Goal: Task Accomplishment & Management: Complete application form

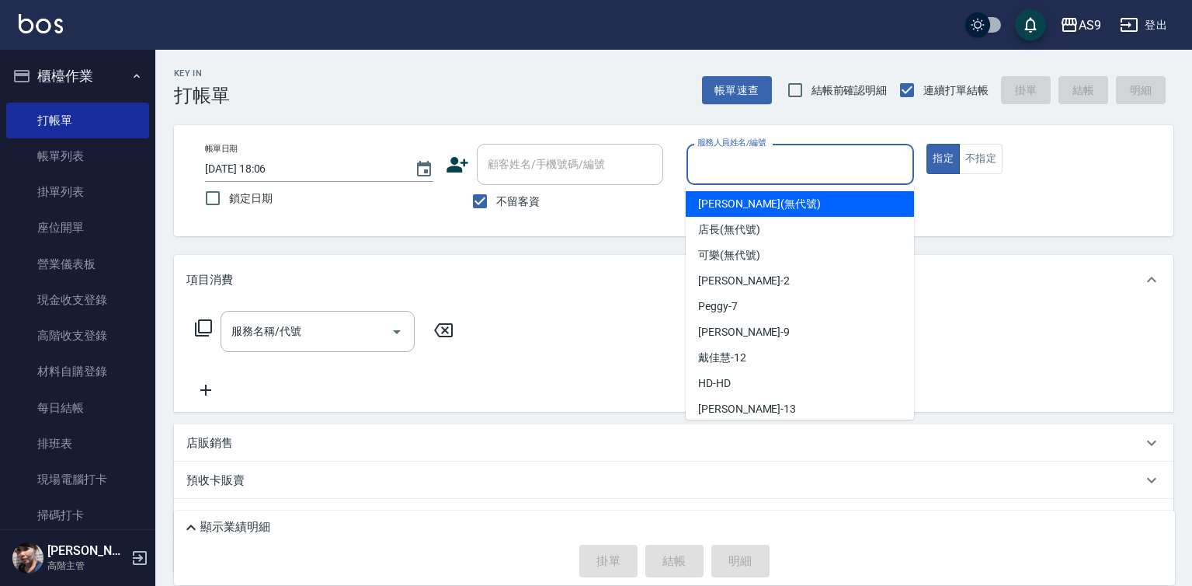
click at [788, 161] on input "服務人員姓名/編號" at bounding box center [800, 164] width 214 height 27
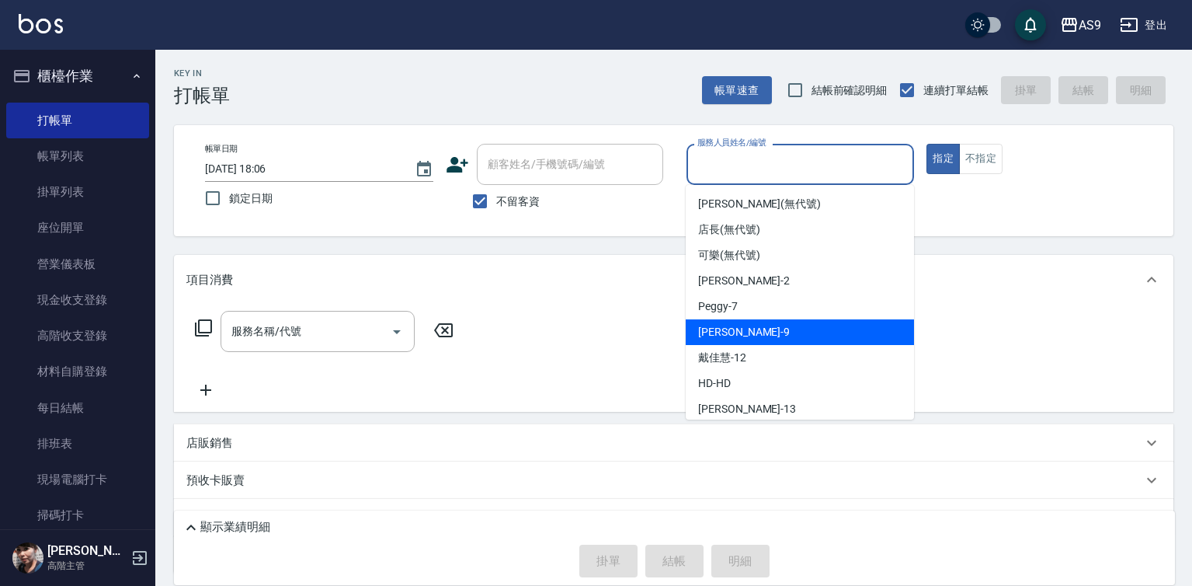
click at [781, 328] on div "[PERSON_NAME] -9" at bounding box center [800, 332] width 228 height 26
type input "[PERSON_NAME]-9"
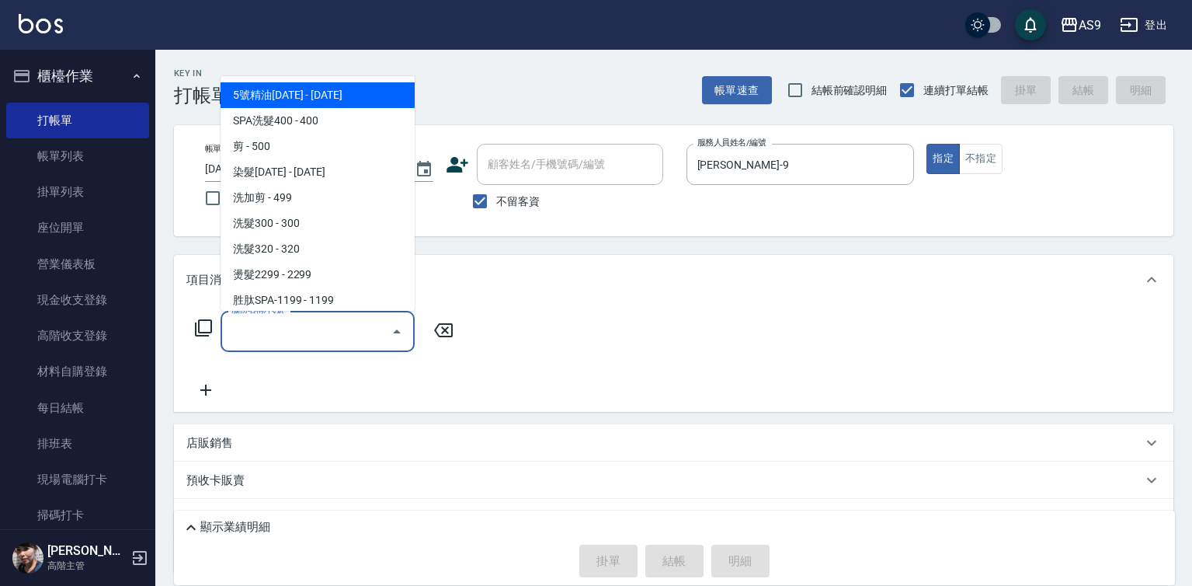
click at [331, 322] on input "服務名稱/代號" at bounding box center [306, 331] width 157 height 27
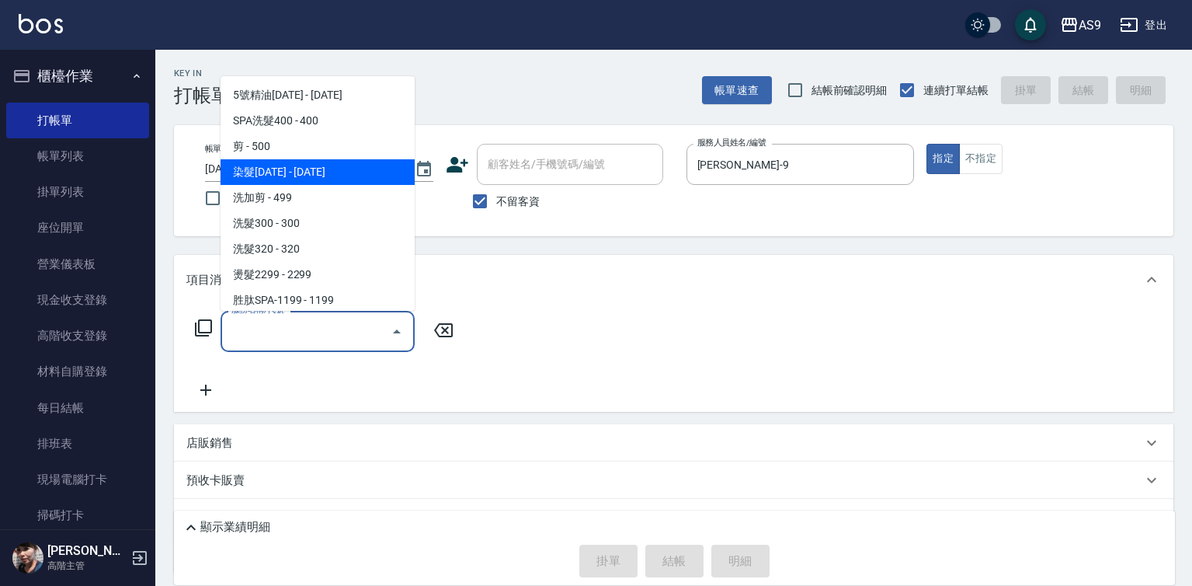
click at [325, 172] on span "染髮[DATE] - [DATE]" at bounding box center [318, 172] width 194 height 26
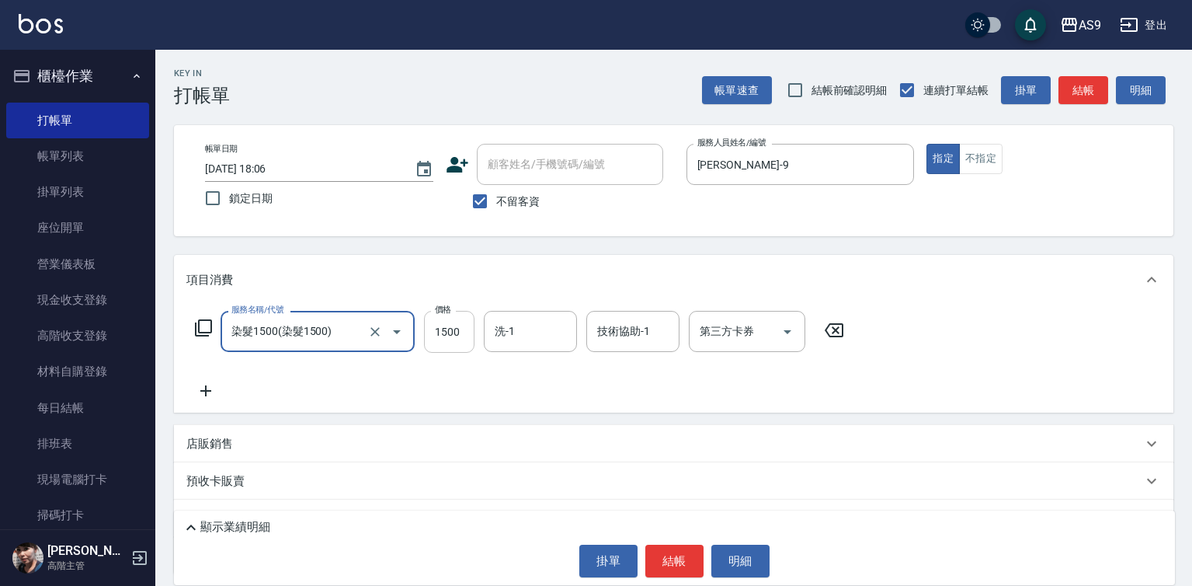
click at [448, 330] on input "1500" at bounding box center [449, 332] width 50 height 42
type input "染髮1500"
click at [447, 329] on input "1500" at bounding box center [449, 332] width 50 height 42
click at [465, 332] on input "15350000" at bounding box center [449, 332] width 50 height 42
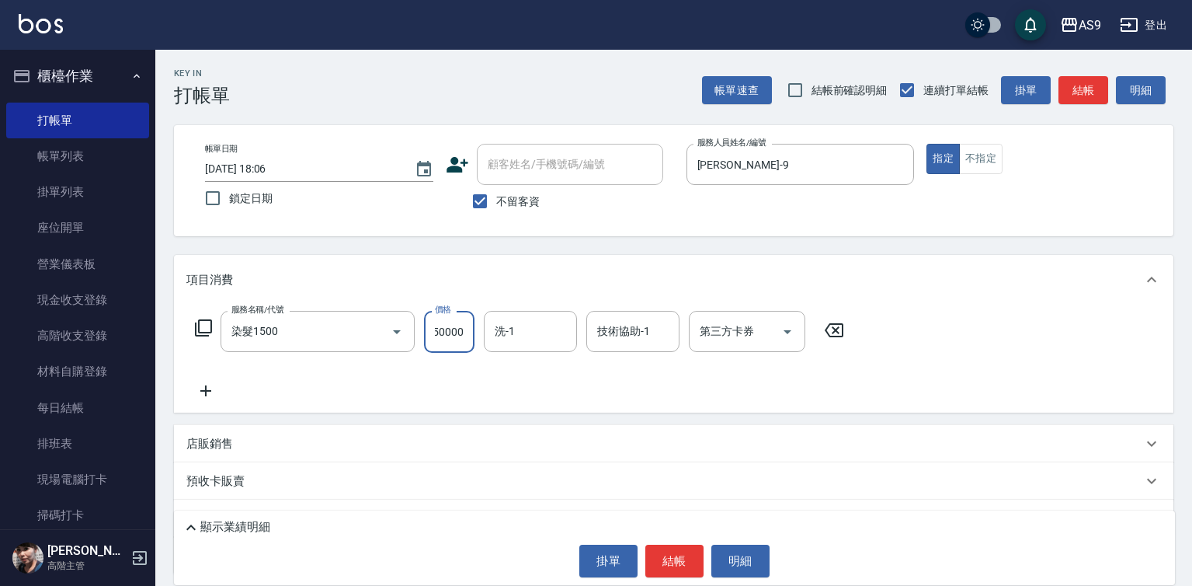
click at [465, 332] on input "15350000" at bounding box center [449, 332] width 50 height 42
type input "3500"
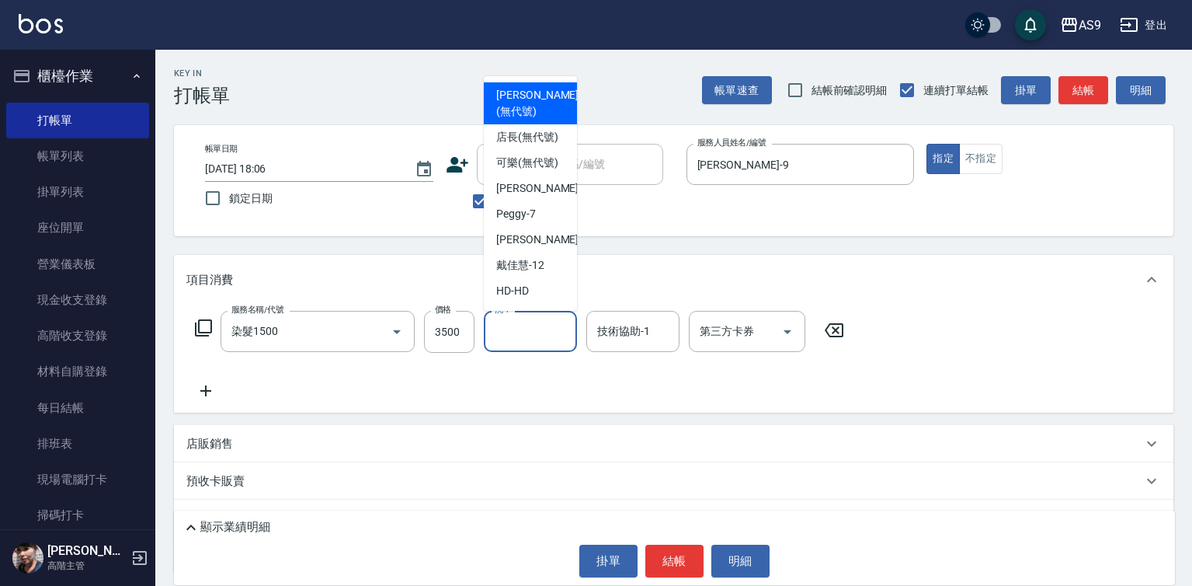
drag, startPoint x: 509, startPoint y: 340, endPoint x: 529, endPoint y: 286, distance: 57.7
click at [511, 341] on input "洗-1" at bounding box center [530, 331] width 79 height 27
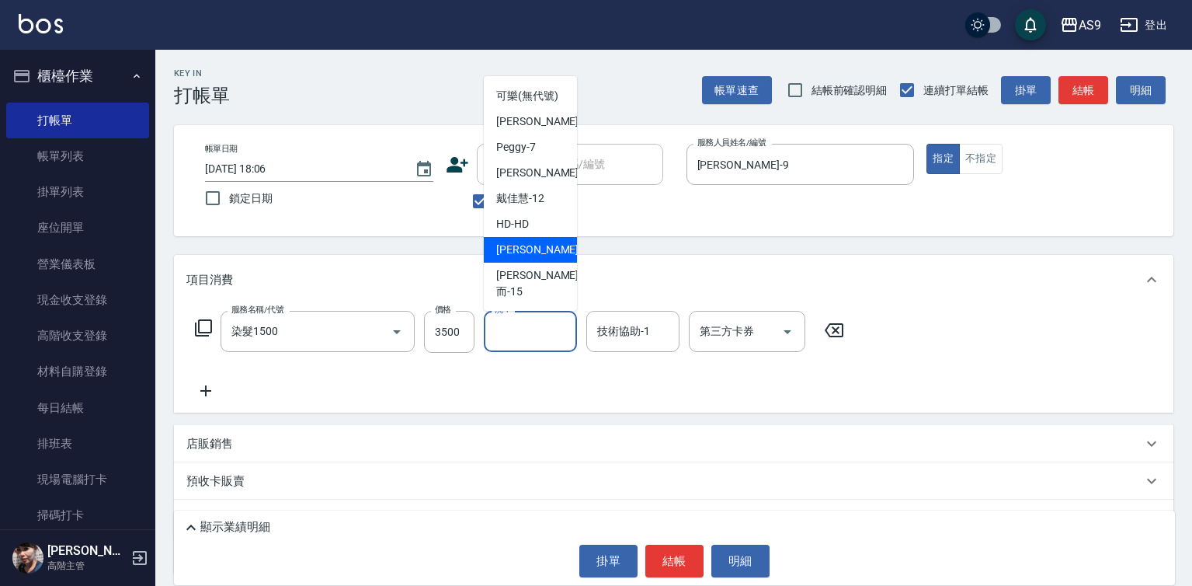
scroll to position [99, 0]
click at [537, 258] on span "[PERSON_NAME] -13" at bounding box center [545, 250] width 98 height 16
type input "[PERSON_NAME]-13"
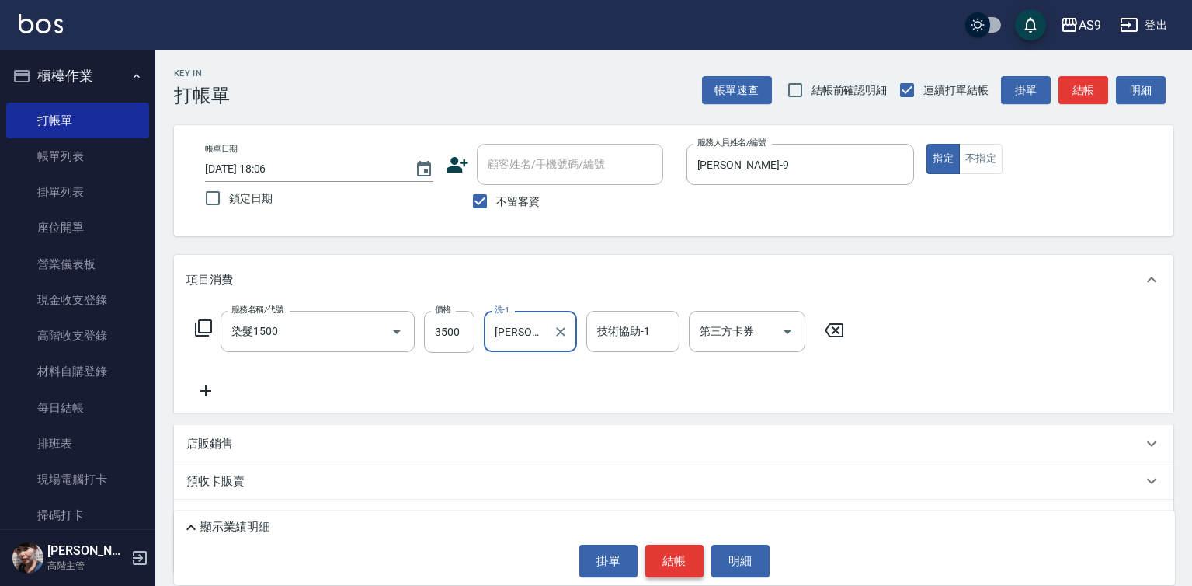
click at [671, 564] on button "結帳" at bounding box center [674, 560] width 58 height 33
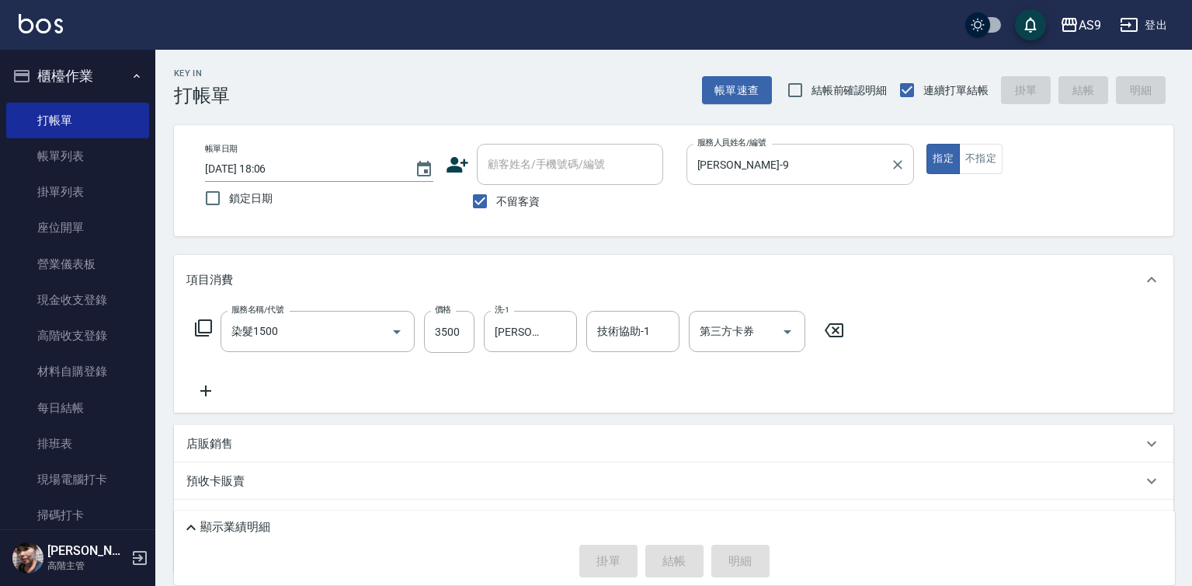
type input "[DATE] 20:04"
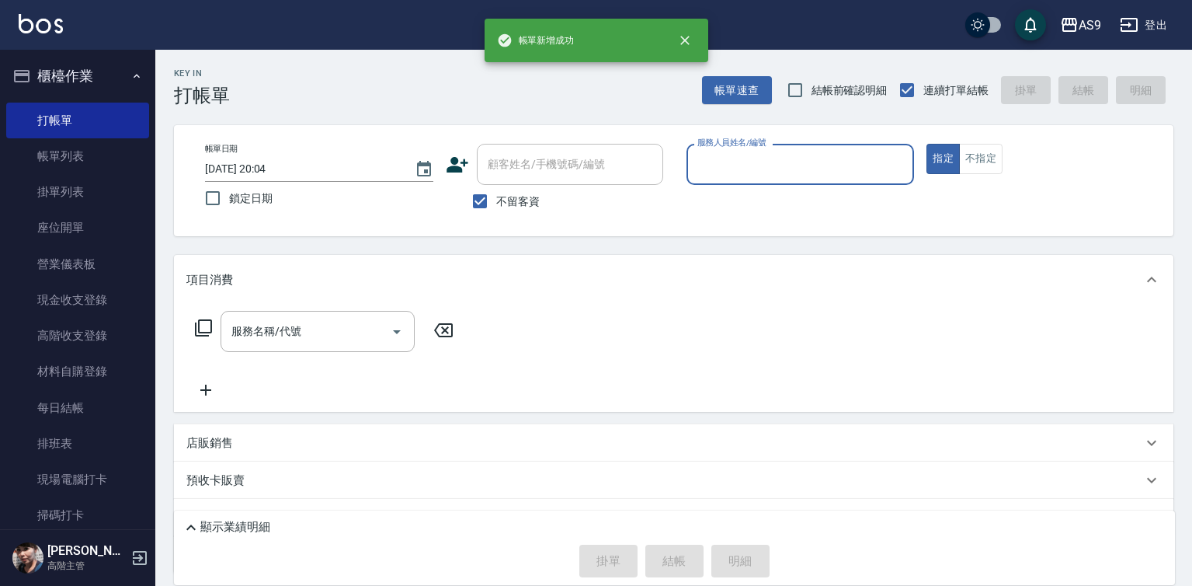
click at [742, 164] on input "服務人員姓名/編號" at bounding box center [800, 164] width 214 height 27
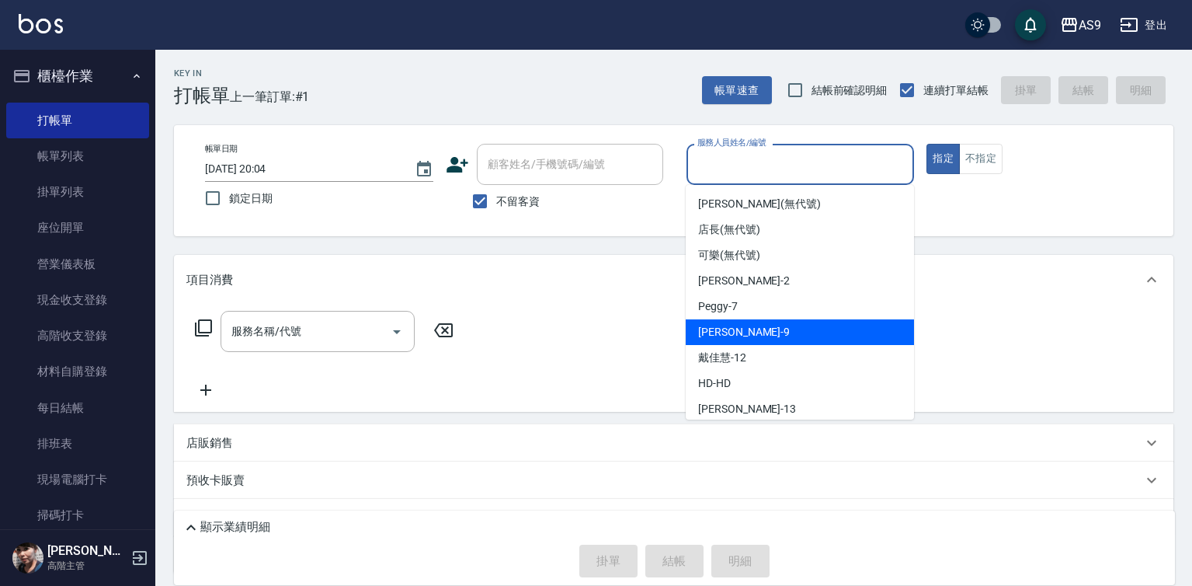
click at [764, 333] on div "[PERSON_NAME] -9" at bounding box center [800, 332] width 228 height 26
type input "[PERSON_NAME]-9"
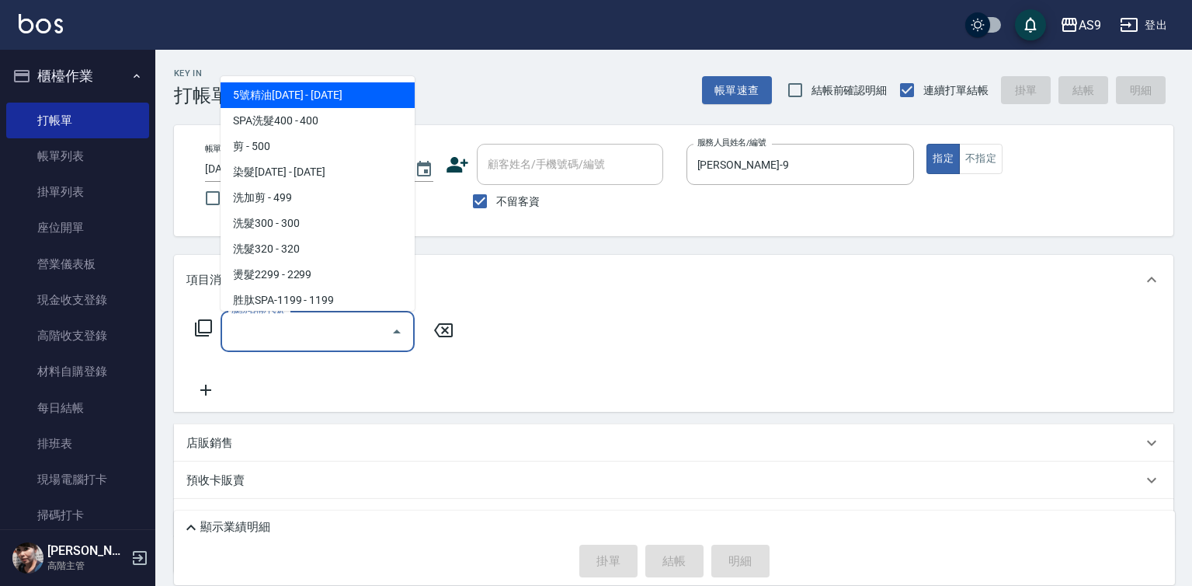
click at [330, 332] on input "服務名稱/代號" at bounding box center [306, 331] width 157 height 27
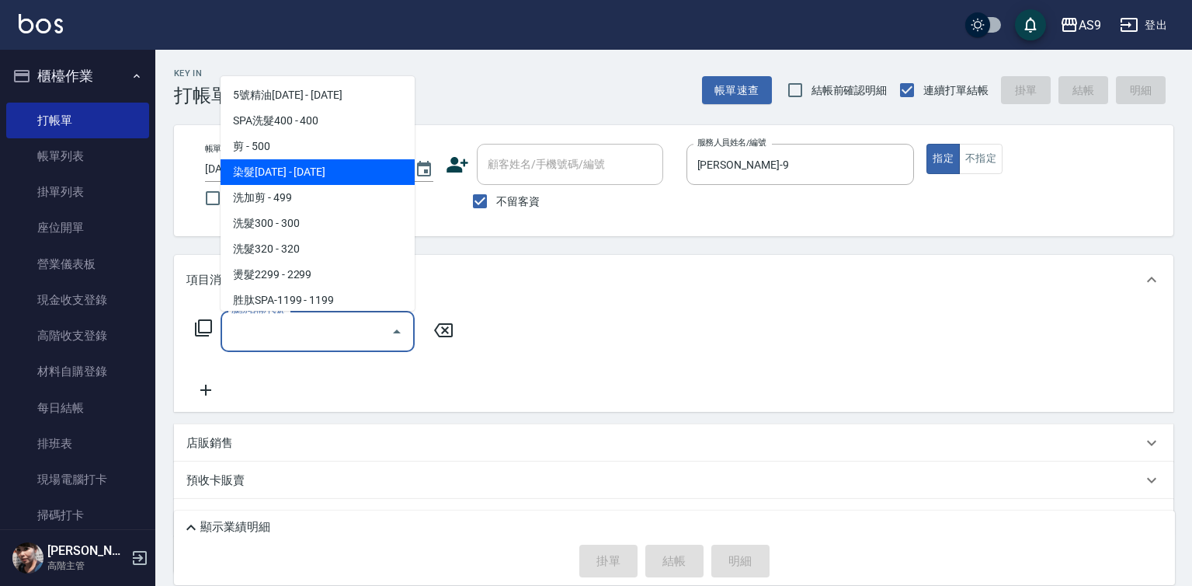
drag, startPoint x: 301, startPoint y: 170, endPoint x: 396, endPoint y: 274, distance: 141.3
click at [302, 170] on span "染髮[DATE] - [DATE]" at bounding box center [318, 172] width 194 height 26
type input "染髮1500"
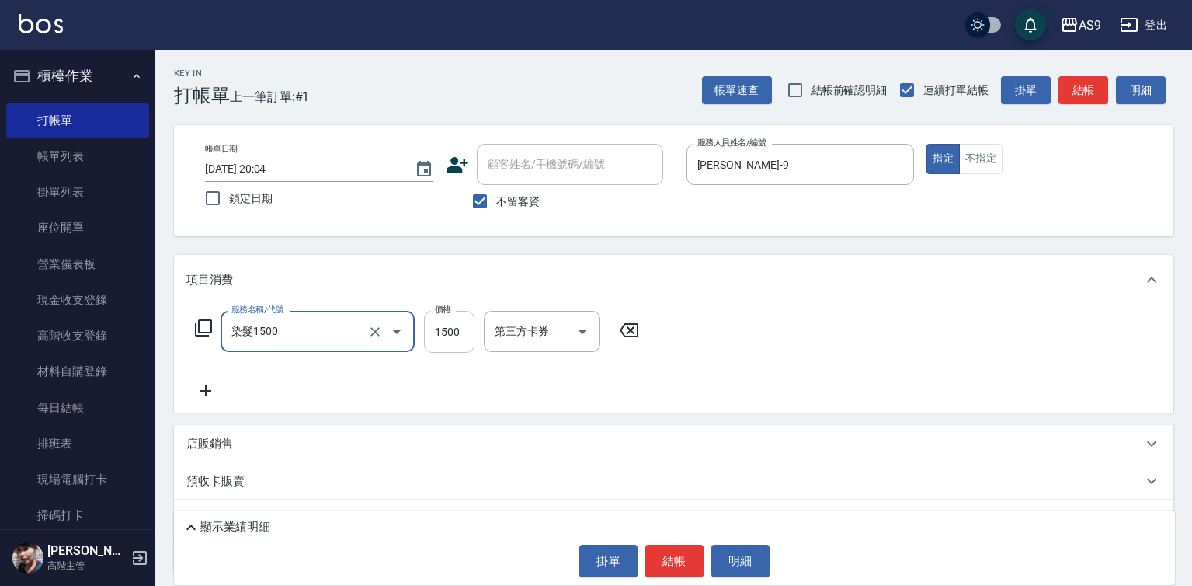
click at [444, 335] on input "1500" at bounding box center [449, 332] width 50 height 42
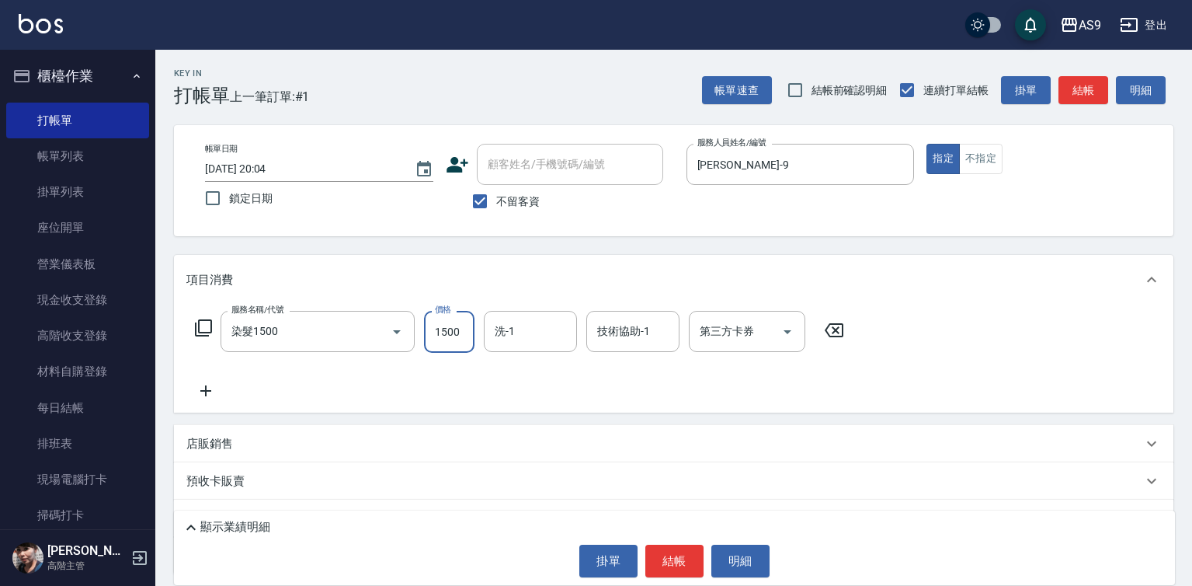
click at [444, 335] on input "1500" at bounding box center [449, 332] width 50 height 42
click at [468, 337] on input "180000" at bounding box center [449, 332] width 50 height 42
click at [464, 329] on input "0" at bounding box center [449, 332] width 50 height 42
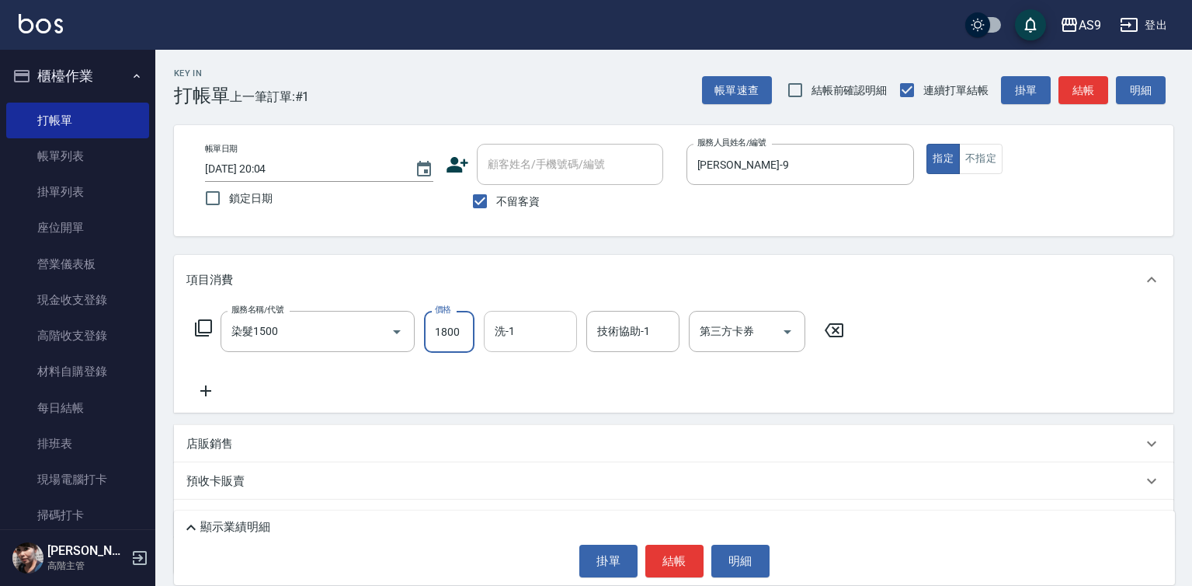
type input "1800"
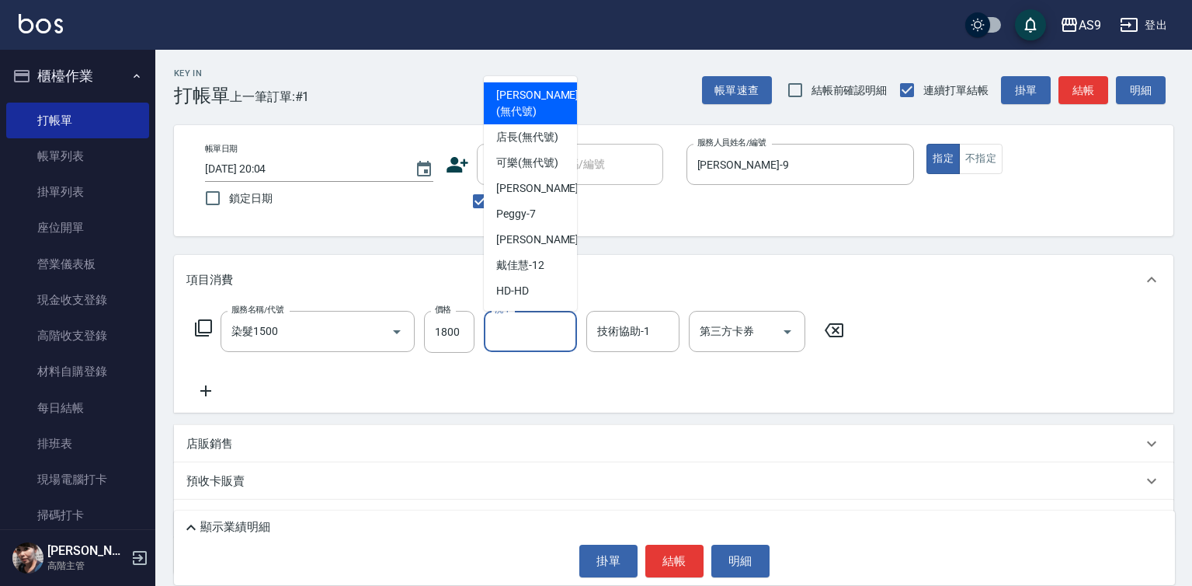
click at [516, 336] on input "洗-1" at bounding box center [530, 331] width 79 height 27
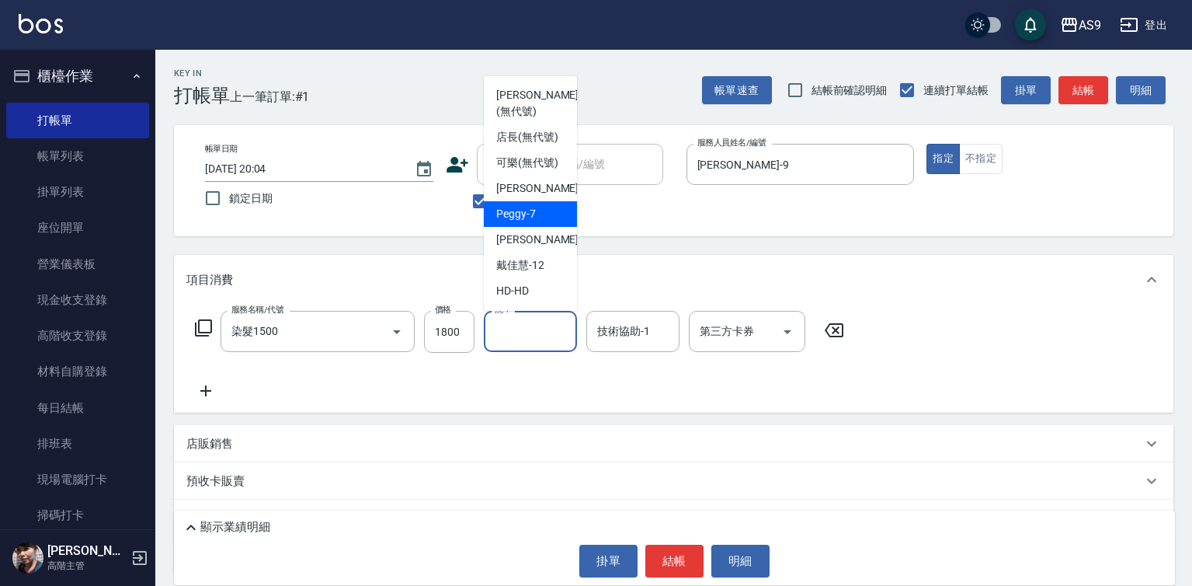
scroll to position [78, 0]
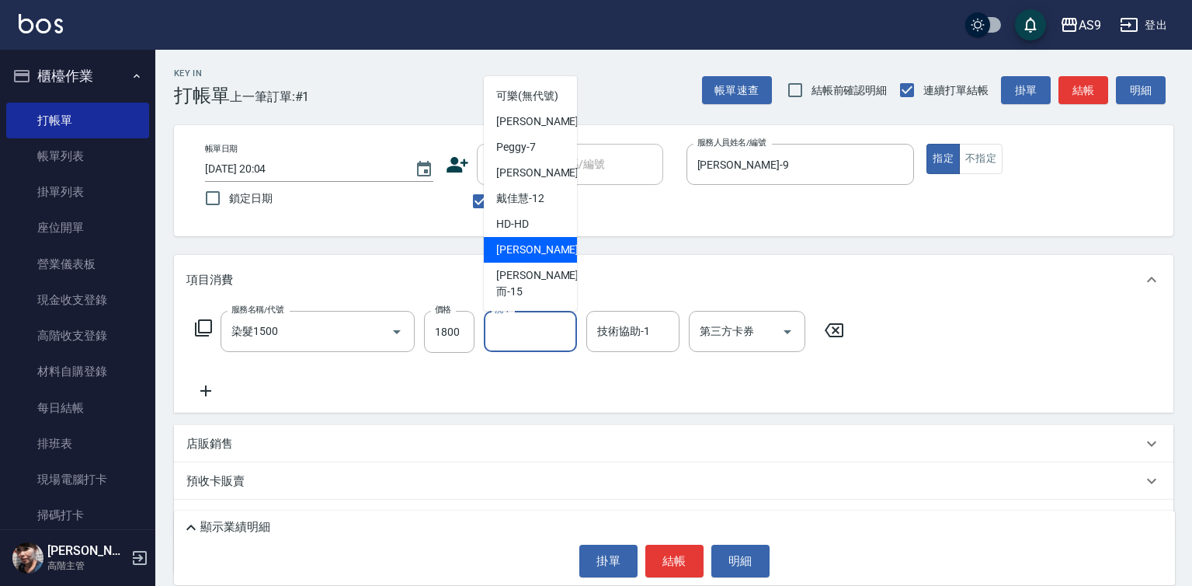
click at [546, 262] on div "[PERSON_NAME] -13" at bounding box center [530, 250] width 93 height 26
type input "[PERSON_NAME]-13"
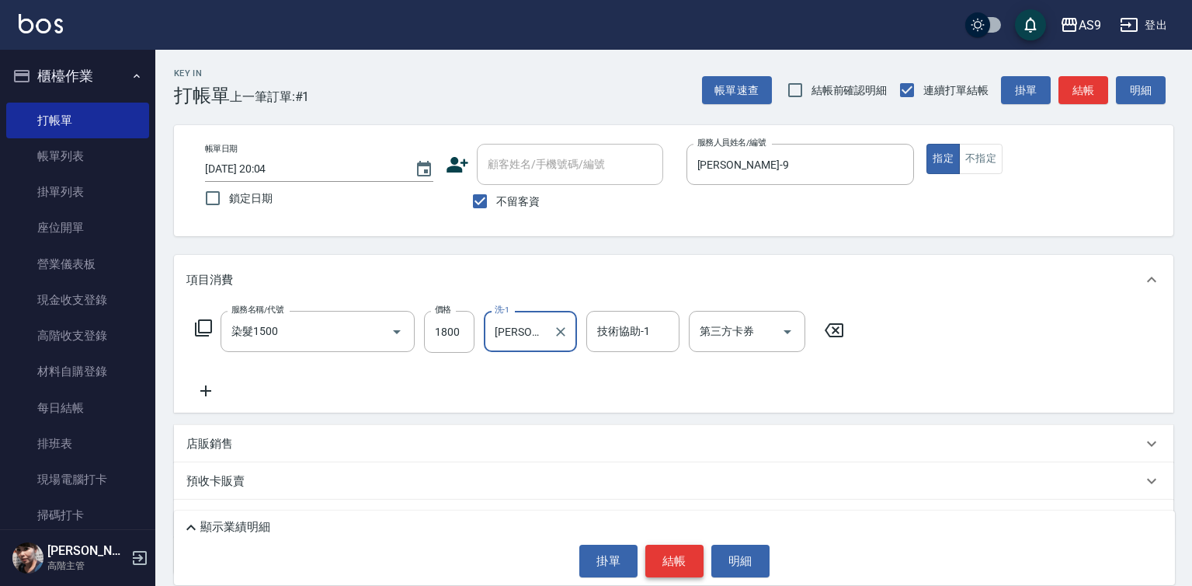
click at [668, 560] on button "結帳" at bounding box center [674, 560] width 58 height 33
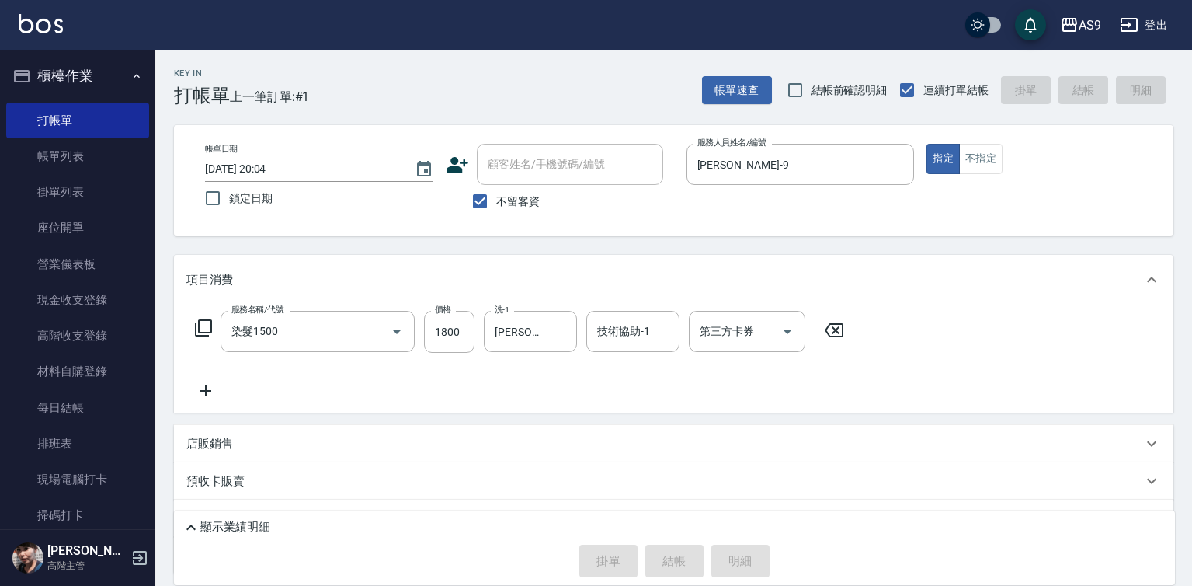
type input "[DATE] 20:05"
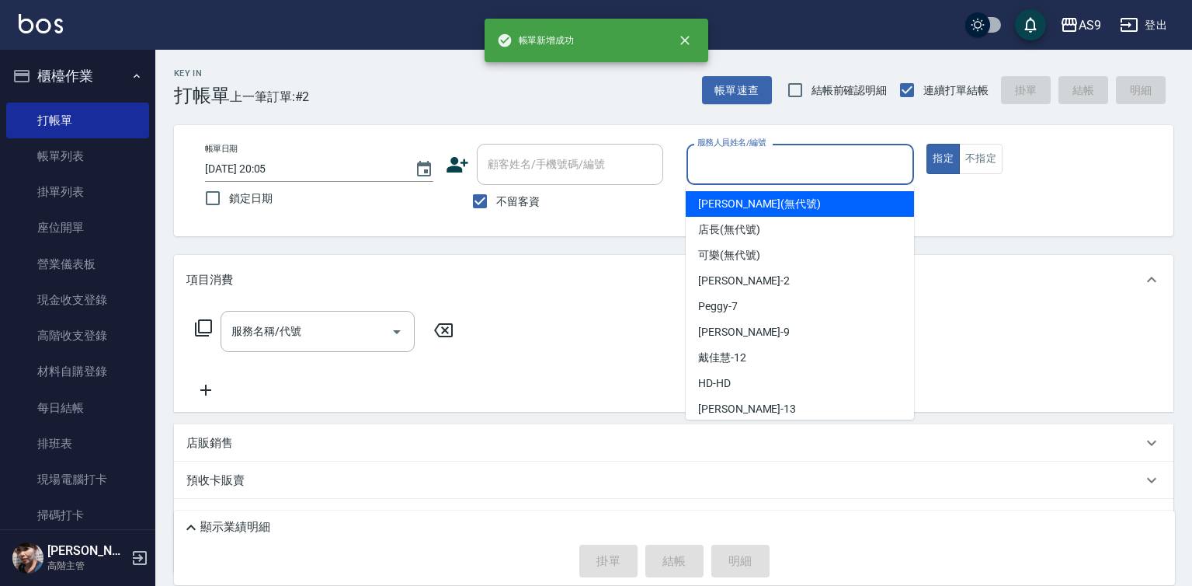
click at [744, 166] on input "服務人員姓名/編號" at bounding box center [800, 164] width 214 height 27
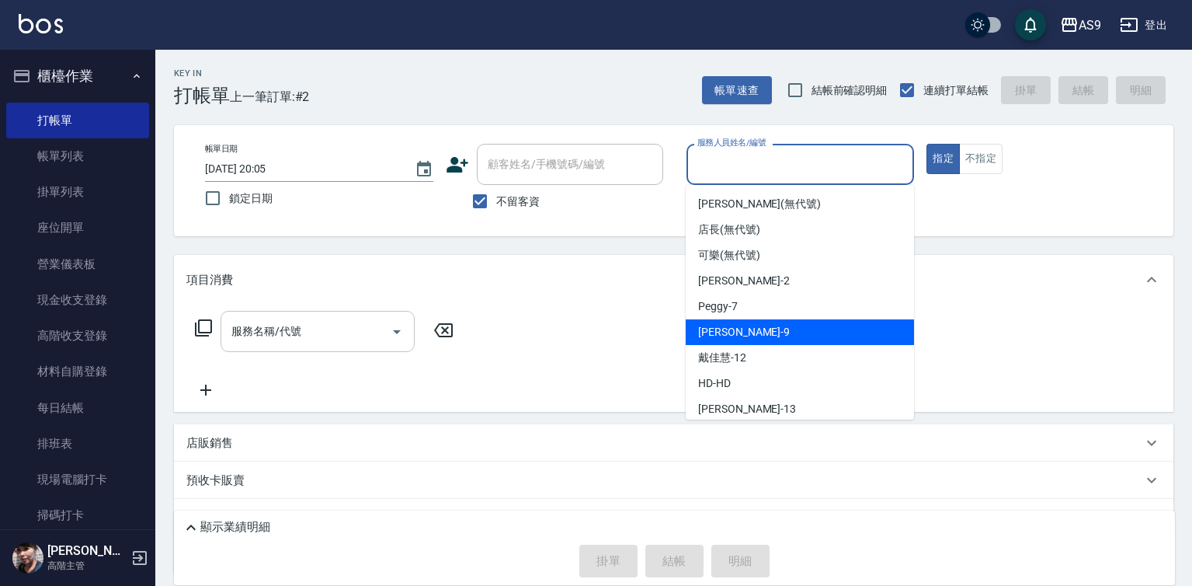
drag, startPoint x: 742, startPoint y: 335, endPoint x: 345, endPoint y: 321, distance: 397.1
click at [739, 335] on div "[PERSON_NAME] -9" at bounding box center [800, 332] width 228 height 26
type input "[PERSON_NAME]-9"
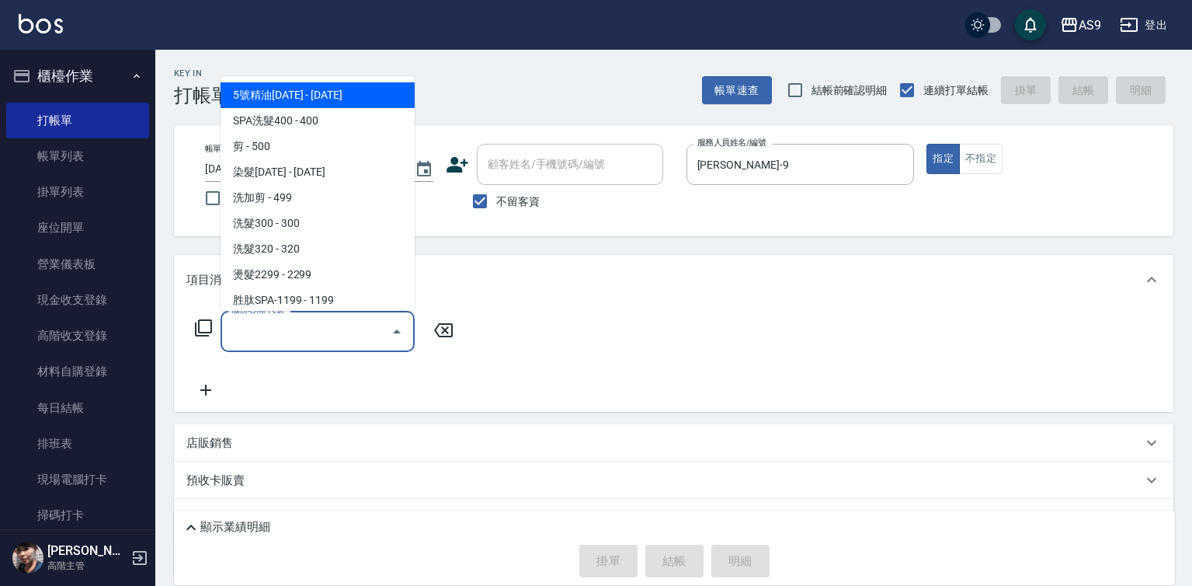
click at [308, 331] on input "服務名稱/代號" at bounding box center [306, 331] width 157 height 27
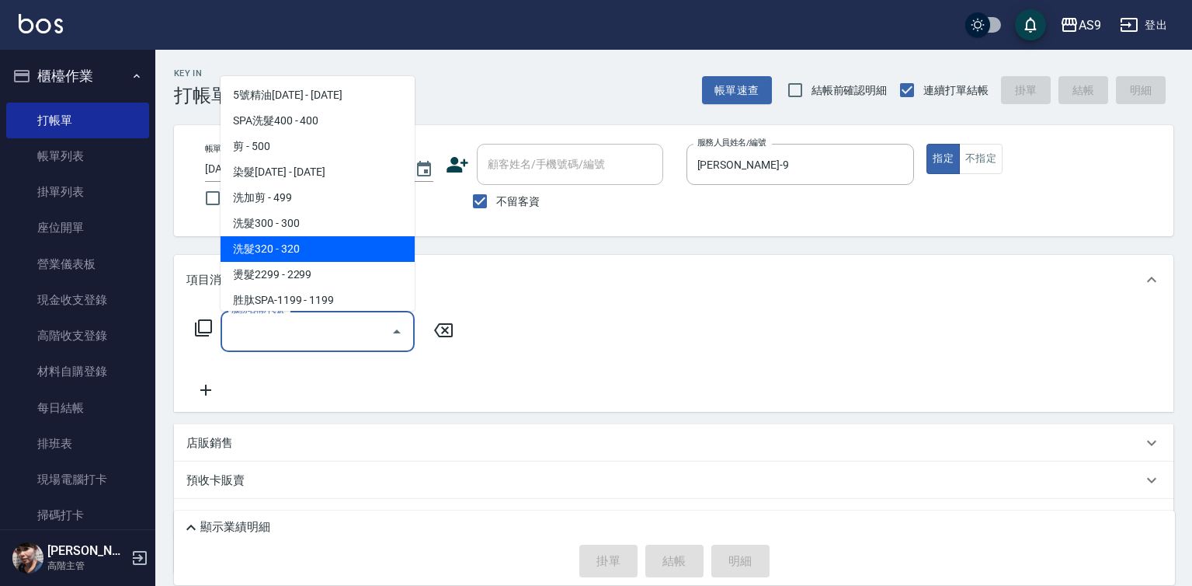
click at [281, 252] on span "洗髮320 - 320" at bounding box center [318, 249] width 194 height 26
type input "洗髮320(洗髮320)"
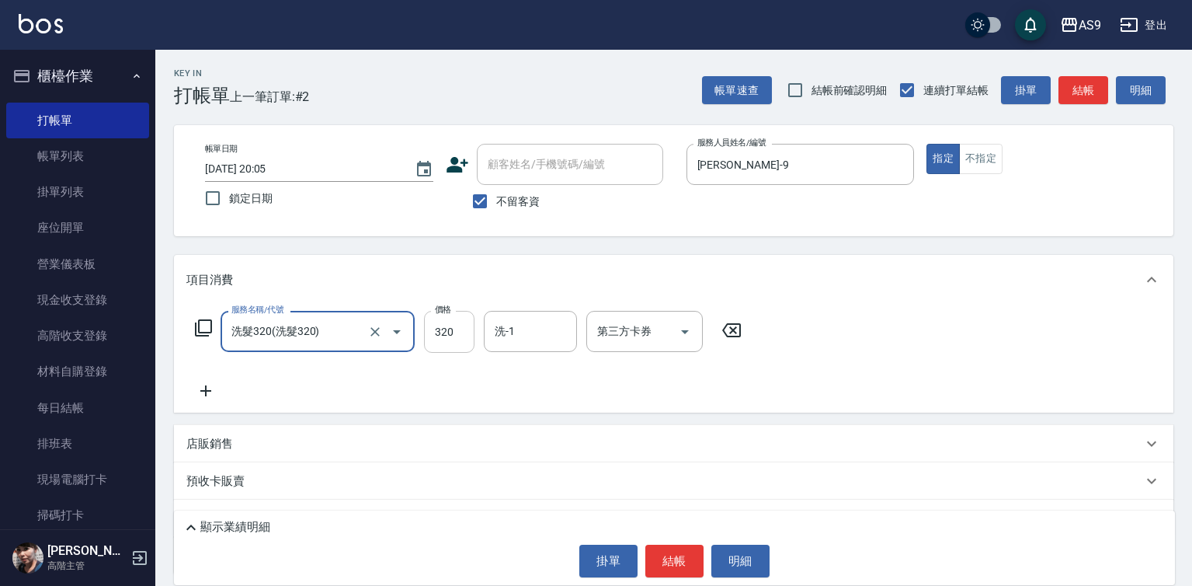
click at [450, 343] on input "320" at bounding box center [449, 332] width 50 height 42
click at [450, 342] on input "320" at bounding box center [449, 332] width 50 height 42
type input "290"
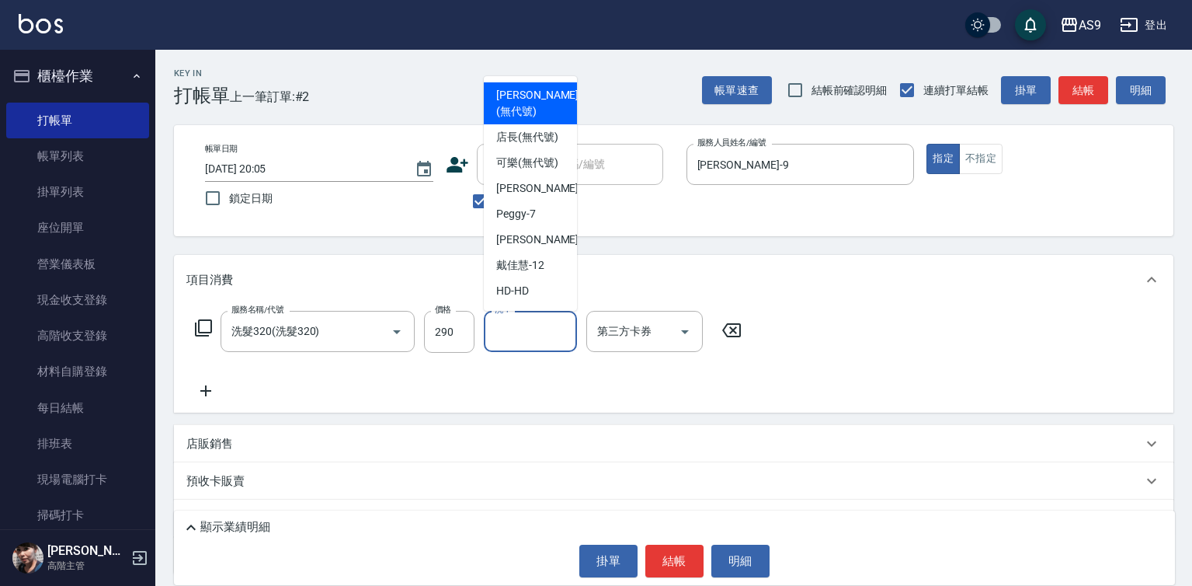
click at [511, 330] on input "洗-1" at bounding box center [530, 331] width 79 height 27
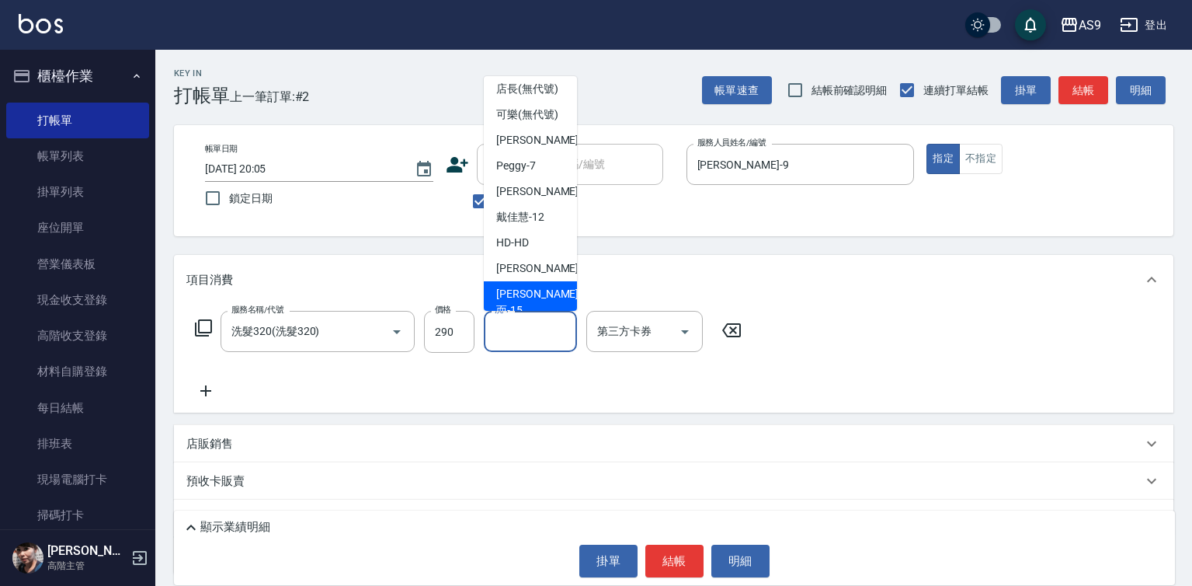
scroll to position [99, 0]
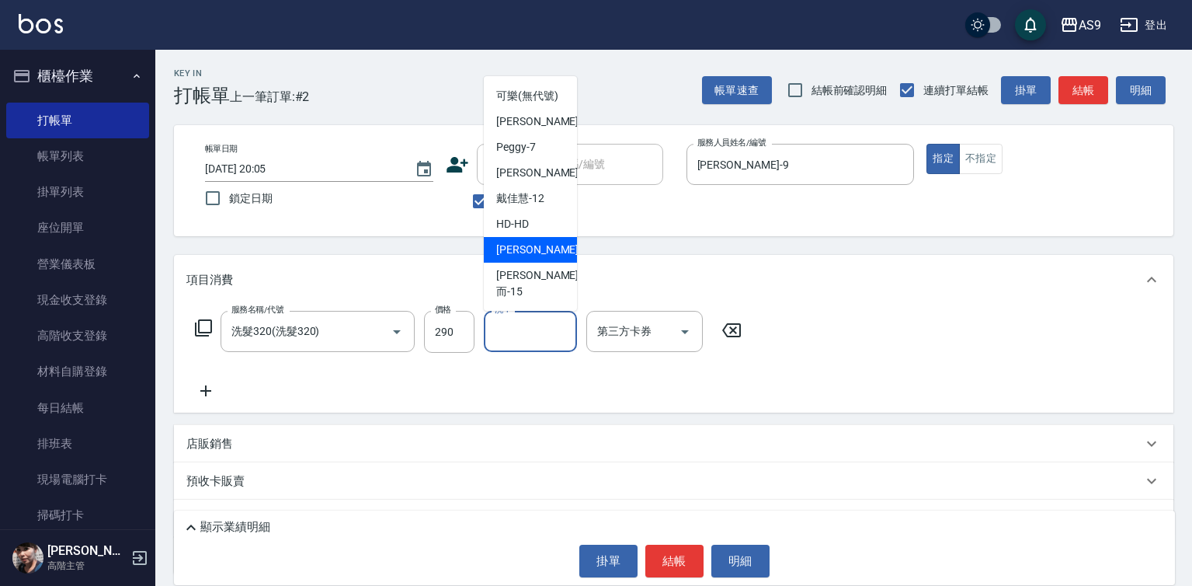
click at [550, 262] on div "[PERSON_NAME] -13" at bounding box center [530, 250] width 93 height 26
type input "[PERSON_NAME]-13"
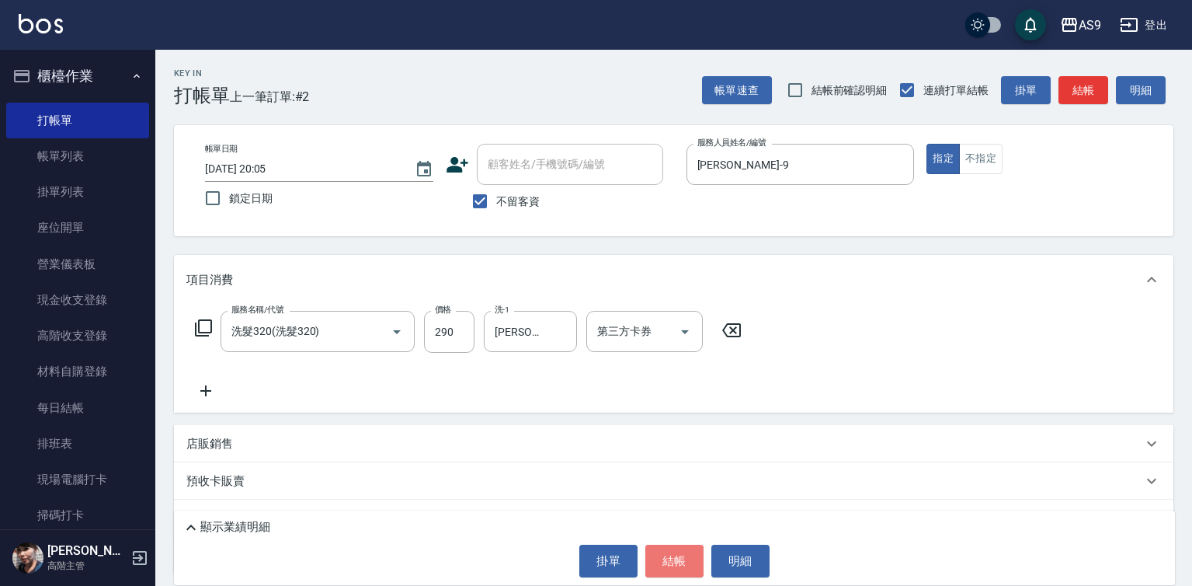
drag, startPoint x: 685, startPoint y: 566, endPoint x: 699, endPoint y: 474, distance: 93.5
click at [687, 566] on button "結帳" at bounding box center [674, 560] width 58 height 33
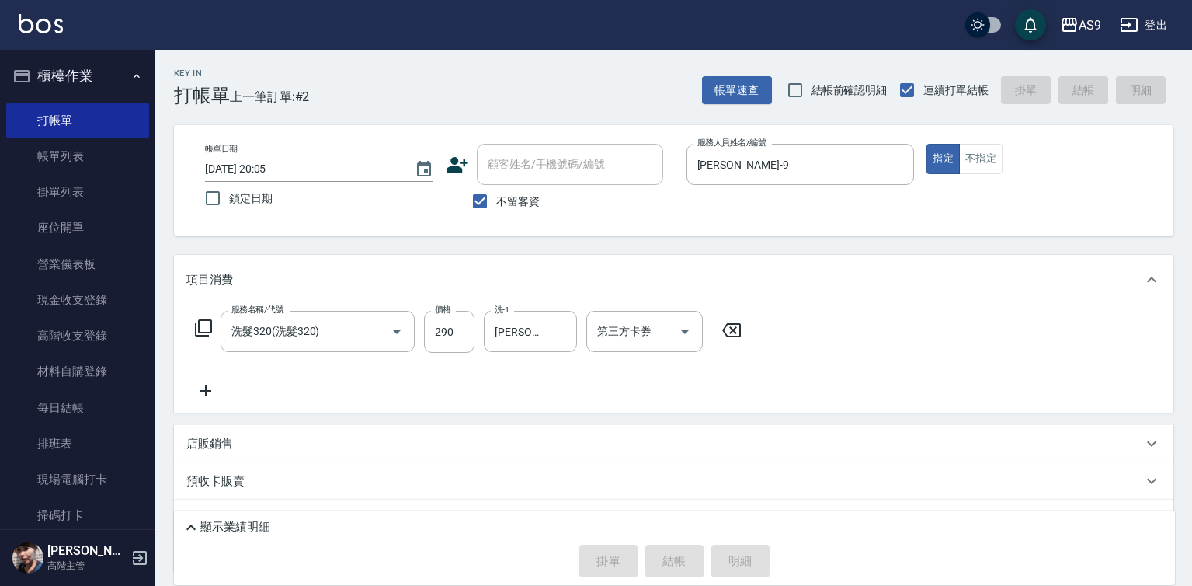
type input "[DATE] 20:06"
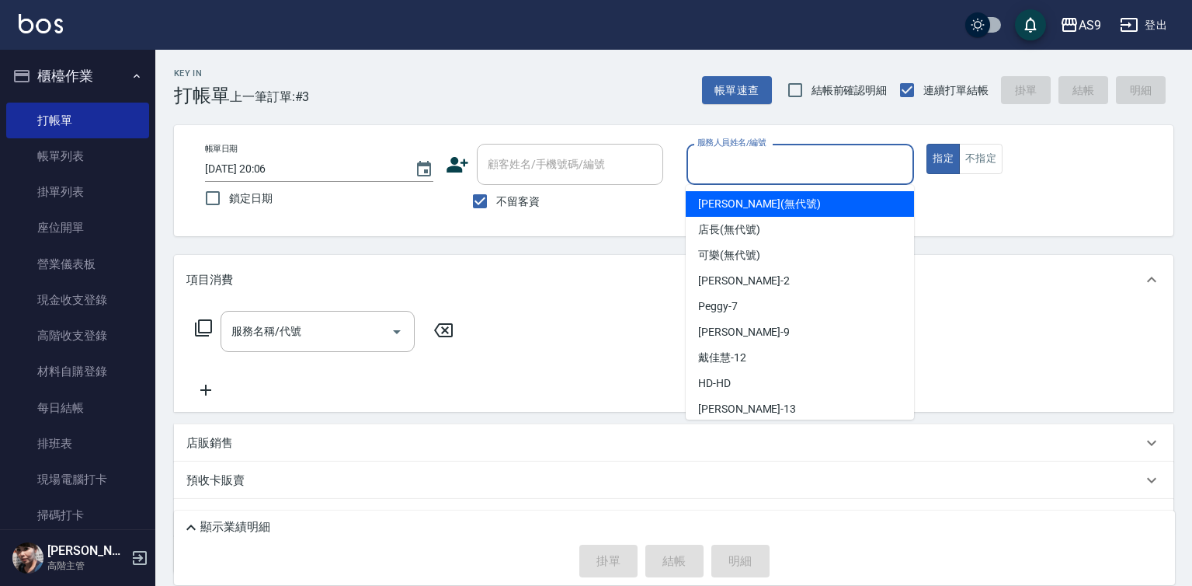
drag, startPoint x: 743, startPoint y: 164, endPoint x: 742, endPoint y: 186, distance: 22.5
click at [742, 165] on input "服務人員姓名/編號" at bounding box center [800, 164] width 214 height 27
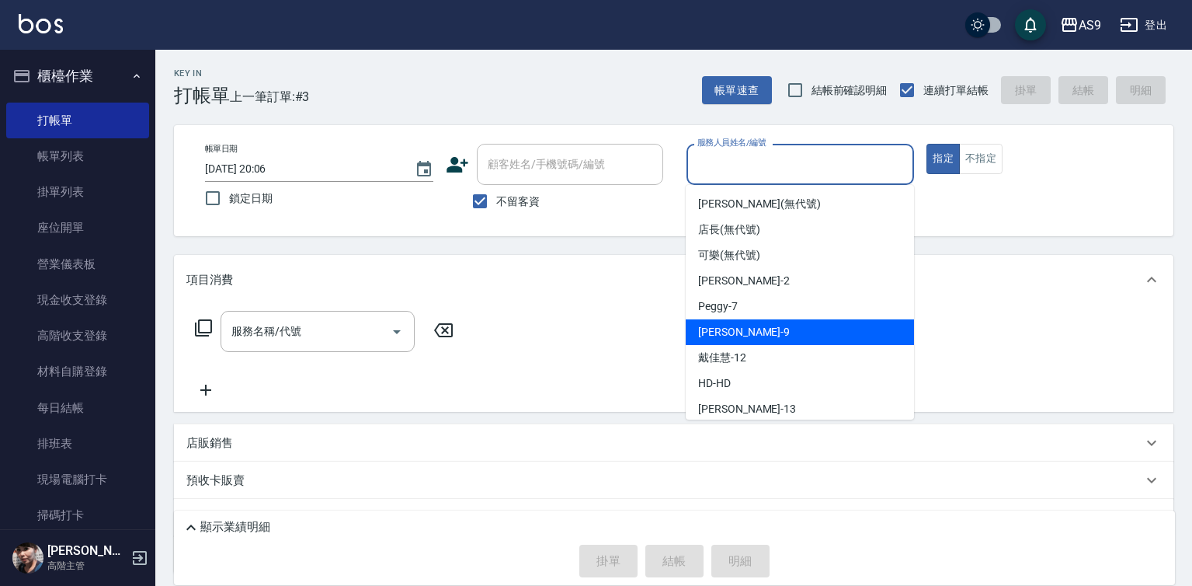
click at [743, 327] on div "[PERSON_NAME] -9" at bounding box center [800, 332] width 228 height 26
type input "[PERSON_NAME]-9"
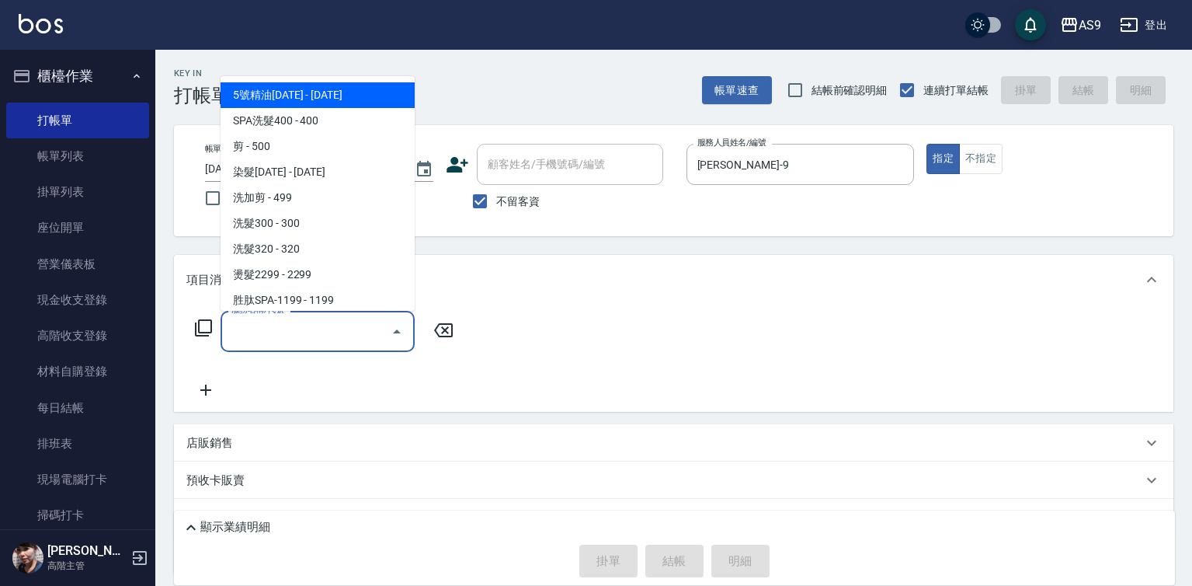
click at [290, 335] on input "服務名稱/代號" at bounding box center [306, 331] width 157 height 27
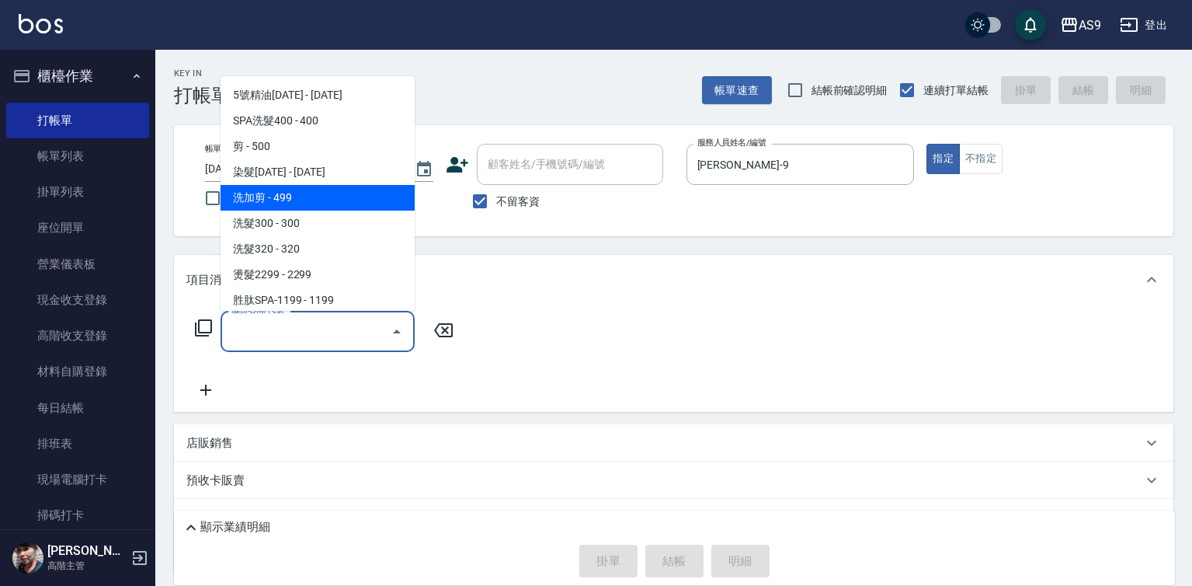
click at [300, 193] on span "洗加剪 - 499" at bounding box center [318, 198] width 194 height 26
type input "洗加剪(洗加剪)"
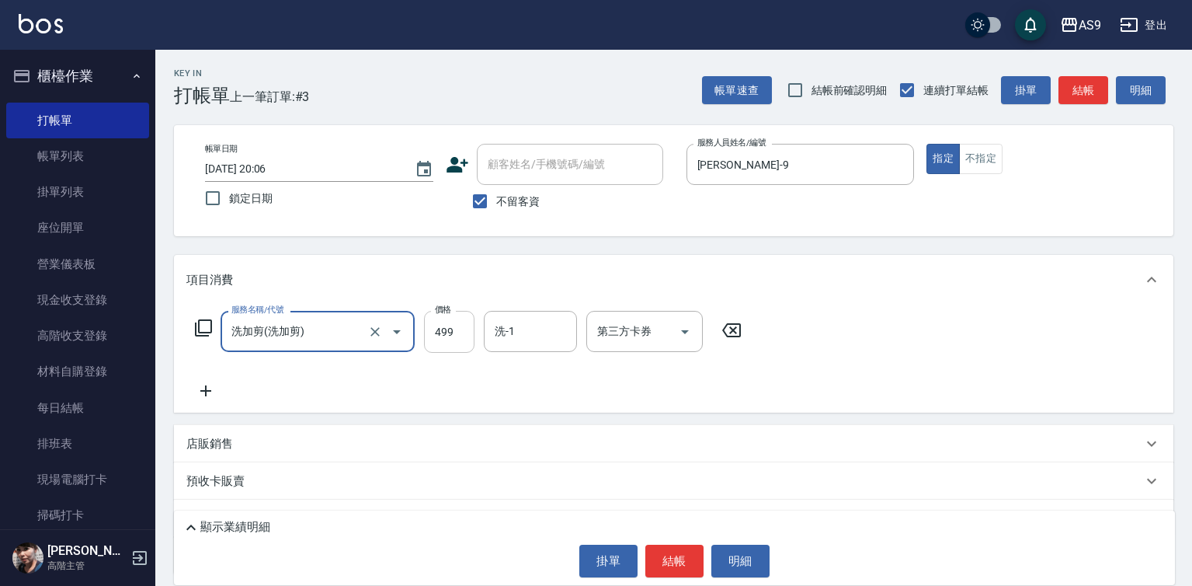
click at [457, 325] on input "499" at bounding box center [449, 332] width 50 height 42
type input "800"
click at [659, 556] on button "結帳" at bounding box center [674, 560] width 58 height 33
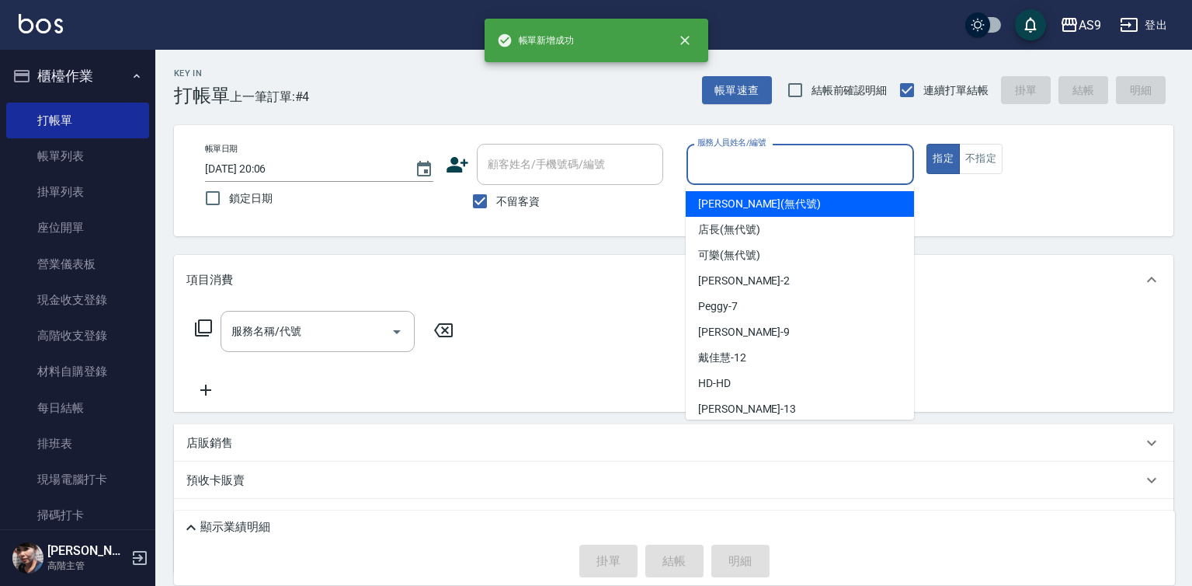
click at [760, 160] on input "服務人員姓名/編號" at bounding box center [800, 164] width 214 height 27
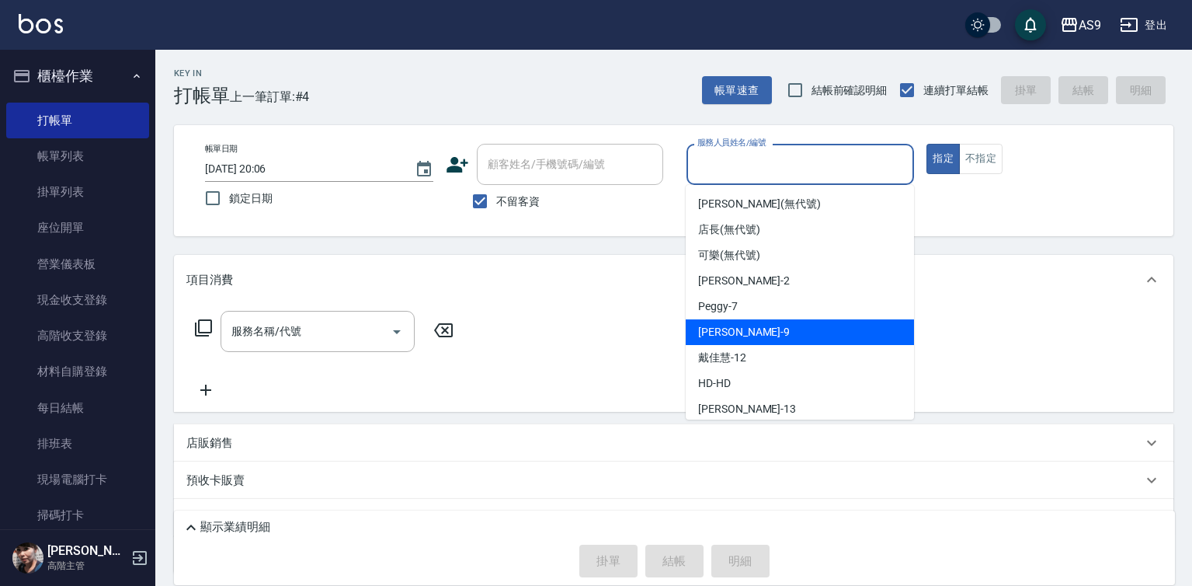
click at [748, 335] on div "[PERSON_NAME] -9" at bounding box center [800, 332] width 228 height 26
type input "[PERSON_NAME]-9"
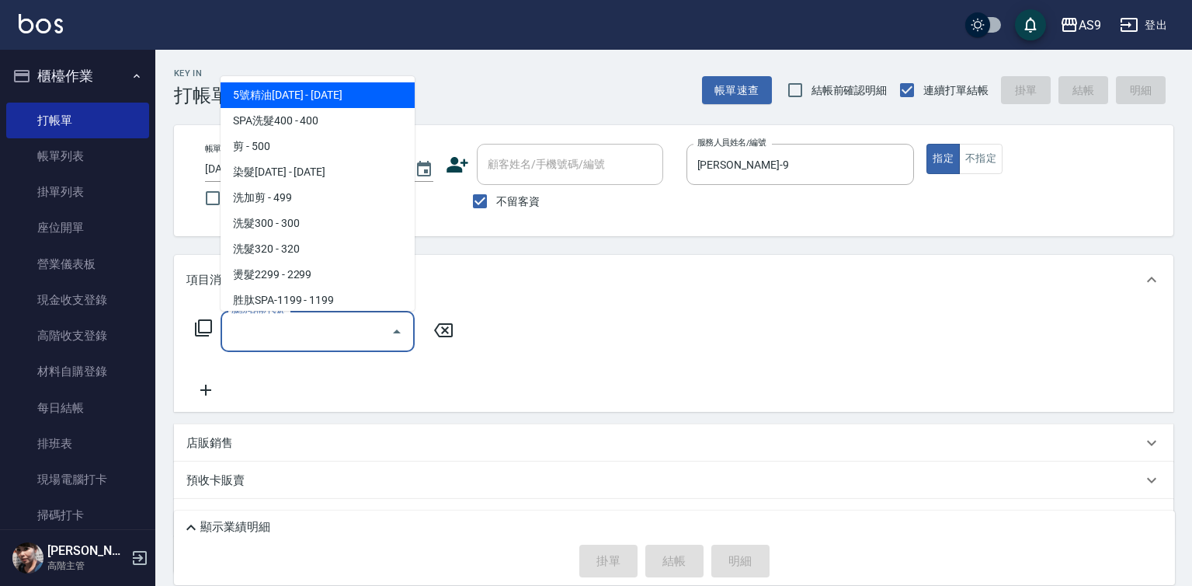
click at [334, 327] on input "服務名稱/代號" at bounding box center [306, 331] width 157 height 27
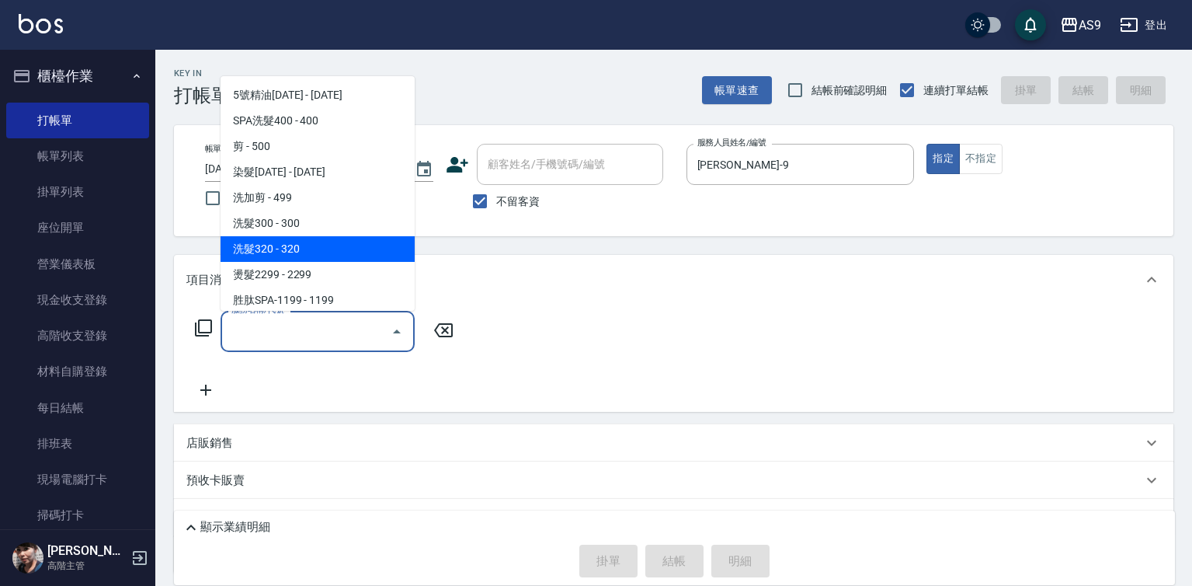
click at [303, 249] on span "洗髮320 - 320" at bounding box center [318, 249] width 194 height 26
type input "洗髮320(洗髮320)"
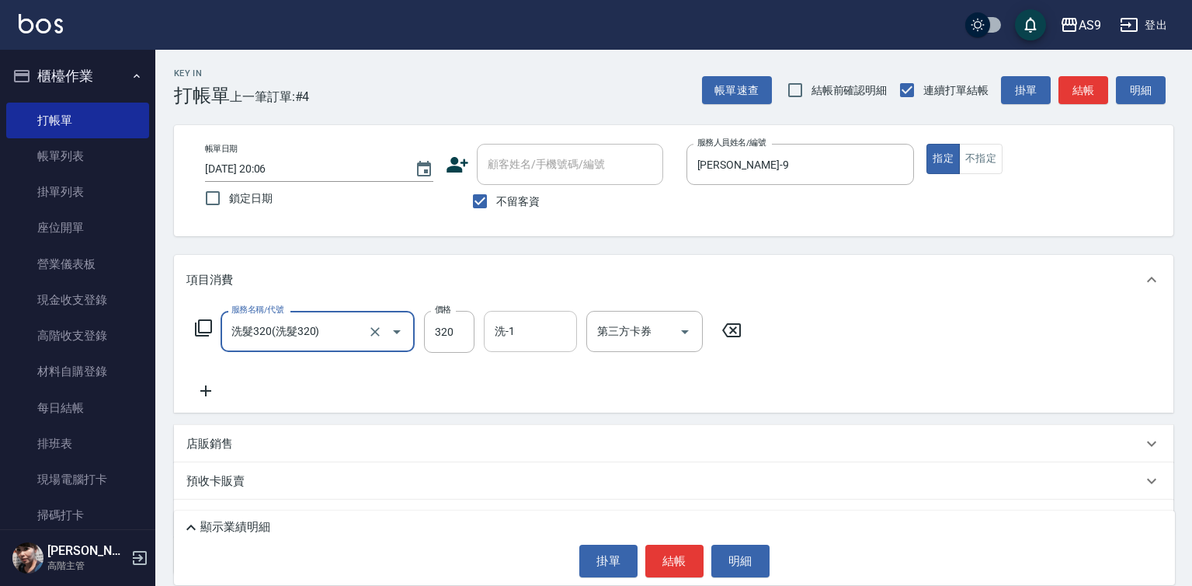
drag, startPoint x: 519, startPoint y: 336, endPoint x: 529, endPoint y: 318, distance: 20.5
click at [520, 336] on input "洗-1" at bounding box center [530, 331] width 79 height 27
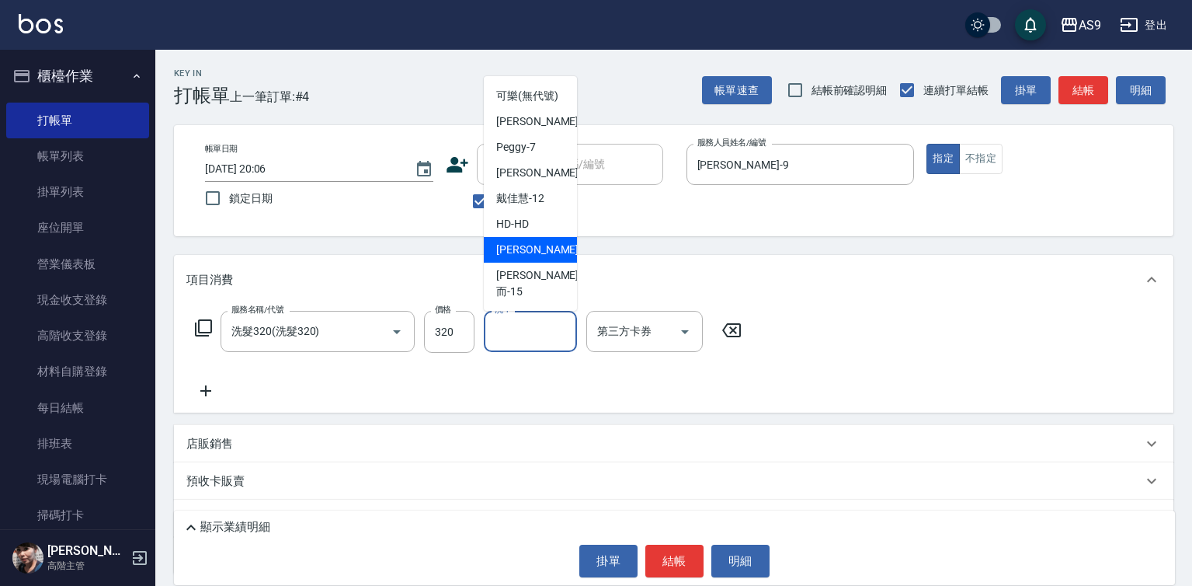
click at [541, 258] on span "[PERSON_NAME] -13" at bounding box center [545, 250] width 98 height 16
type input "[PERSON_NAME]-13"
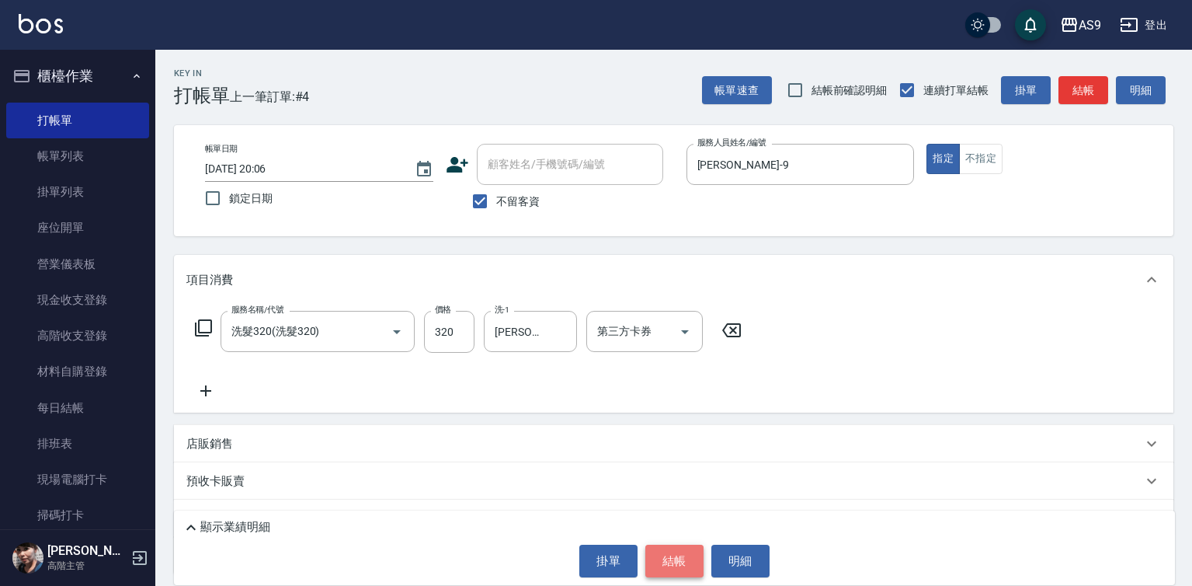
click at [686, 554] on button "結帳" at bounding box center [674, 560] width 58 height 33
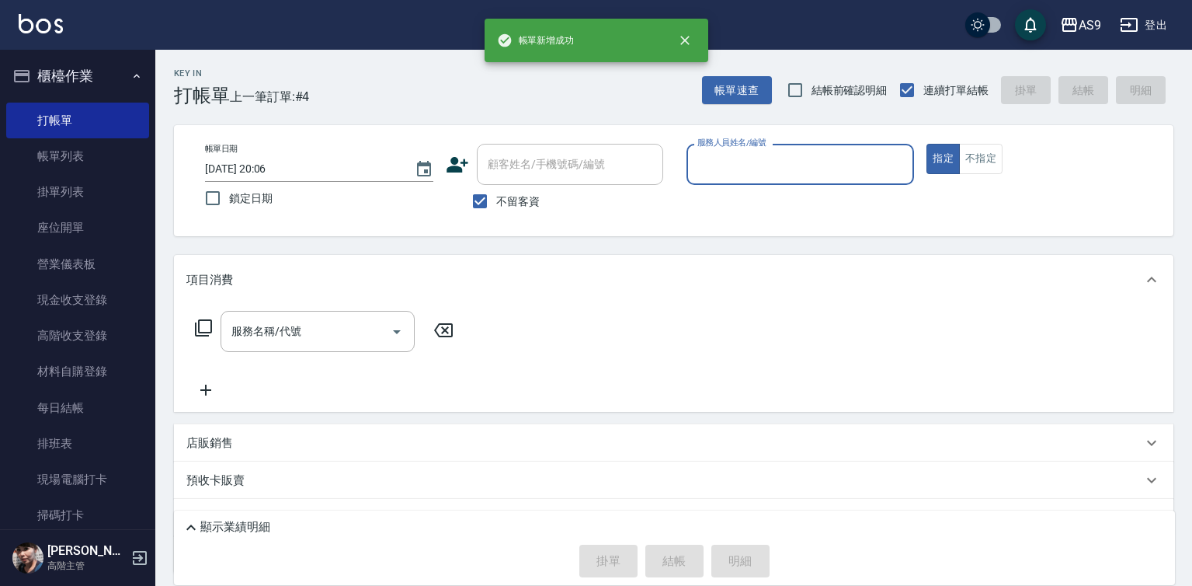
click at [735, 177] on input "服務人員姓名/編號" at bounding box center [800, 164] width 214 height 27
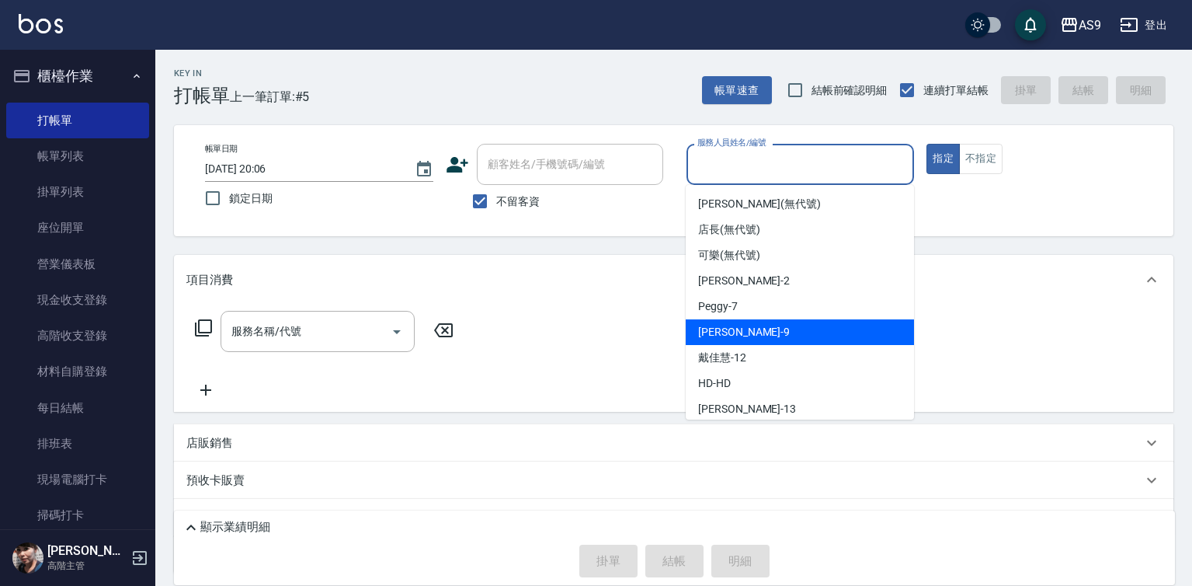
click at [754, 335] on div "[PERSON_NAME] -9" at bounding box center [800, 332] width 228 height 26
type input "[PERSON_NAME]-9"
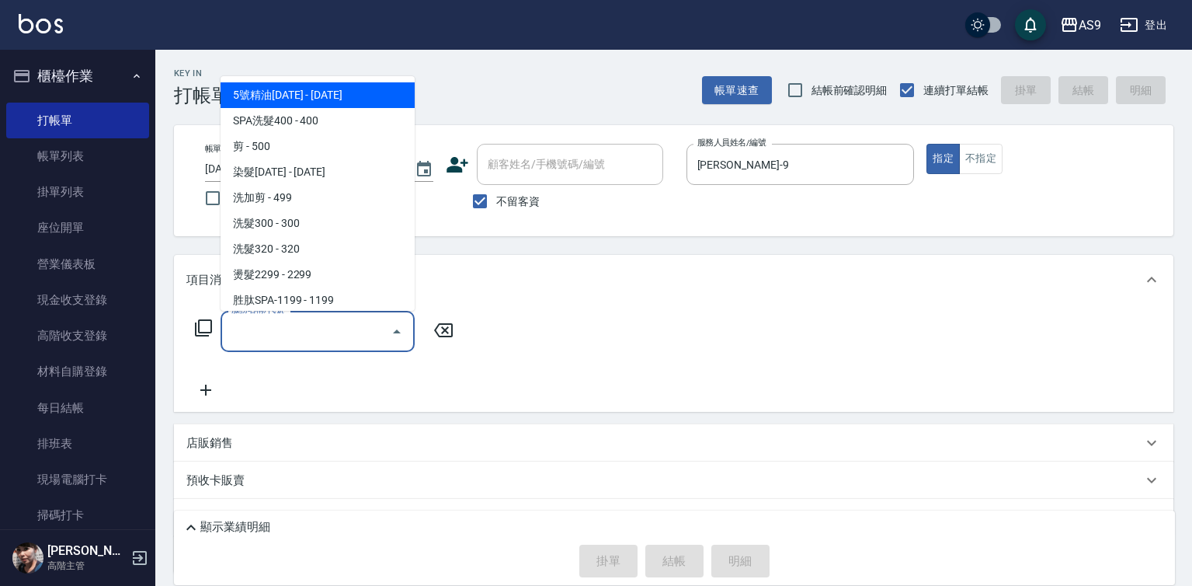
click at [348, 332] on input "服務名稱/代號" at bounding box center [306, 331] width 157 height 27
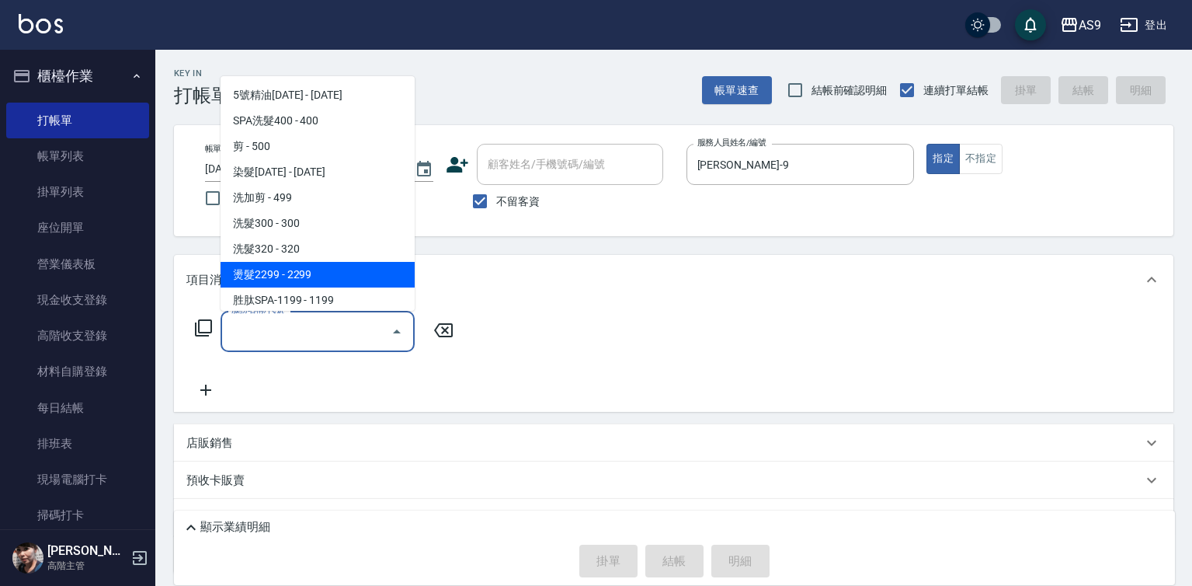
click at [311, 252] on span "洗髮320 - 320" at bounding box center [318, 249] width 194 height 26
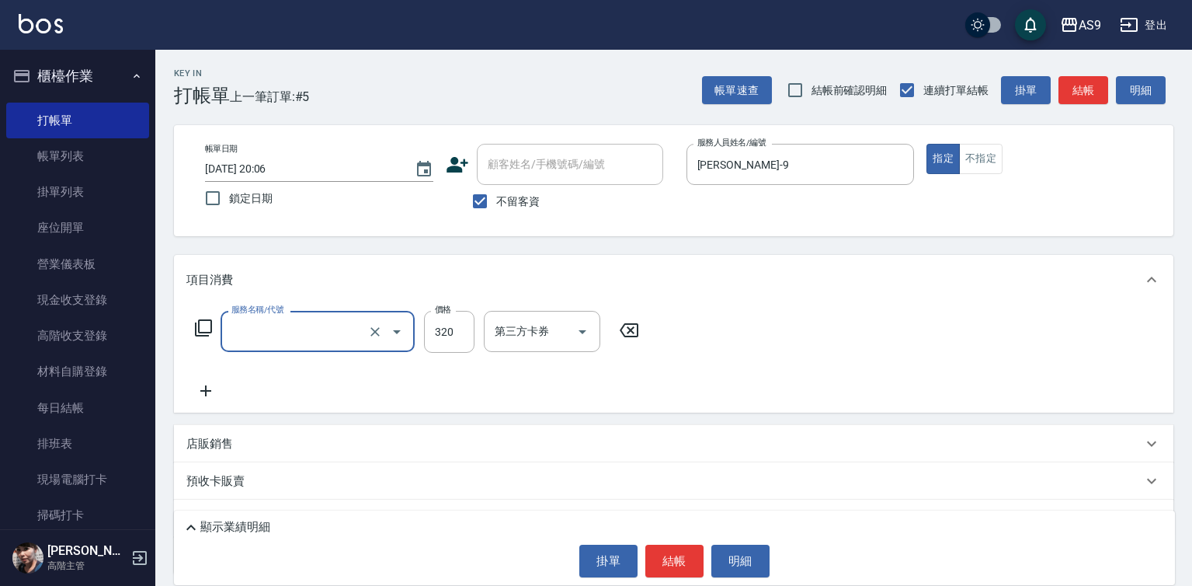
type input "洗髮320(洗髮320)"
click at [450, 326] on input "320" at bounding box center [449, 332] width 50 height 42
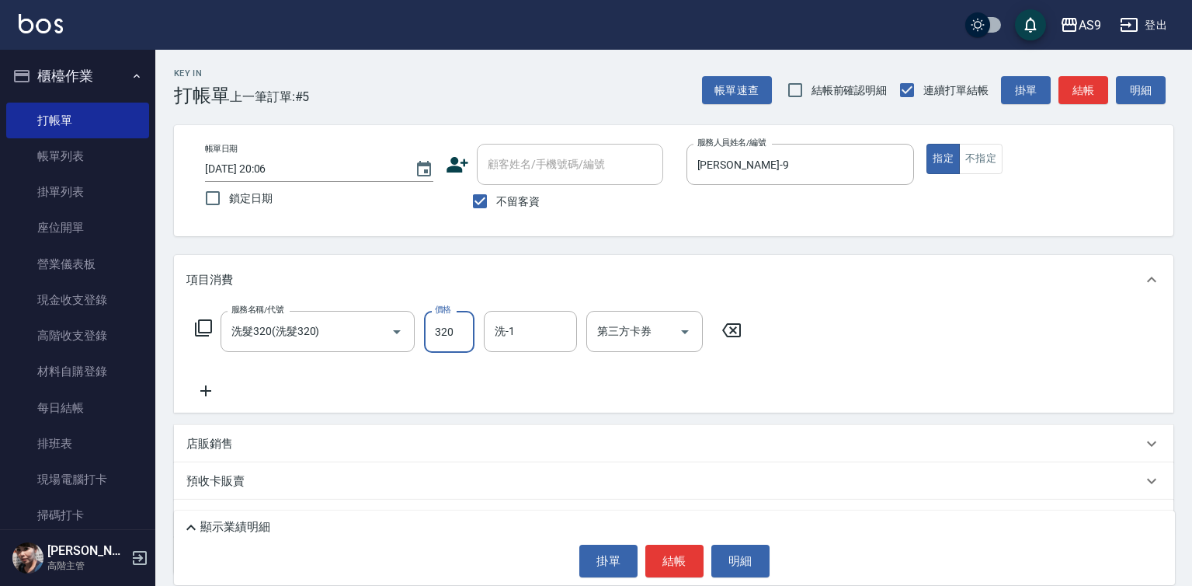
click at [450, 326] on input "320" at bounding box center [449, 332] width 50 height 42
type input "290"
click at [662, 572] on button "結帳" at bounding box center [674, 560] width 58 height 33
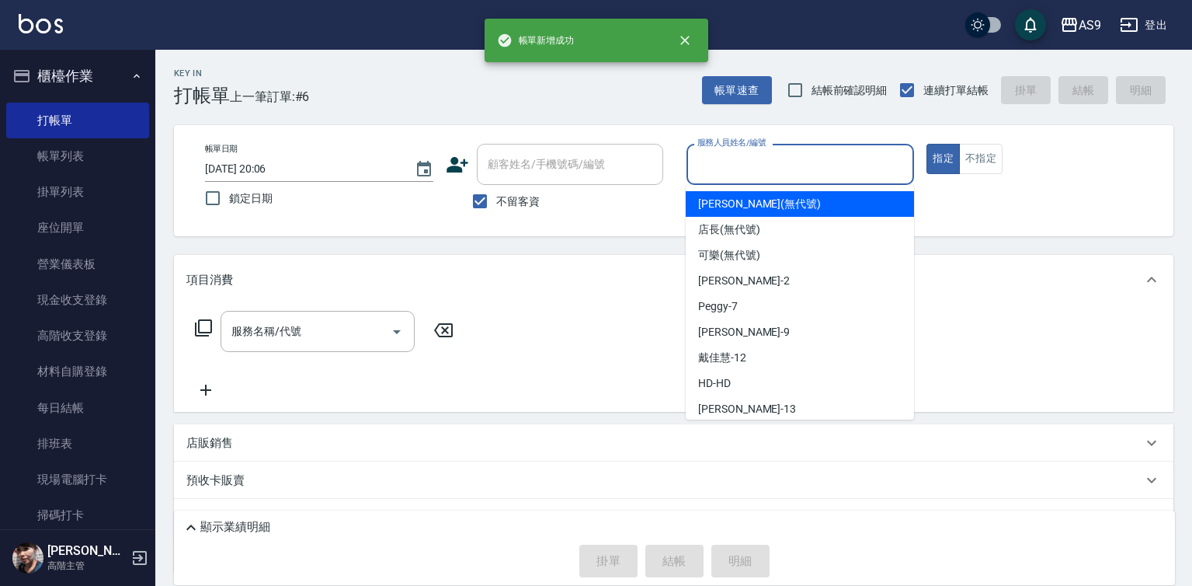
click at [723, 177] on input "服務人員姓名/編號" at bounding box center [800, 164] width 214 height 27
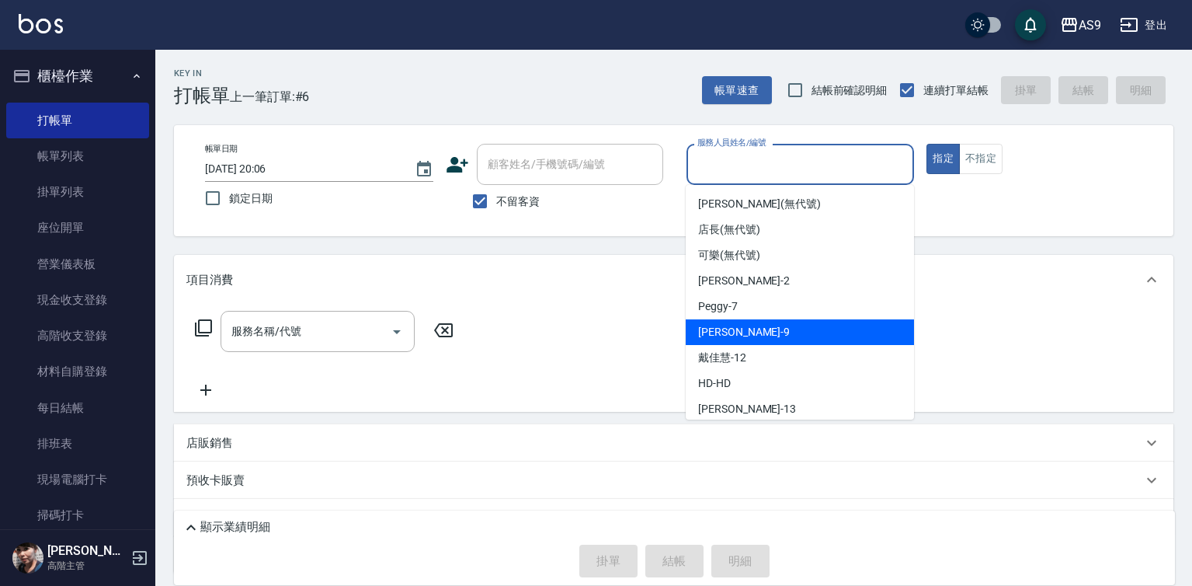
click at [753, 331] on div "[PERSON_NAME] -9" at bounding box center [800, 332] width 228 height 26
type input "[PERSON_NAME]-9"
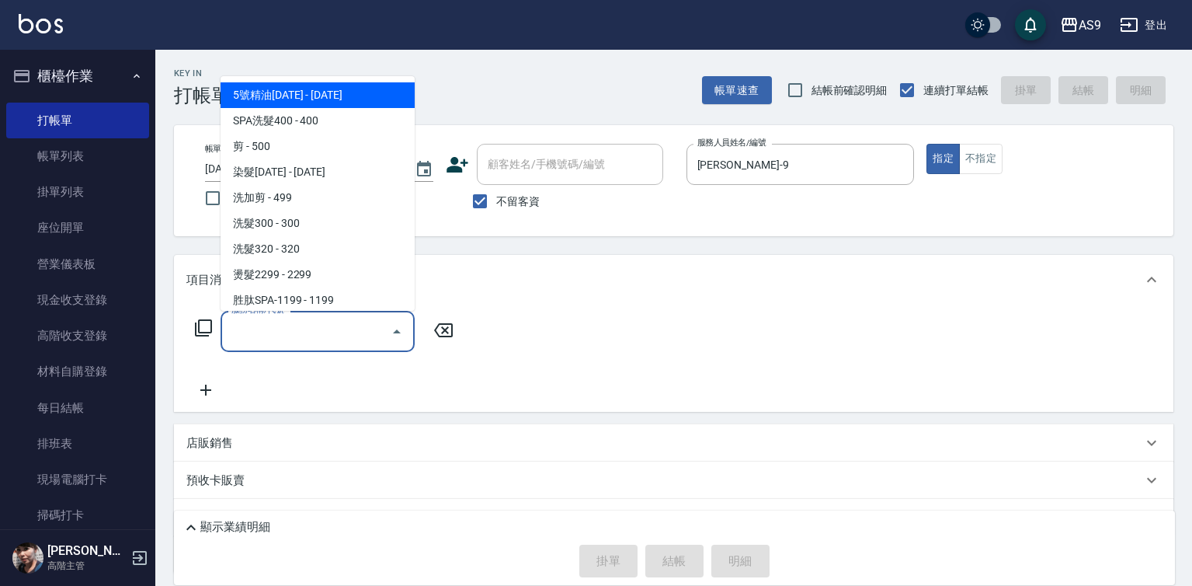
click at [353, 334] on input "服務名稱/代號" at bounding box center [306, 331] width 157 height 27
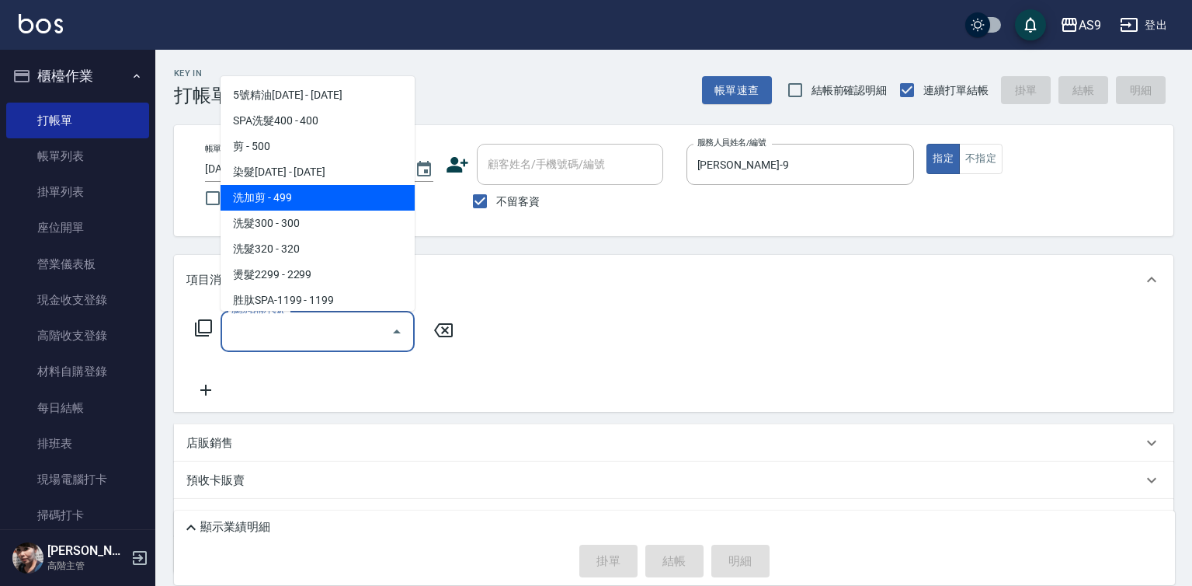
click at [313, 196] on span "洗加剪 - 499" at bounding box center [318, 198] width 194 height 26
type input "洗加剪(洗加剪)"
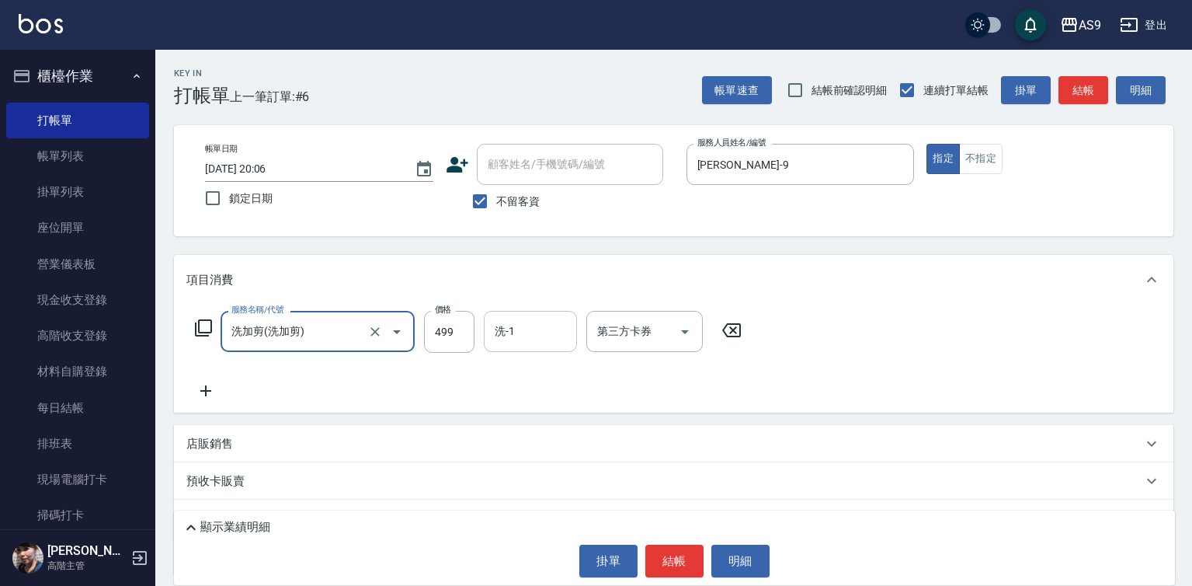
click at [516, 328] on input "洗-1" at bounding box center [530, 331] width 79 height 27
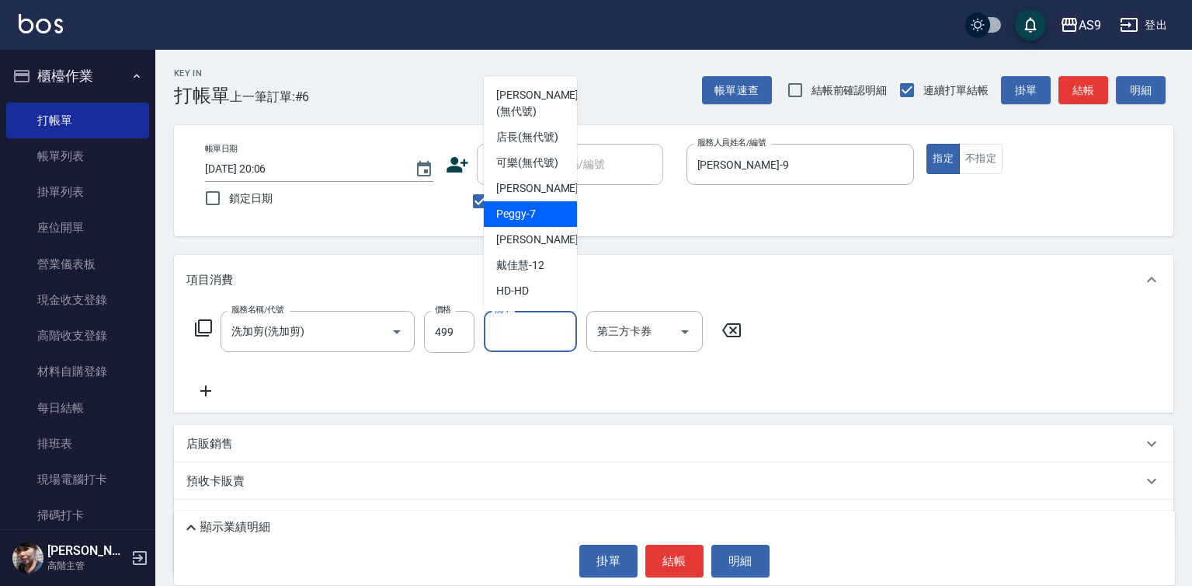
scroll to position [78, 0]
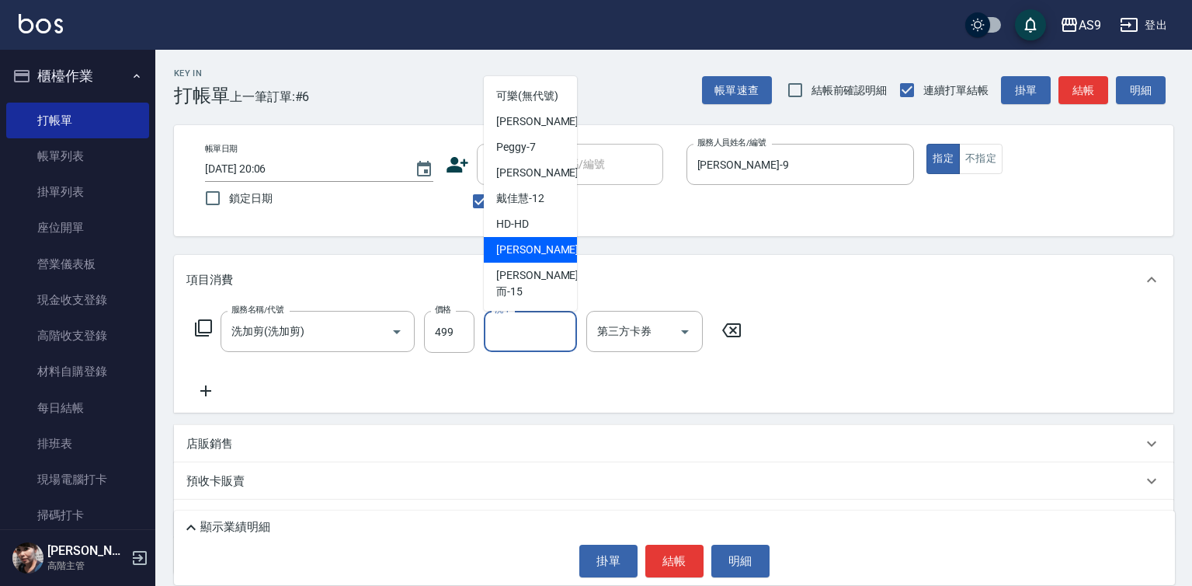
click at [539, 258] on span "[PERSON_NAME] -13" at bounding box center [545, 250] width 98 height 16
type input "[PERSON_NAME]-13"
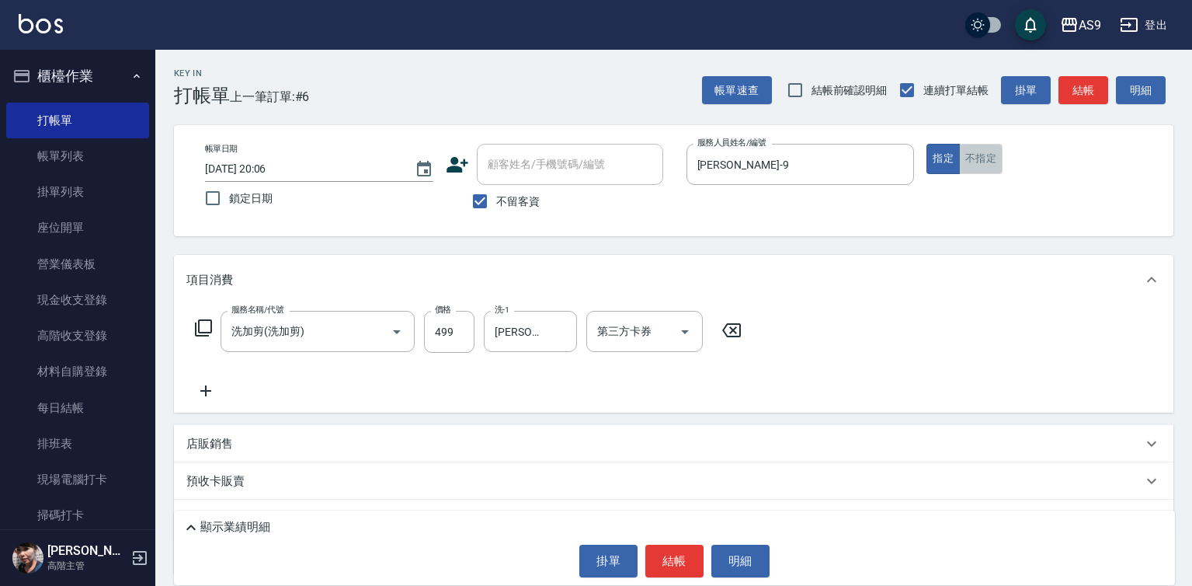
click at [978, 165] on button "不指定" at bounding box center [980, 159] width 43 height 30
click at [673, 564] on button "結帳" at bounding box center [674, 560] width 58 height 33
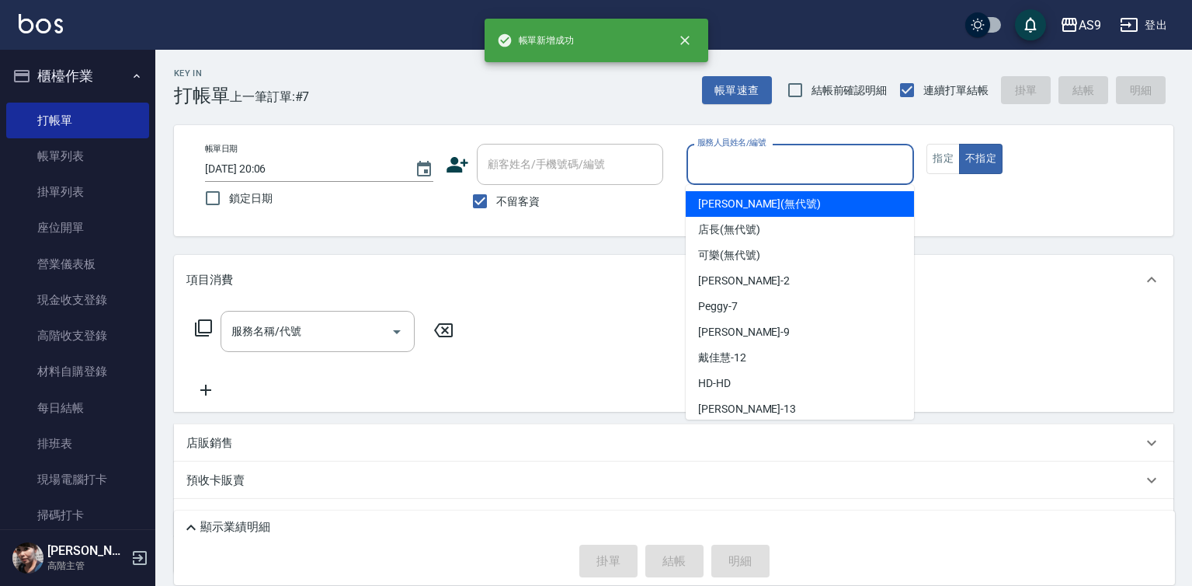
drag, startPoint x: 719, startPoint y: 160, endPoint x: 735, endPoint y: 271, distance: 112.2
click at [718, 162] on input "服務人員姓名/編號" at bounding box center [800, 164] width 214 height 27
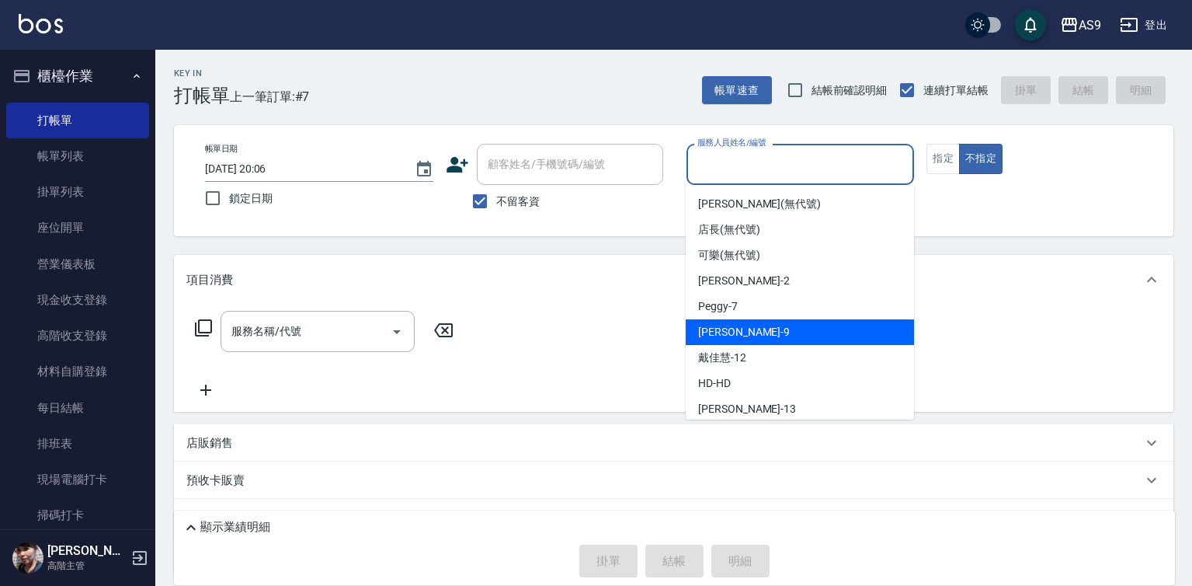
drag, startPoint x: 741, startPoint y: 325, endPoint x: 850, endPoint y: 251, distance: 132.0
click at [744, 325] on div "[PERSON_NAME] -9" at bounding box center [800, 332] width 228 height 26
type input "[PERSON_NAME]-9"
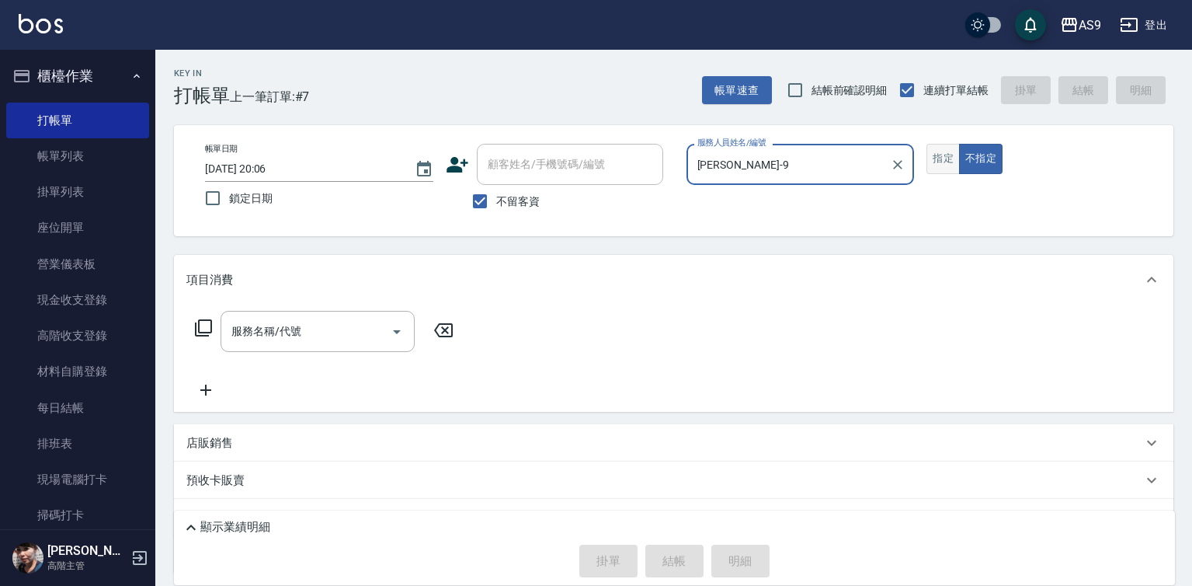
click at [934, 169] on button "指定" at bounding box center [942, 159] width 33 height 30
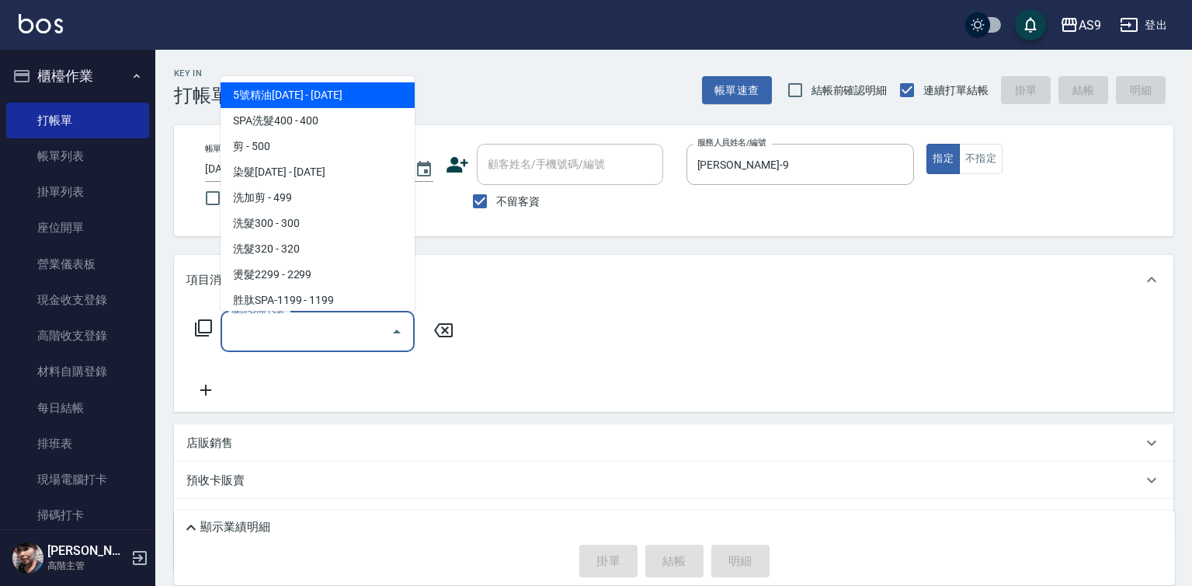
click at [342, 331] on input "服務名稱/代號" at bounding box center [306, 331] width 157 height 27
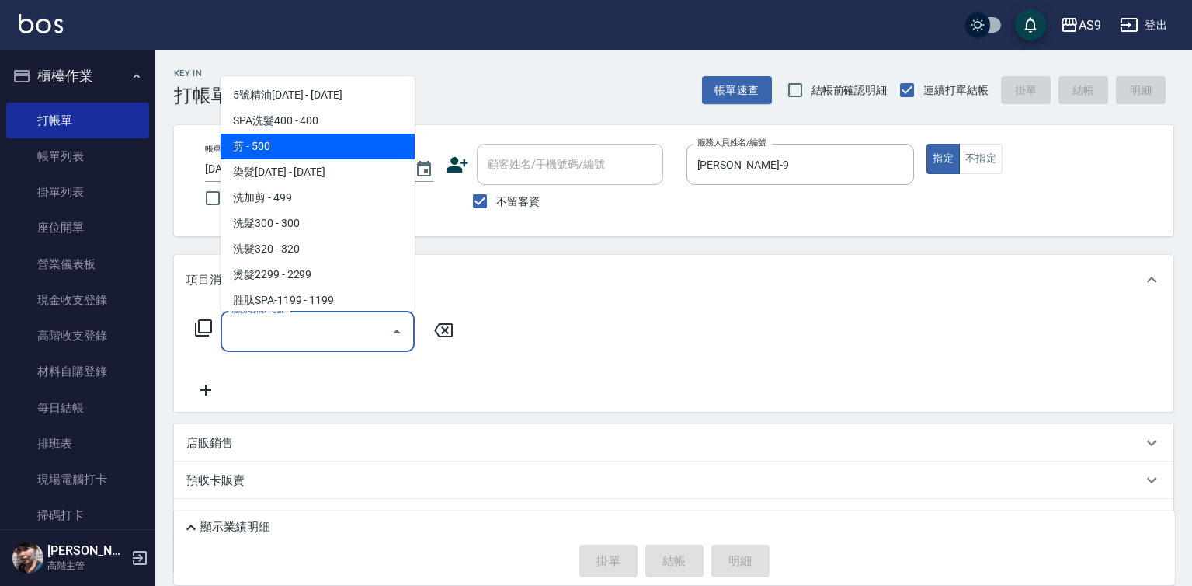
click at [308, 155] on span "剪 - 500" at bounding box center [318, 147] width 194 height 26
type input "剪(剪)"
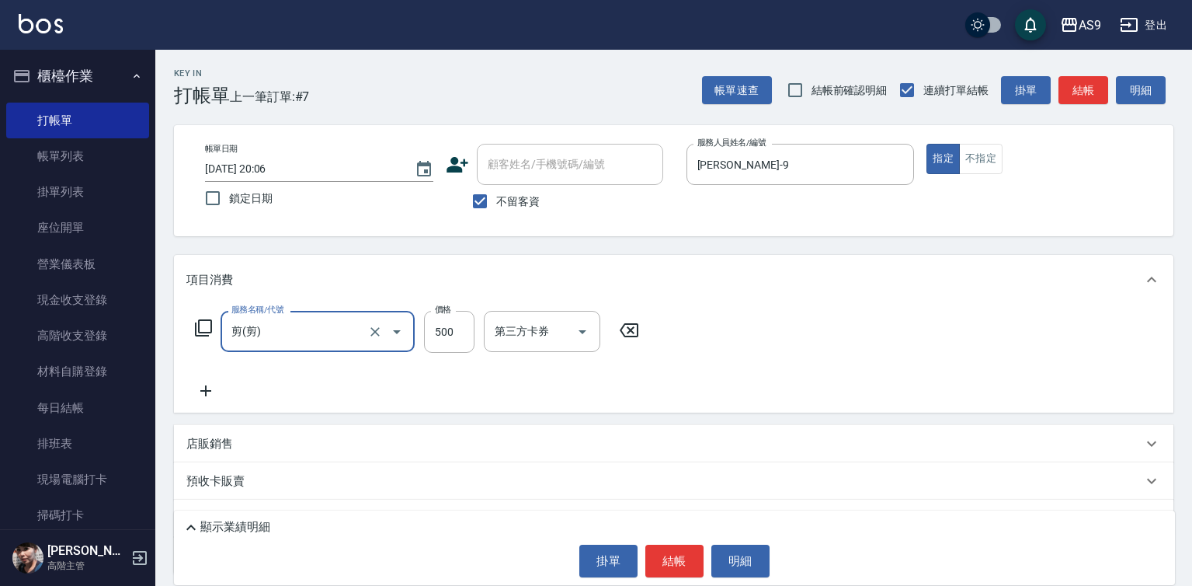
click at [200, 398] on icon at bounding box center [205, 390] width 39 height 19
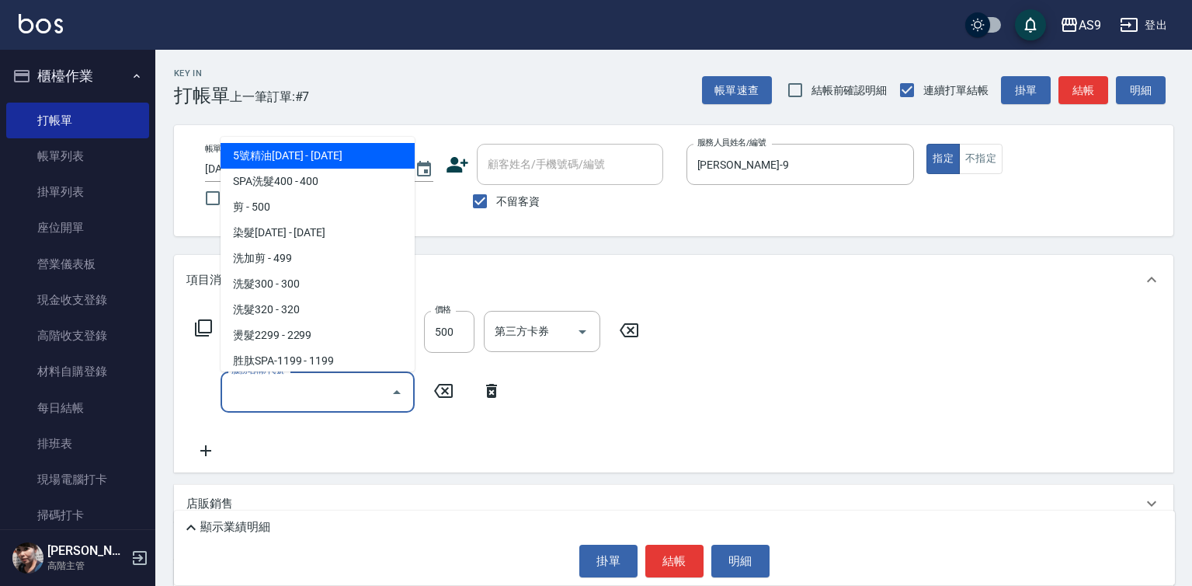
click at [257, 393] on input "服務名稱/代號" at bounding box center [306, 391] width 157 height 27
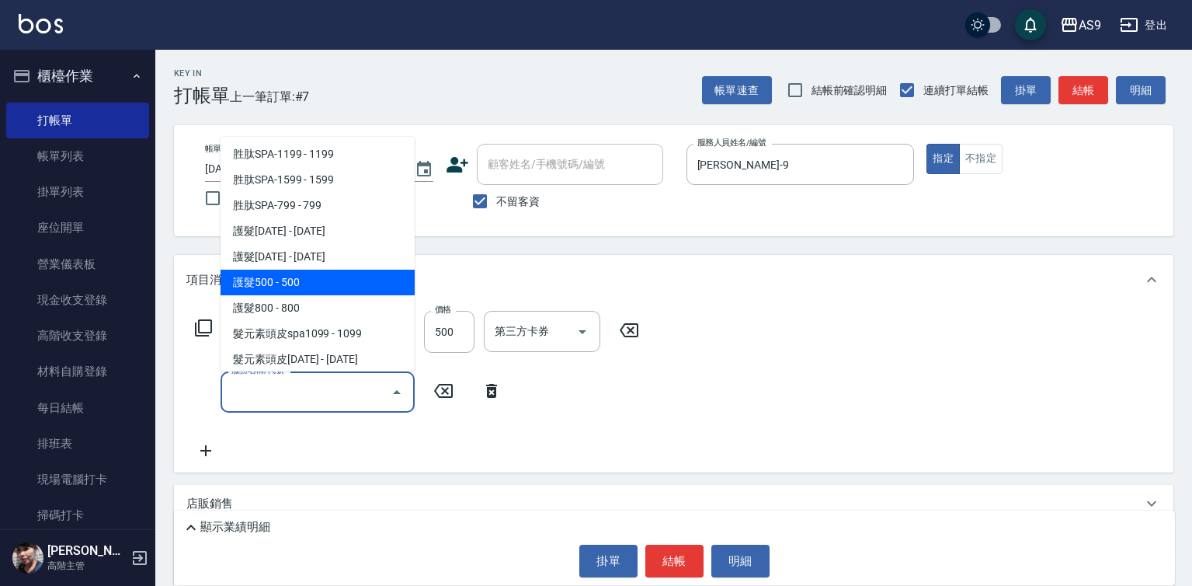
scroll to position [233, 0]
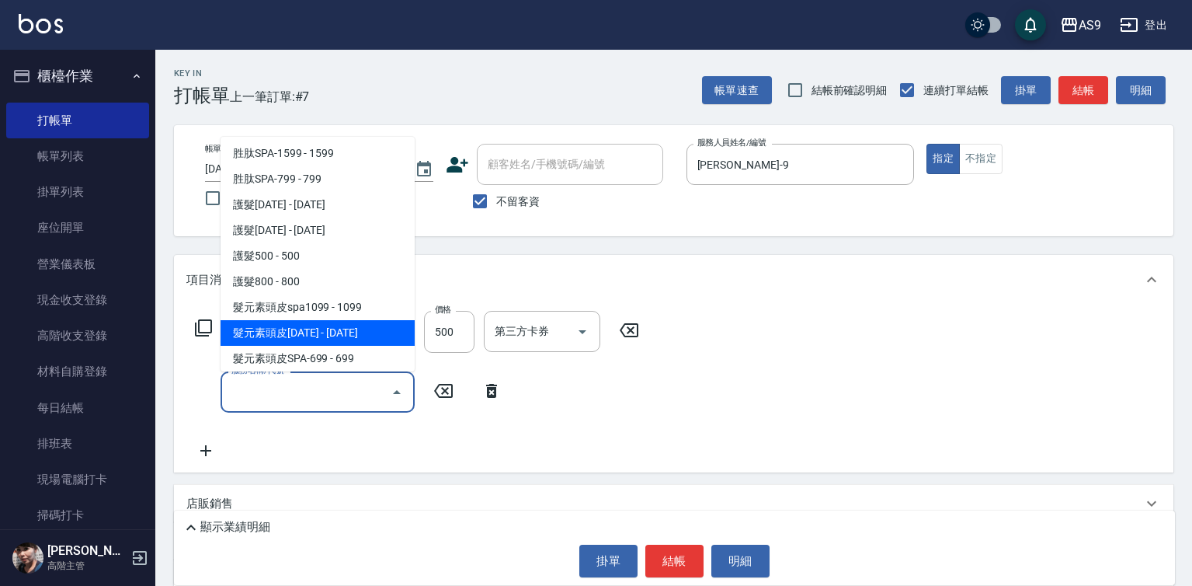
click at [335, 335] on span "髮元素頭皮[DATE] - [DATE]" at bounding box center [318, 333] width 194 height 26
type input "髮元素頭皮1399(髮元素頭皮spa1399)"
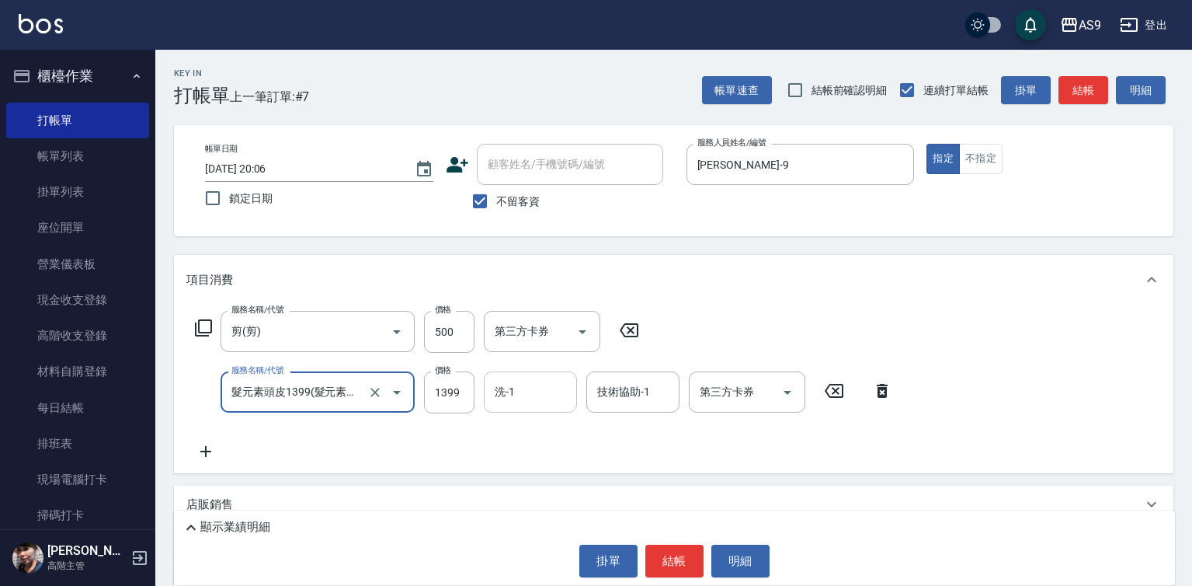
click at [557, 391] on input "洗-1" at bounding box center [530, 391] width 79 height 27
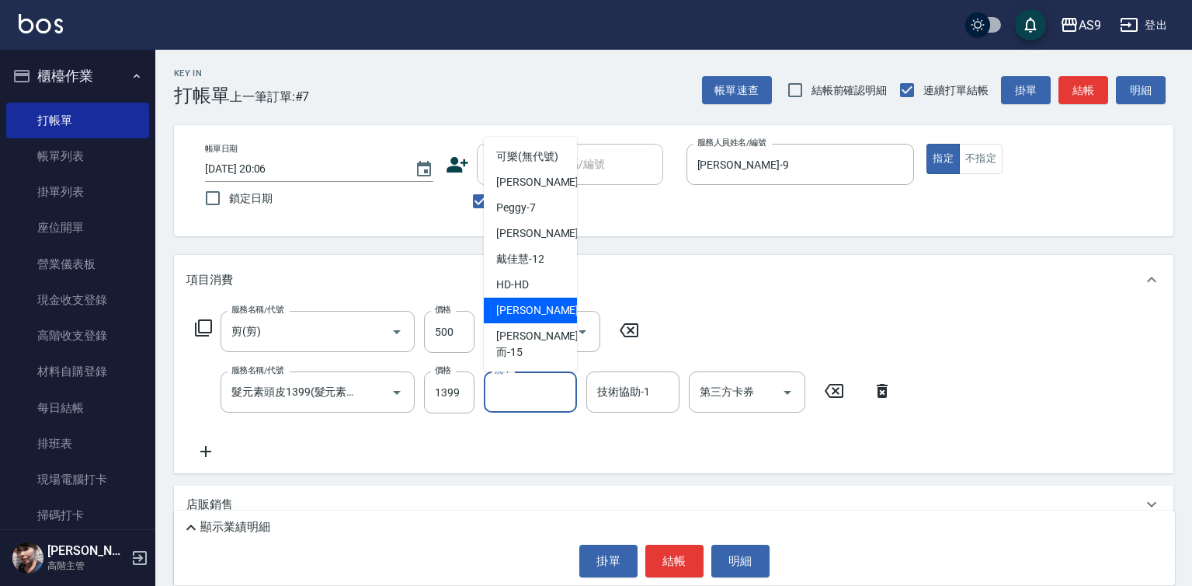
scroll to position [99, 0]
click at [555, 323] on div "[PERSON_NAME] -13" at bounding box center [530, 310] width 93 height 26
type input "[PERSON_NAME]-13"
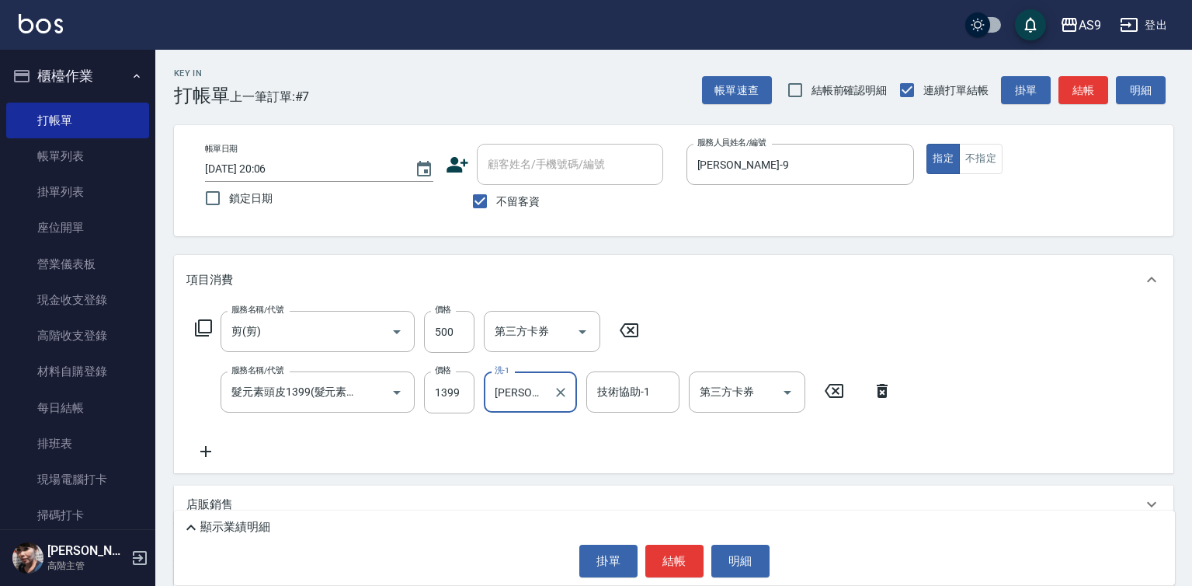
drag, startPoint x: 617, startPoint y: 375, endPoint x: 627, endPoint y: 386, distance: 14.3
click at [619, 377] on div "技術協助-1" at bounding box center [632, 391] width 93 height 41
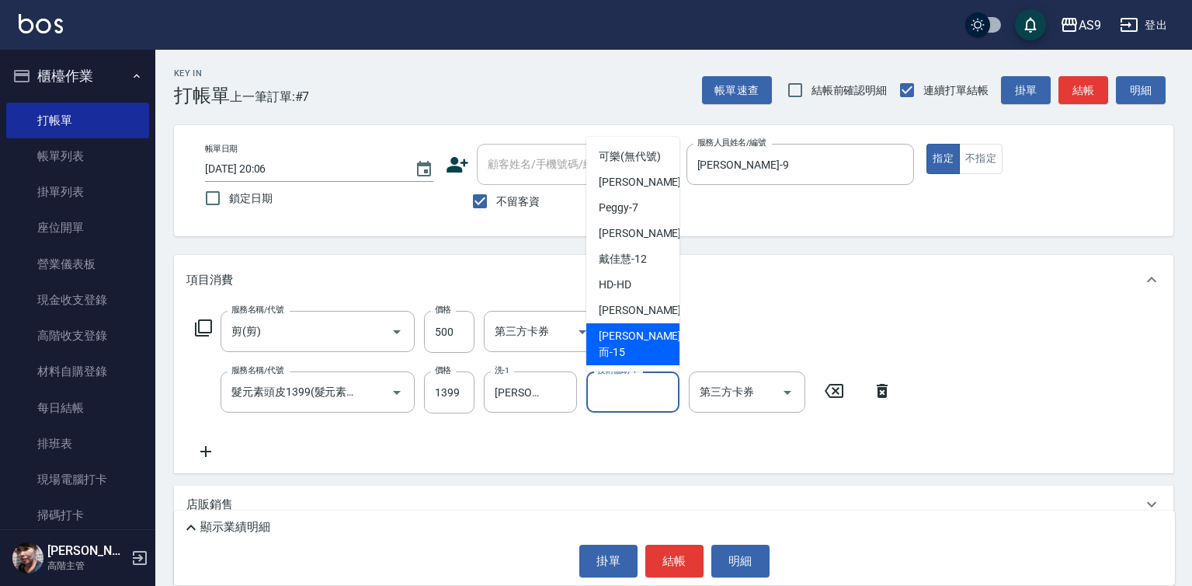
click at [642, 318] on span "[PERSON_NAME] -13" at bounding box center [648, 310] width 98 height 16
type input "[PERSON_NAME]-13"
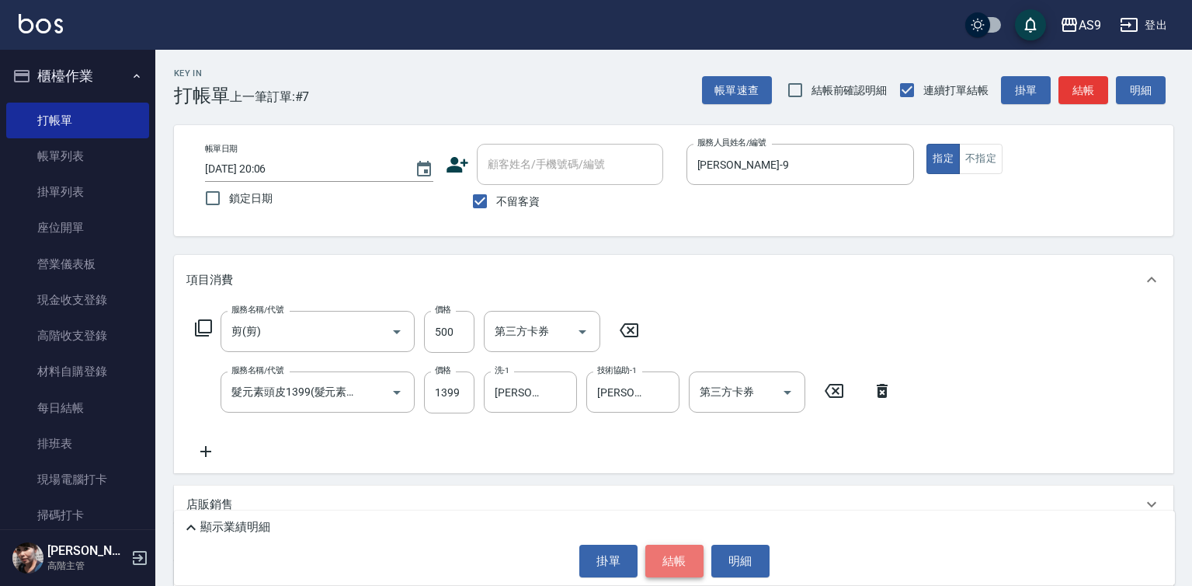
click at [669, 562] on button "結帳" at bounding box center [674, 560] width 58 height 33
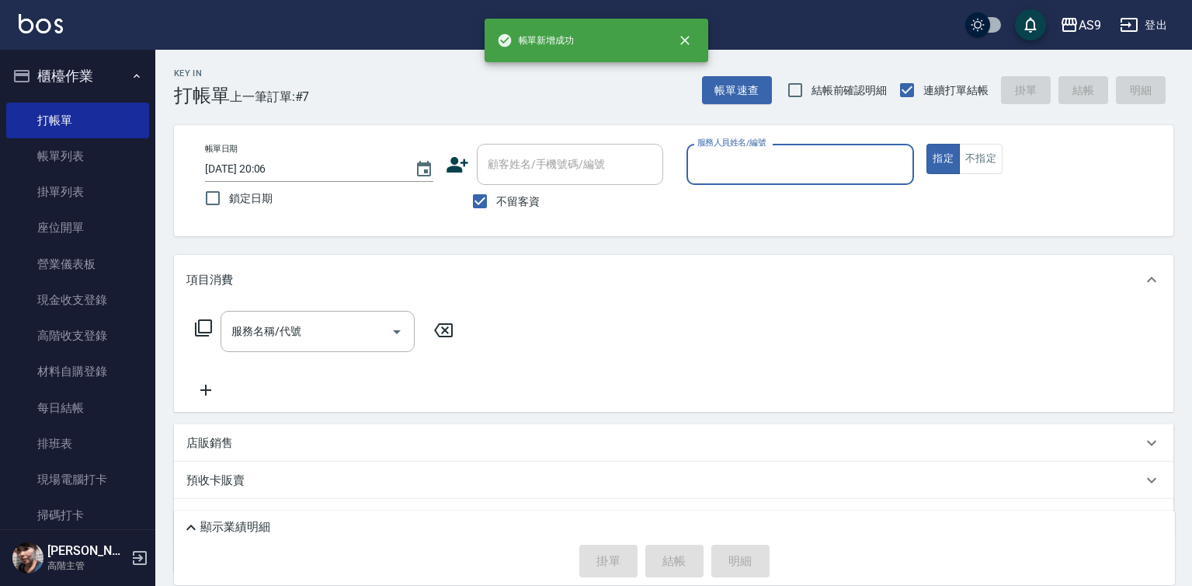
click at [754, 160] on input "服務人員姓名/編號" at bounding box center [800, 164] width 214 height 27
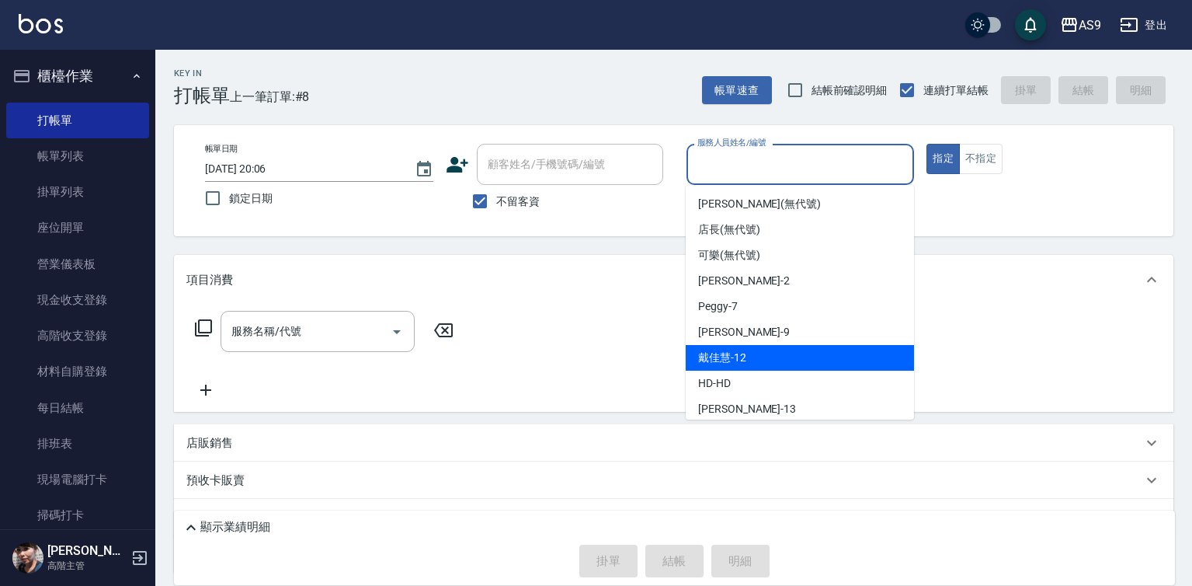
drag, startPoint x: 763, startPoint y: 345, endPoint x: 753, endPoint y: 335, distance: 14.8
click at [761, 343] on ul "[PERSON_NAME] (無代號) 店長 (無代號) 可樂 (無代號) [PERSON_NAME] -2 [PERSON_NAME] -7 [PERSON…" at bounding box center [800, 302] width 228 height 235
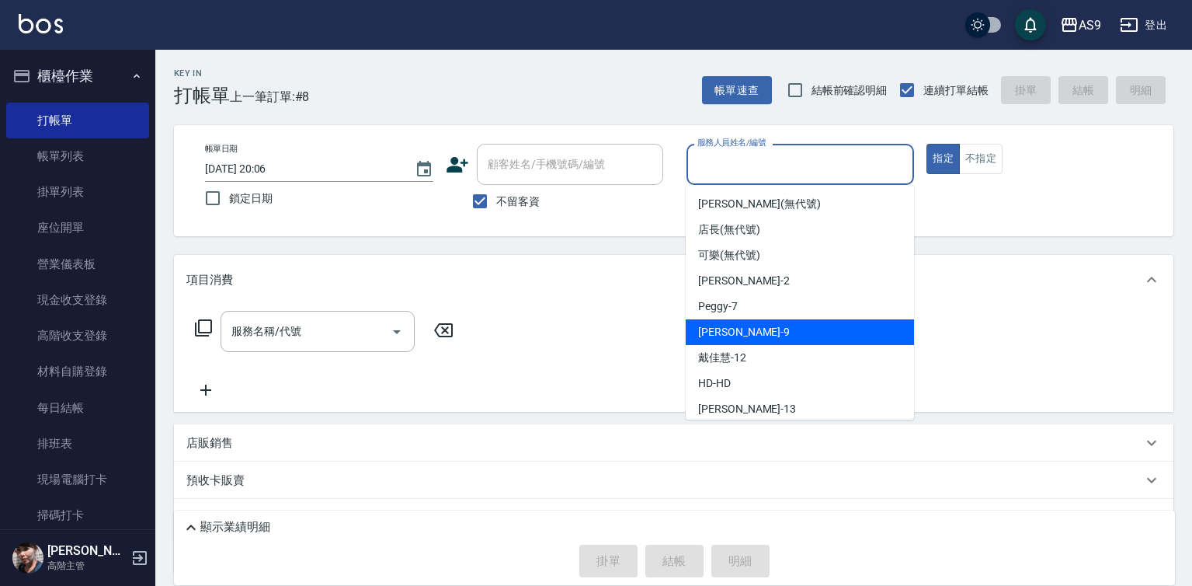
click at [727, 342] on div "[PERSON_NAME] -9" at bounding box center [800, 332] width 228 height 26
type input "[PERSON_NAME]-9"
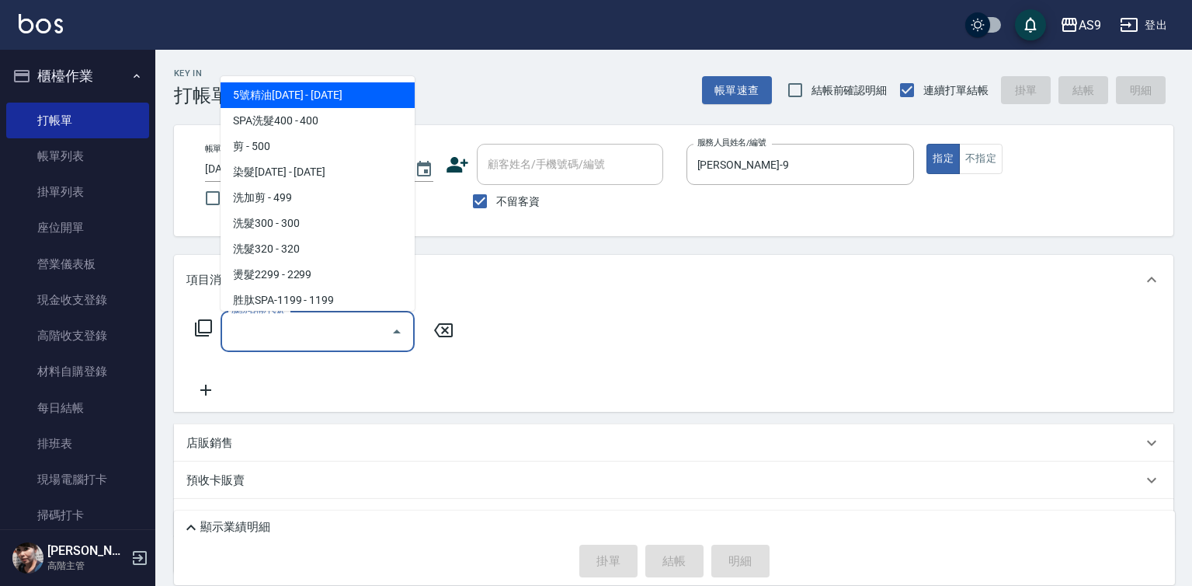
click at [301, 334] on input "服務名稱/代號" at bounding box center [306, 331] width 157 height 27
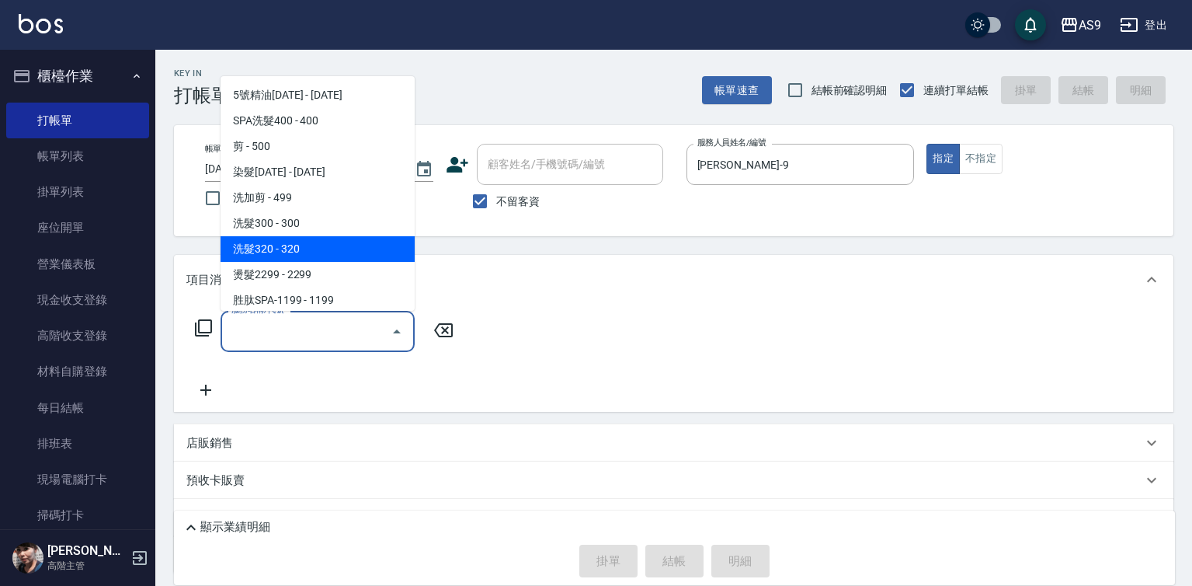
click at [299, 245] on span "洗髮320 - 320" at bounding box center [318, 249] width 194 height 26
type input "洗髮320(洗髮320)"
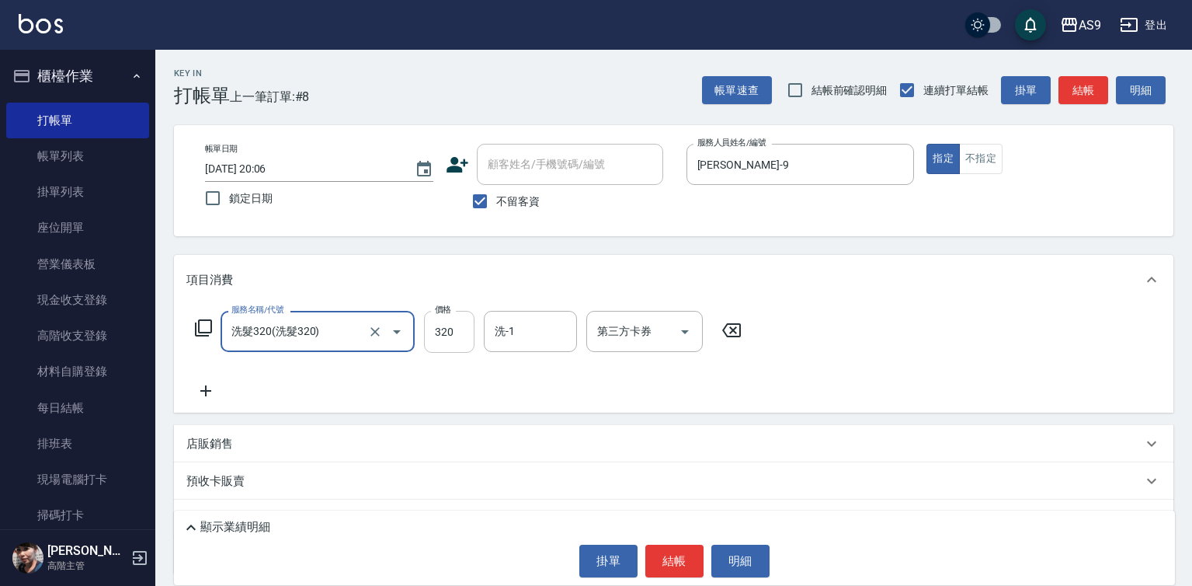
click at [441, 335] on input "320" at bounding box center [449, 332] width 50 height 42
type input "290"
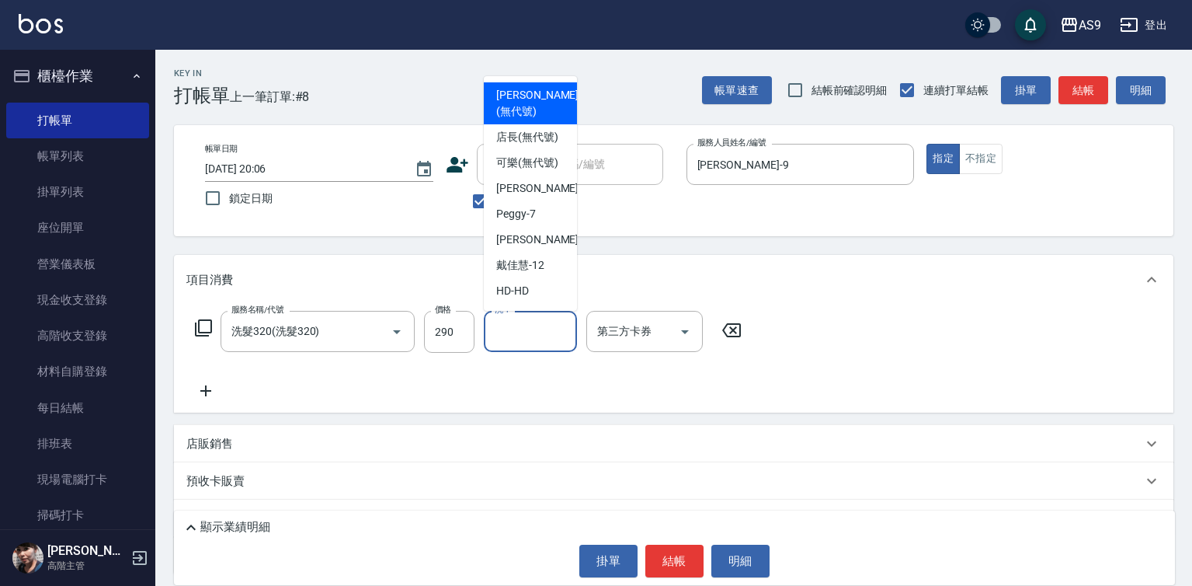
click at [523, 336] on input "洗-1" at bounding box center [530, 331] width 79 height 27
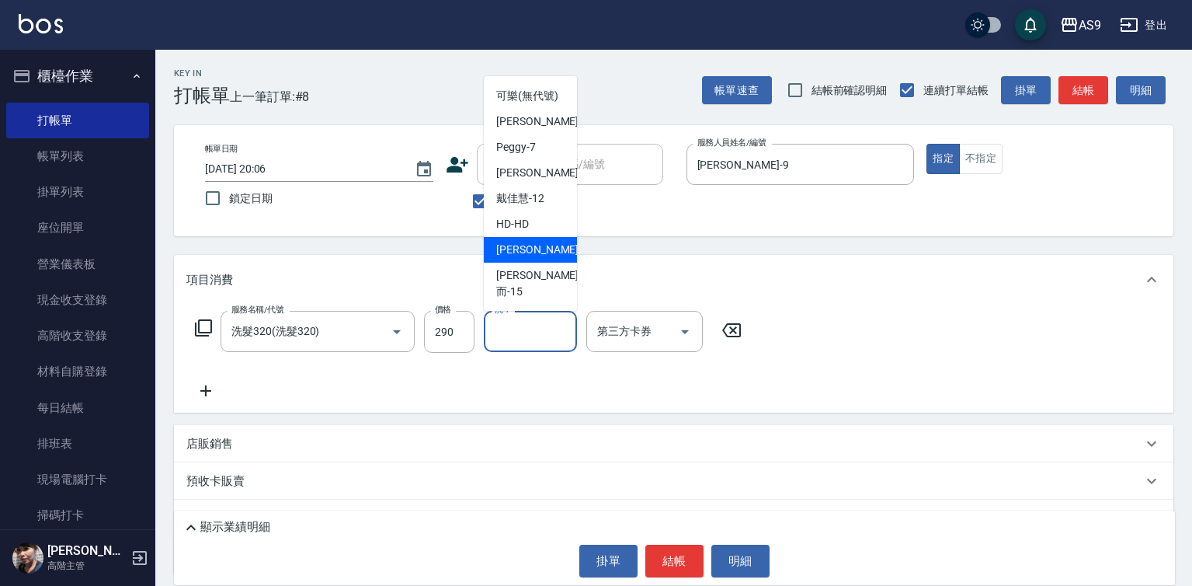
click at [536, 258] on span "[PERSON_NAME] -13" at bounding box center [545, 250] width 98 height 16
type input "[PERSON_NAME]-13"
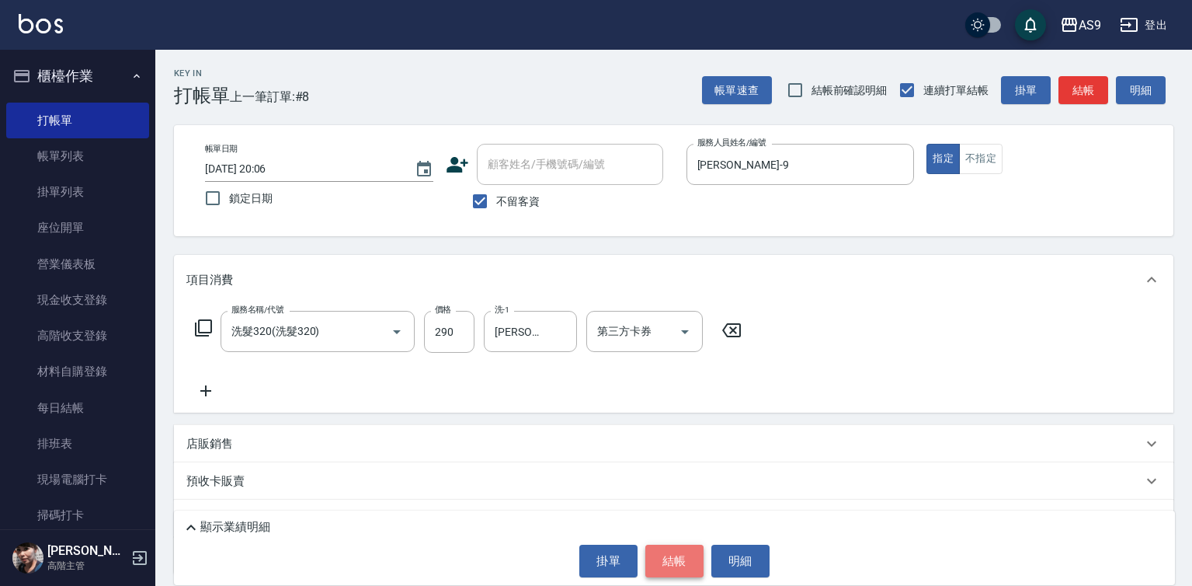
click at [669, 565] on button "結帳" at bounding box center [674, 560] width 58 height 33
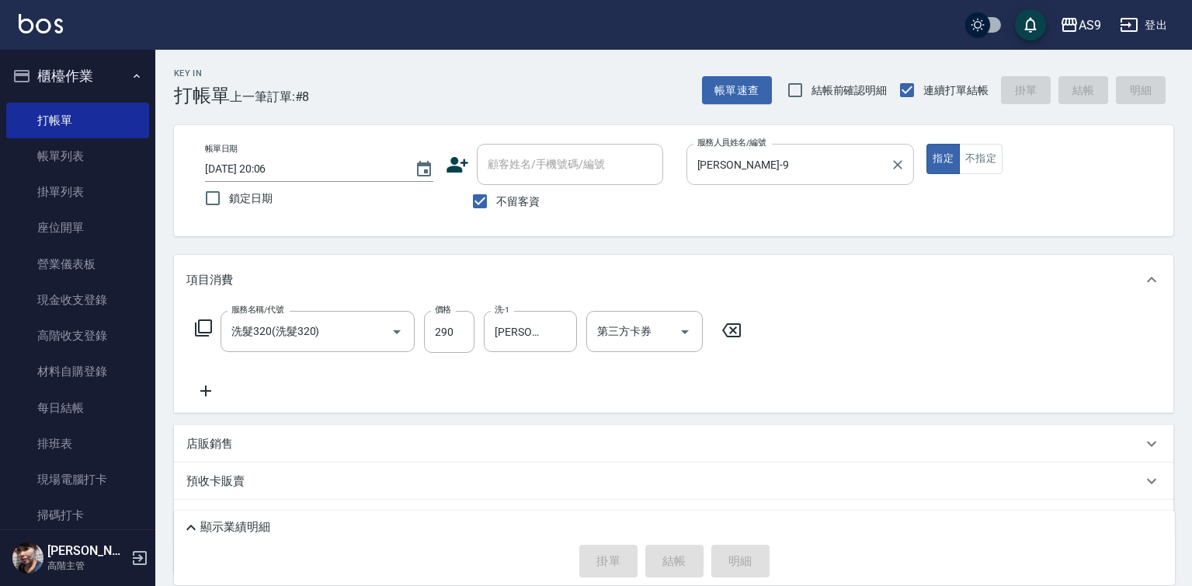
type input "[DATE] 20:07"
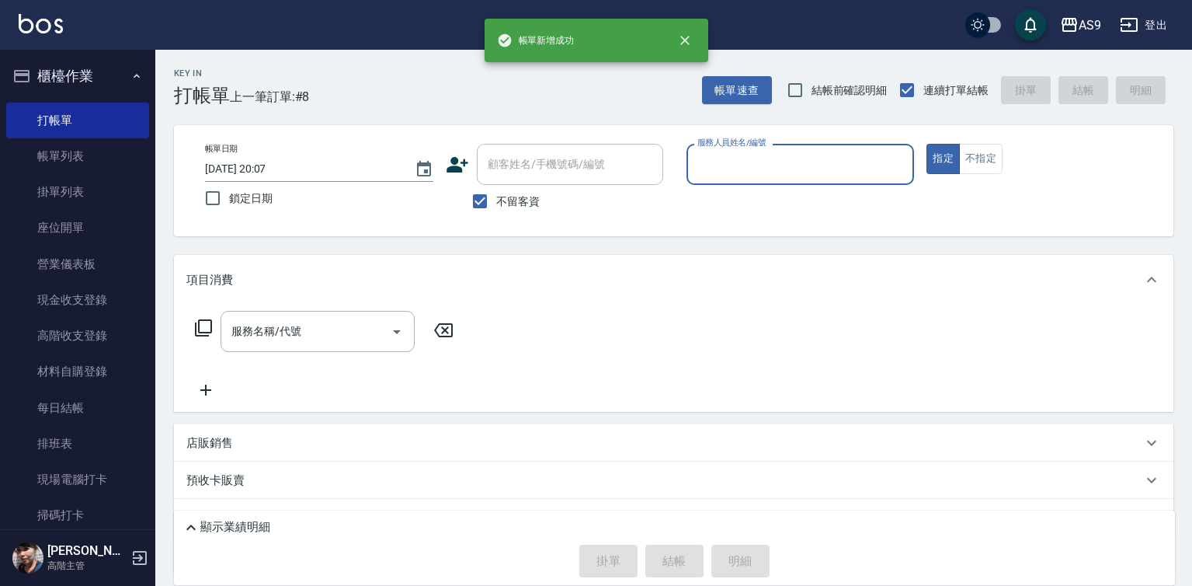
click at [747, 167] on input "服務人員姓名/編號" at bounding box center [800, 164] width 214 height 27
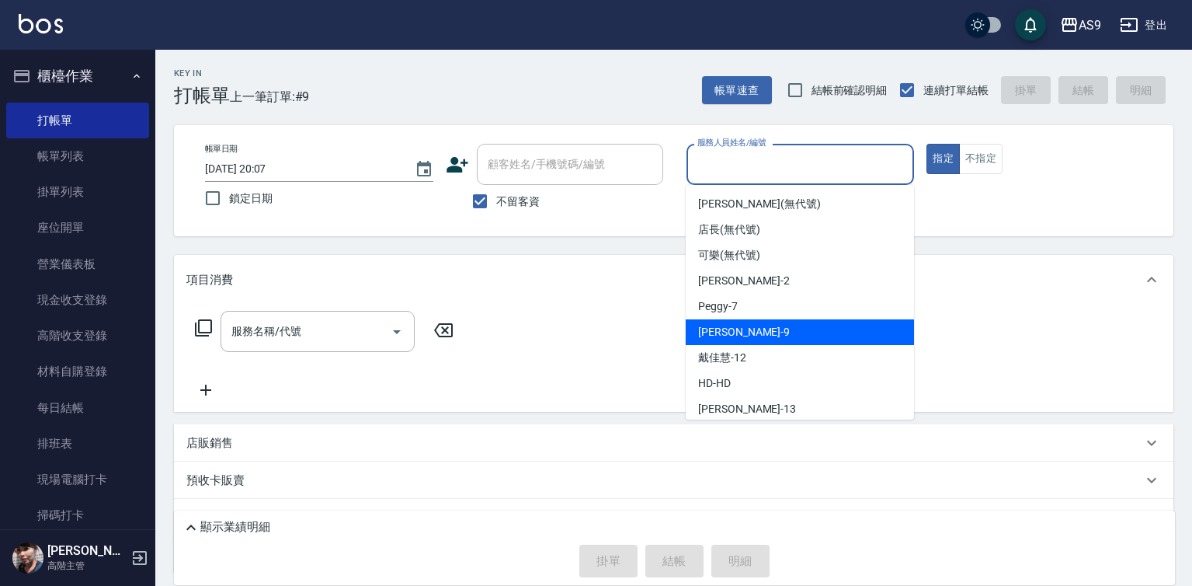
drag, startPoint x: 747, startPoint y: 167, endPoint x: 749, endPoint y: 337, distance: 170.1
click at [761, 325] on div "[PERSON_NAME] -9" at bounding box center [800, 332] width 228 height 26
type input "[PERSON_NAME]-9"
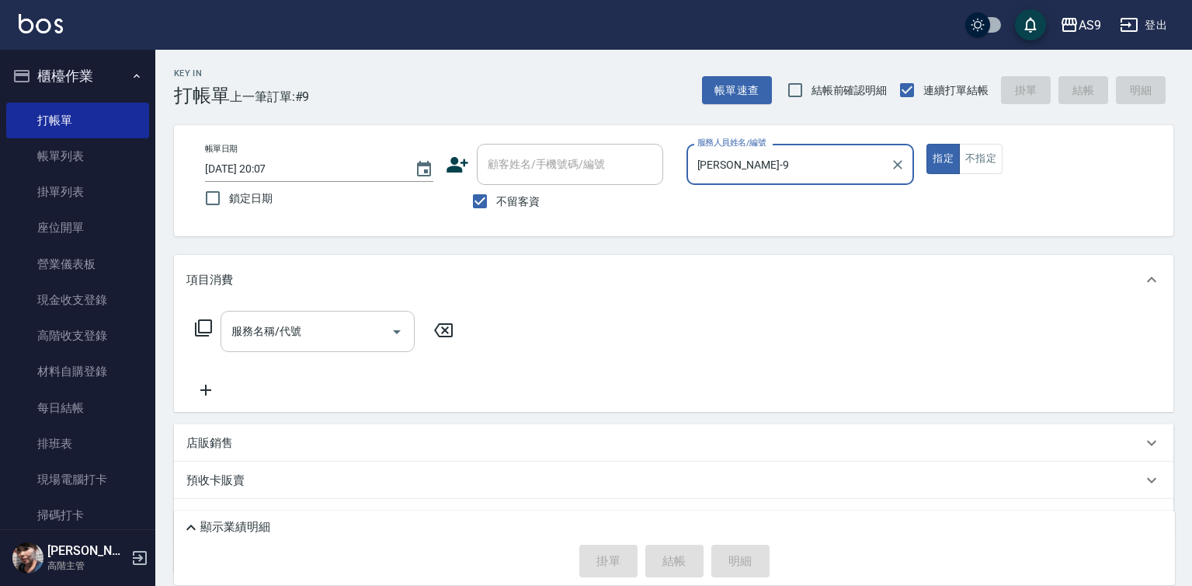
click at [349, 335] on input "服務名稱/代號" at bounding box center [306, 331] width 157 height 27
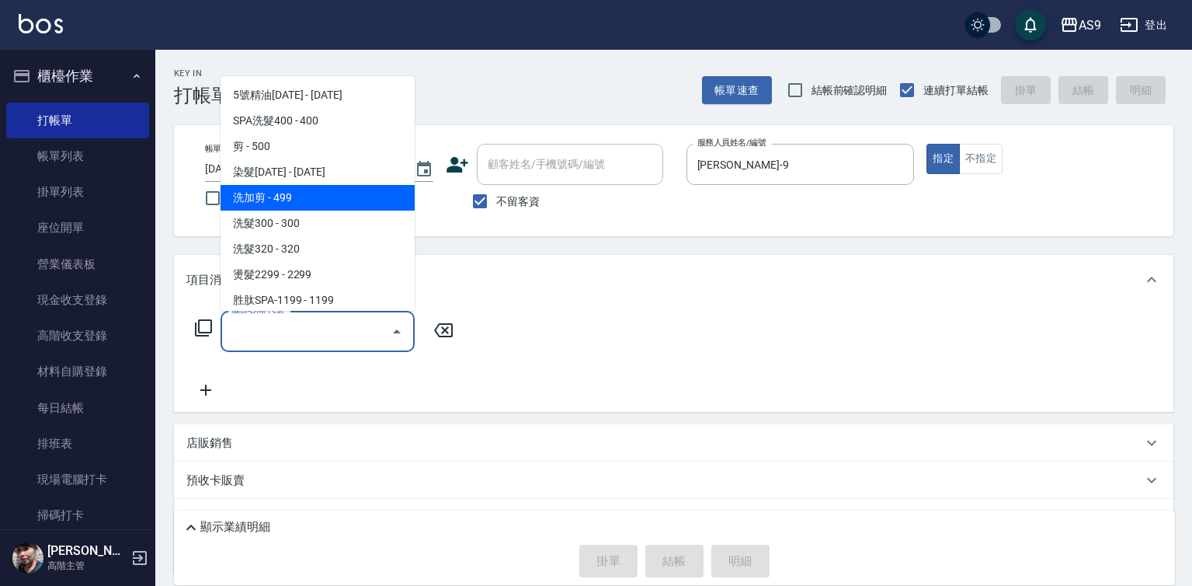
click at [300, 200] on span "洗加剪 - 499" at bounding box center [318, 198] width 194 height 26
type input "洗加剪(洗加剪)"
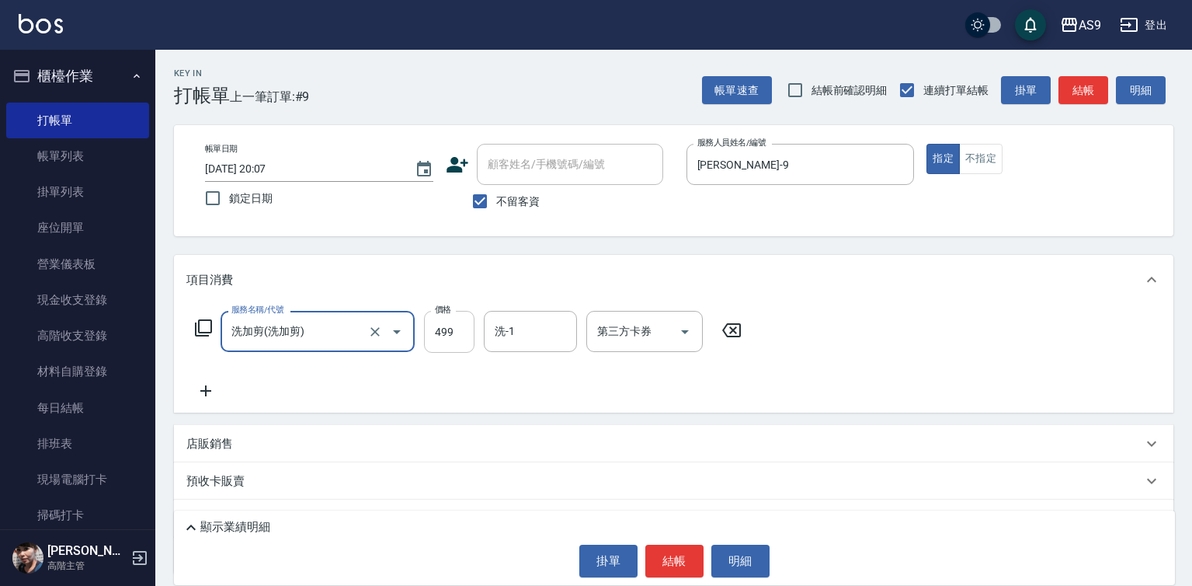
click at [454, 328] on input "499" at bounding box center [449, 332] width 50 height 42
type input "800"
click at [683, 576] on button "結帳" at bounding box center [674, 560] width 58 height 33
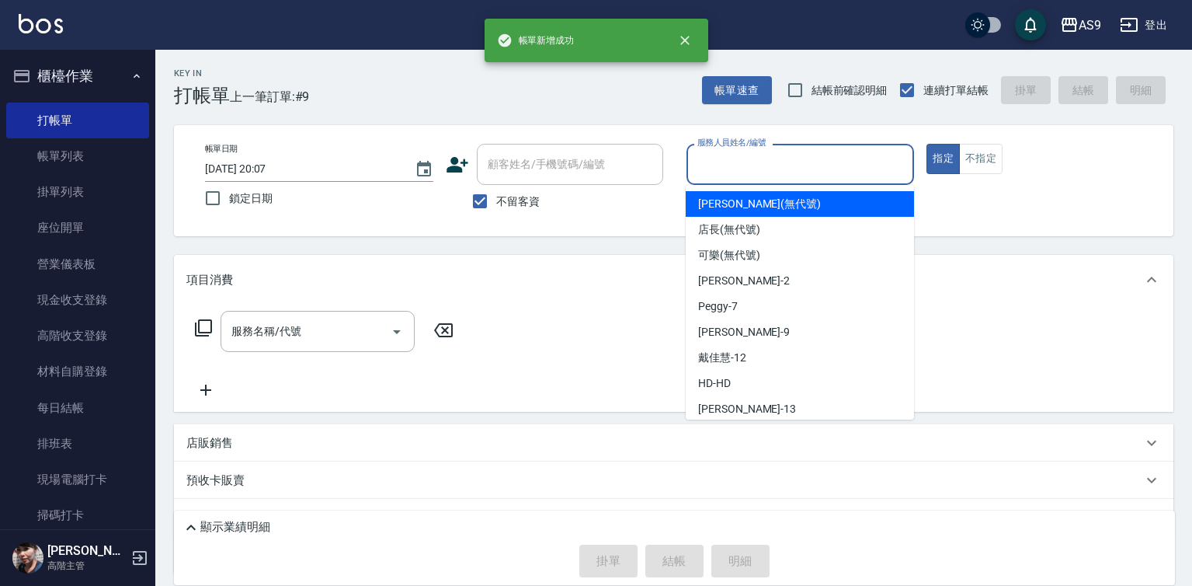
click at [765, 168] on input "服務人員姓名/編號" at bounding box center [800, 164] width 214 height 27
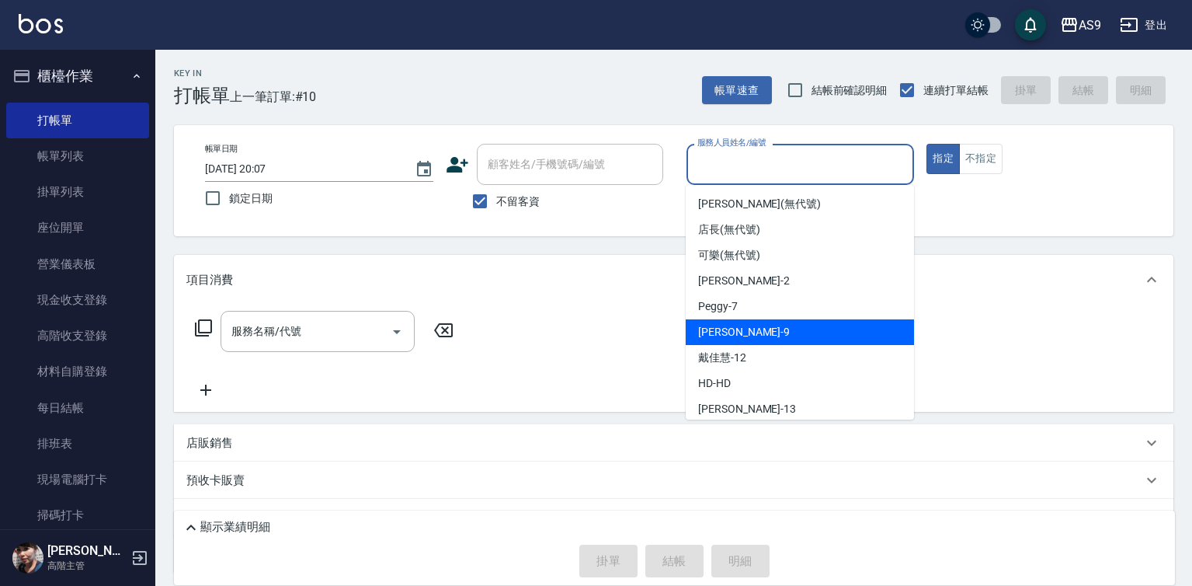
click at [746, 328] on div "[PERSON_NAME] -9" at bounding box center [800, 332] width 228 height 26
type input "[PERSON_NAME]-9"
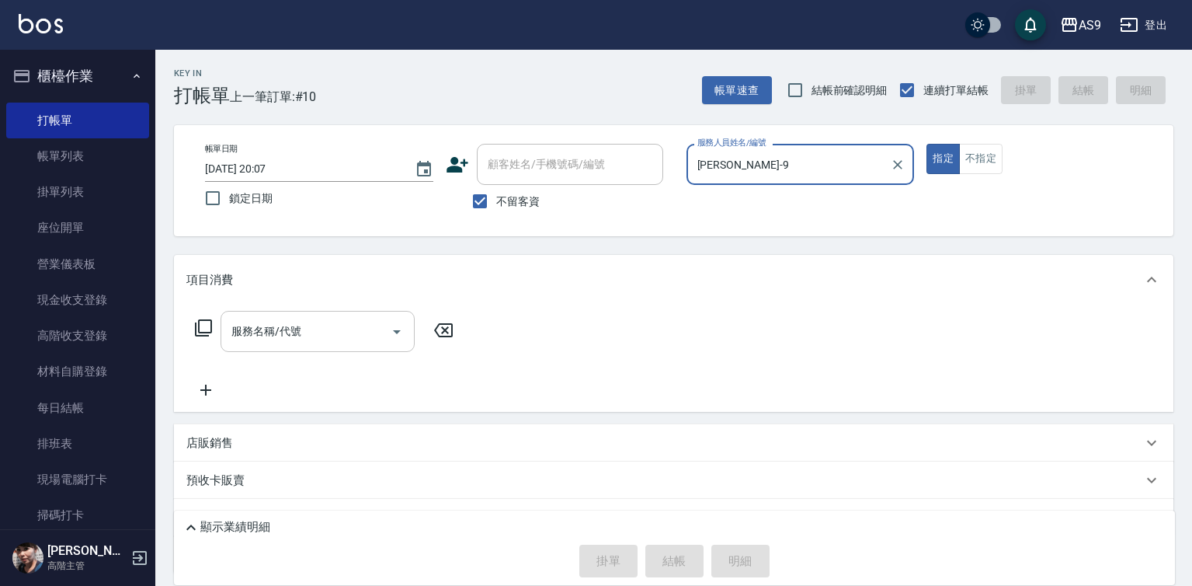
click at [338, 337] on input "服務名稱/代號" at bounding box center [306, 331] width 157 height 27
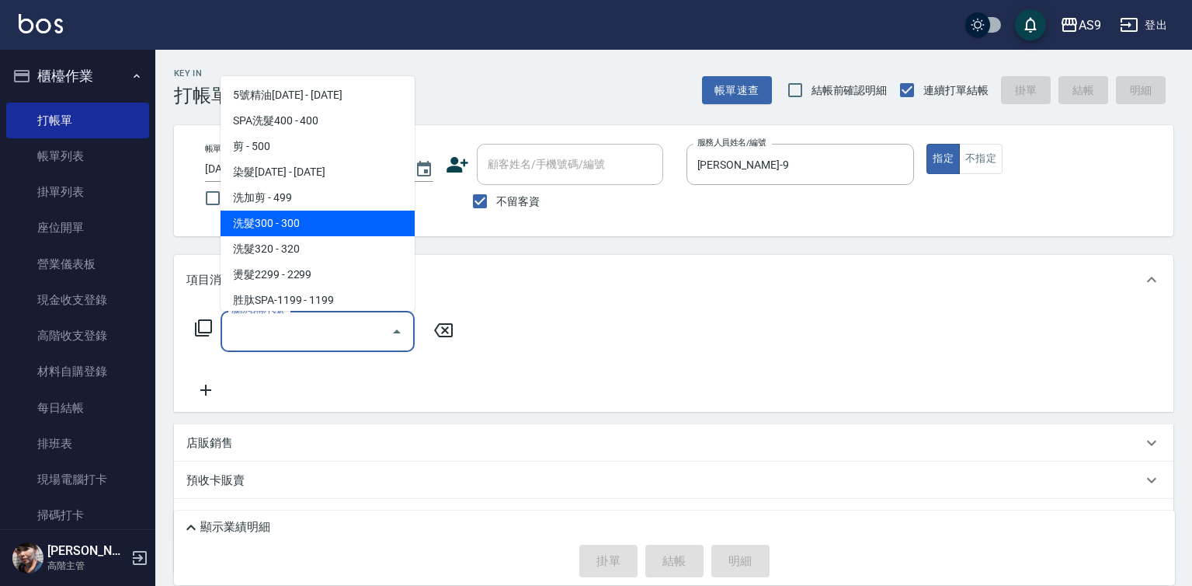
click at [299, 228] on span "洗髮300 - 300" at bounding box center [318, 223] width 194 height 26
type input "洗髮300(洗 髮300)"
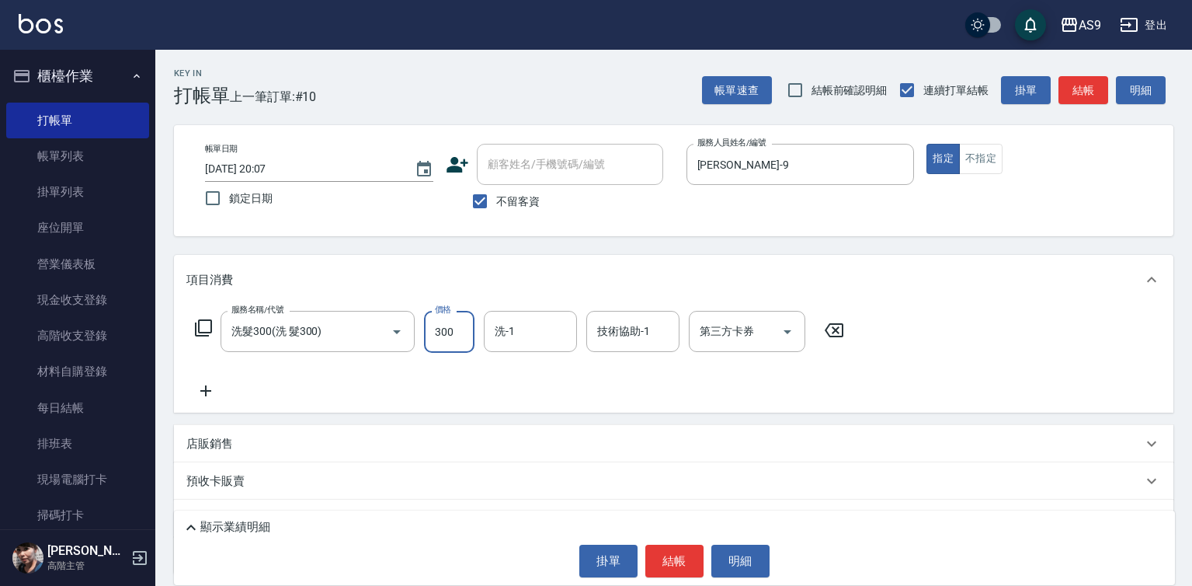
click at [436, 324] on input "300" at bounding box center [449, 332] width 50 height 42
click at [458, 332] on input "250300" at bounding box center [449, 332] width 50 height 42
type input "250"
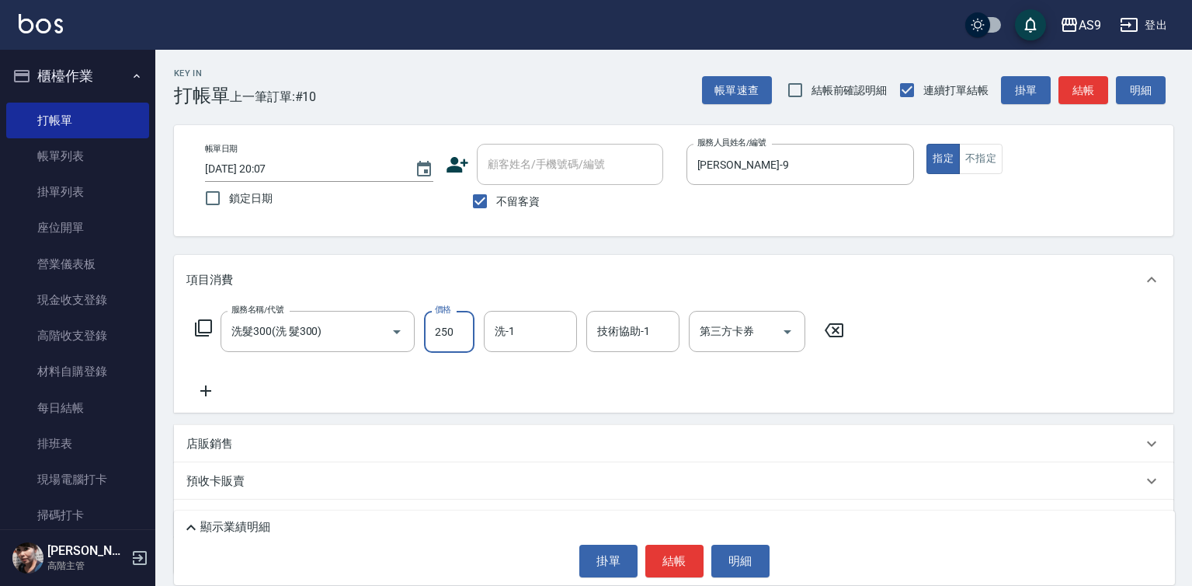
click at [513, 332] on div "洗-1 洗-1" at bounding box center [530, 331] width 93 height 41
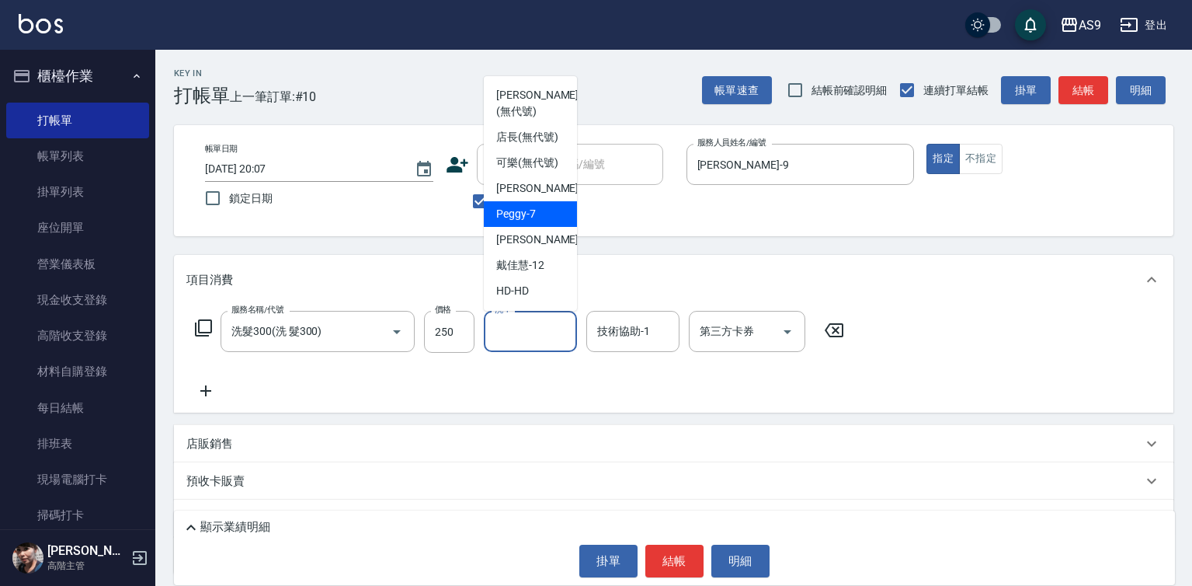
scroll to position [78, 0]
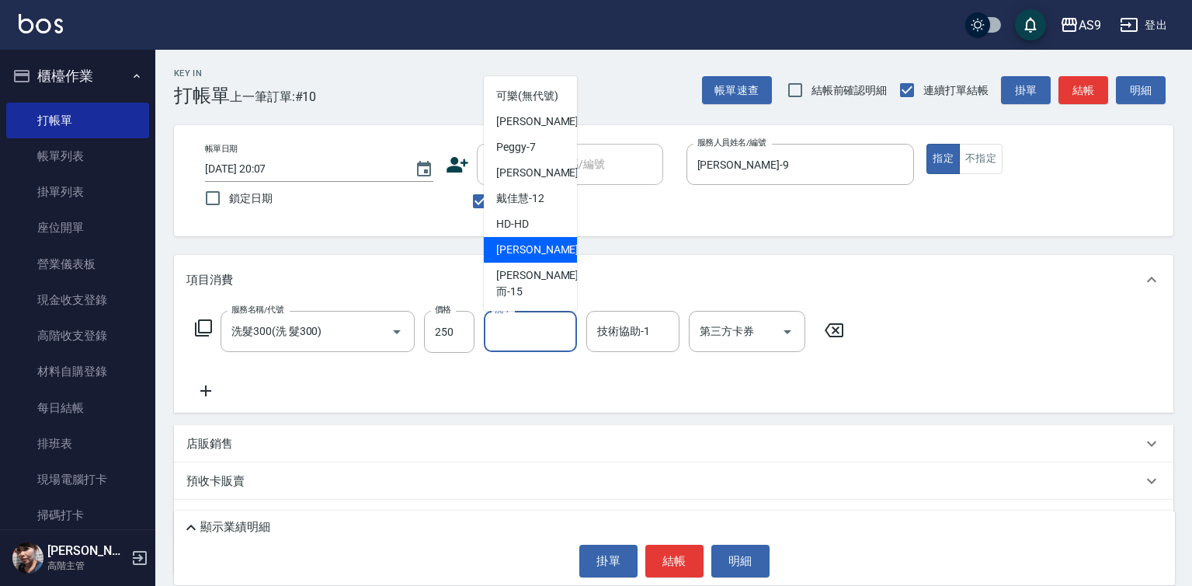
click at [549, 262] on div "[PERSON_NAME] -13" at bounding box center [530, 250] width 93 height 26
type input "[PERSON_NAME]-13"
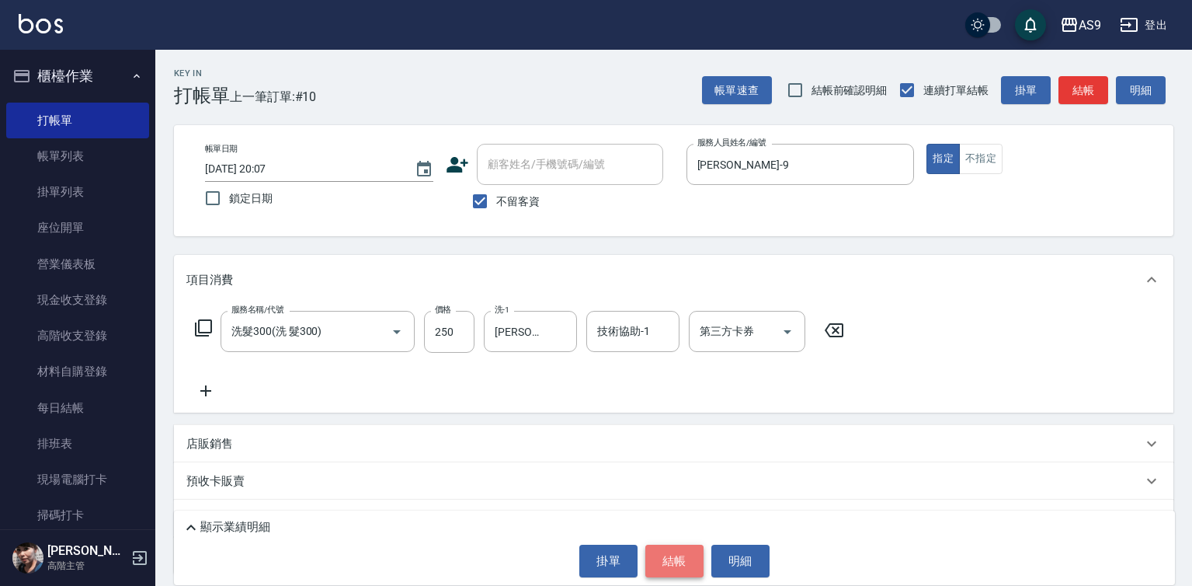
click at [683, 564] on button "結帳" at bounding box center [674, 560] width 58 height 33
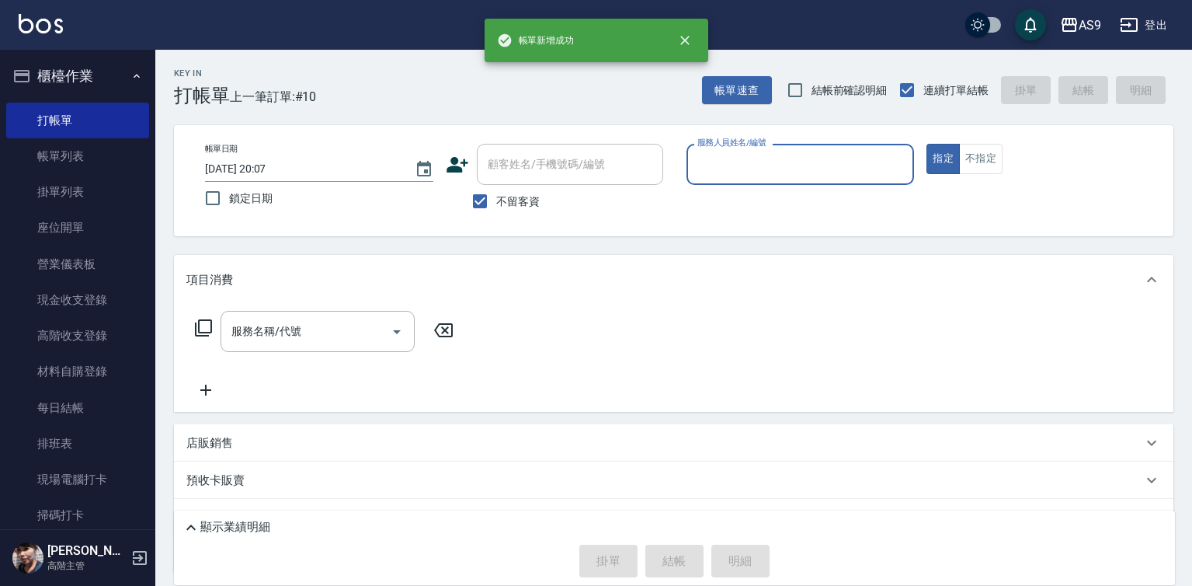
click at [723, 166] on input "服務人員姓名/編號" at bounding box center [800, 164] width 214 height 27
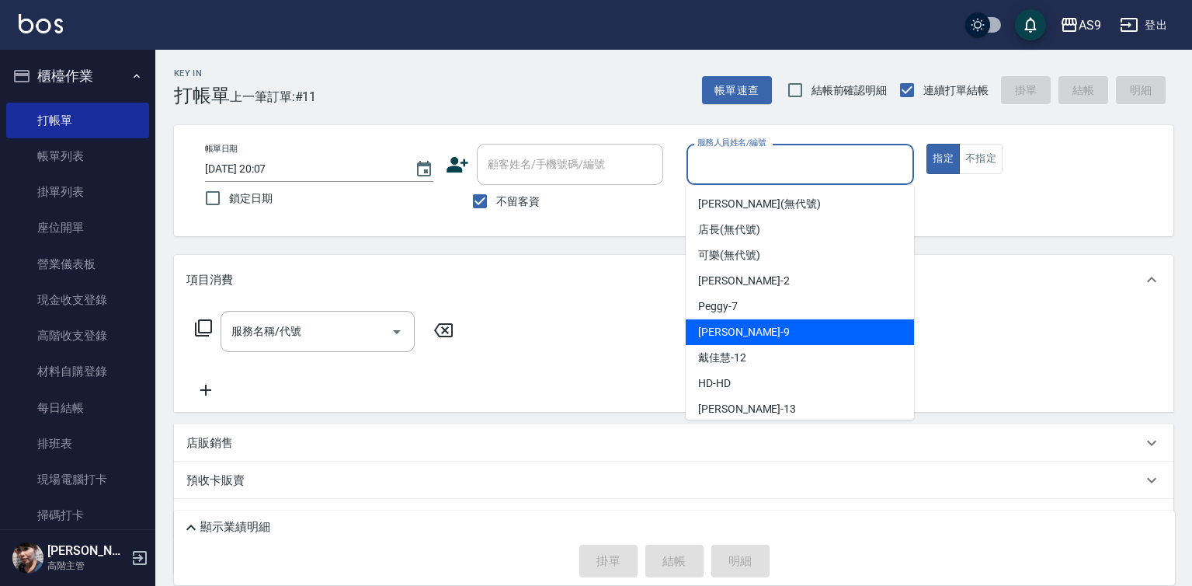
click at [759, 328] on div "[PERSON_NAME] -9" at bounding box center [800, 332] width 228 height 26
type input "[PERSON_NAME]-9"
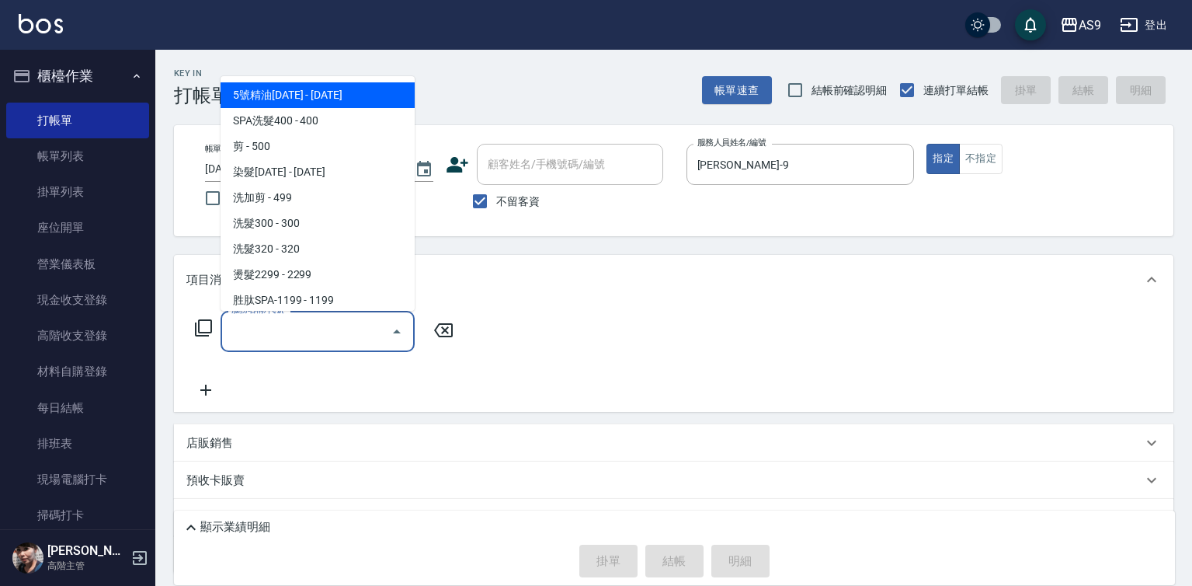
click at [312, 330] on input "服務名稱/代號" at bounding box center [306, 331] width 157 height 27
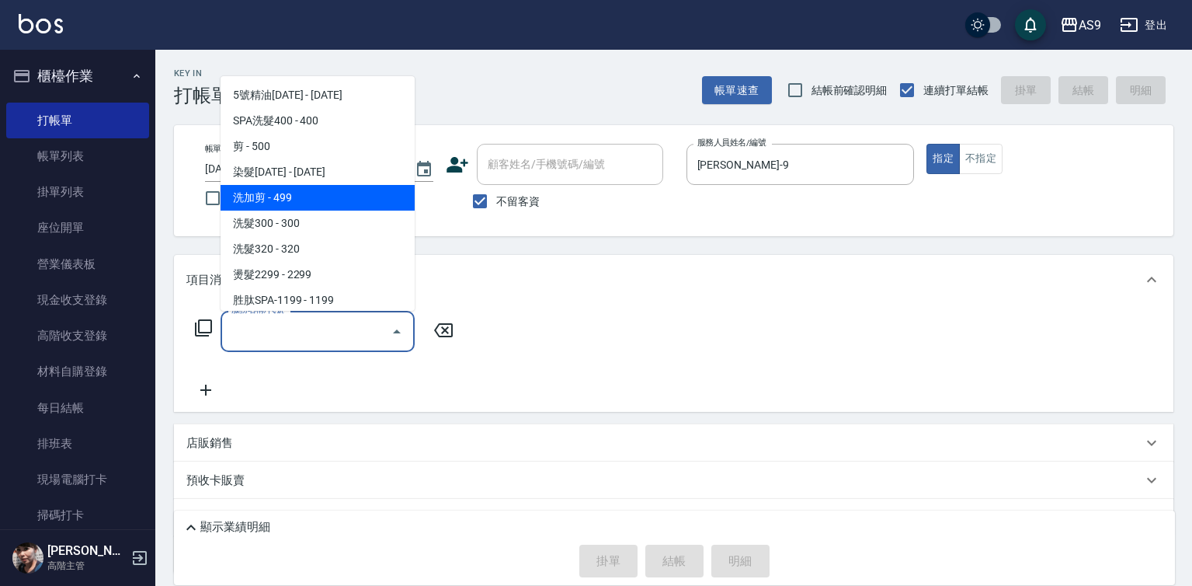
click at [295, 210] on span "洗加剪 - 499" at bounding box center [318, 198] width 194 height 26
type input "洗加剪(洗加剪)"
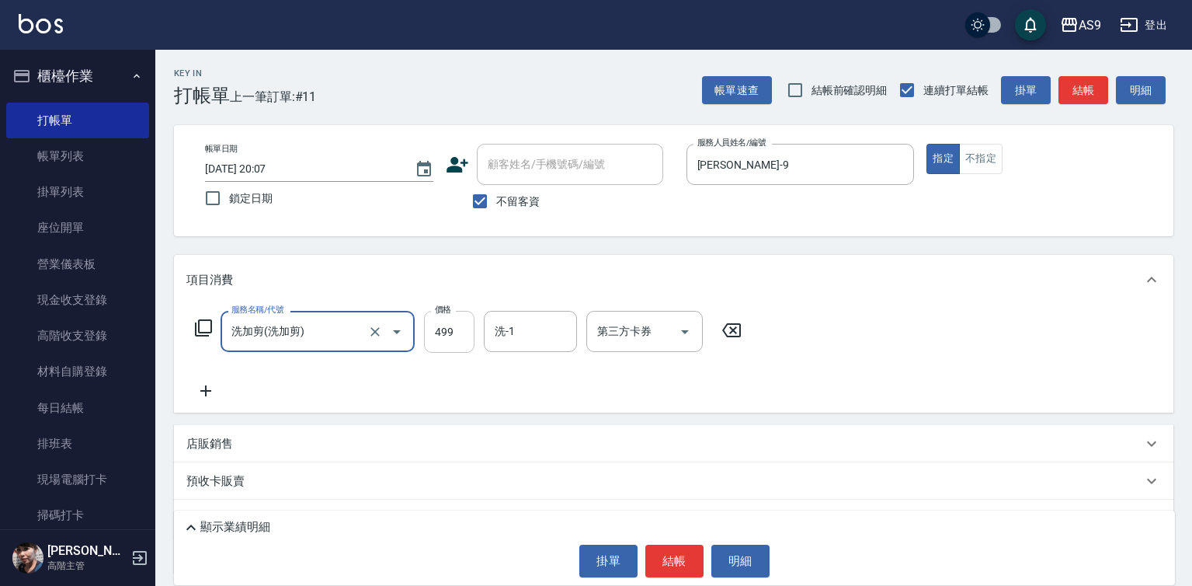
click at [441, 336] on input "499" at bounding box center [449, 332] width 50 height 42
click at [565, 346] on div "洗-1" at bounding box center [530, 331] width 93 height 41
type input "630"
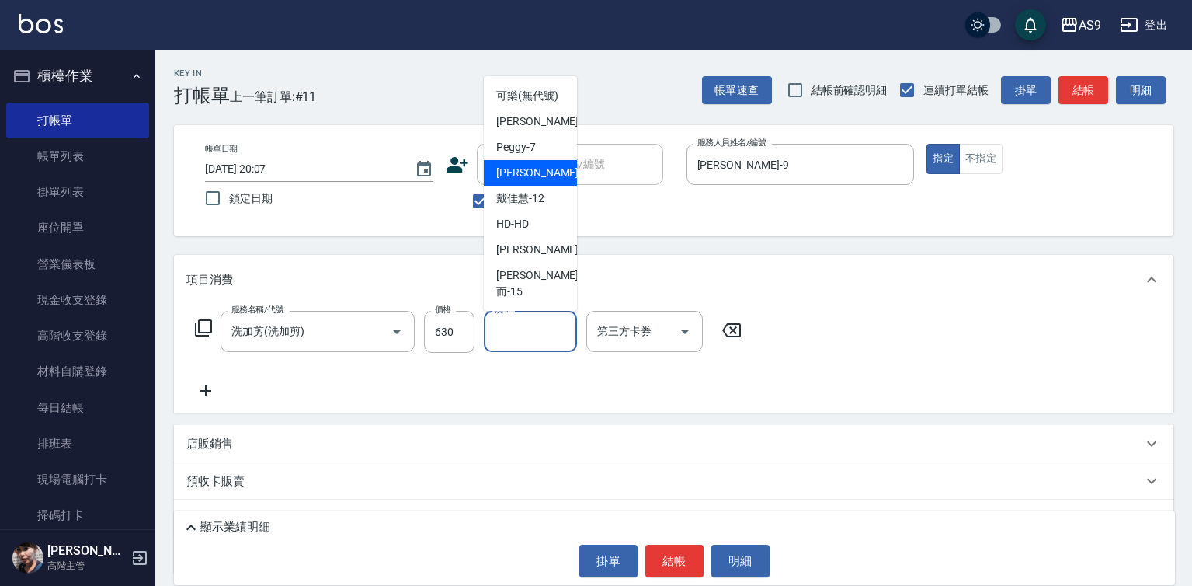
scroll to position [99, 0]
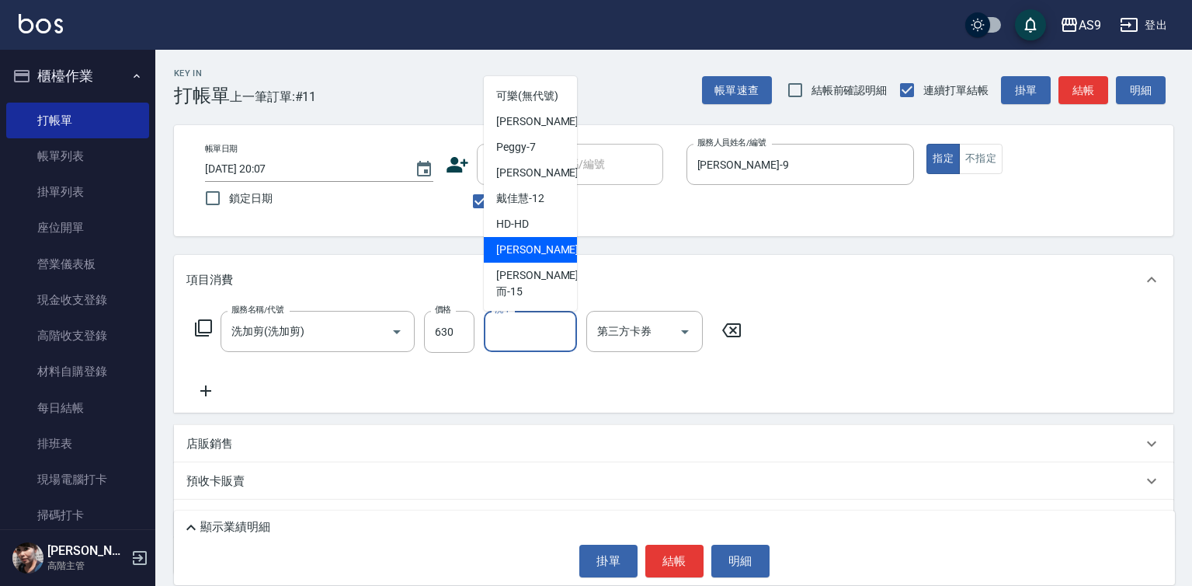
click at [529, 258] on span "[PERSON_NAME] -13" at bounding box center [545, 250] width 98 height 16
type input "[PERSON_NAME]-13"
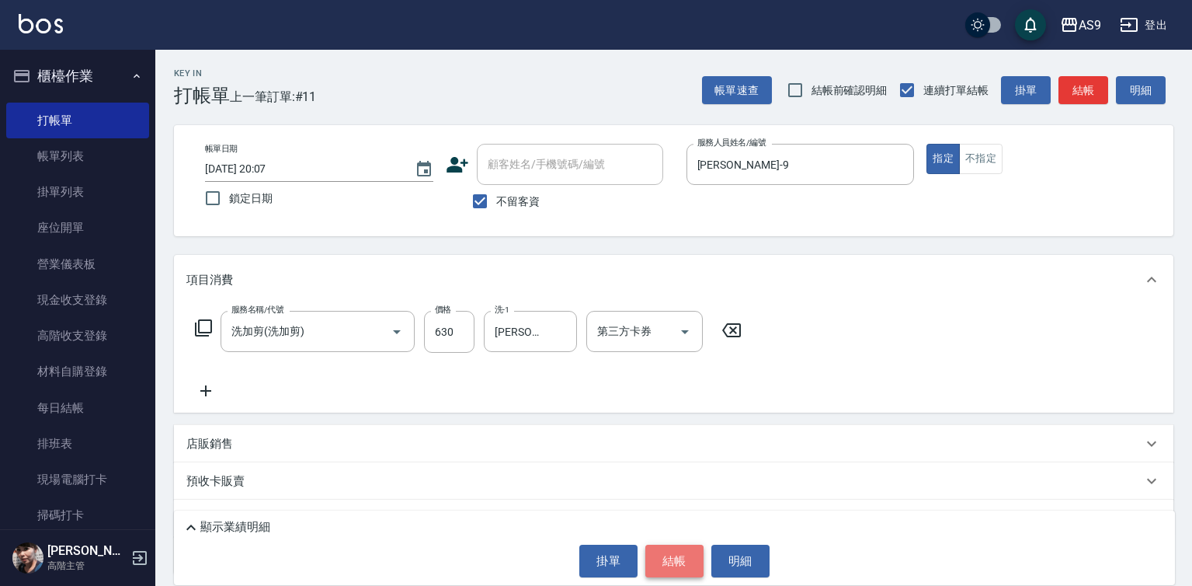
click at [674, 561] on button "結帳" at bounding box center [674, 560] width 58 height 33
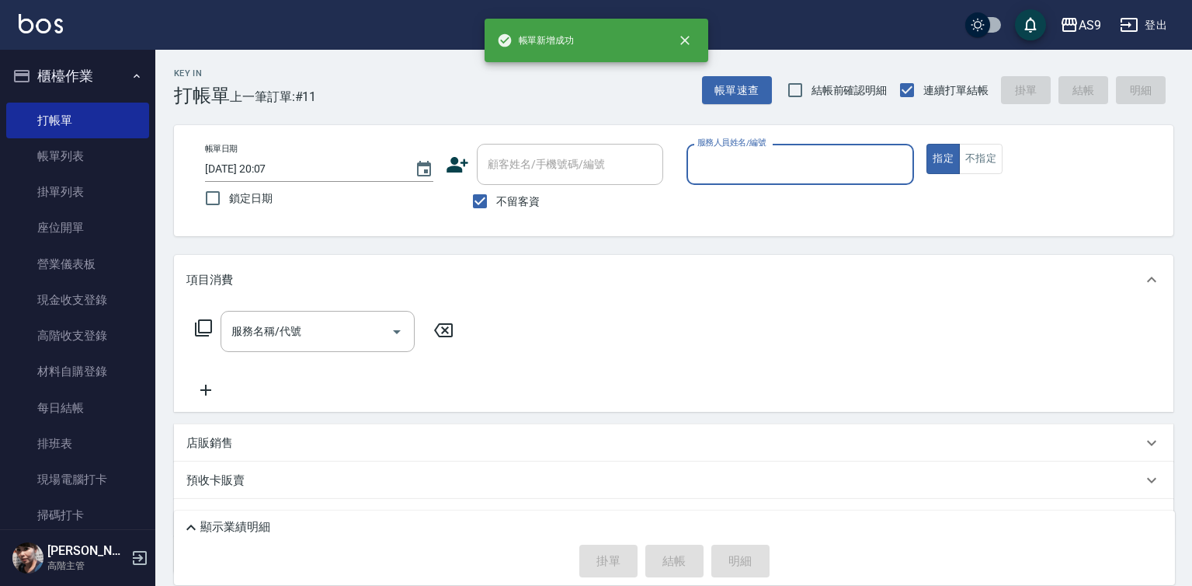
click at [742, 168] on input "服務人員姓名/編號" at bounding box center [800, 164] width 214 height 27
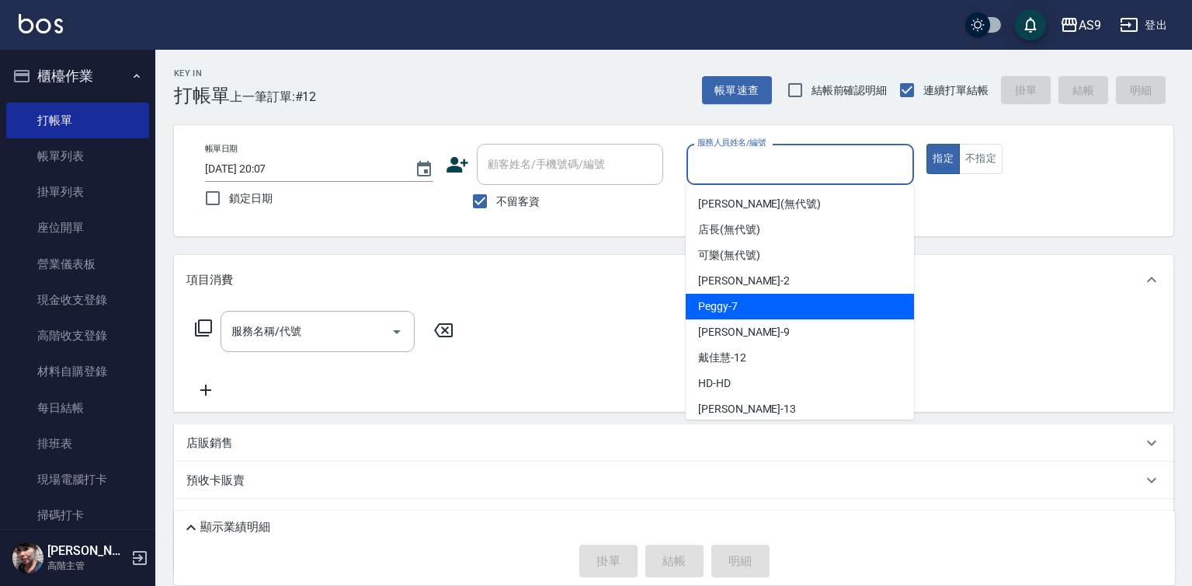
click at [749, 300] on div "Peggy -7" at bounding box center [800, 307] width 228 height 26
type input "Peggy-7"
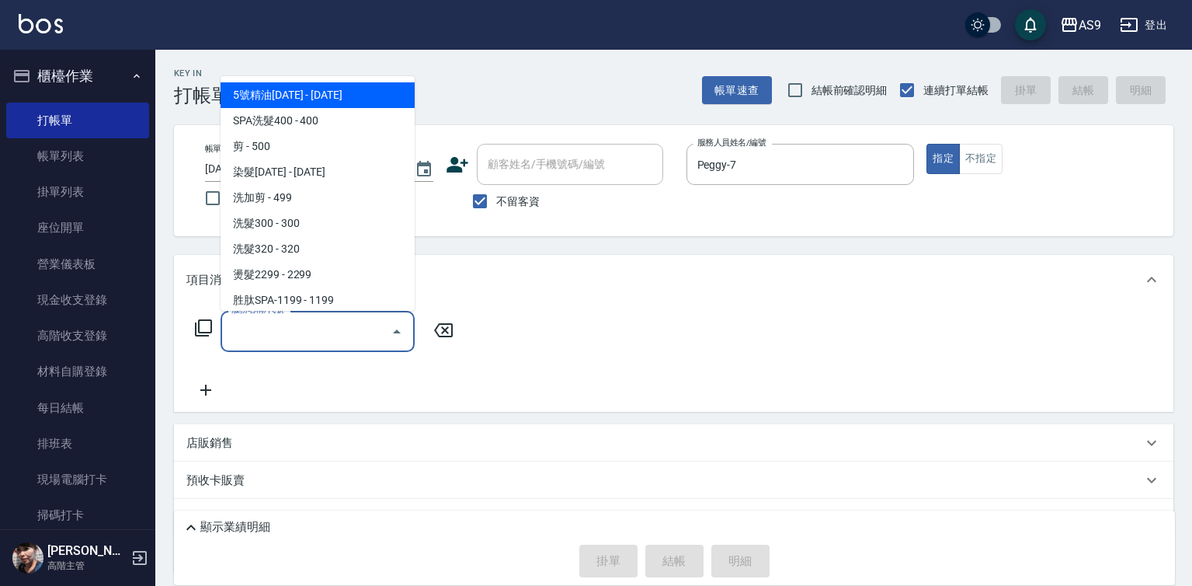
click at [283, 331] on input "服務名稱/代號" at bounding box center [306, 331] width 157 height 27
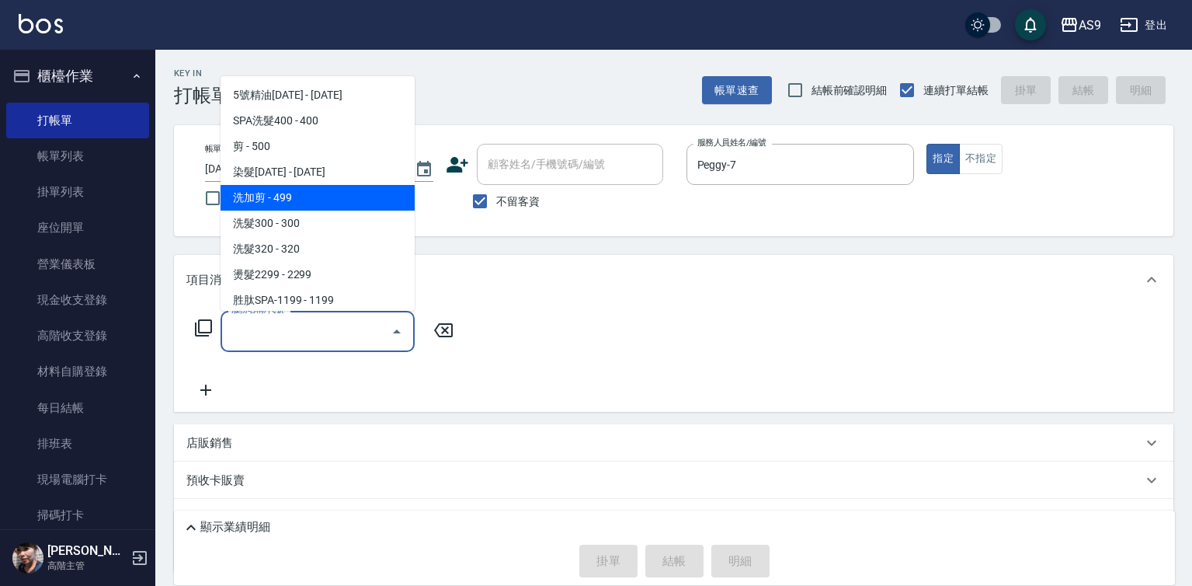
click at [287, 196] on span "洗加剪 - 499" at bounding box center [318, 198] width 194 height 26
type input "洗加剪(洗加剪)"
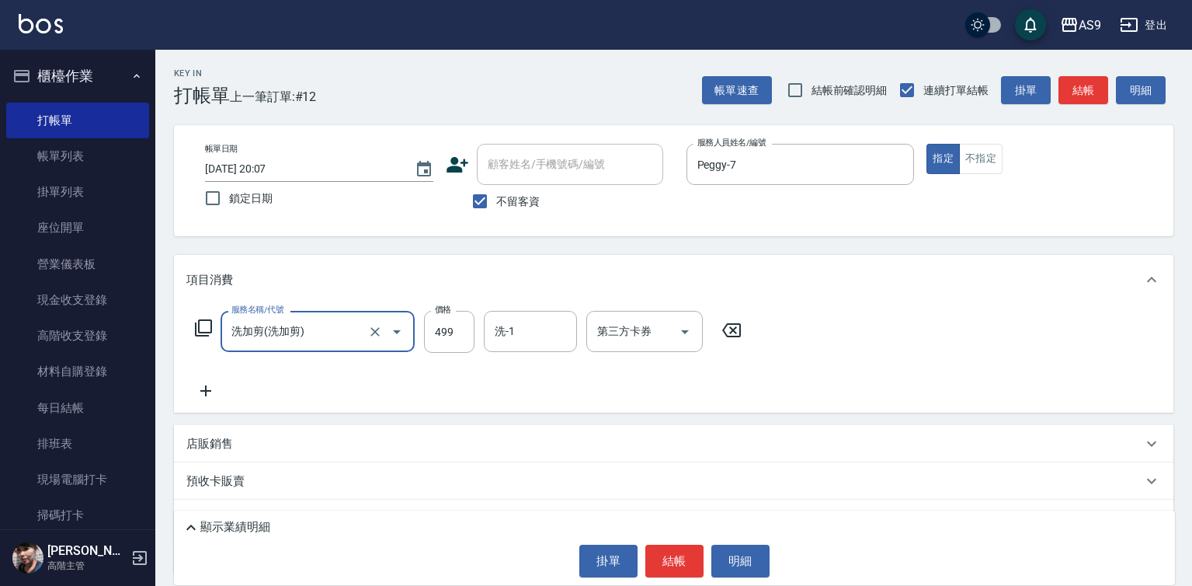
drag, startPoint x: 971, startPoint y: 168, endPoint x: 968, endPoint y: 178, distance: 10.4
click at [972, 169] on button "不指定" at bounding box center [980, 159] width 43 height 30
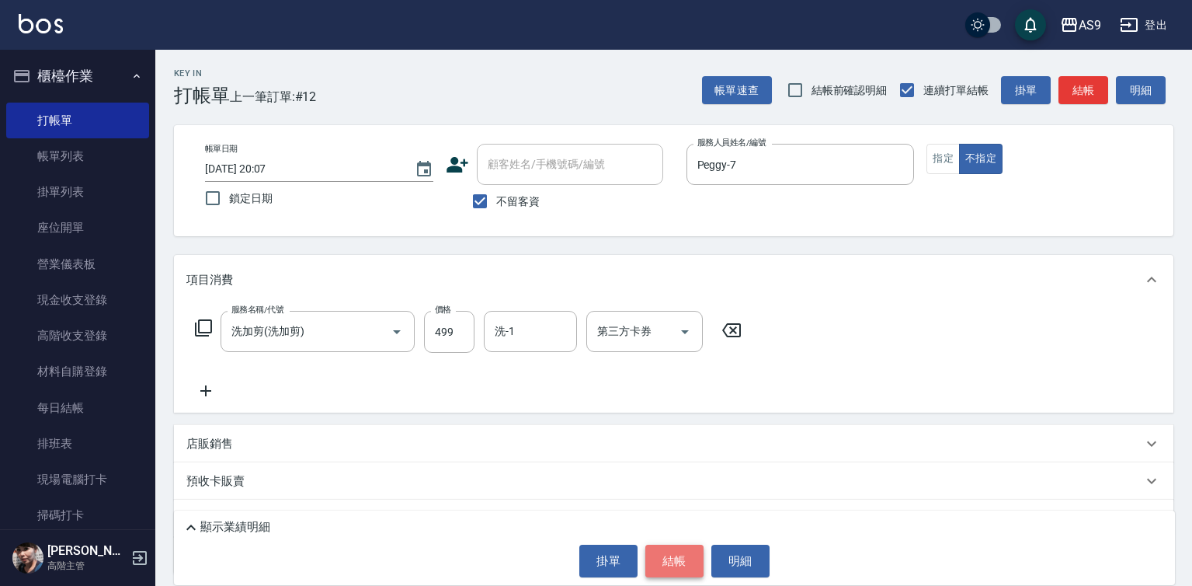
click at [658, 554] on button "結帳" at bounding box center [674, 560] width 58 height 33
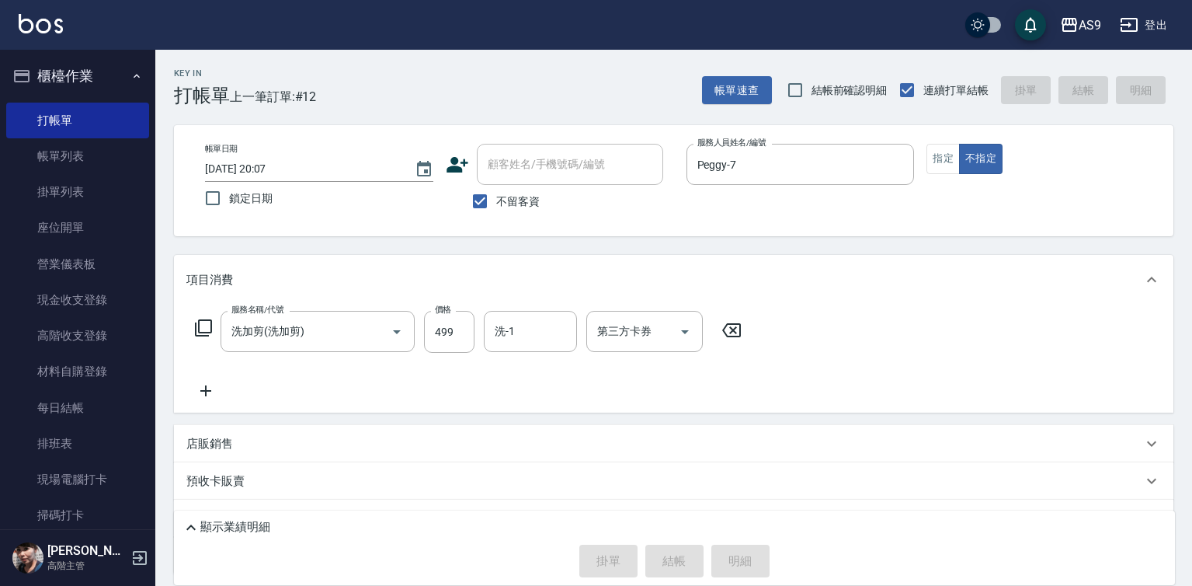
type input "[DATE] 20:08"
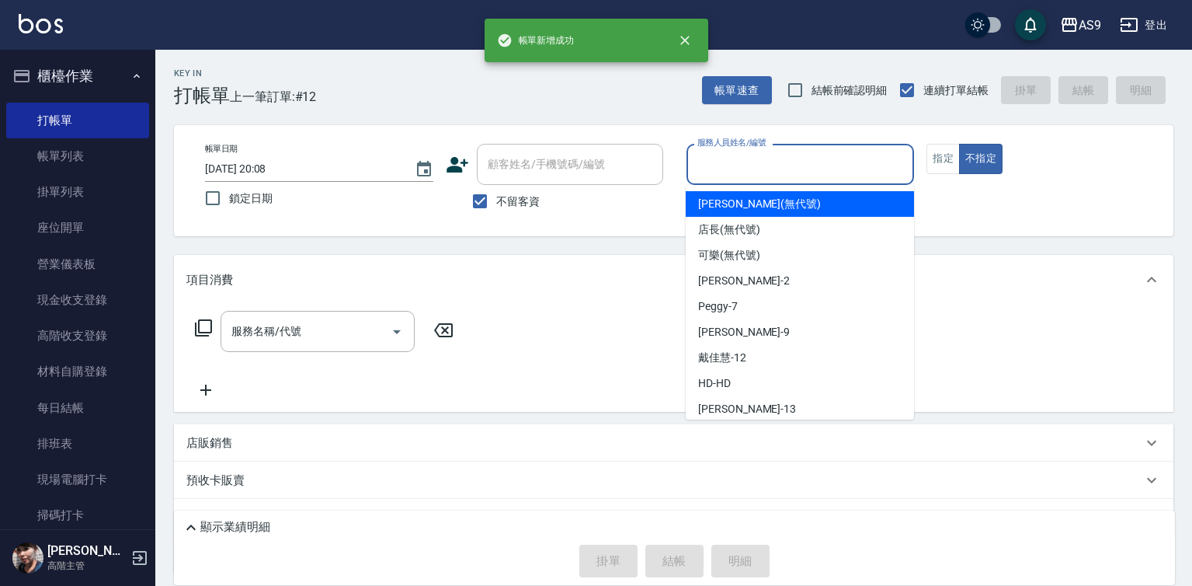
click at [708, 166] on input "服務人員姓名/編號" at bounding box center [800, 164] width 214 height 27
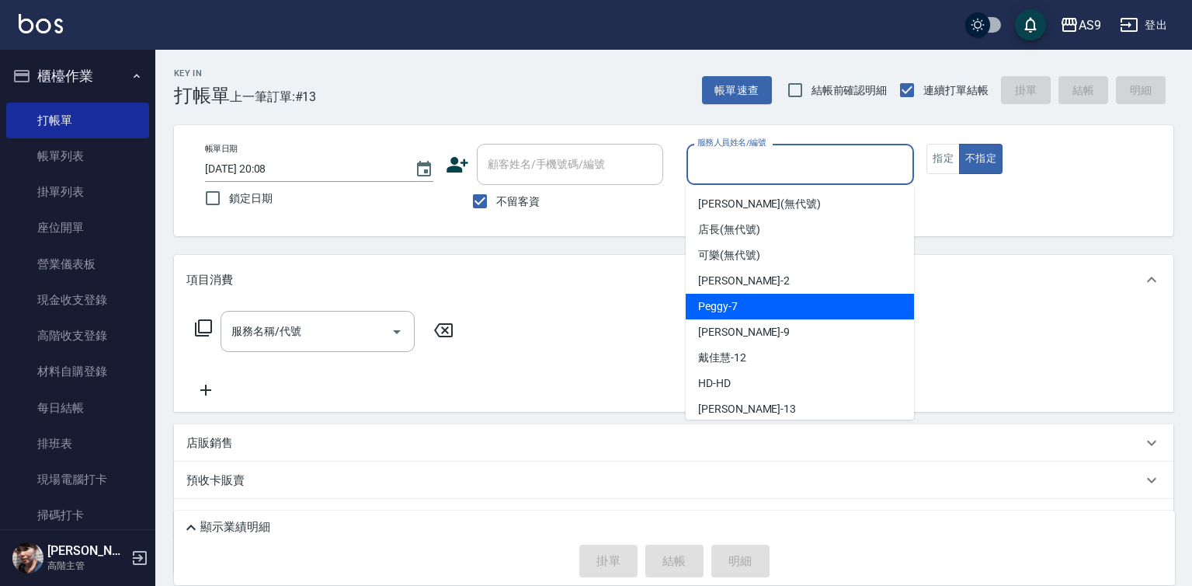
click at [749, 304] on div "Peggy -7" at bounding box center [800, 307] width 228 height 26
type input "Peggy-7"
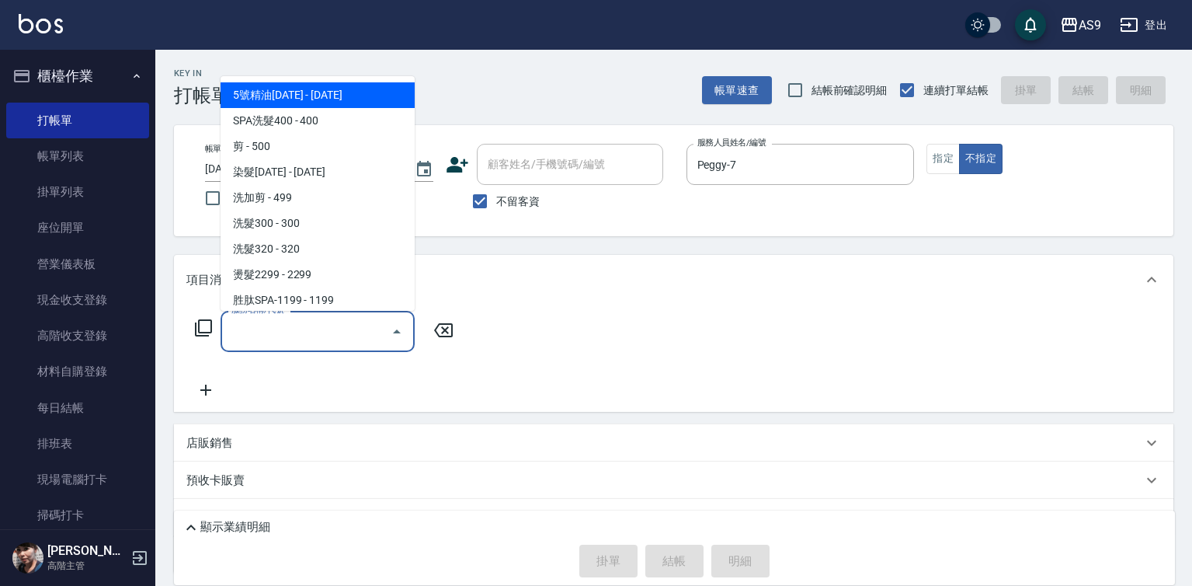
click at [342, 328] on input "服務名稱/代號" at bounding box center [306, 331] width 157 height 27
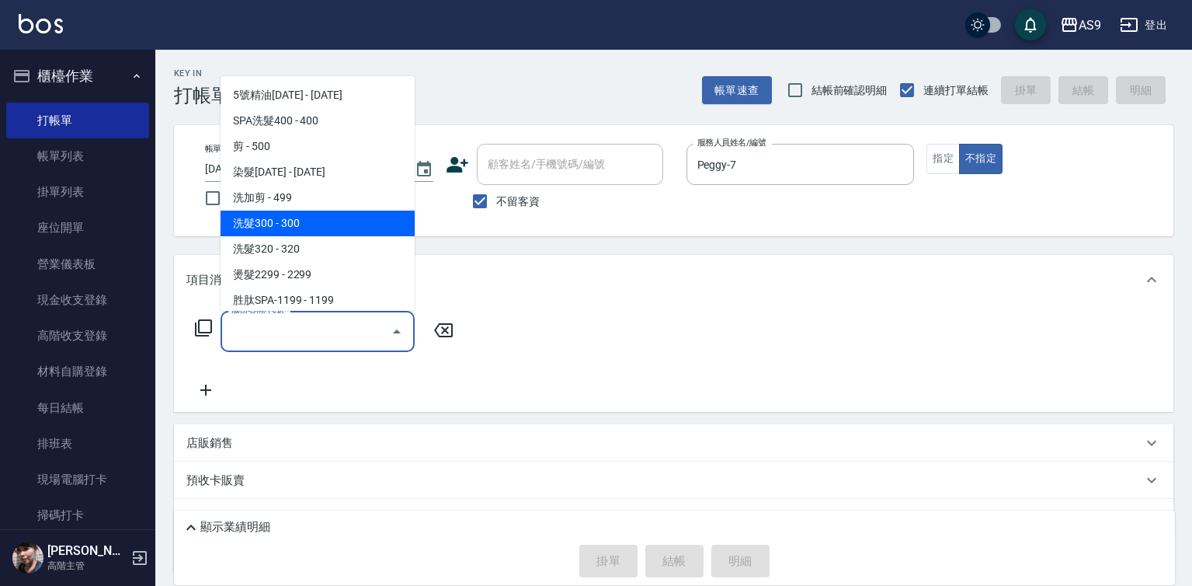
click at [306, 229] on span "洗髮300 - 300" at bounding box center [318, 223] width 194 height 26
type input "洗髮300(洗 髮300)"
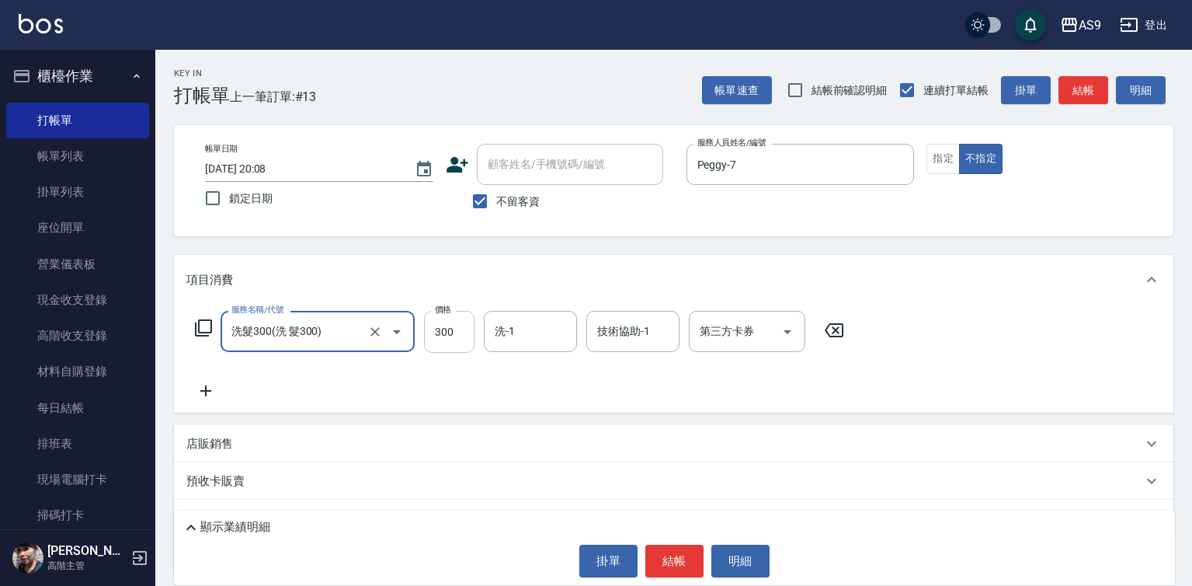
click at [452, 339] on input "300" at bounding box center [449, 332] width 50 height 42
type input "227"
click at [948, 167] on button "指定" at bounding box center [942, 159] width 33 height 30
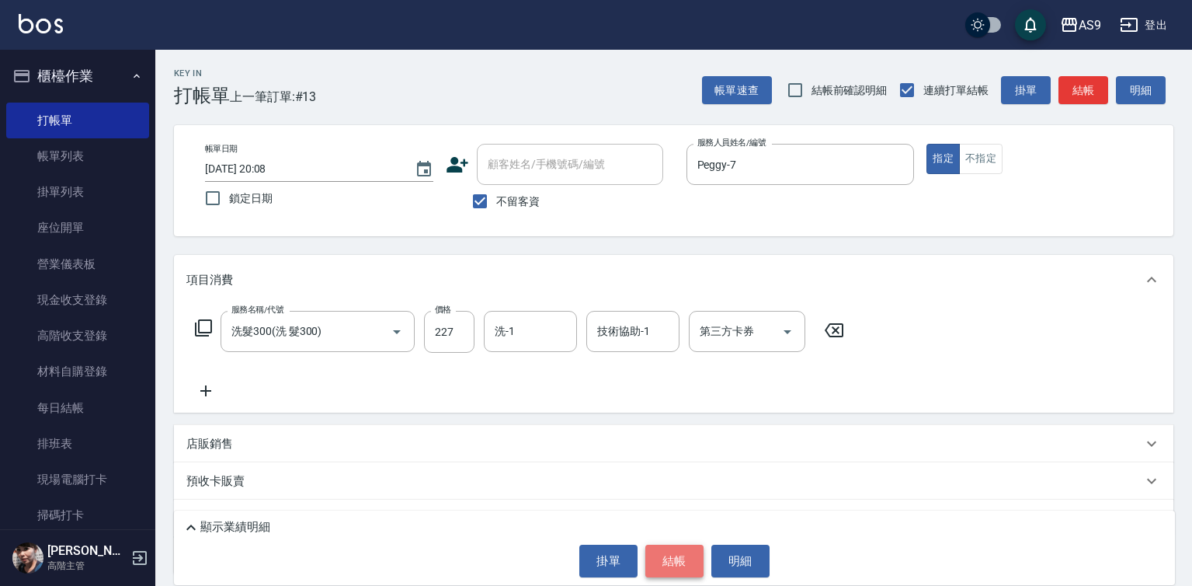
click at [677, 559] on button "結帳" at bounding box center [674, 560] width 58 height 33
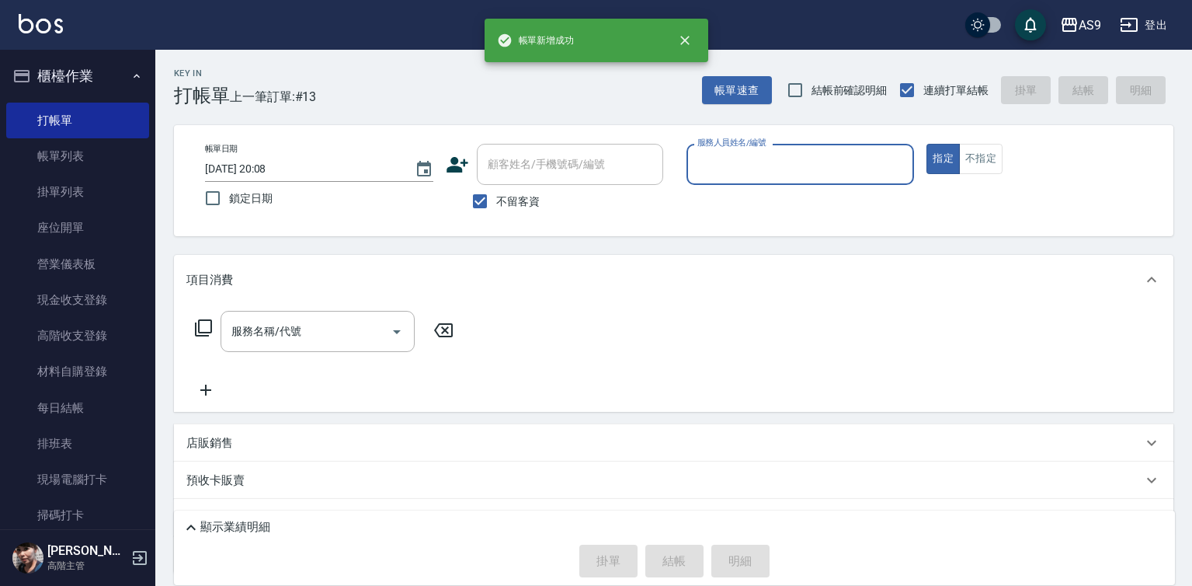
click at [732, 168] on input "服務人員姓名/編號" at bounding box center [800, 164] width 214 height 27
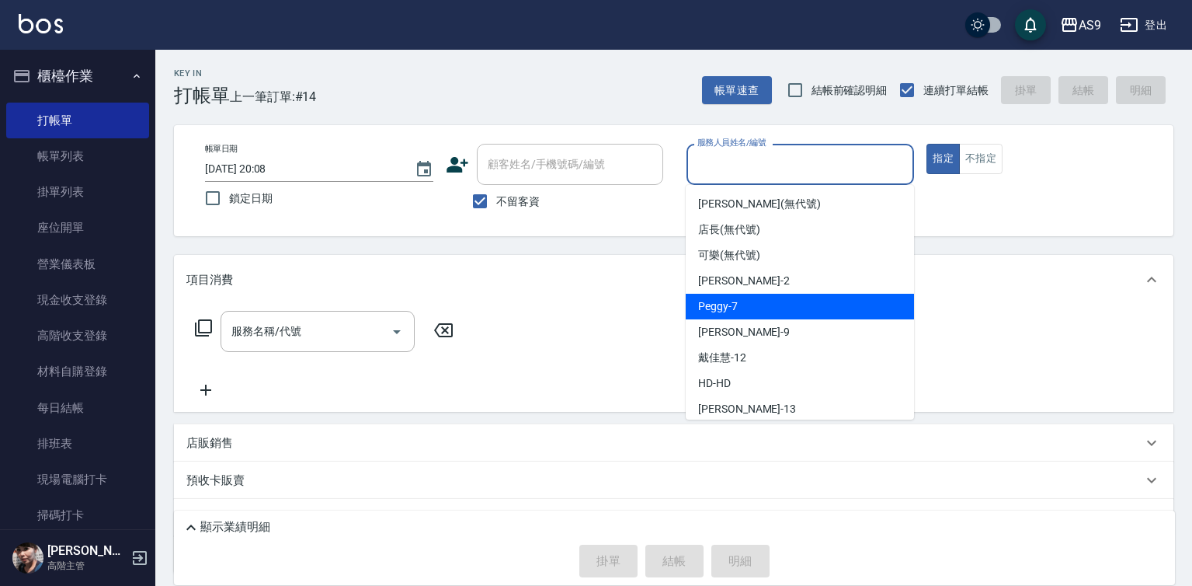
click at [728, 298] on span "Peggy -7" at bounding box center [718, 306] width 40 height 16
type input "Peggy-7"
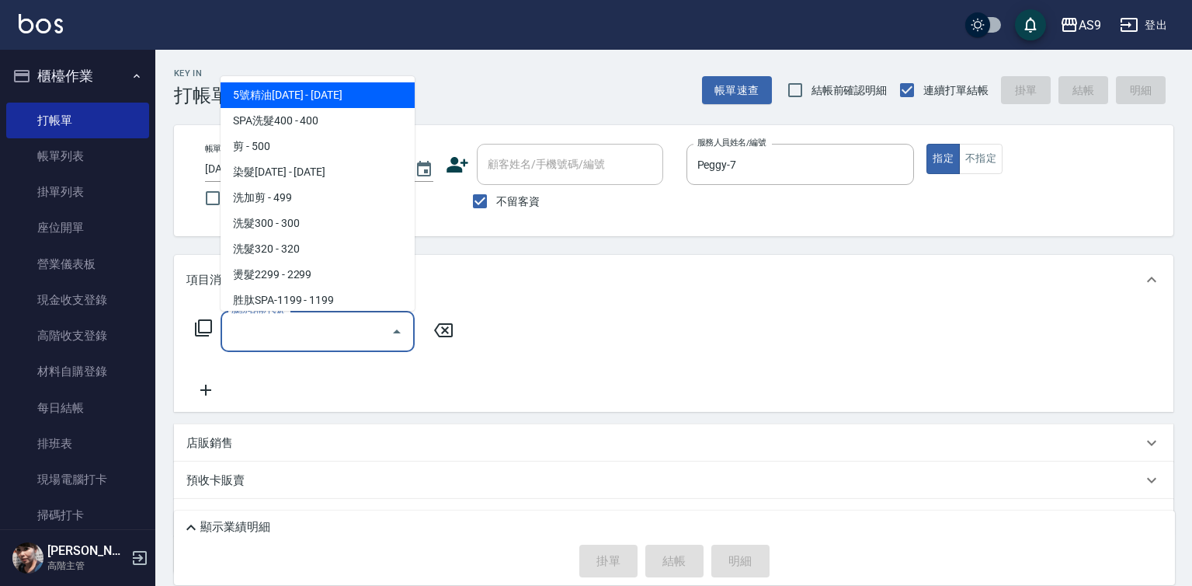
click at [325, 336] on input "服務名稱/代號" at bounding box center [306, 331] width 157 height 27
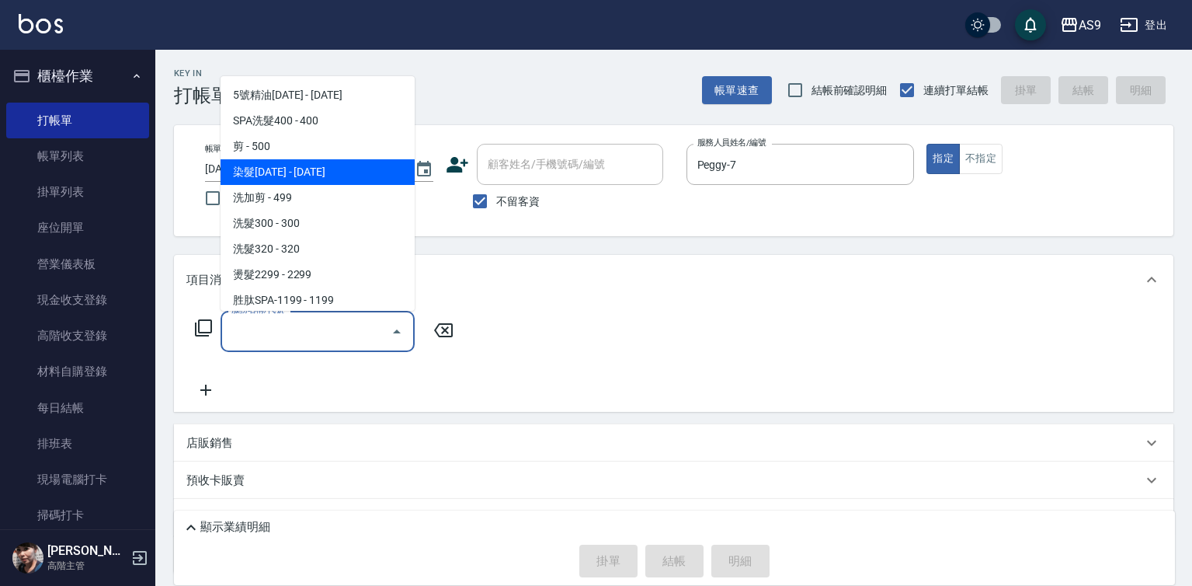
click at [315, 176] on span "染髮[DATE] - [DATE]" at bounding box center [318, 172] width 194 height 26
type input "染髮1500"
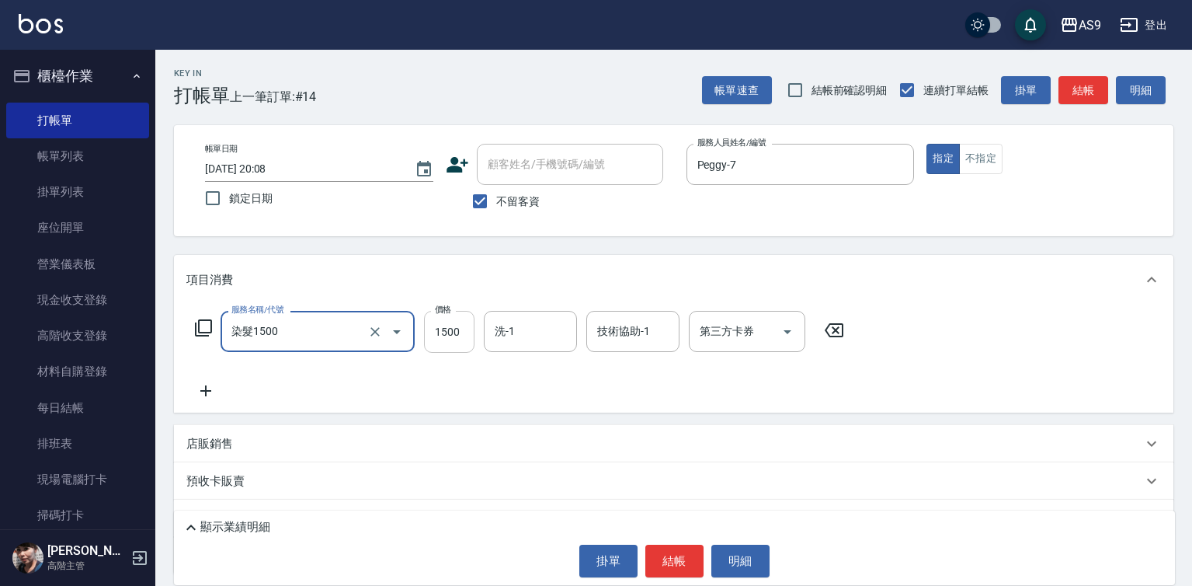
click at [453, 325] on input "1500" at bounding box center [449, 332] width 50 height 42
click at [443, 335] on input "22000" at bounding box center [449, 332] width 50 height 42
click at [443, 334] on input "22000" at bounding box center [449, 332] width 50 height 42
click at [444, 334] on input "22000" at bounding box center [449, 332] width 50 height 42
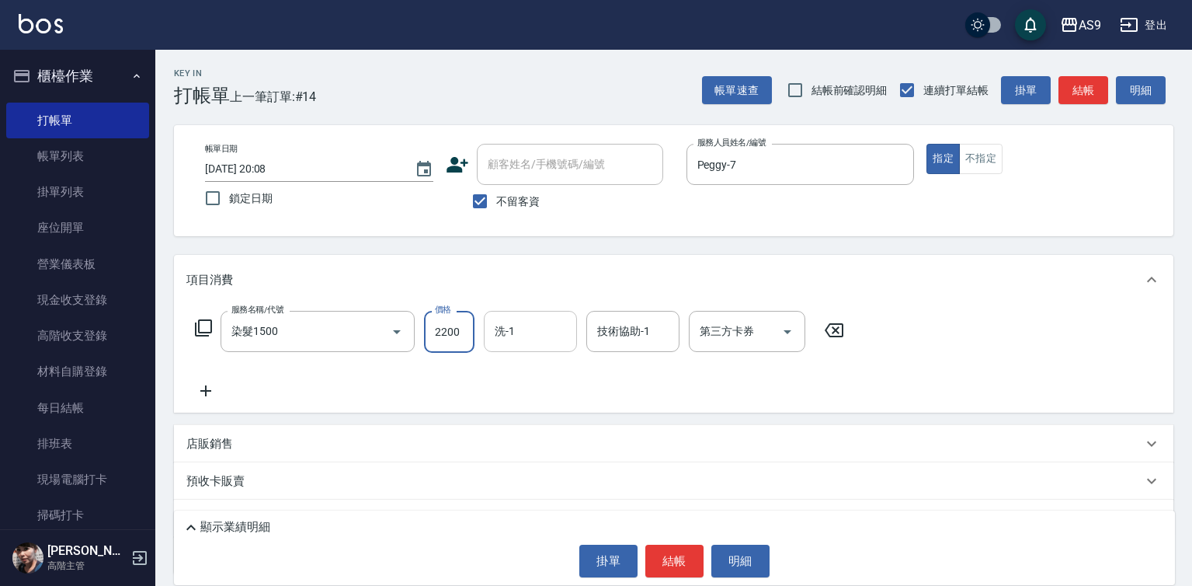
type input "2200"
click at [512, 333] on input "洗-1" at bounding box center [530, 331] width 79 height 27
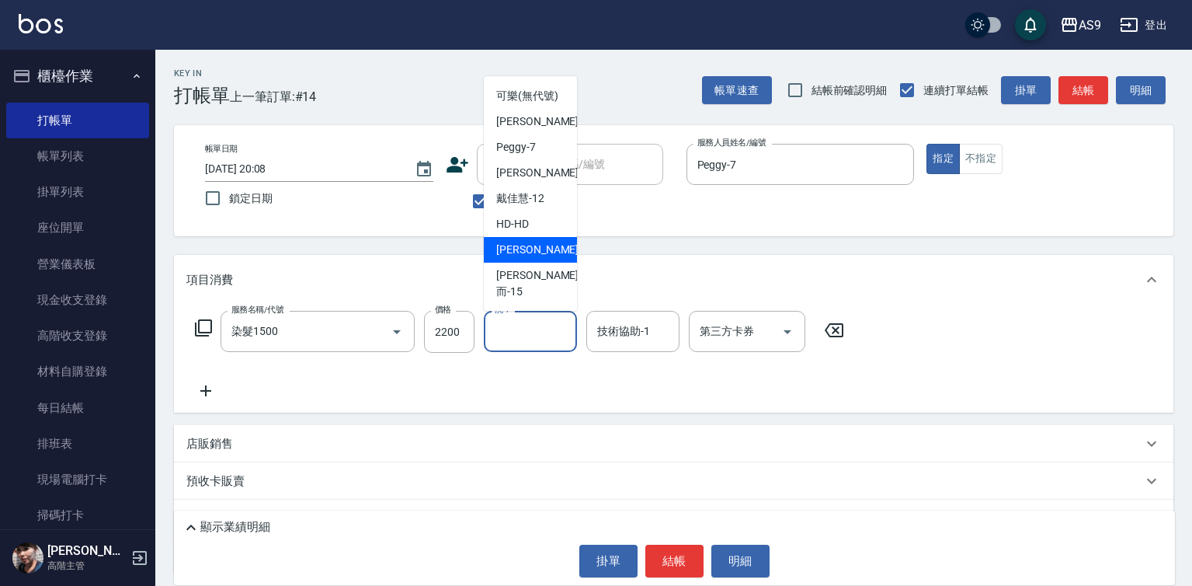
click at [533, 258] on span "[PERSON_NAME] -13" at bounding box center [545, 250] width 98 height 16
type input "[PERSON_NAME]-13"
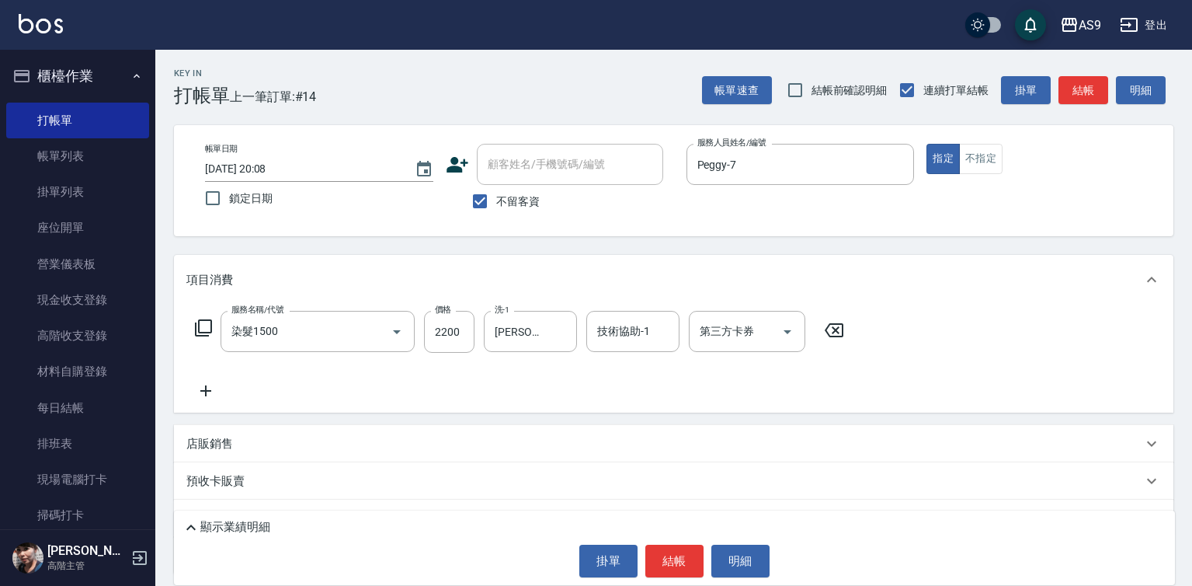
drag, startPoint x: 997, startPoint y: 174, endPoint x: 995, endPoint y: 186, distance: 11.9
click at [998, 175] on div "帳單日期 [DATE] 20:08 鎖定日期 顧客姓名/手機號碼/編號 顧客姓名/手機號碼/編號 不留客資 服務人員姓名/編號 [PERSON_NAME]-7…" at bounding box center [674, 181] width 962 height 74
click at [985, 159] on button "不指定" at bounding box center [980, 159] width 43 height 30
click at [667, 551] on button "結帳" at bounding box center [674, 560] width 58 height 33
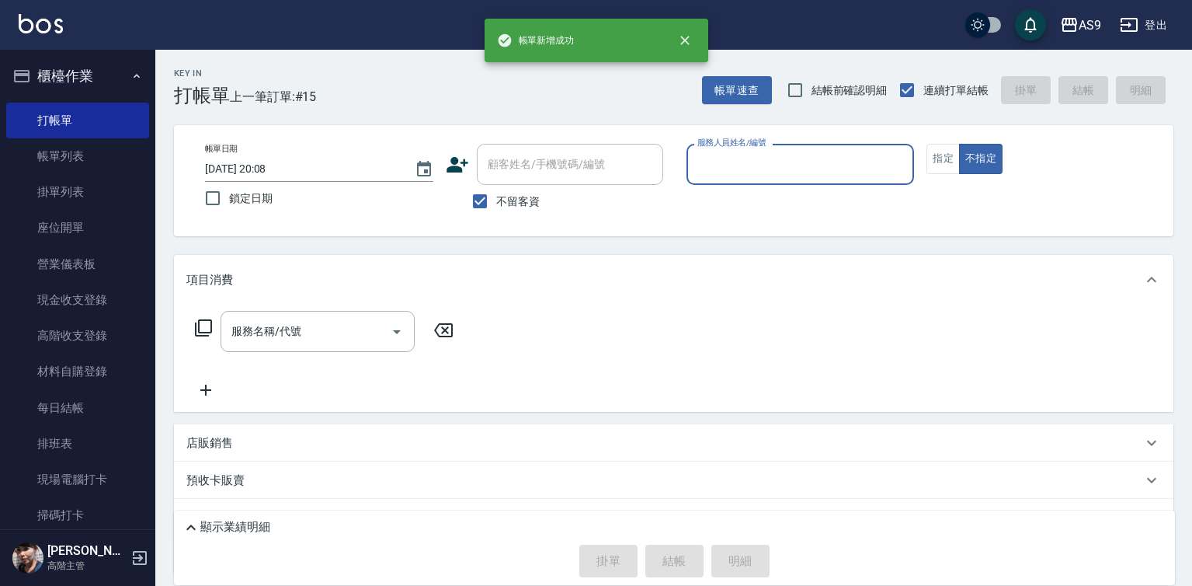
click at [746, 166] on input "服務人員姓名/編號" at bounding box center [800, 164] width 214 height 27
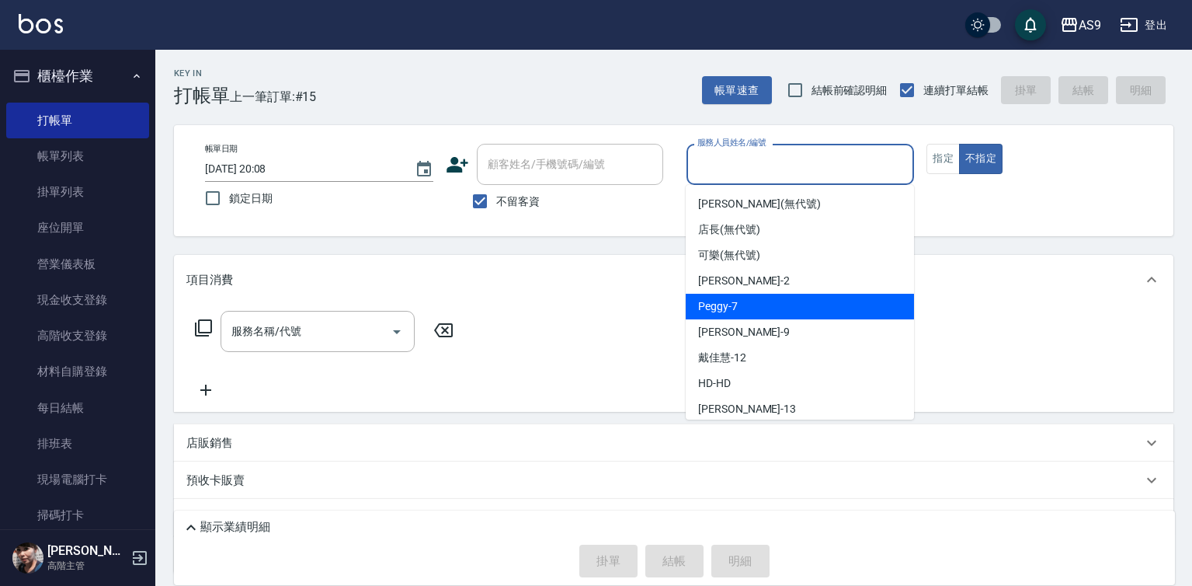
click at [743, 311] on div "Peggy -7" at bounding box center [800, 307] width 228 height 26
type input "Peggy-7"
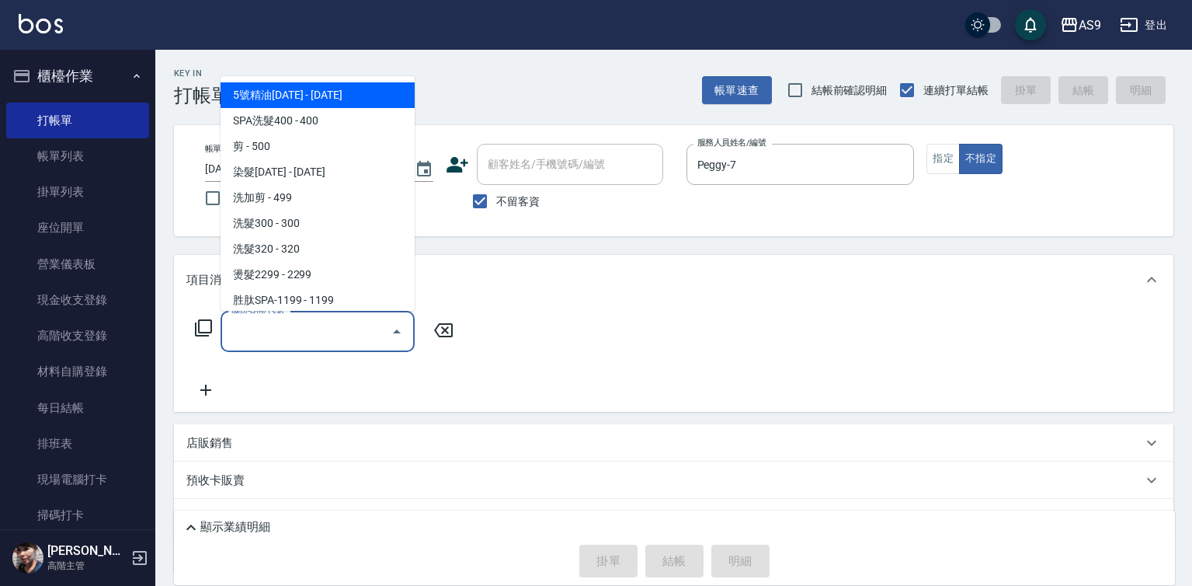
click at [298, 340] on input "服務名稱/代號" at bounding box center [306, 331] width 157 height 27
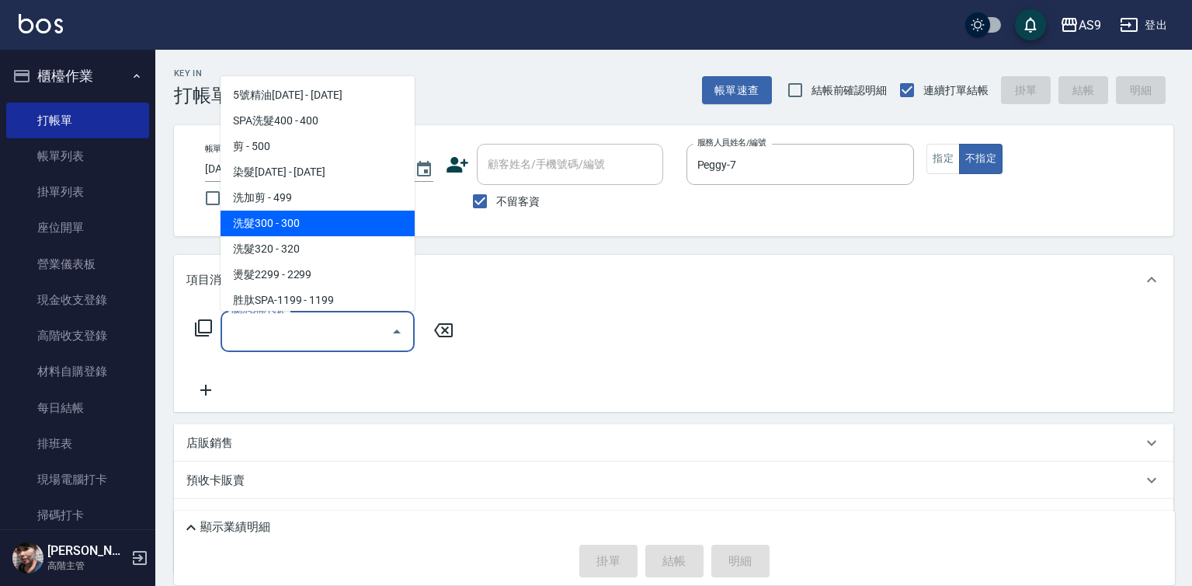
click at [313, 228] on span "洗髮300 - 300" at bounding box center [318, 223] width 194 height 26
type input "洗髮300(洗 髮300)"
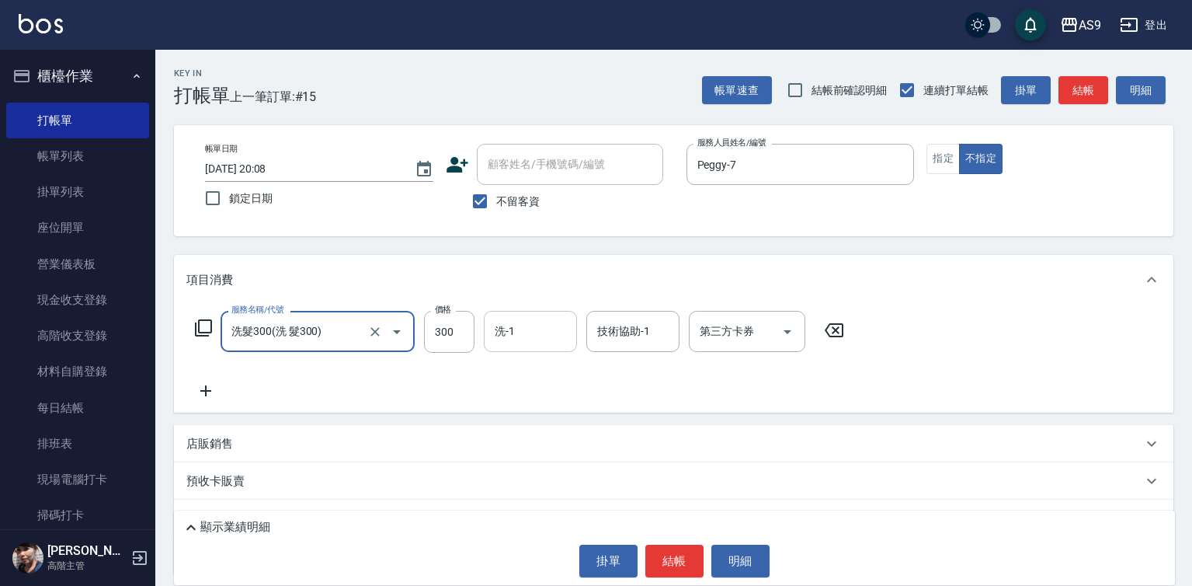
click at [534, 328] on input "洗-1" at bounding box center [530, 331] width 79 height 27
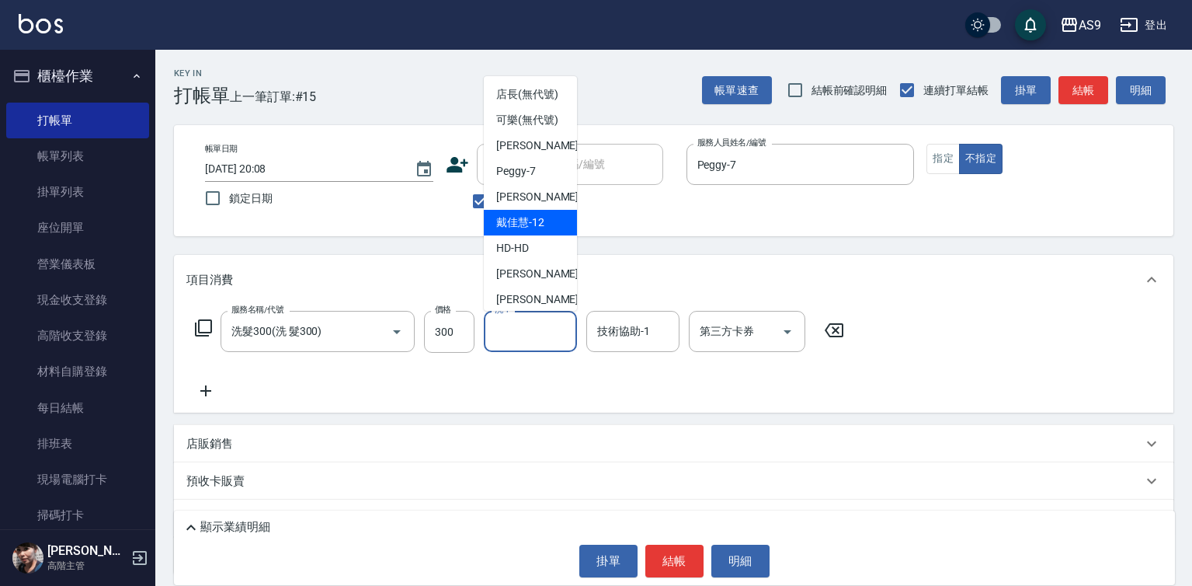
scroll to position [78, 0]
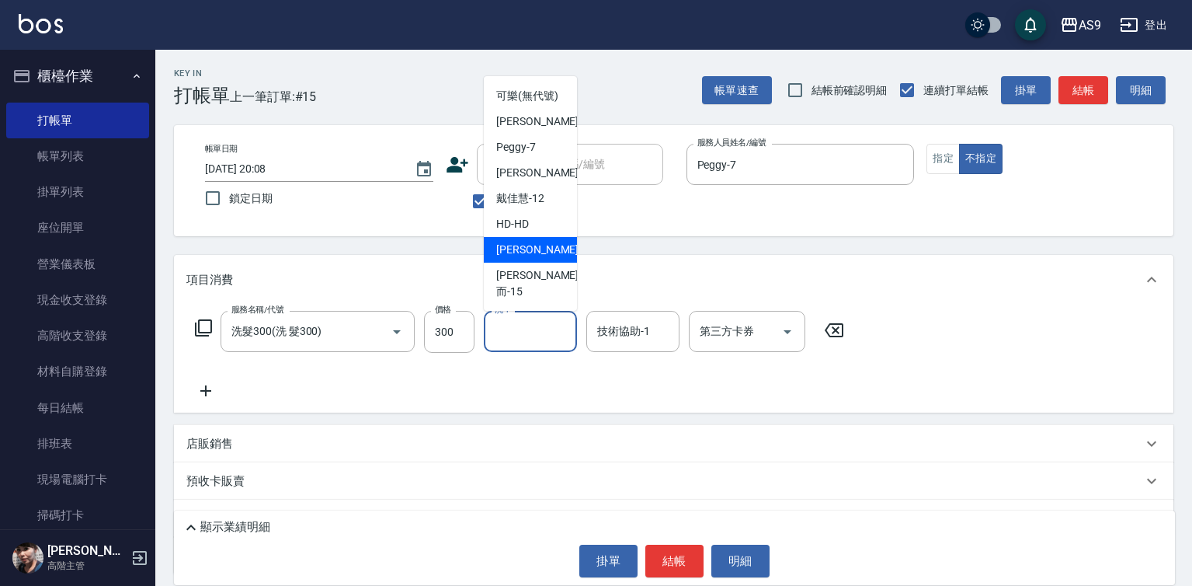
click at [534, 258] on span "[PERSON_NAME] -13" at bounding box center [545, 250] width 98 height 16
type input "[PERSON_NAME]-13"
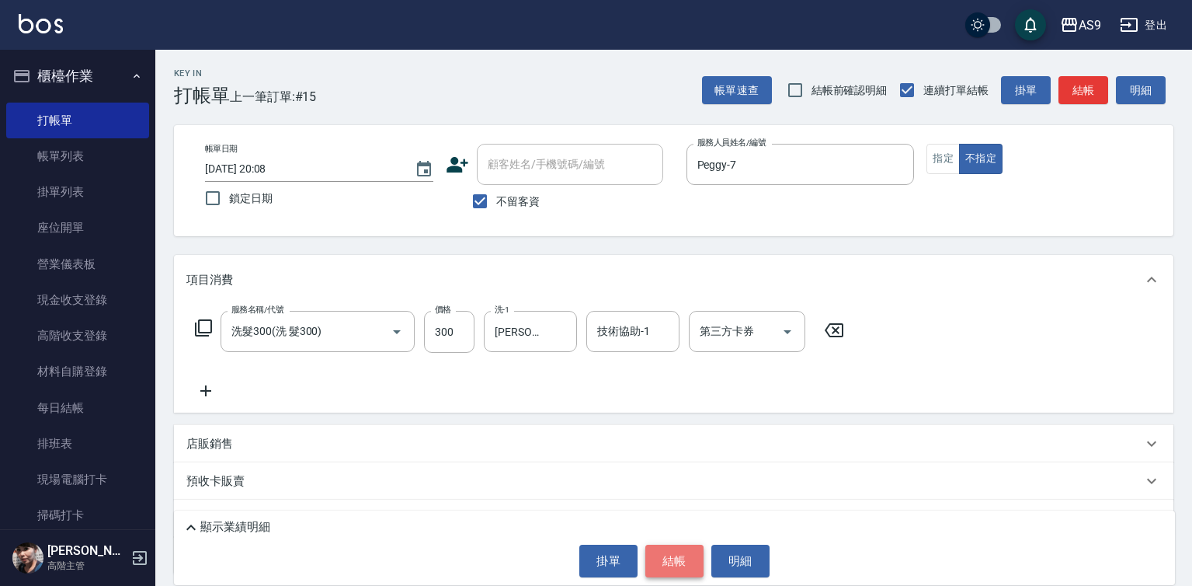
click at [659, 558] on button "結帳" at bounding box center [674, 560] width 58 height 33
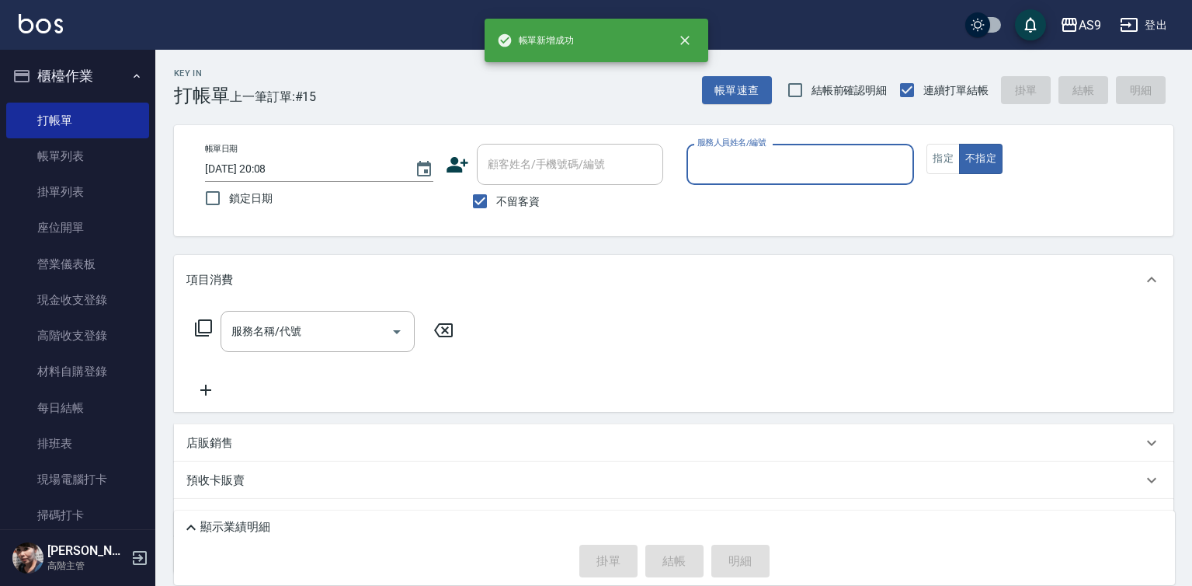
click at [736, 170] on input "服務人員姓名/編號" at bounding box center [800, 164] width 214 height 27
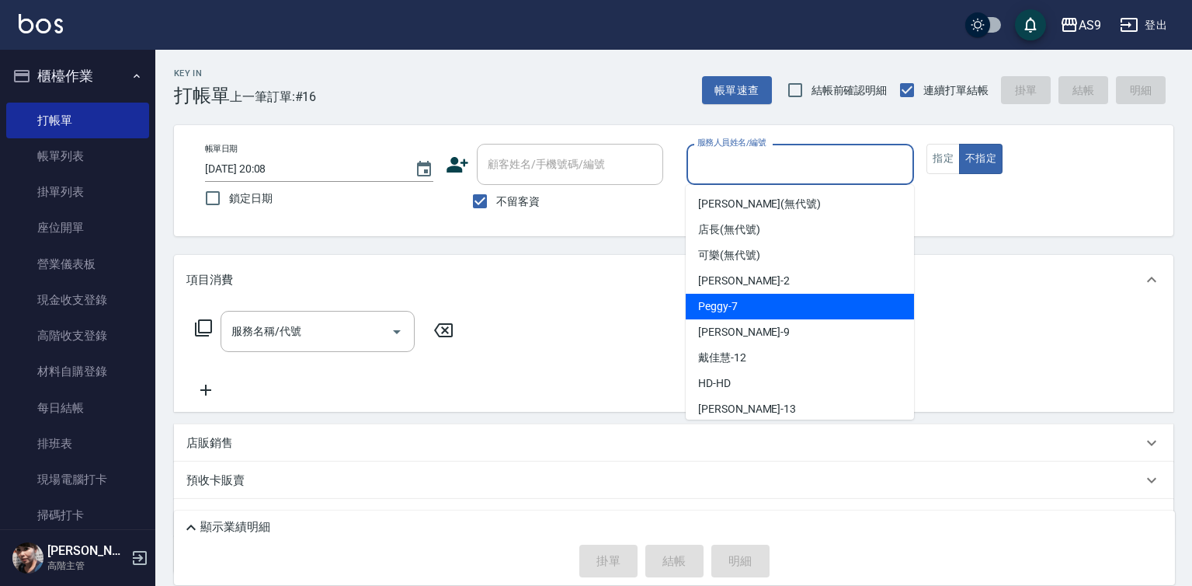
click at [758, 313] on div "Peggy -7" at bounding box center [800, 307] width 228 height 26
type input "Peggy-7"
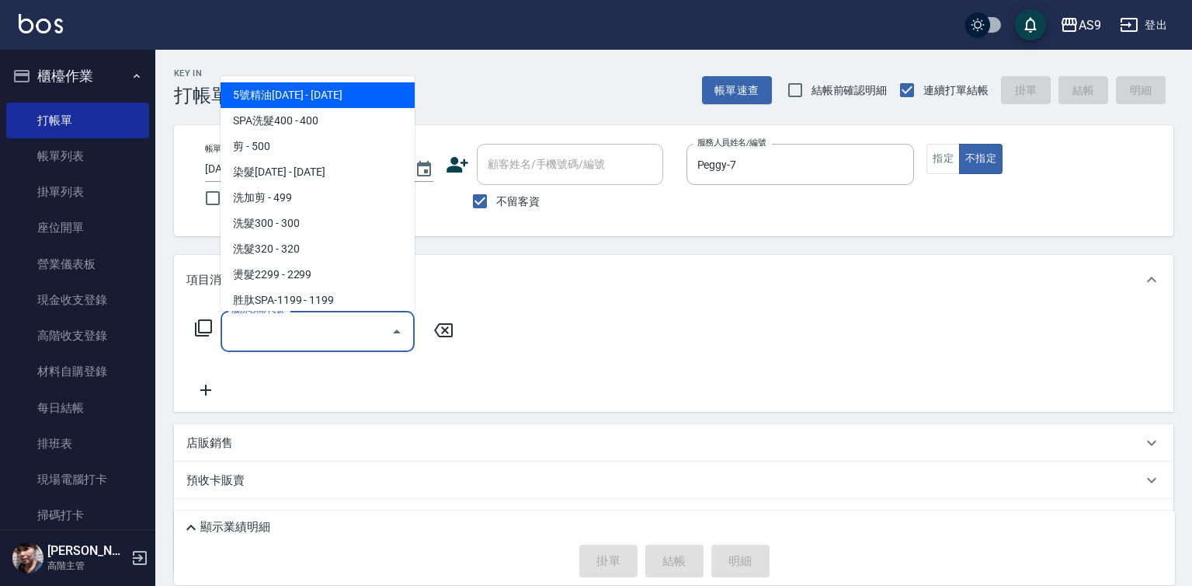
click at [349, 331] on input "服務名稱/代號" at bounding box center [306, 331] width 157 height 27
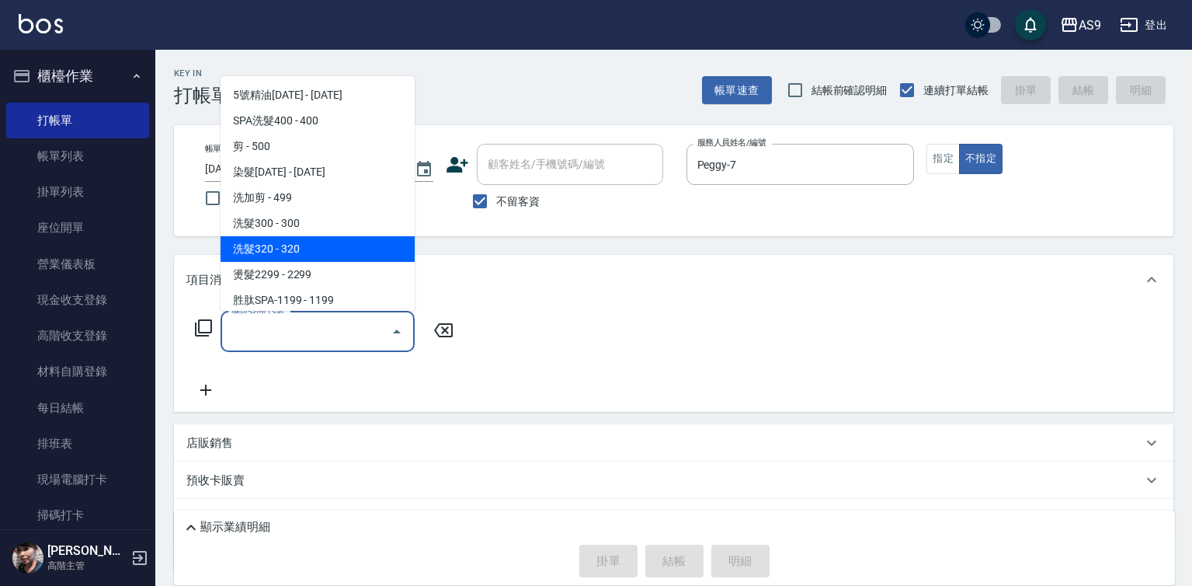
click at [318, 250] on span "洗髮320 - 320" at bounding box center [318, 249] width 194 height 26
type input "洗髮320(洗髮320)"
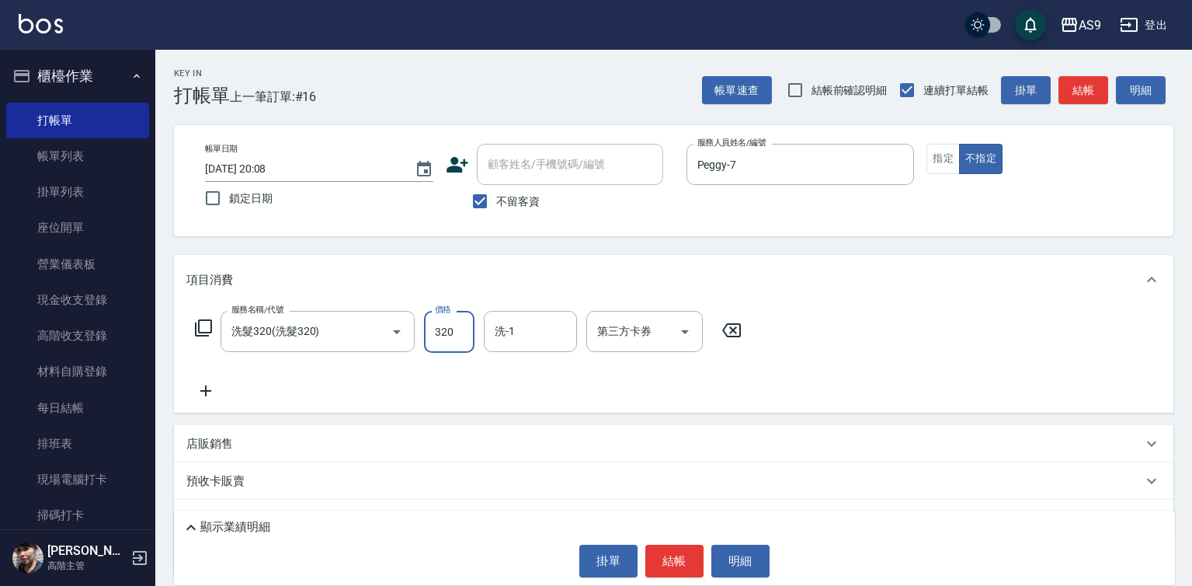
click at [450, 327] on input "320" at bounding box center [449, 332] width 50 height 42
type input "270"
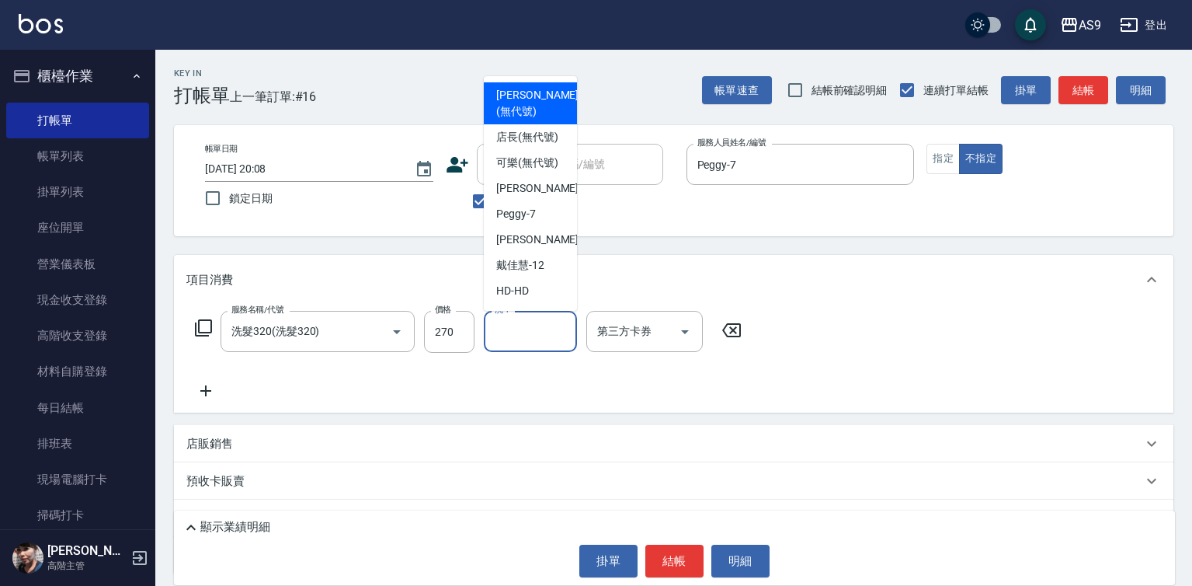
click at [530, 330] on input "洗-1" at bounding box center [530, 331] width 79 height 27
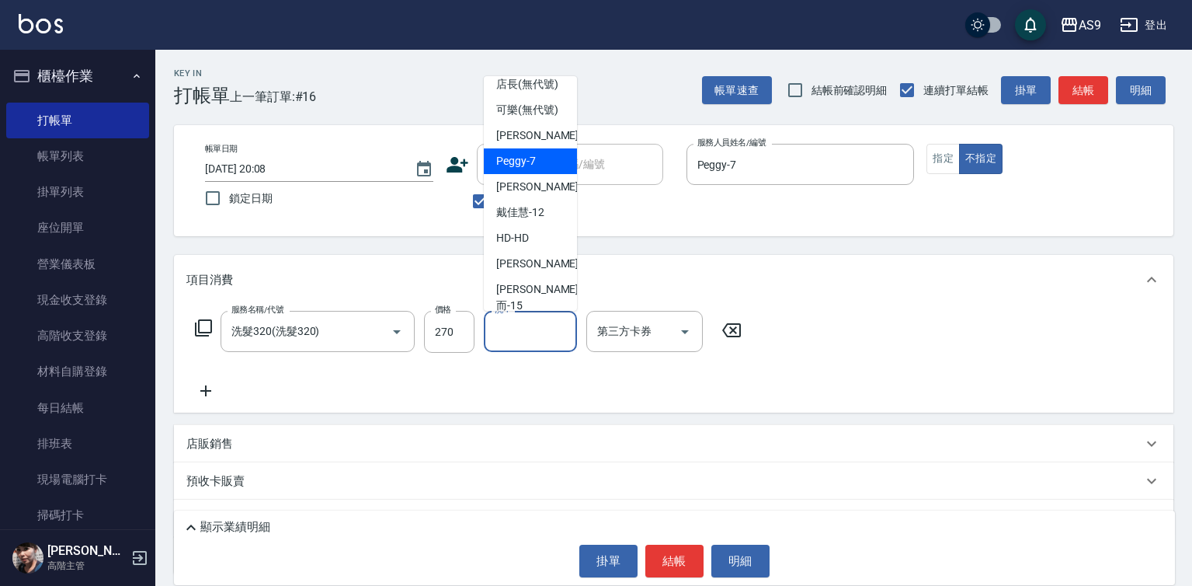
scroll to position [99, 0]
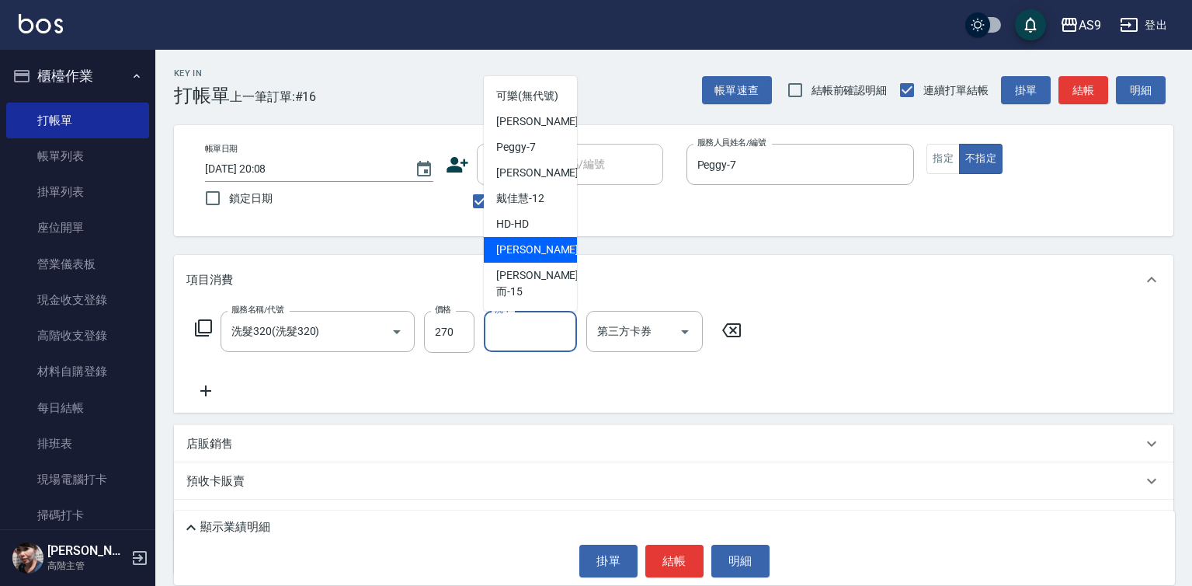
click at [533, 258] on span "[PERSON_NAME] -13" at bounding box center [545, 250] width 98 height 16
type input "[PERSON_NAME]-13"
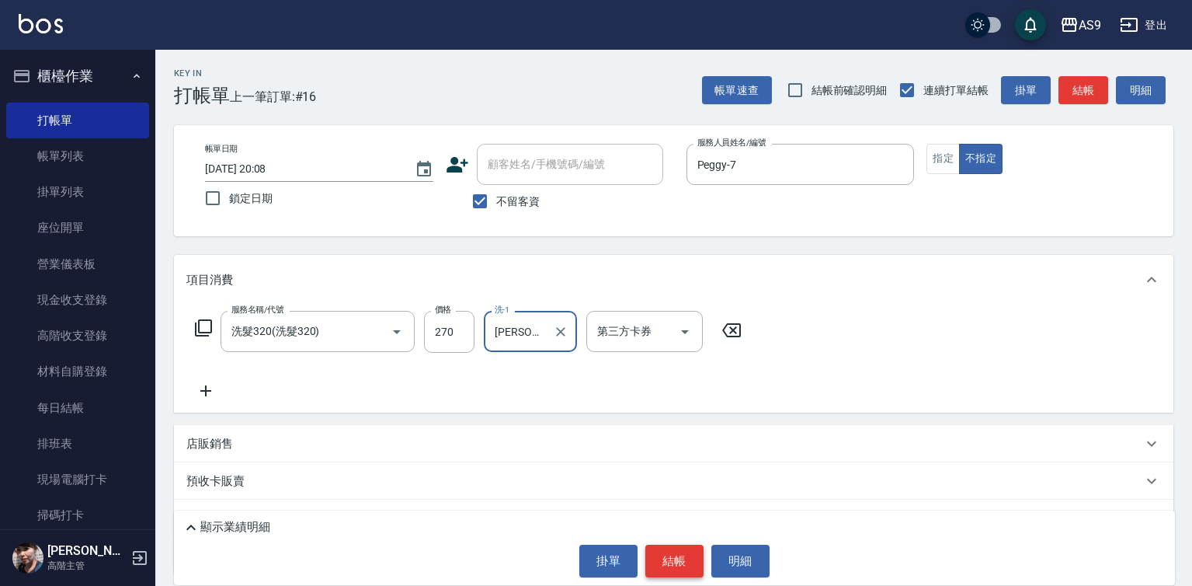
click at [683, 556] on button "結帳" at bounding box center [674, 560] width 58 height 33
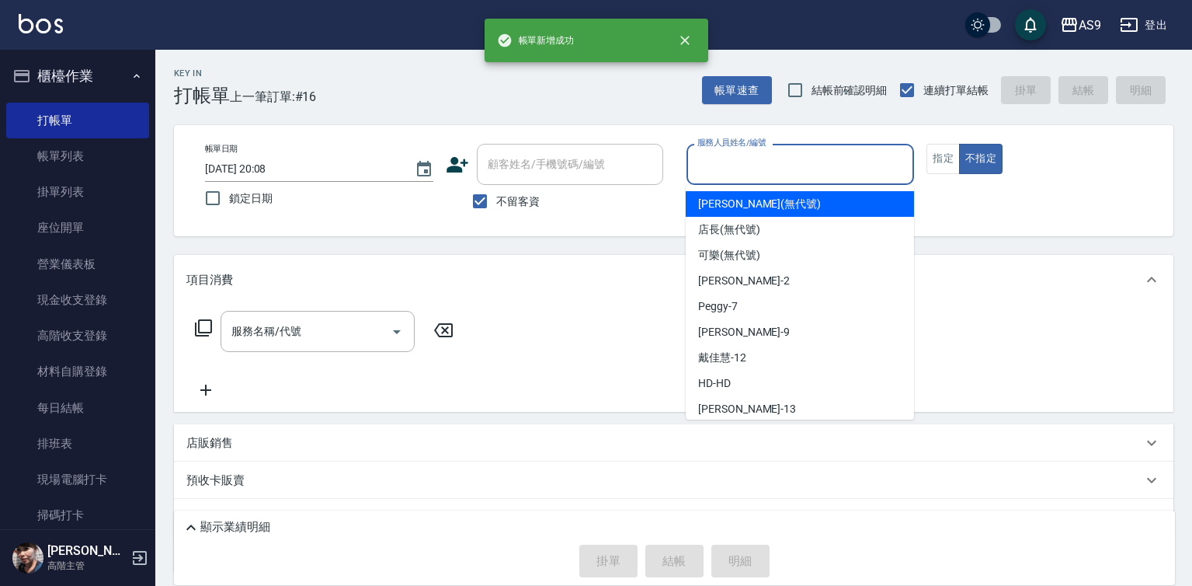
drag, startPoint x: 759, startPoint y: 170, endPoint x: 770, endPoint y: 291, distance: 121.7
click at [759, 172] on input "服務人員姓名/編號" at bounding box center [800, 164] width 214 height 27
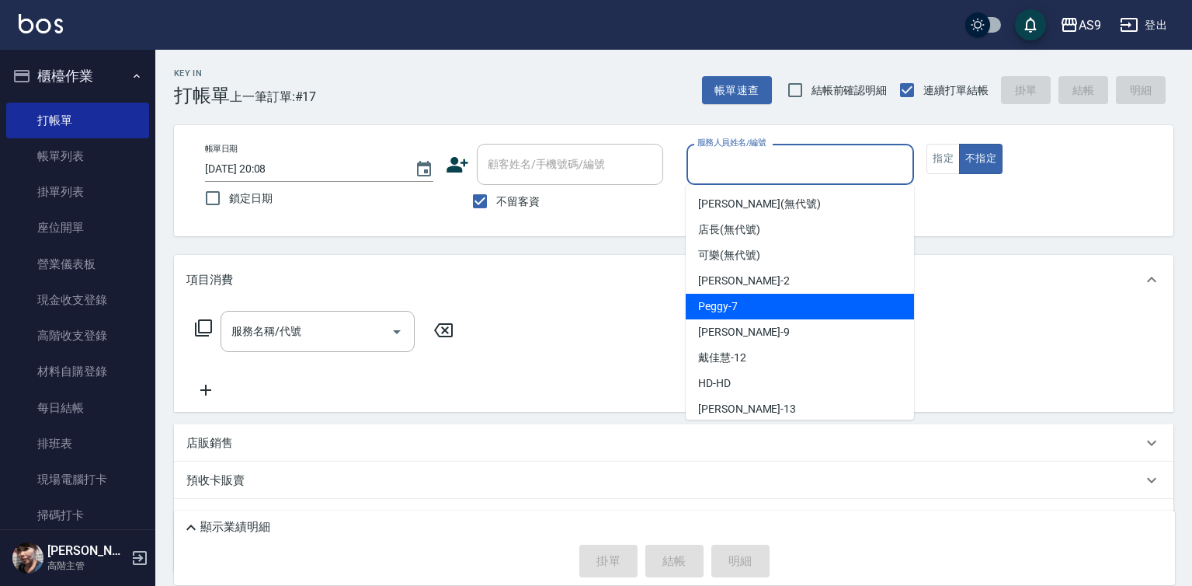
drag, startPoint x: 770, startPoint y: 315, endPoint x: 586, endPoint y: 323, distance: 185.0
click at [770, 315] on div "Peggy -7" at bounding box center [800, 307] width 228 height 26
type input "Peggy-7"
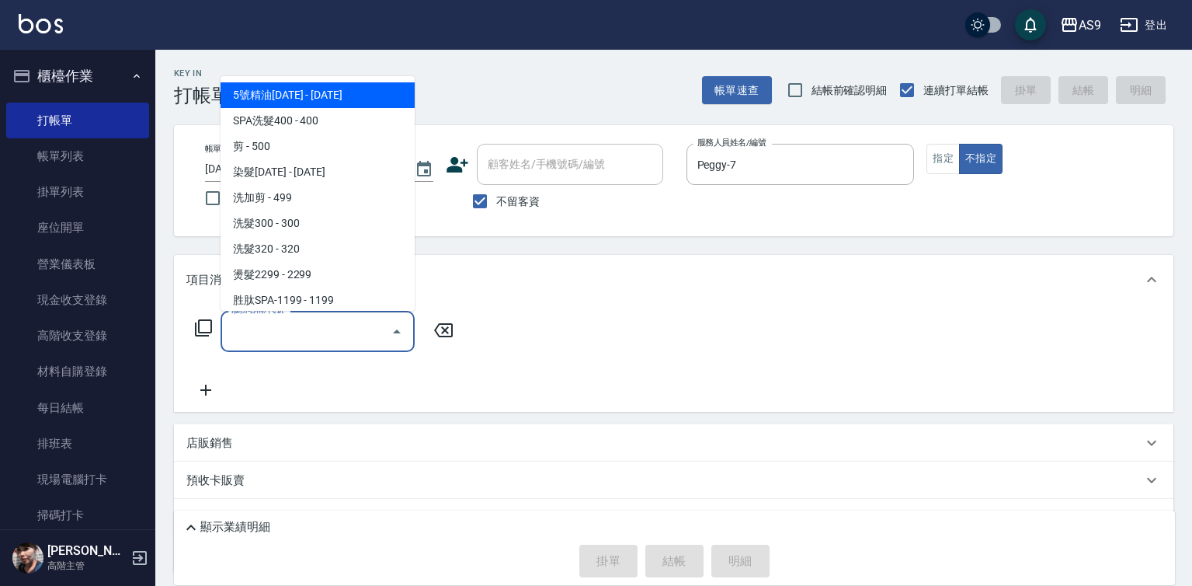
click at [356, 340] on input "服務名稱/代號" at bounding box center [306, 331] width 157 height 27
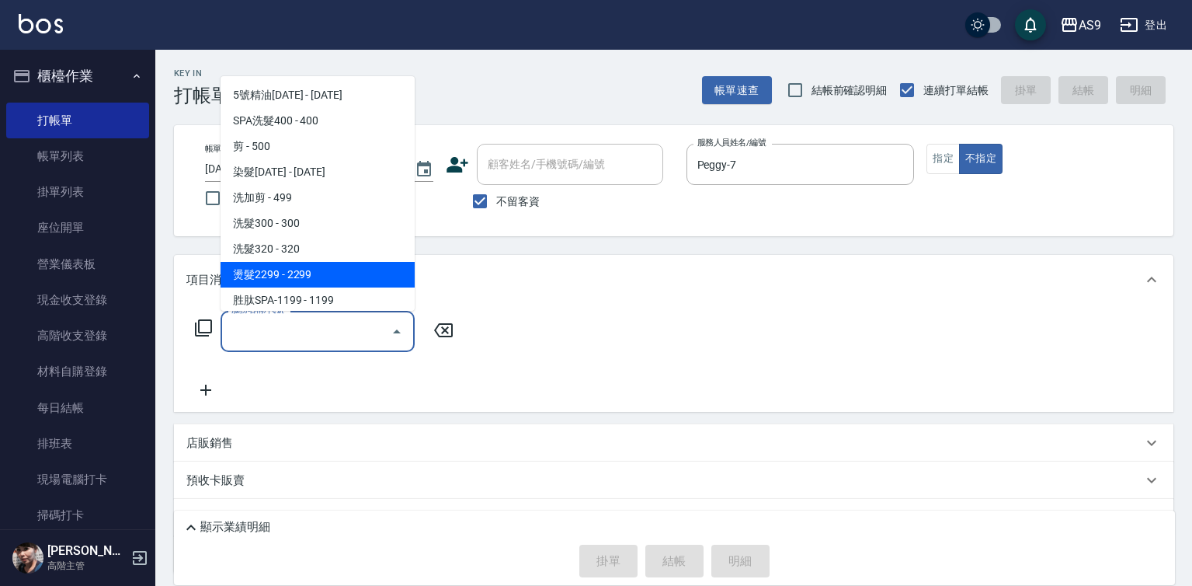
click at [336, 279] on span "燙髮2299 - 2299" at bounding box center [318, 275] width 194 height 26
type input "燙髮2299(燙2299)"
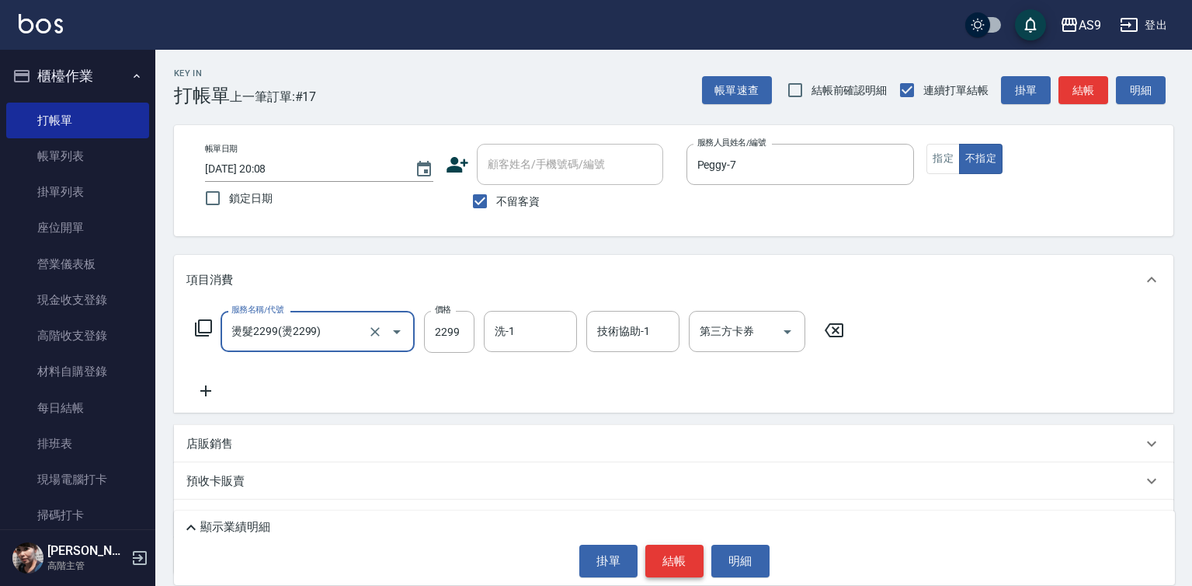
click at [676, 558] on button "結帳" at bounding box center [674, 560] width 58 height 33
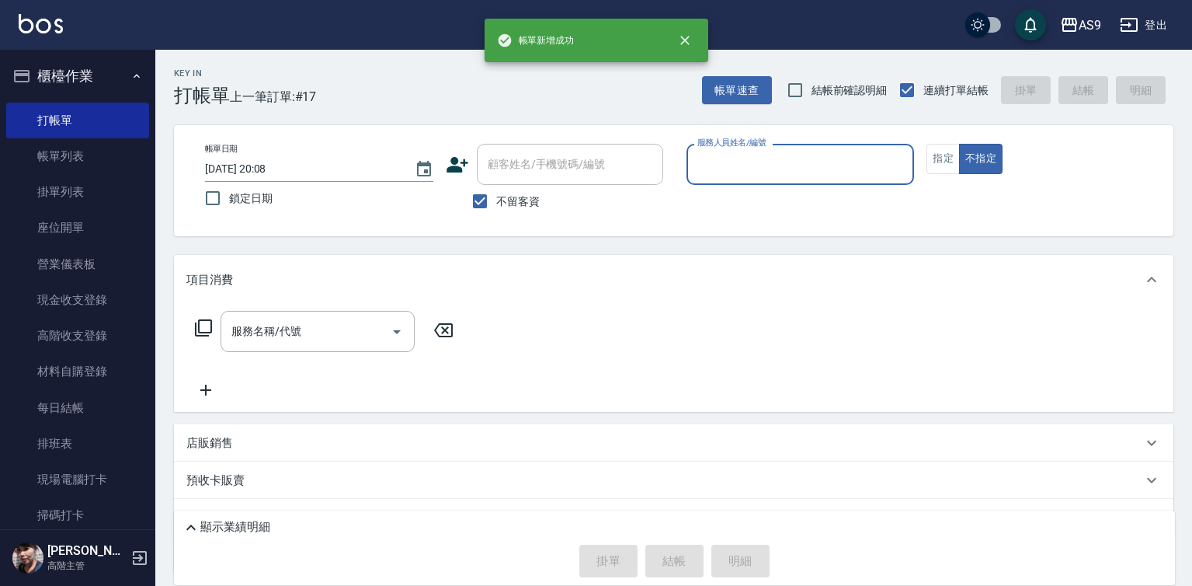
click at [728, 156] on input "服務人員姓名/編號" at bounding box center [800, 164] width 214 height 27
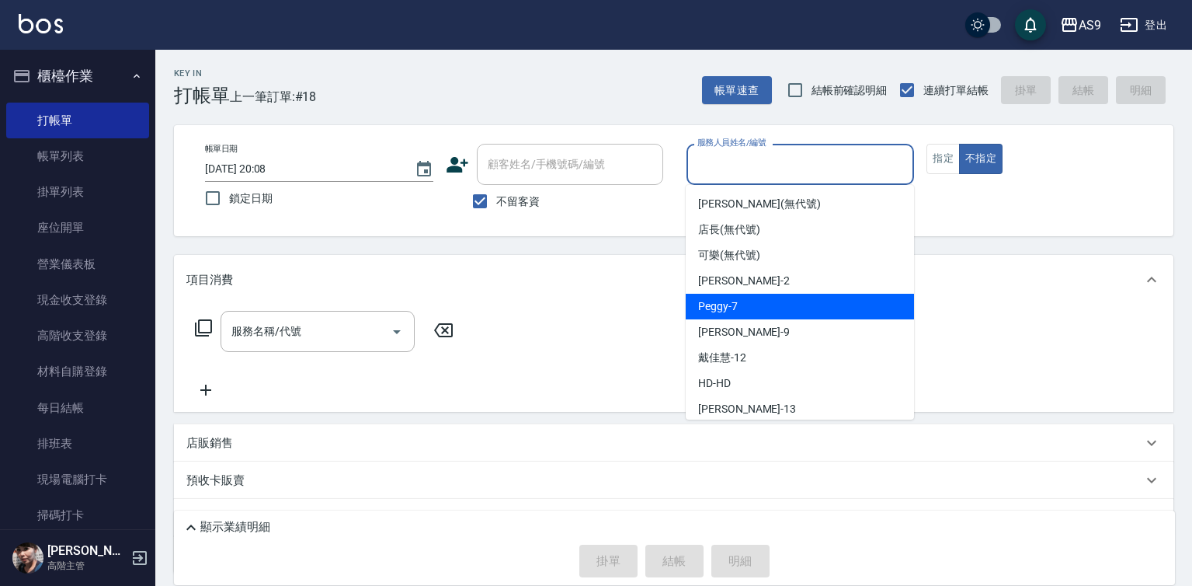
click at [759, 298] on div "Peggy -7" at bounding box center [800, 307] width 228 height 26
type input "Peggy-7"
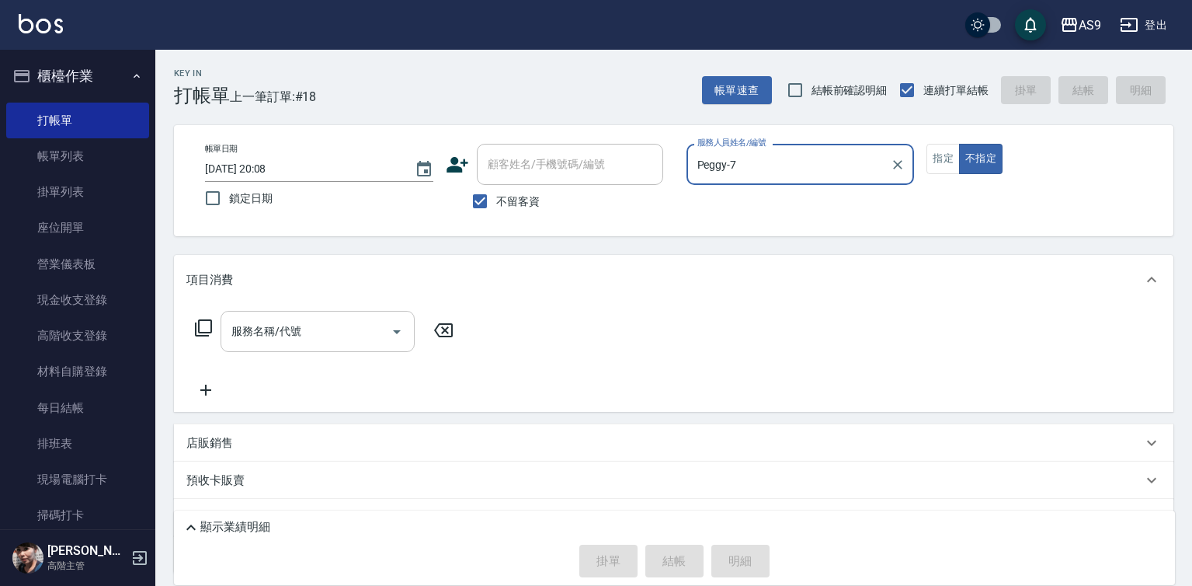
click at [337, 343] on input "服務名稱/代號" at bounding box center [306, 331] width 157 height 27
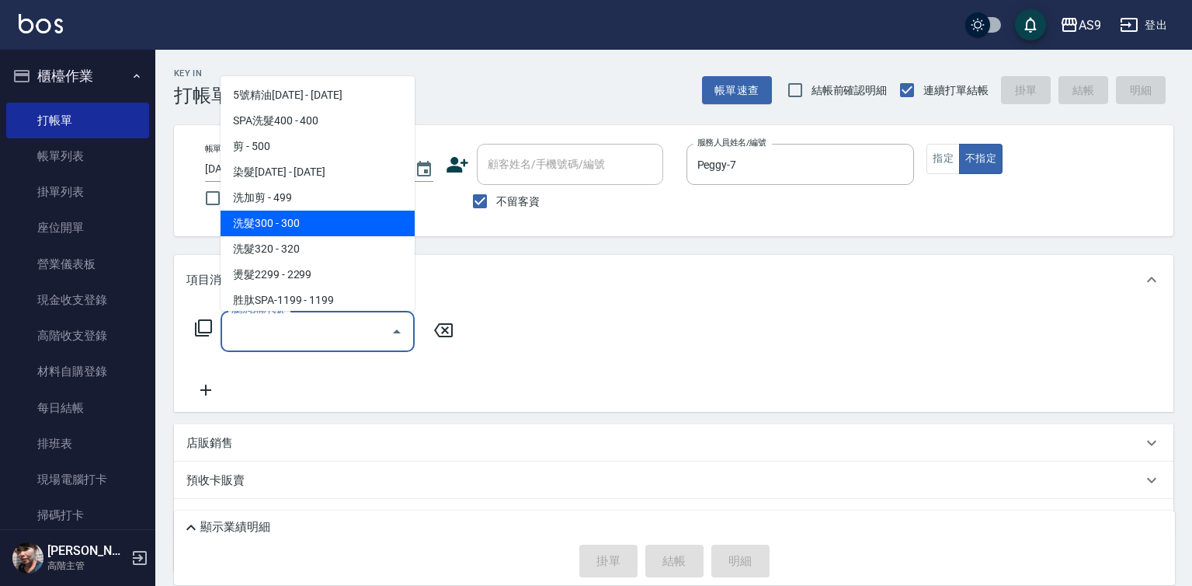
click at [298, 245] on ul "5號精油[DATE] - [DATE] SPA洗髮400 - 400 剪 - 500 染髮[DATE] - [DATE] 洗加剪 - 499 洗髮300 - …" at bounding box center [318, 193] width 194 height 235
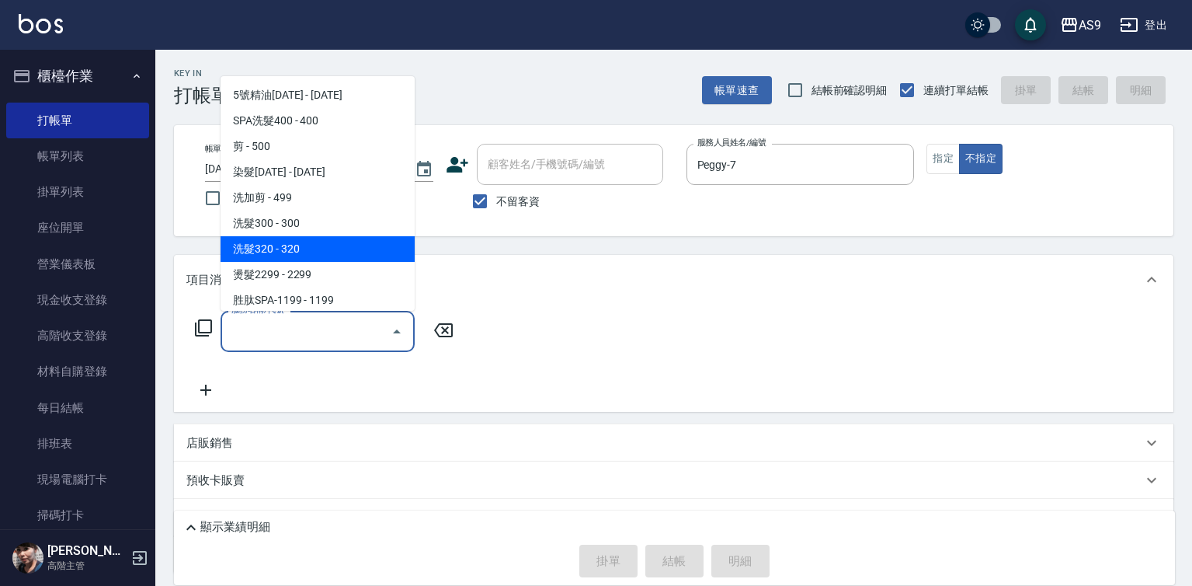
click at [300, 249] on span "洗髮320 - 320" at bounding box center [318, 249] width 194 height 26
type input "洗髮320(洗髮320)"
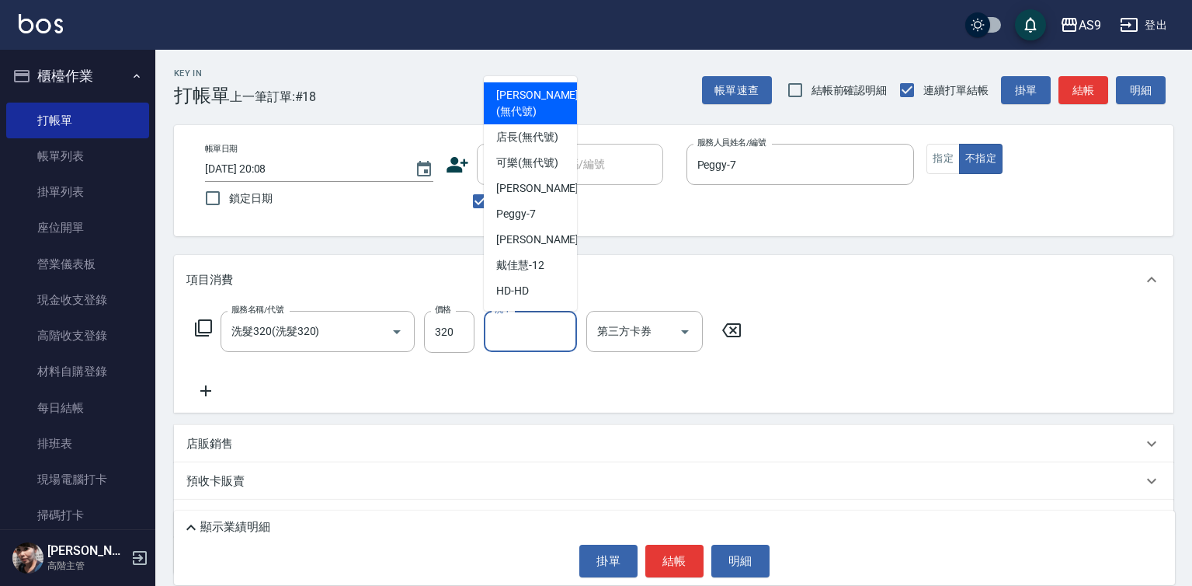
click at [506, 332] on div "洗-1 洗-1" at bounding box center [530, 331] width 93 height 41
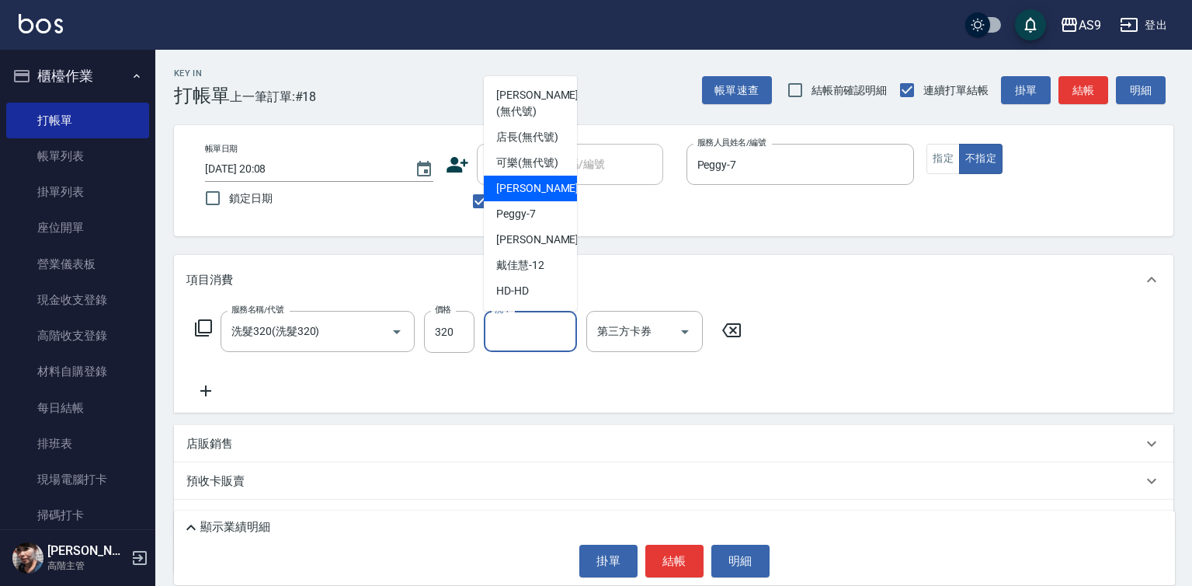
scroll to position [78, 0]
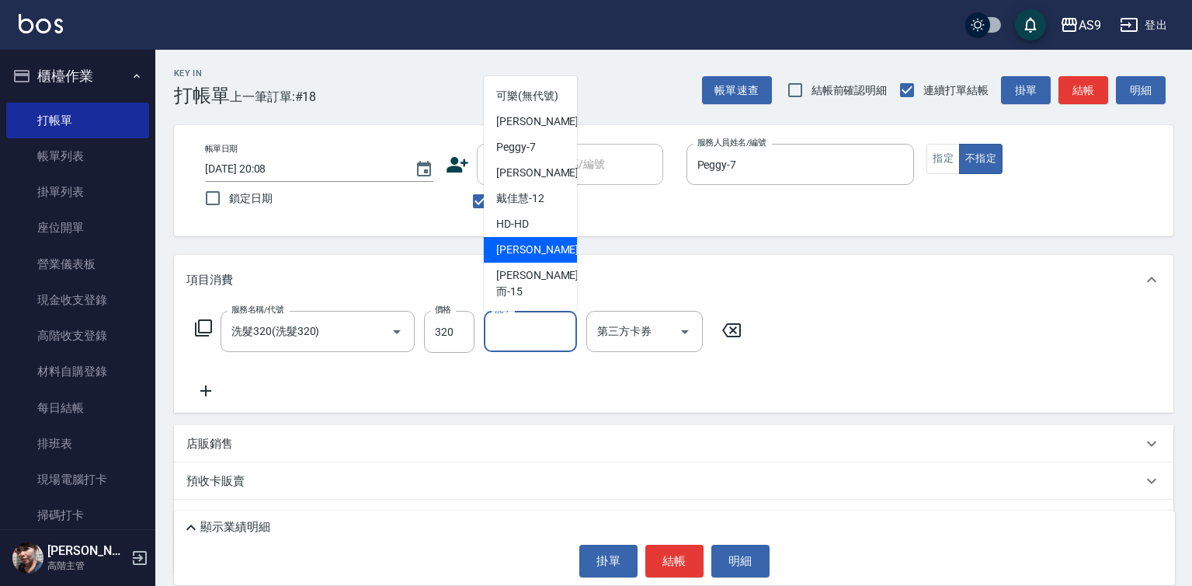
drag, startPoint x: 545, startPoint y: 286, endPoint x: 552, endPoint y: 291, distance: 8.9
click at [546, 262] on div "[PERSON_NAME] -13" at bounding box center [530, 250] width 93 height 26
type input "[PERSON_NAME]-13"
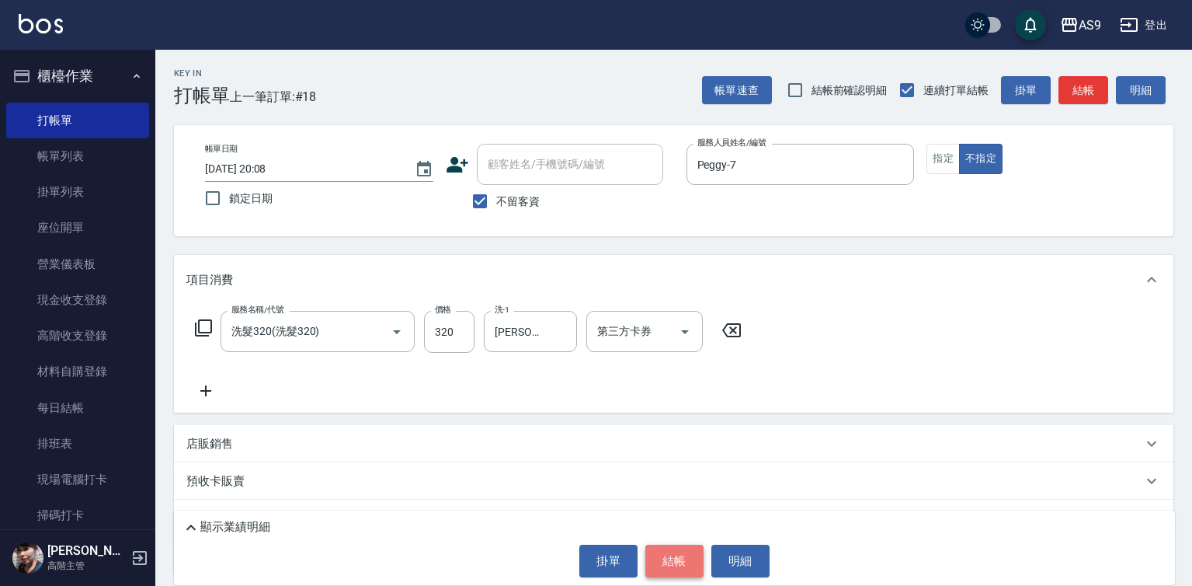
click at [690, 558] on button "結帳" at bounding box center [674, 560] width 58 height 33
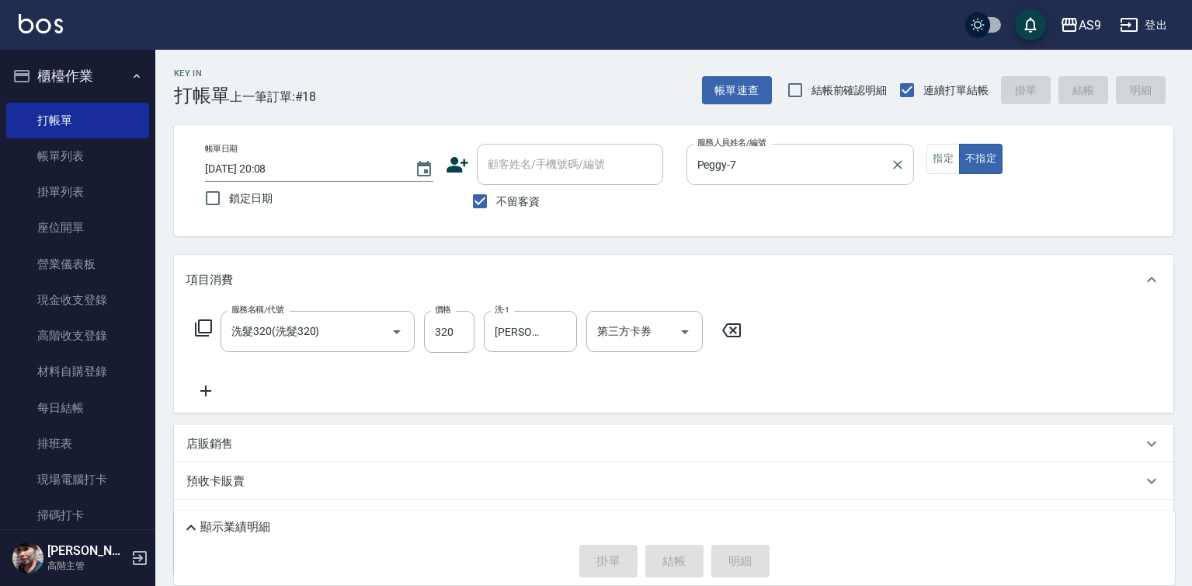
type input "[DATE] 20:09"
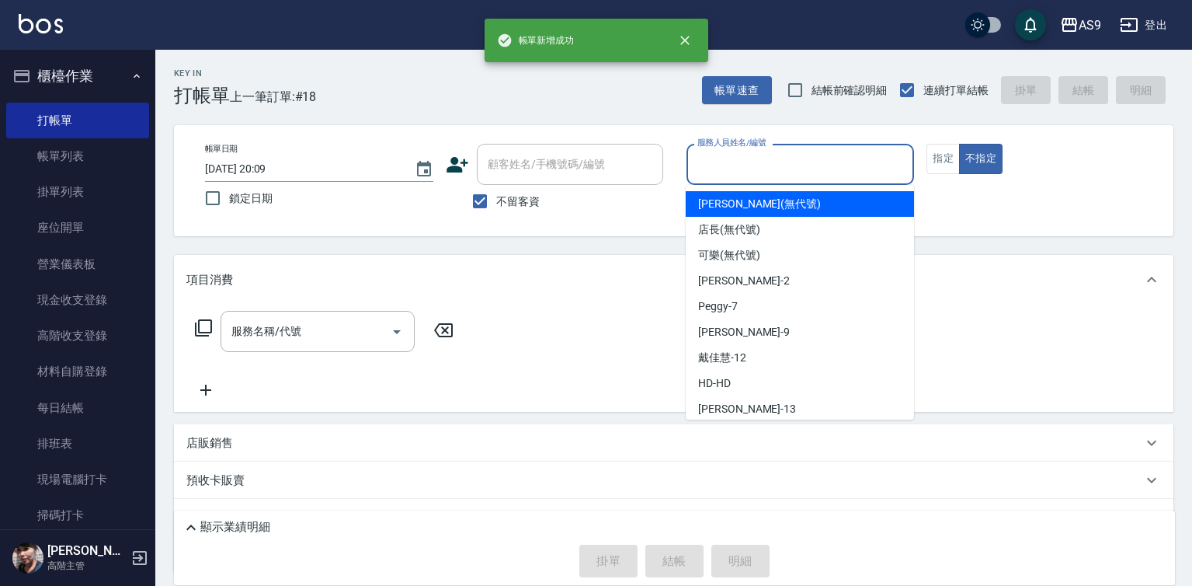
drag, startPoint x: 753, startPoint y: 165, endPoint x: 742, endPoint y: 295, distance: 130.2
click at [753, 167] on input "服務人員姓名/編號" at bounding box center [800, 164] width 214 height 27
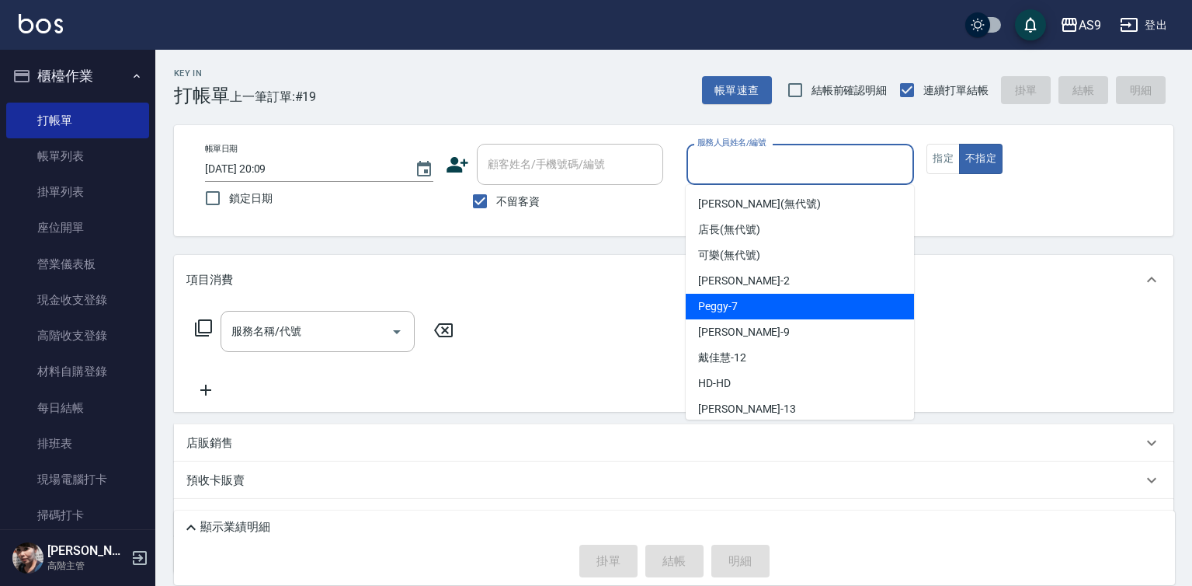
click at [741, 306] on div "Peggy -7" at bounding box center [800, 307] width 228 height 26
type input "Peggy-7"
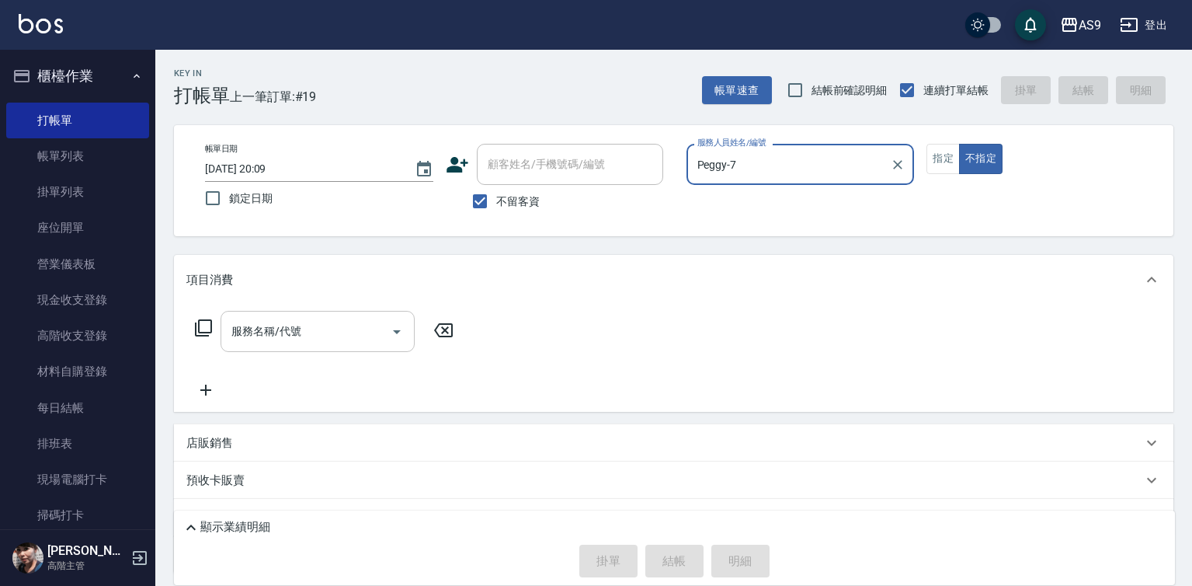
click at [344, 328] on input "服務名稱/代號" at bounding box center [306, 331] width 157 height 27
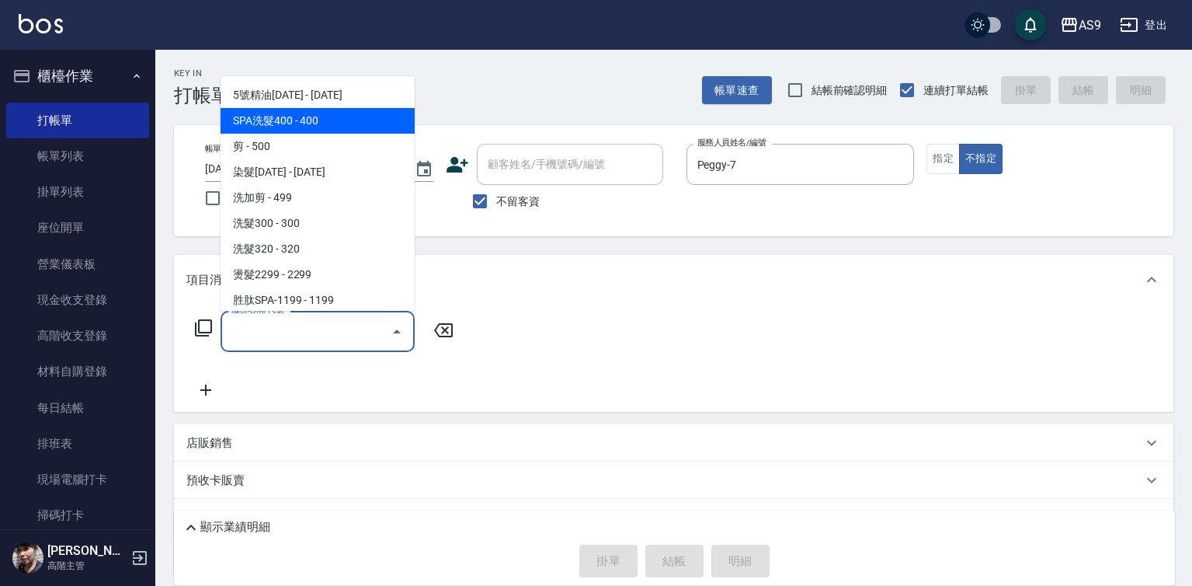
drag, startPoint x: 315, startPoint y: 116, endPoint x: 420, endPoint y: 274, distance: 189.3
click at [315, 117] on span "SPA洗髮400 - 400" at bounding box center [318, 121] width 194 height 26
type input "SPA洗髮400(SPA洗髮400)"
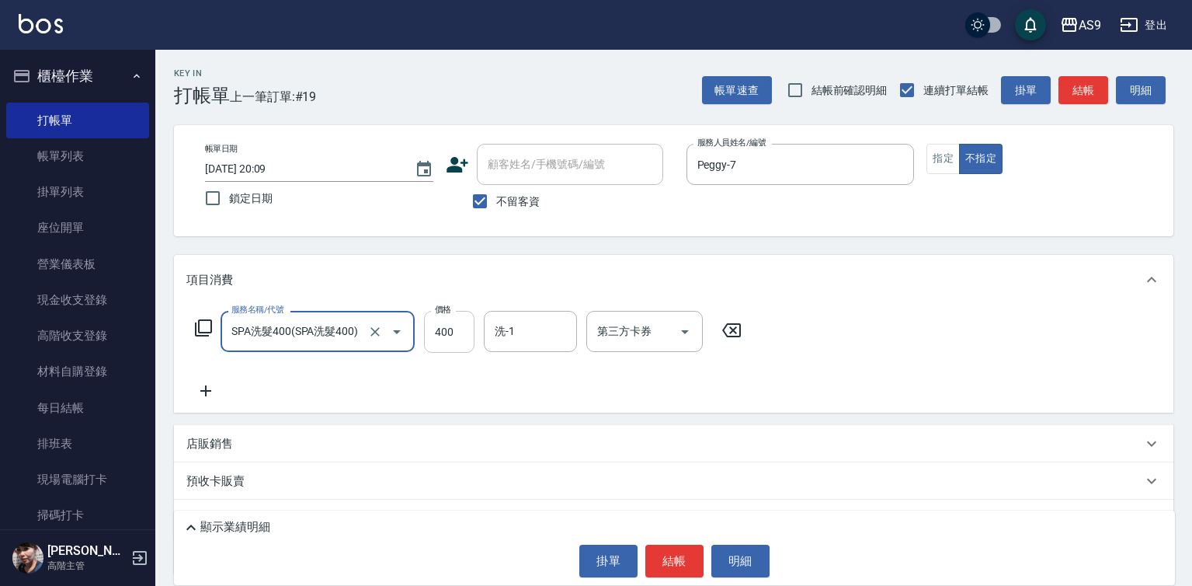
click at [435, 333] on input "400" at bounding box center [449, 332] width 50 height 42
type input "363"
click at [954, 168] on button "指定" at bounding box center [942, 159] width 33 height 30
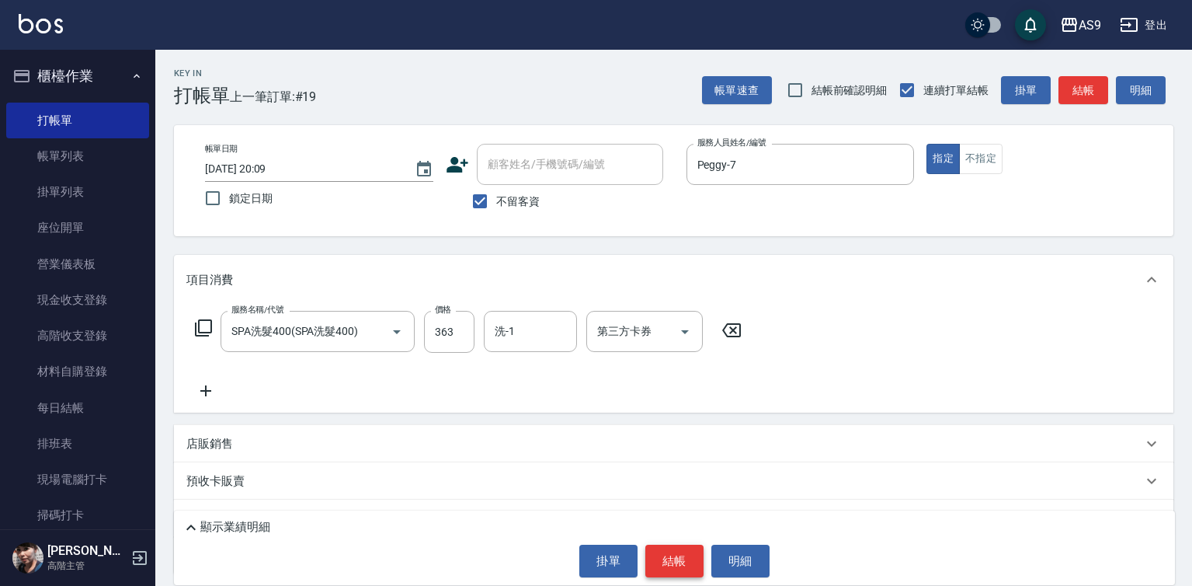
click at [673, 557] on button "結帳" at bounding box center [674, 560] width 58 height 33
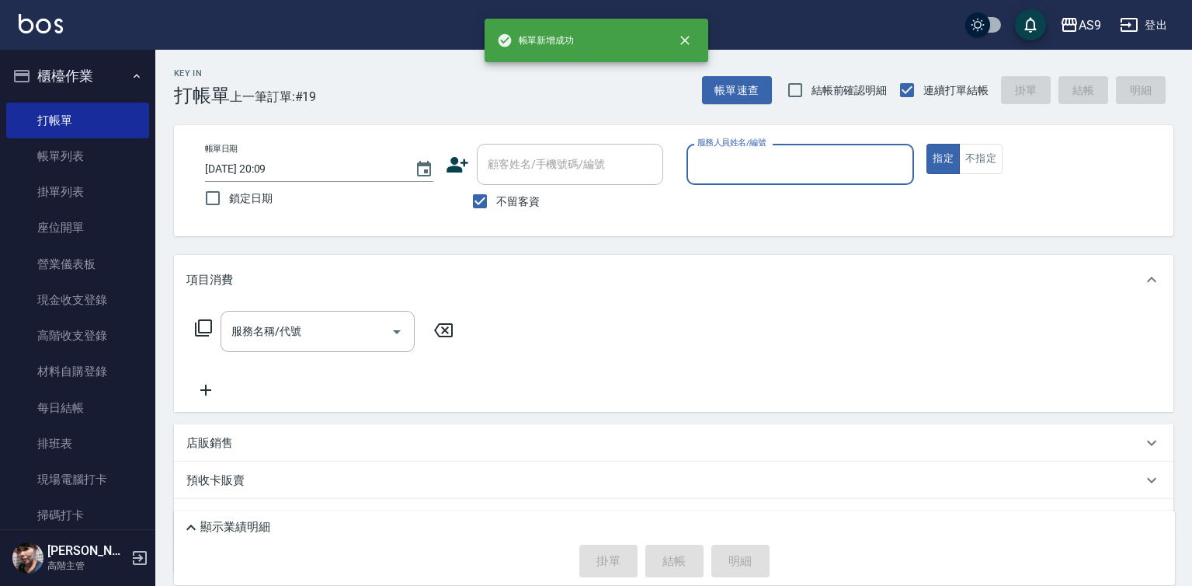
click at [739, 158] on input "服務人員姓名/編號" at bounding box center [800, 164] width 214 height 27
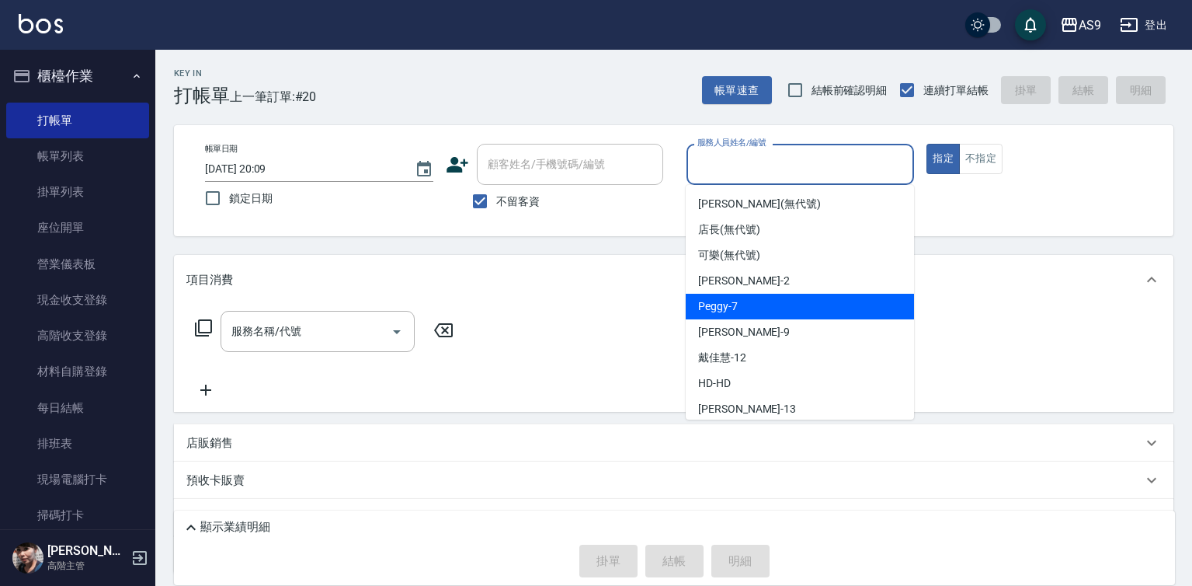
click at [762, 301] on div "Peggy -7" at bounding box center [800, 307] width 228 height 26
type input "Peggy-7"
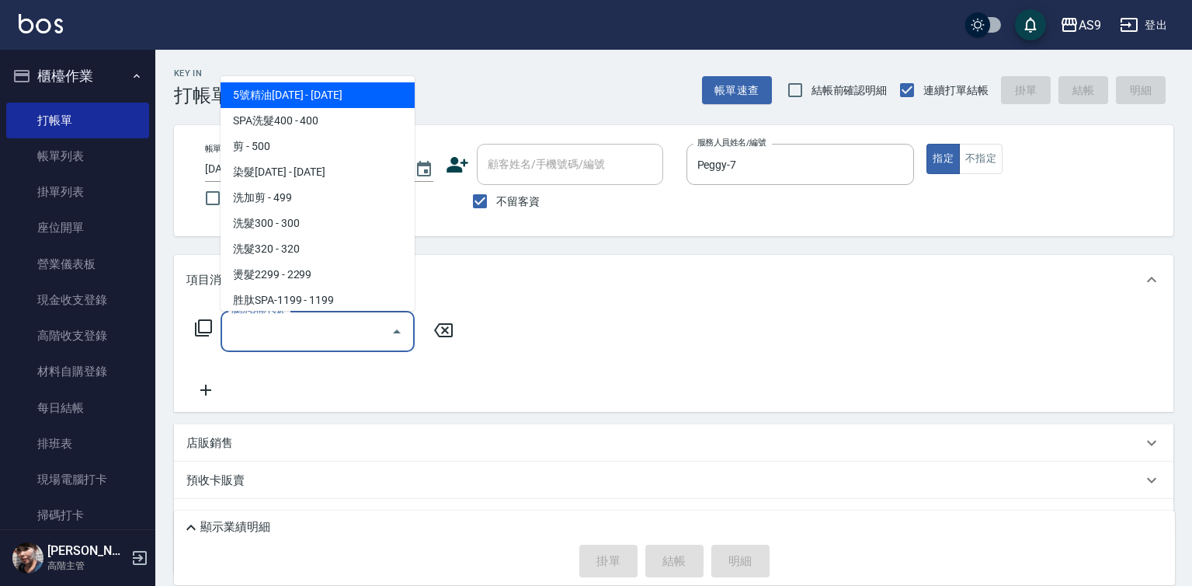
click at [370, 332] on input "服務名稱/代號" at bounding box center [306, 331] width 157 height 27
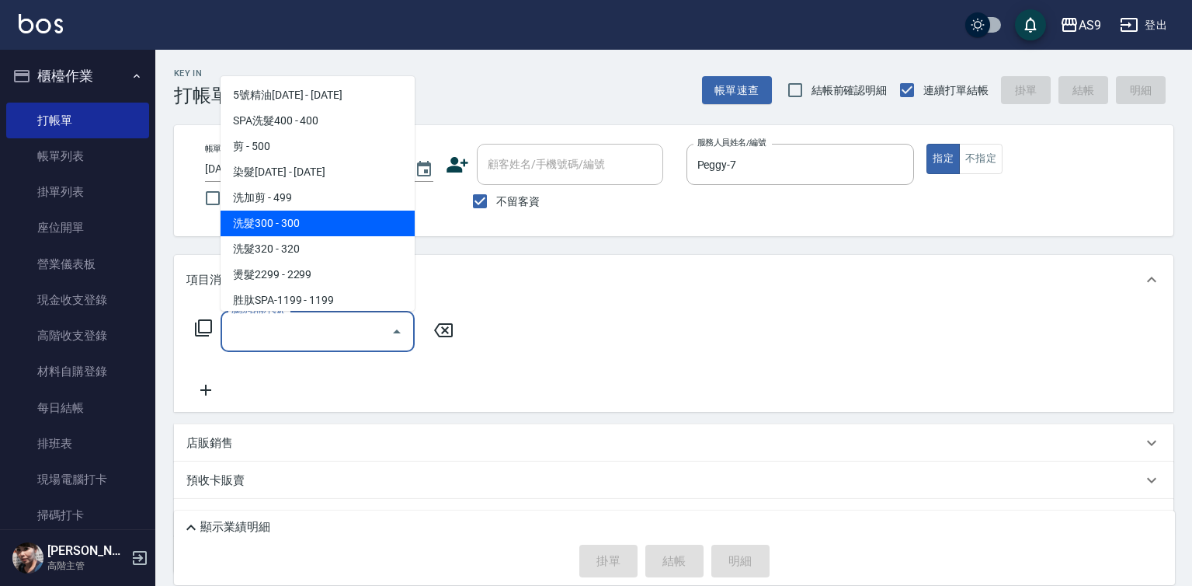
click at [305, 217] on span "洗髮300 - 300" at bounding box center [318, 223] width 194 height 26
type input "洗髮300(洗 髮300)"
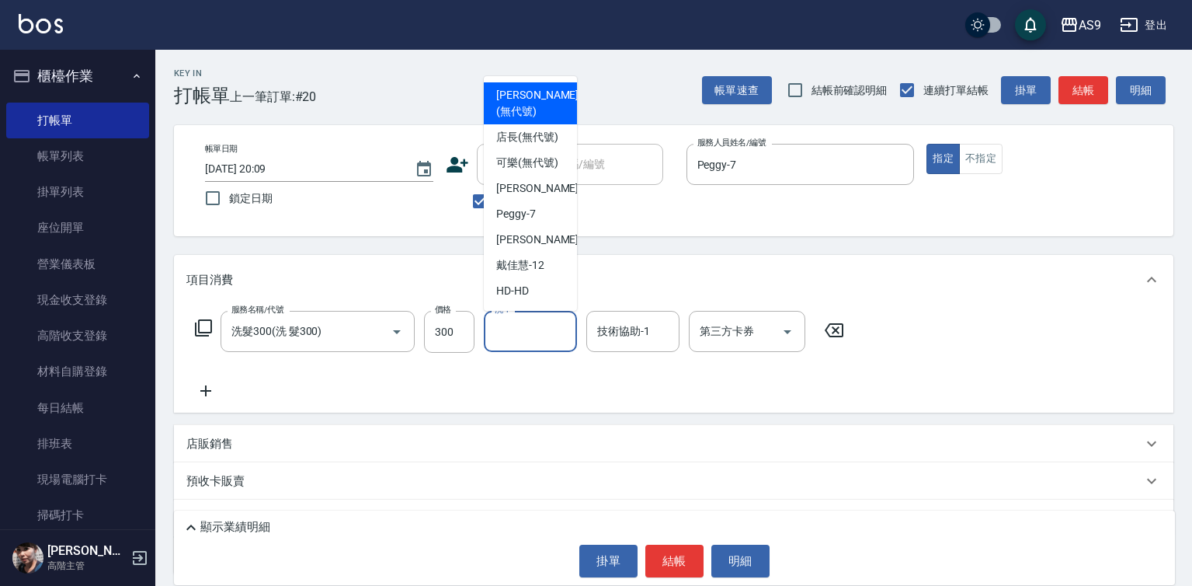
drag, startPoint x: 527, startPoint y: 326, endPoint x: 527, endPoint y: 272, distance: 54.4
click at [529, 325] on input "洗-1" at bounding box center [530, 331] width 79 height 27
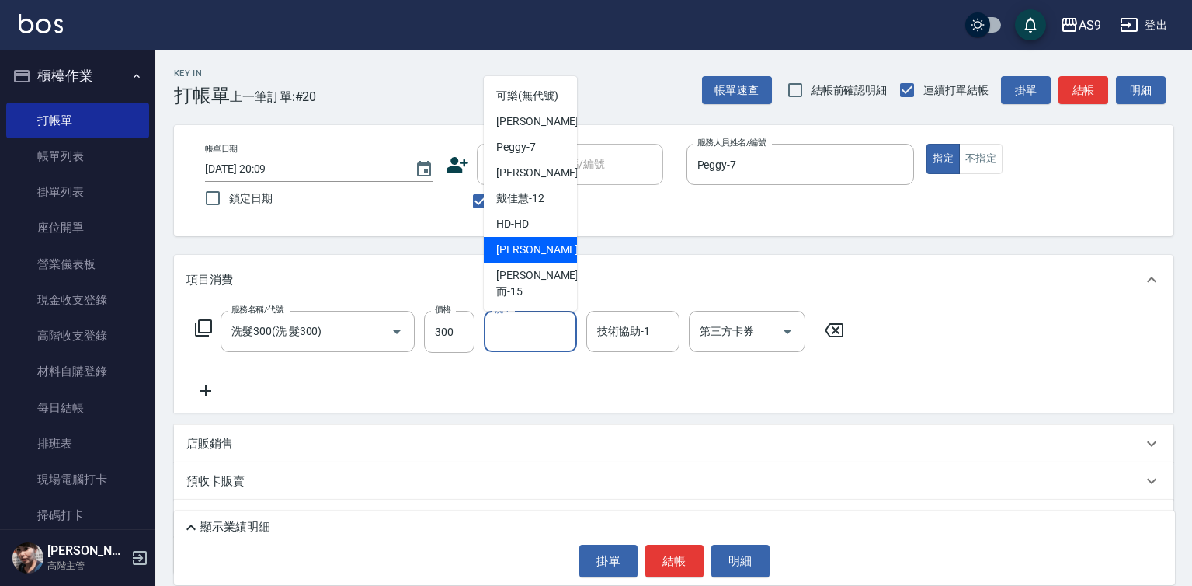
click at [553, 262] on div "[PERSON_NAME] -13" at bounding box center [530, 250] width 93 height 26
type input "[PERSON_NAME]-13"
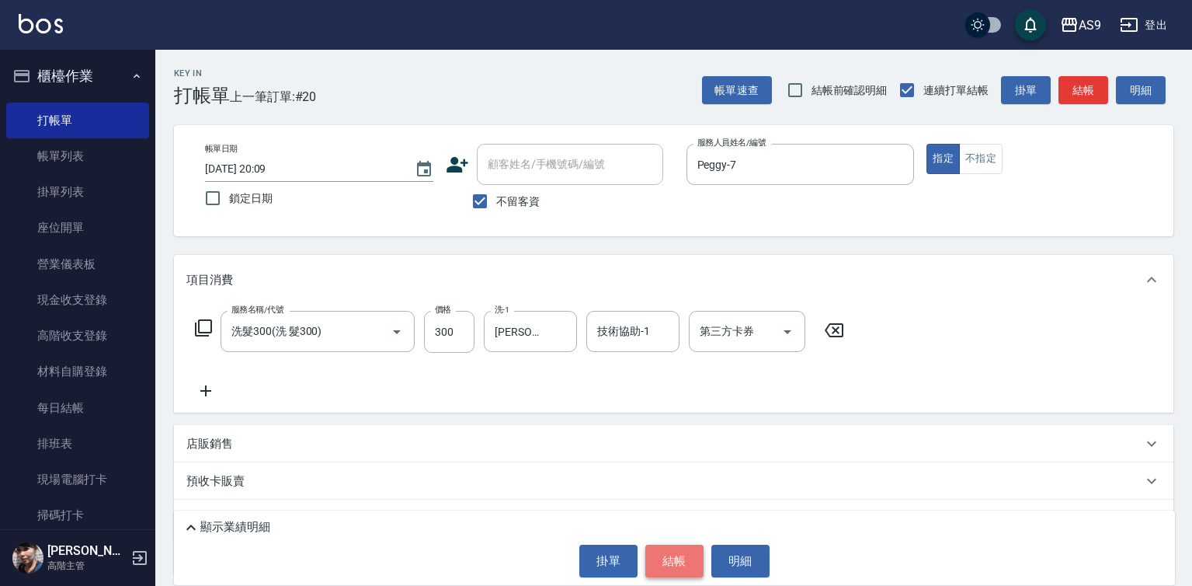
click at [693, 549] on button "結帳" at bounding box center [674, 560] width 58 height 33
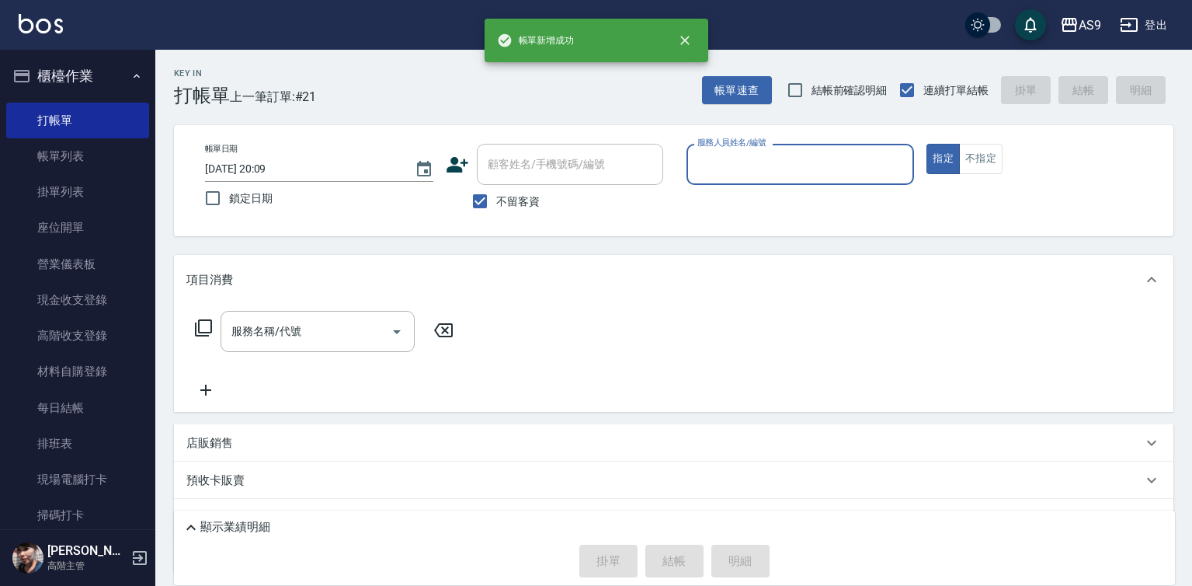
click at [747, 168] on input "服務人員姓名/編號" at bounding box center [800, 164] width 214 height 27
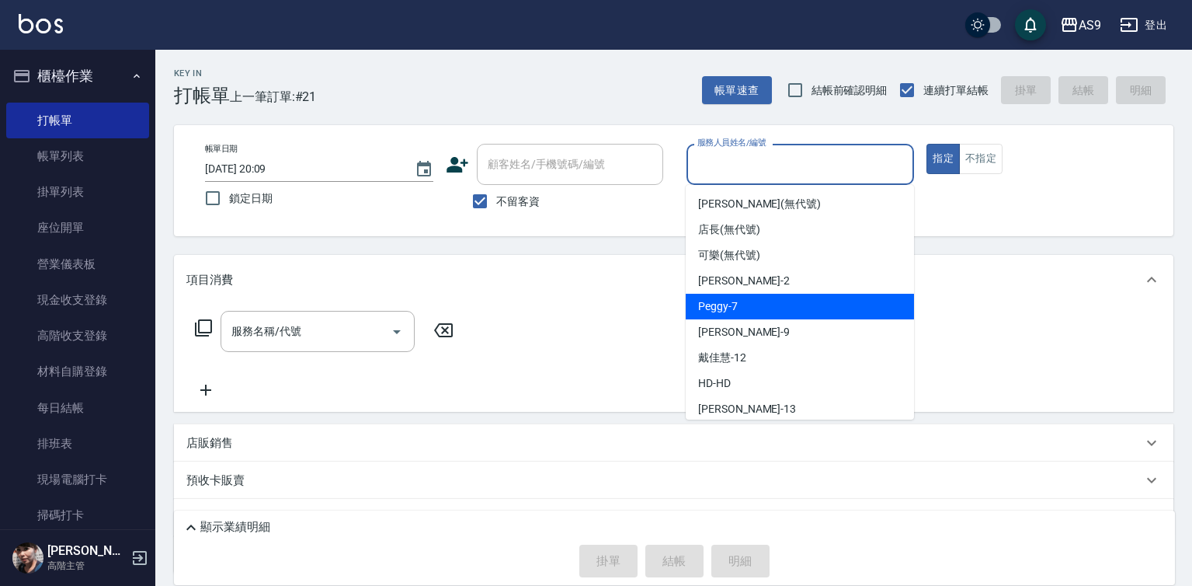
click at [739, 314] on div "Peggy -7" at bounding box center [800, 307] width 228 height 26
type input "Peggy-7"
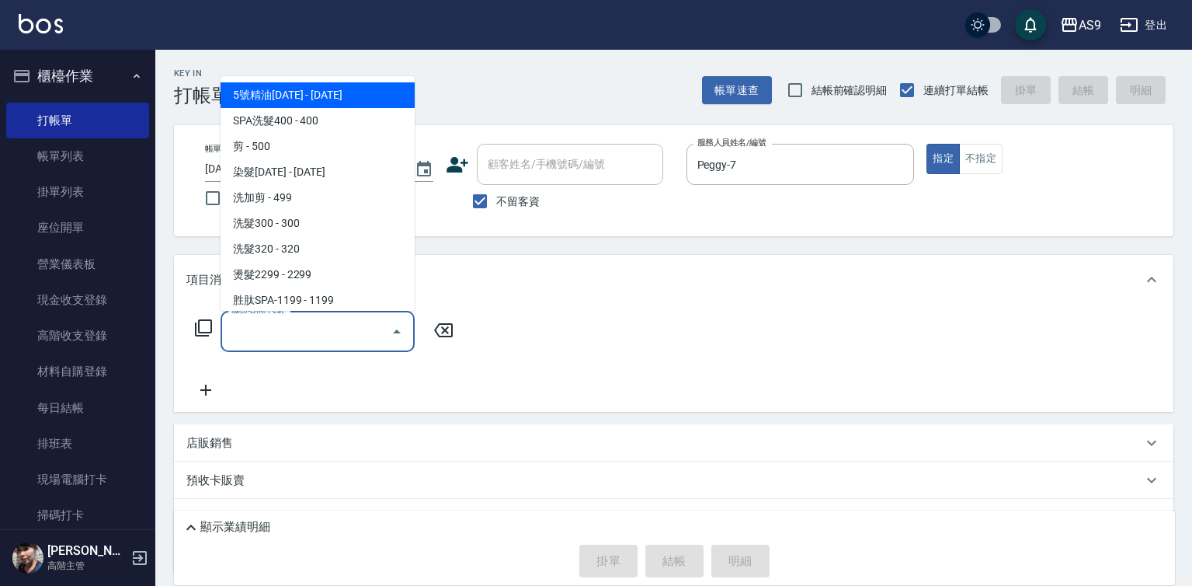
click at [360, 332] on input "服務名稱/代號" at bounding box center [306, 331] width 157 height 27
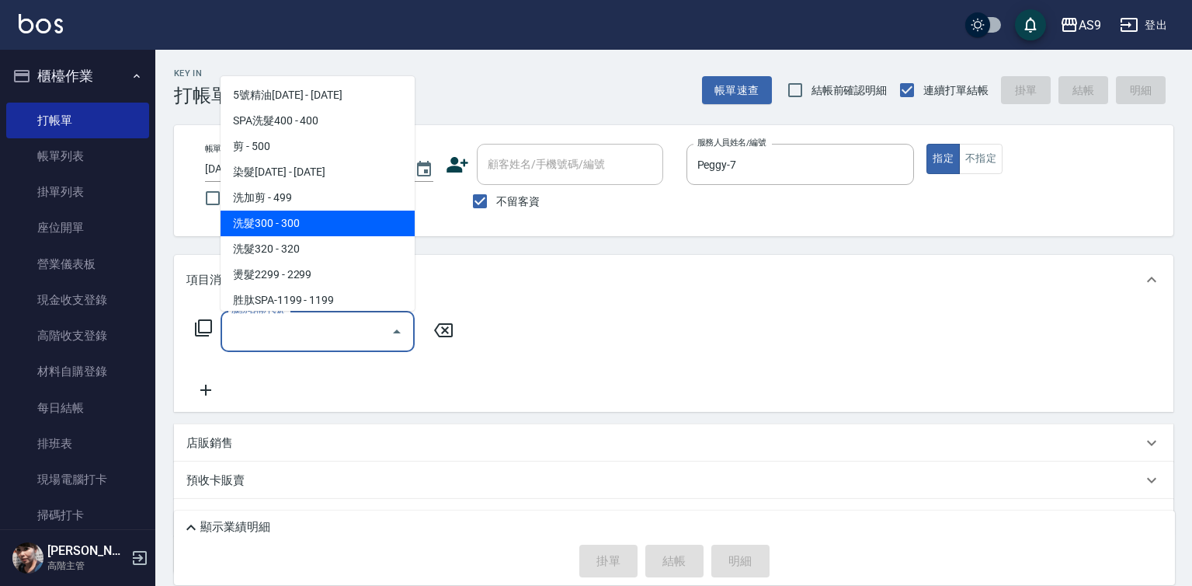
click at [318, 224] on span "洗髮300 - 300" at bounding box center [318, 223] width 194 height 26
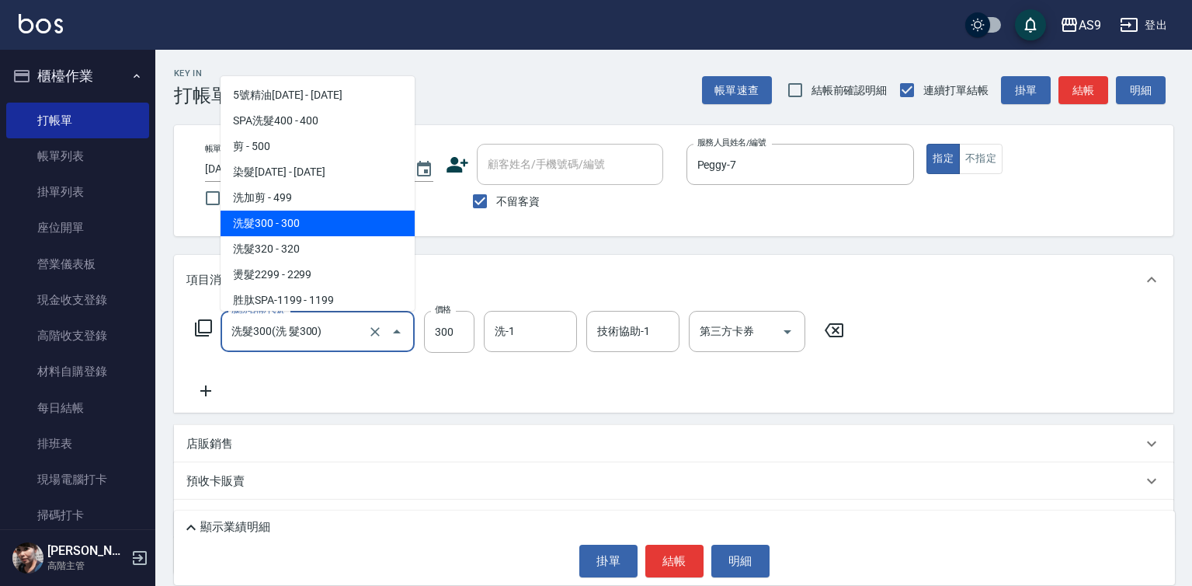
click at [362, 332] on input "洗髮300(洗 髮300)" at bounding box center [296, 331] width 137 height 27
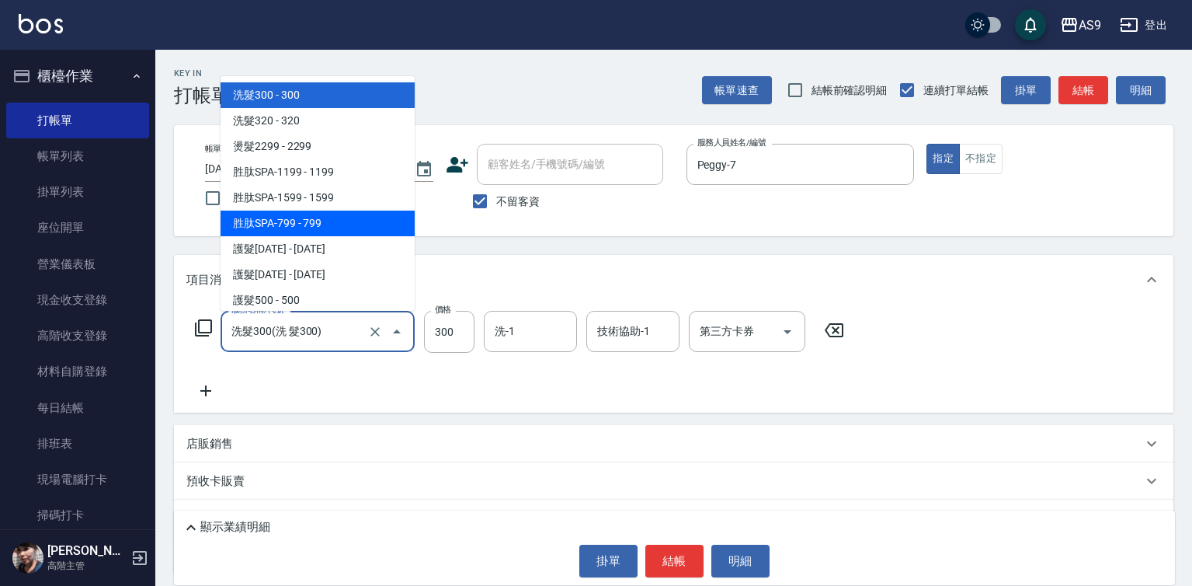
scroll to position [155, 0]
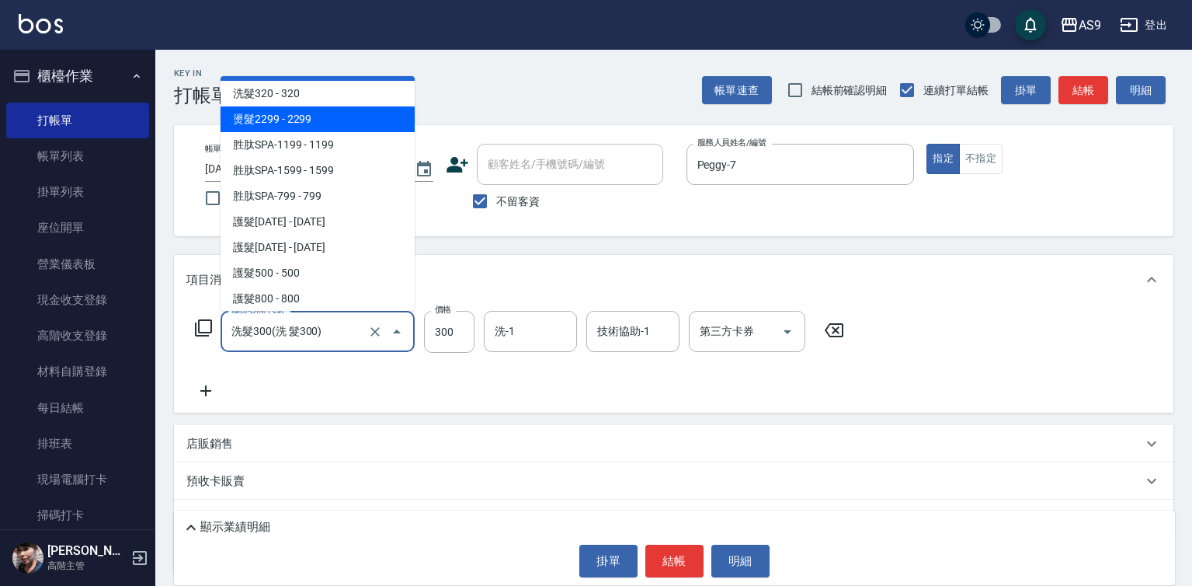
click at [313, 122] on span "燙髮2299 - 2299" at bounding box center [318, 119] width 194 height 26
type input "燙髮2299(燙2299)"
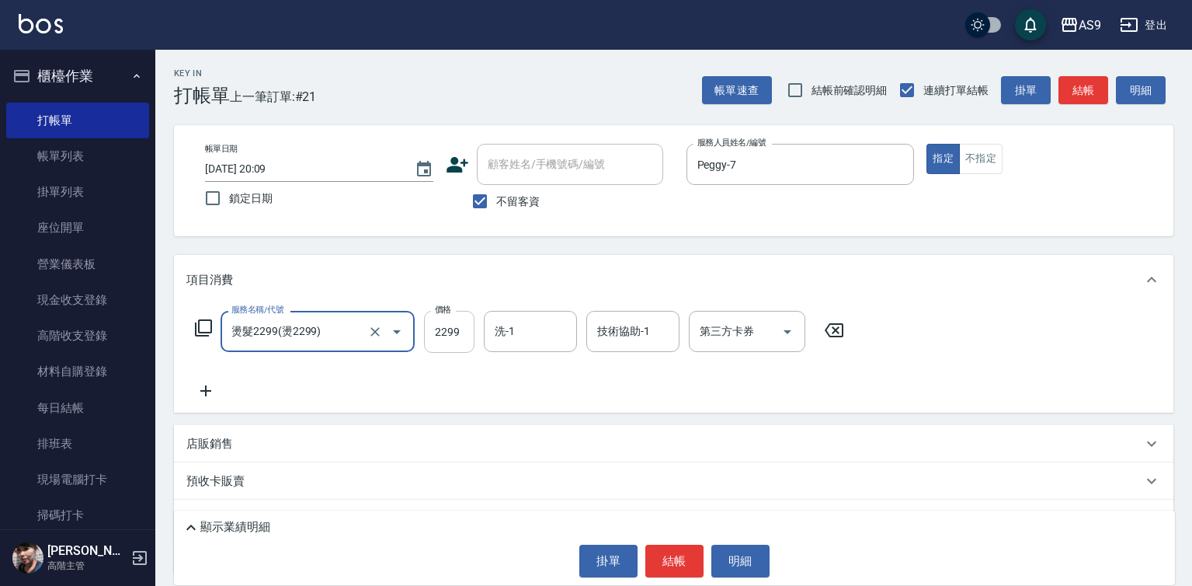
click at [447, 335] on input "2299" at bounding box center [449, 332] width 50 height 42
click at [445, 335] on input "2299" at bounding box center [449, 332] width 50 height 42
click at [447, 331] on input "44099" at bounding box center [449, 332] width 50 height 42
type input "440"
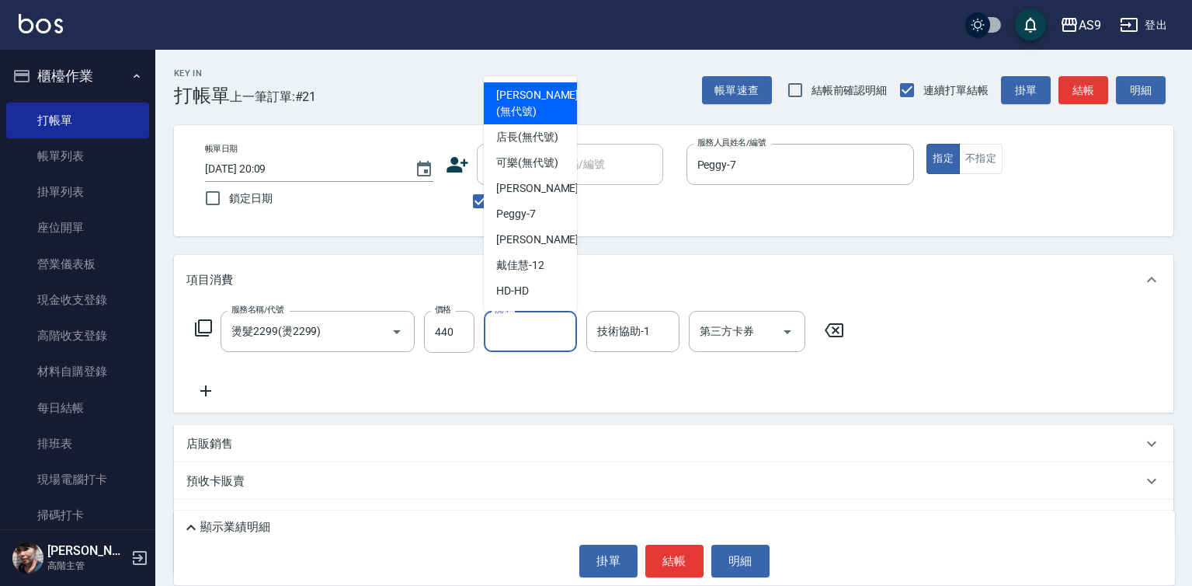
click at [495, 335] on input "洗-1" at bounding box center [530, 331] width 79 height 27
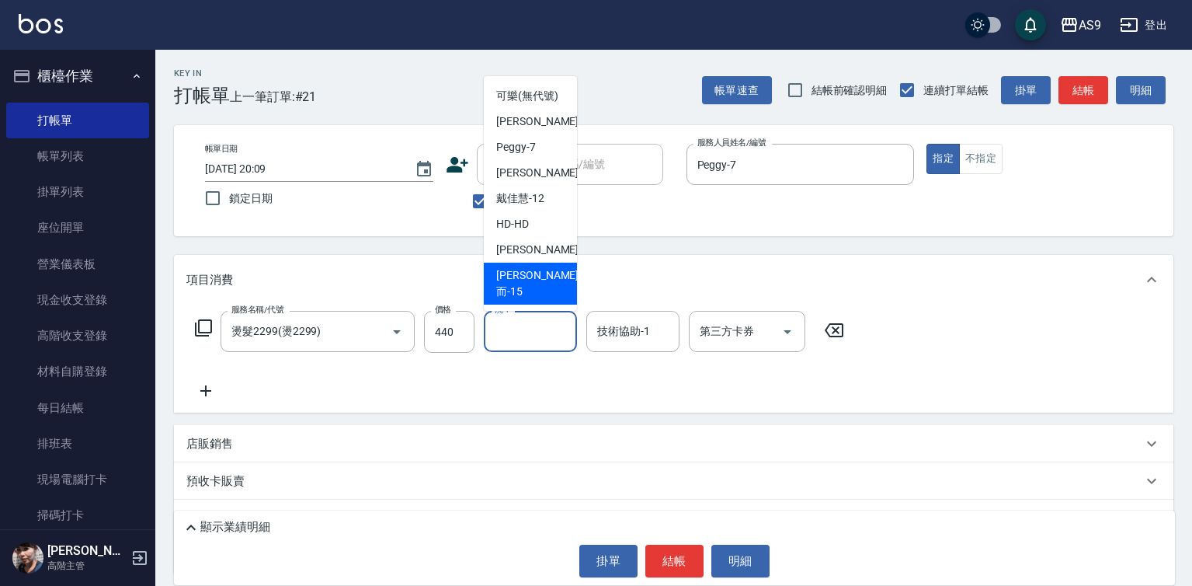
scroll to position [99, 0]
click at [532, 258] on span "[PERSON_NAME] -13" at bounding box center [545, 250] width 98 height 16
type input "[PERSON_NAME]-13"
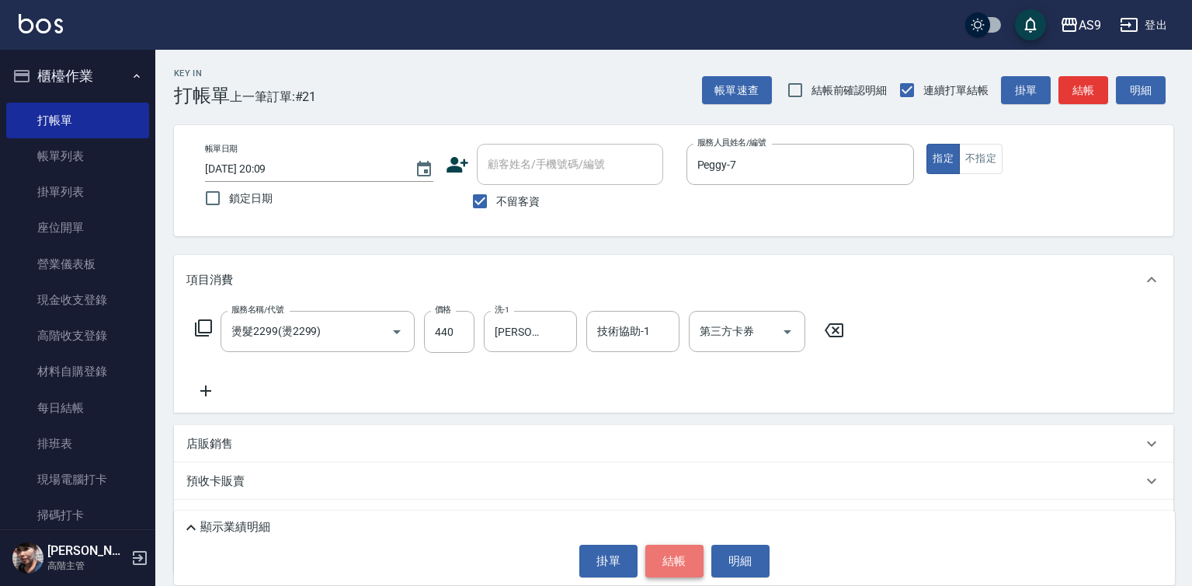
click at [677, 566] on button "結帳" at bounding box center [674, 560] width 58 height 33
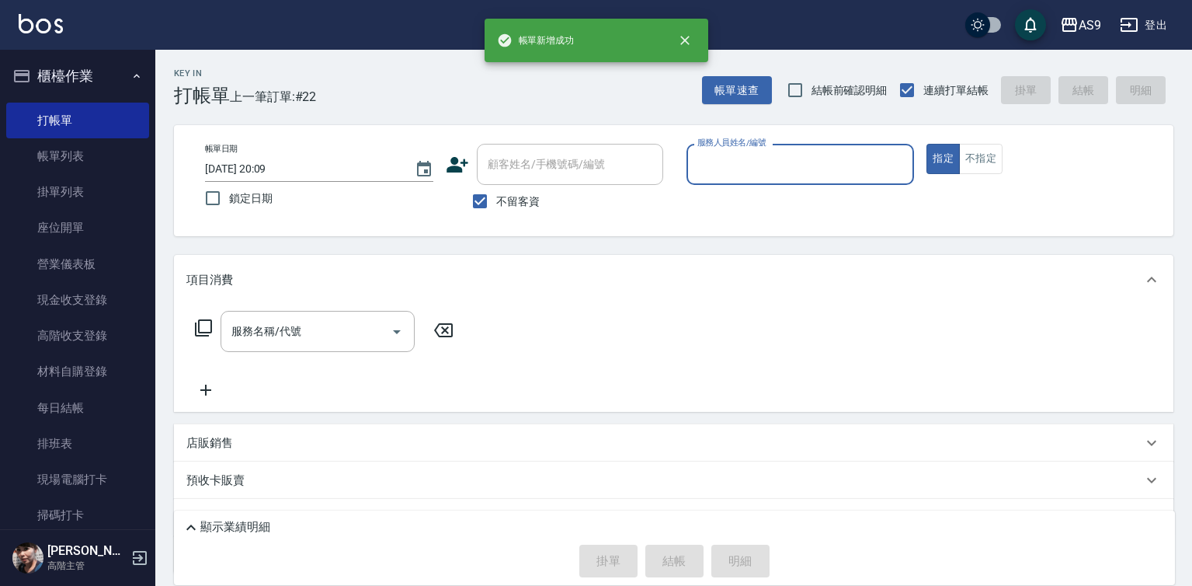
drag, startPoint x: 759, startPoint y: 170, endPoint x: 755, endPoint y: 181, distance: 11.5
click at [756, 176] on input "服務人員姓名/編號" at bounding box center [800, 164] width 214 height 27
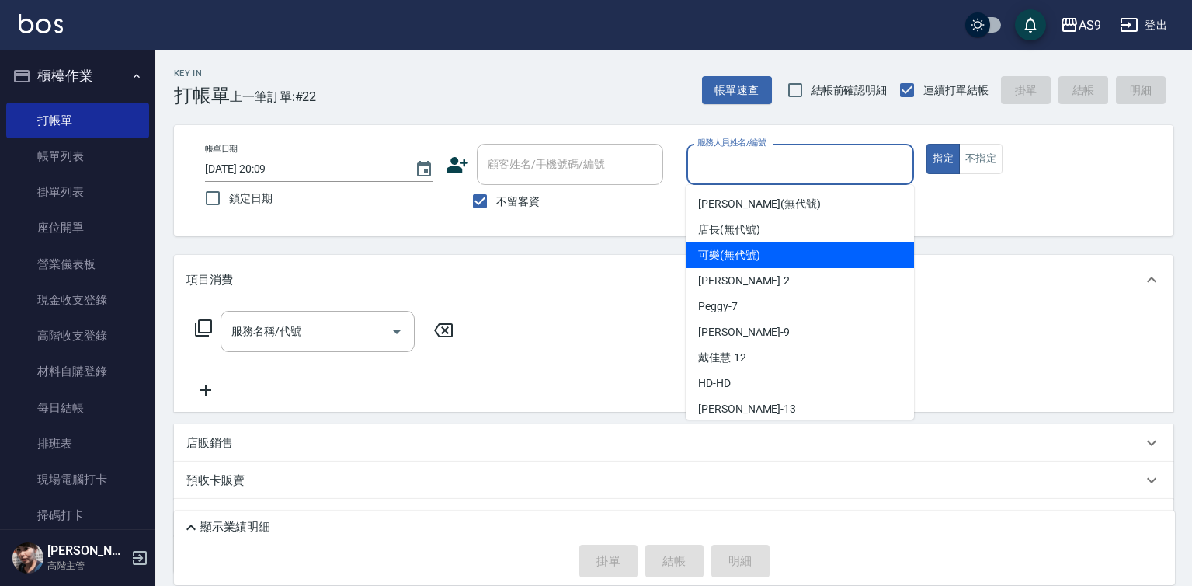
click at [745, 259] on span "可樂 (無代號)" at bounding box center [729, 255] width 62 height 16
type input "可樂(無代號)"
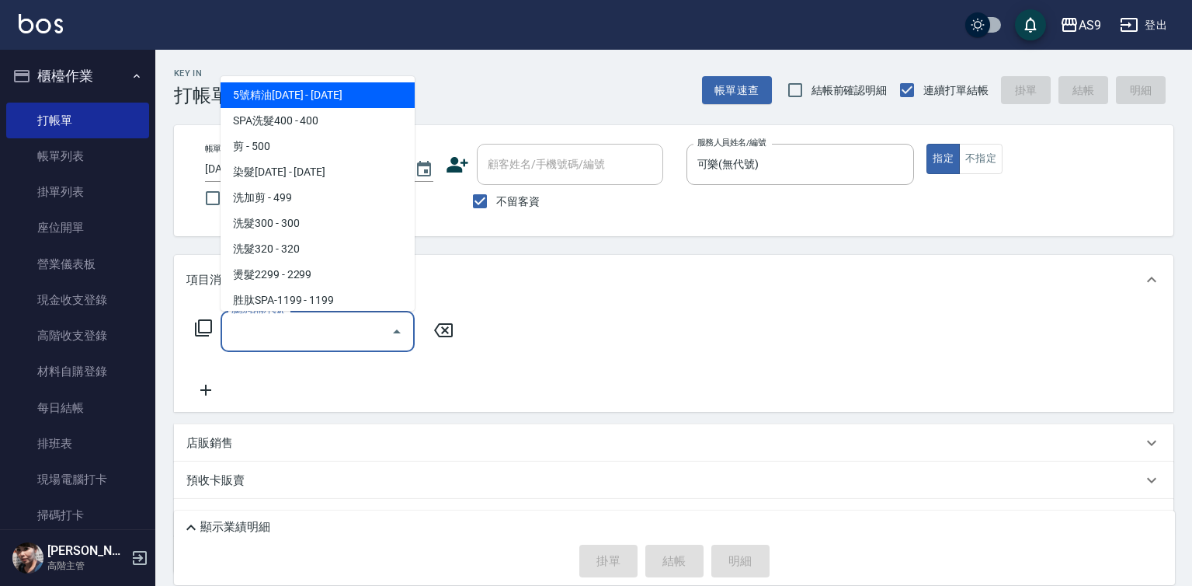
click at [360, 329] on input "服務名稱/代號" at bounding box center [306, 331] width 157 height 27
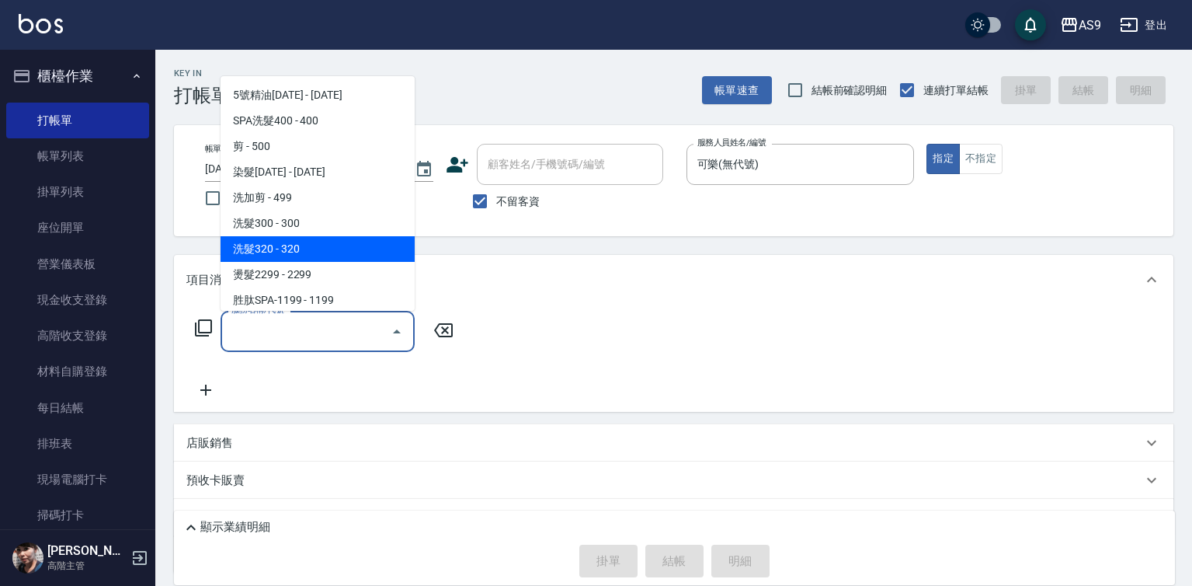
click at [302, 244] on span "洗髮320 - 320" at bounding box center [318, 249] width 194 height 26
type input "洗髮320(洗髮320)"
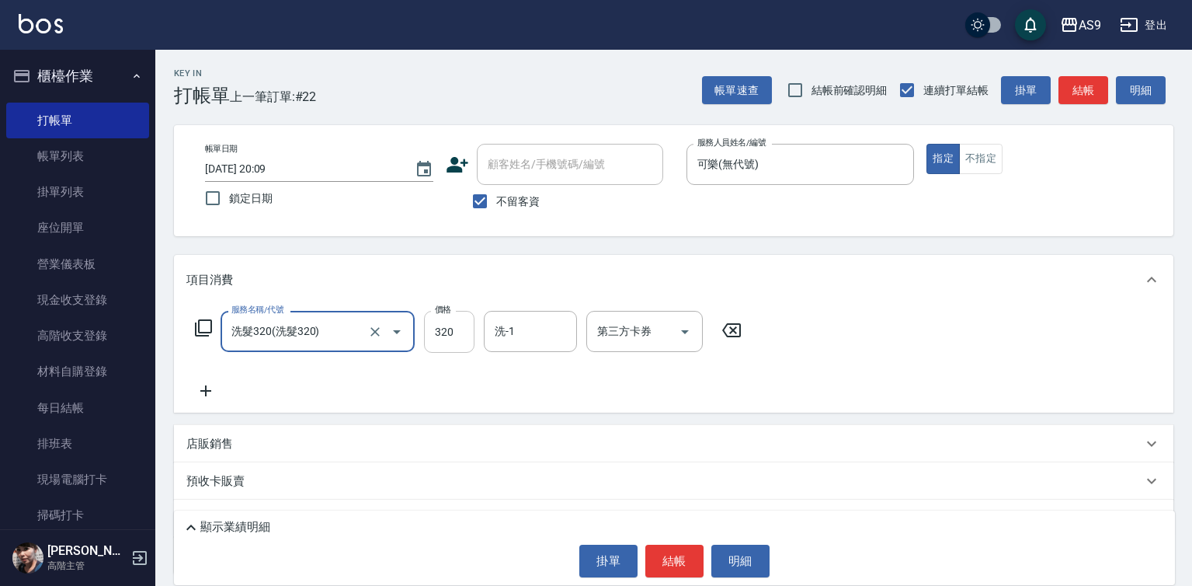
click at [453, 339] on input "320" at bounding box center [449, 332] width 50 height 42
type input "270"
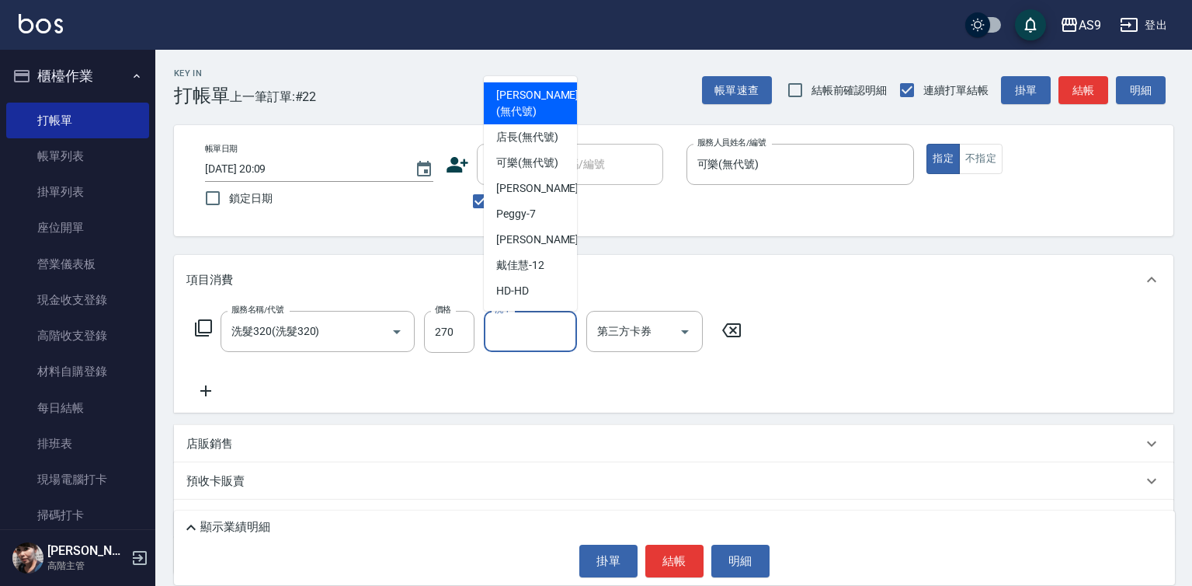
click at [519, 337] on input "洗-1" at bounding box center [530, 331] width 79 height 27
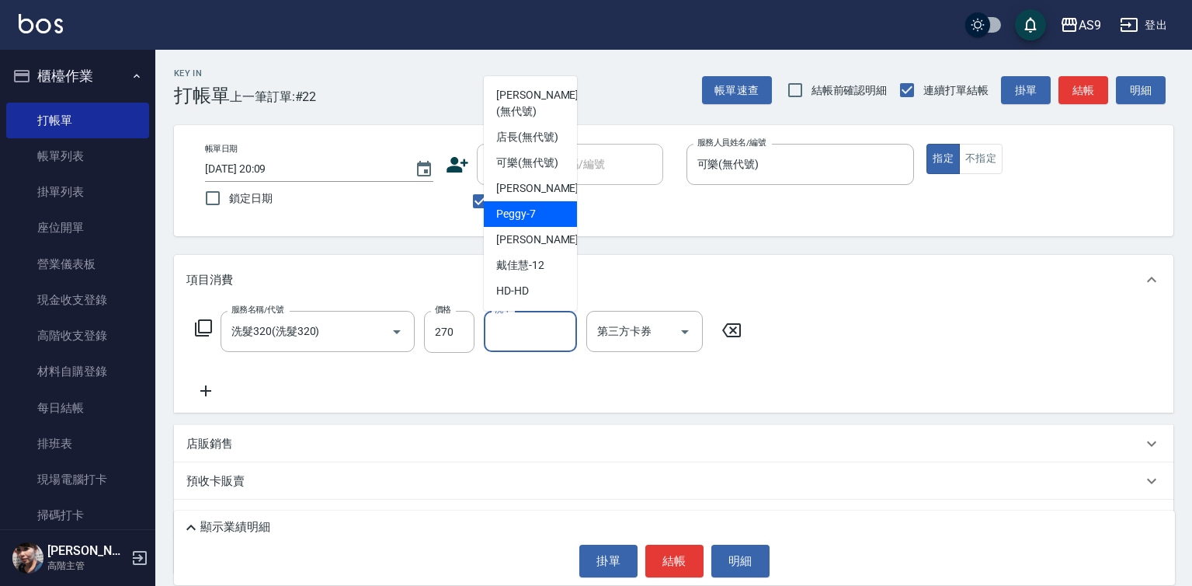
scroll to position [78, 0]
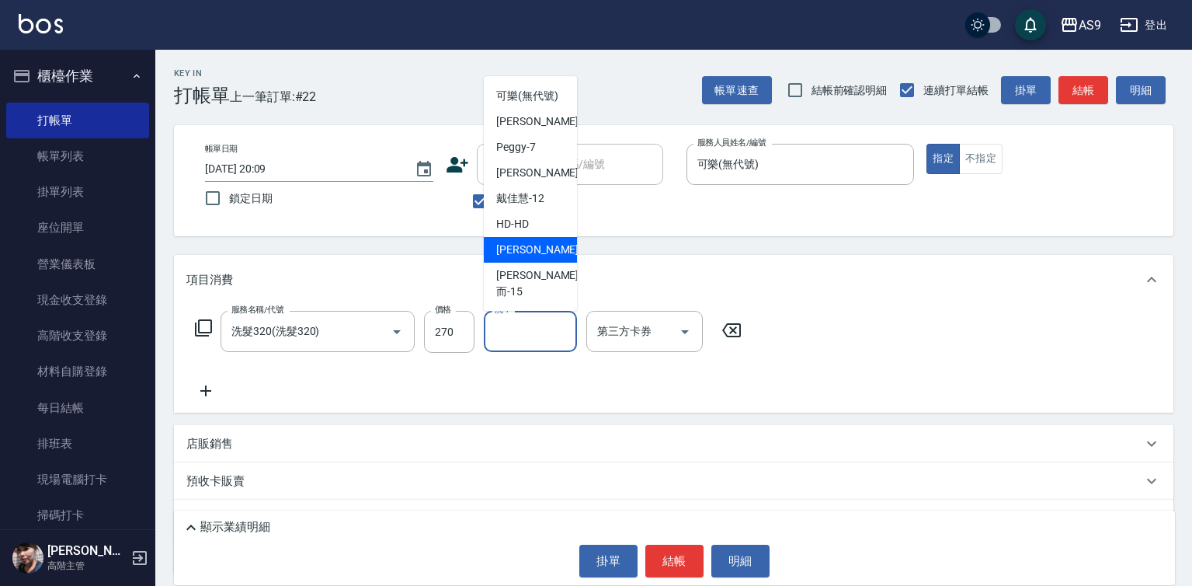
click at [527, 258] on span "[PERSON_NAME] -13" at bounding box center [545, 250] width 98 height 16
type input "[PERSON_NAME]-13"
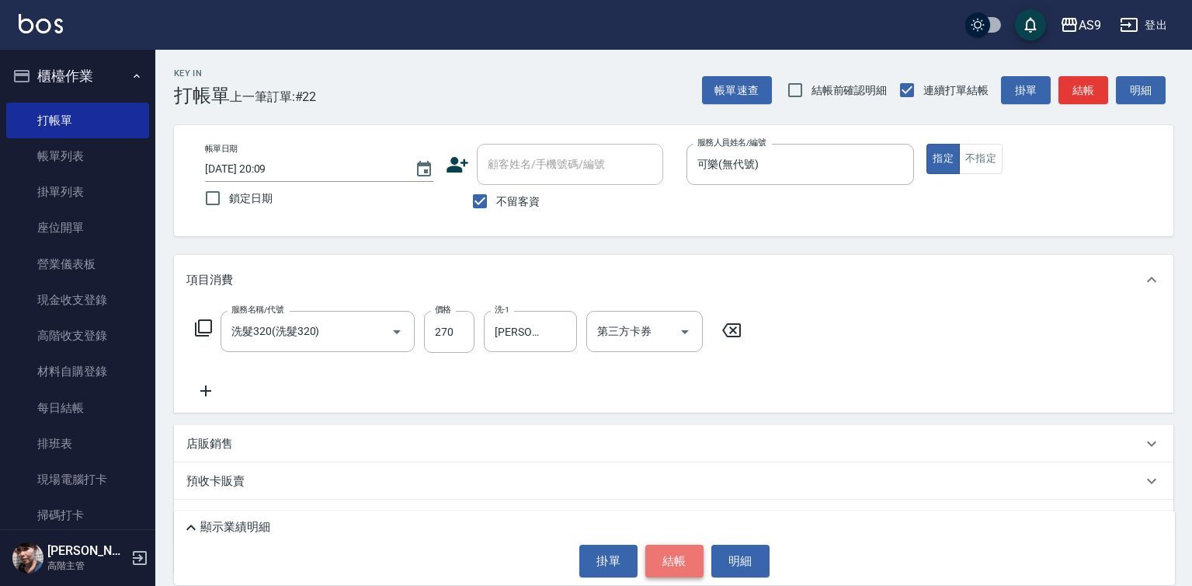
click at [685, 565] on button "結帳" at bounding box center [674, 560] width 58 height 33
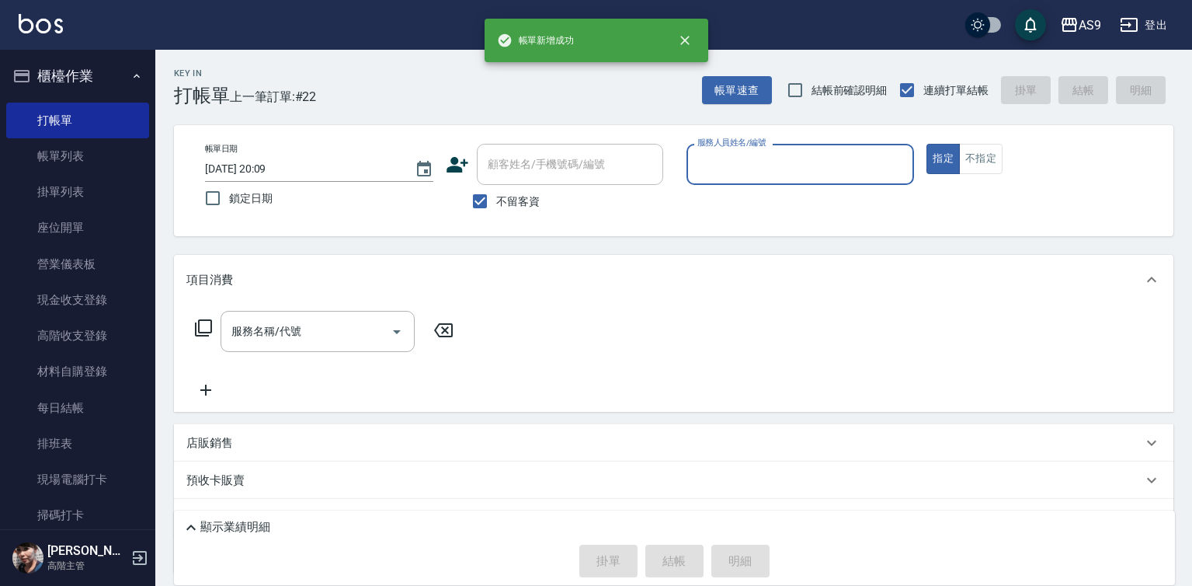
click at [746, 176] on input "服務人員姓名/編號" at bounding box center [800, 164] width 214 height 27
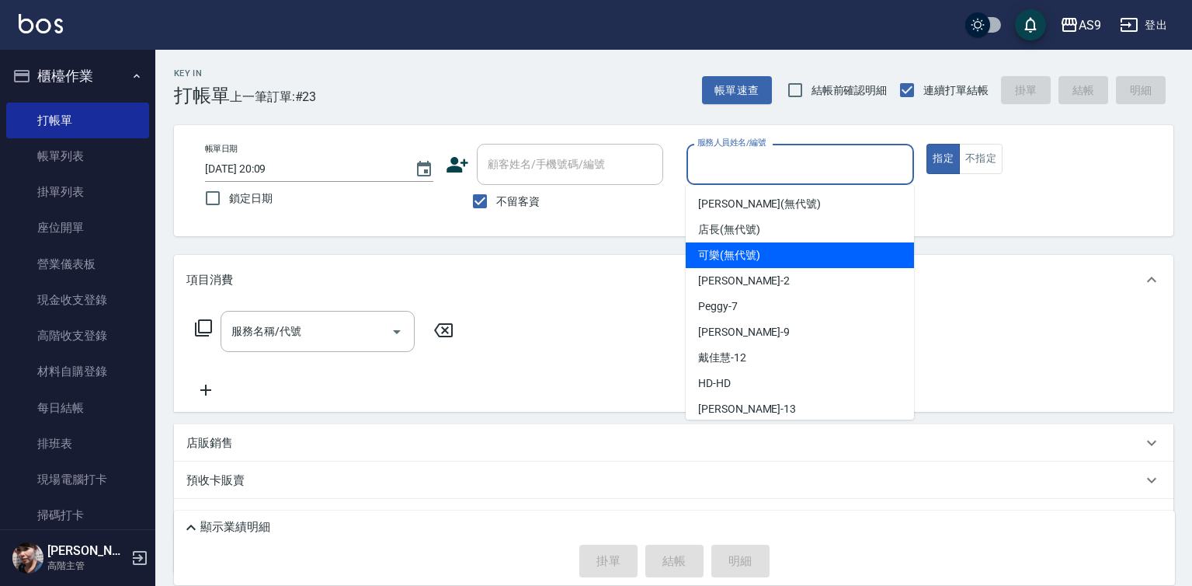
click at [737, 253] on span "可樂 (無代號)" at bounding box center [729, 255] width 62 height 16
type input "可樂(無代號)"
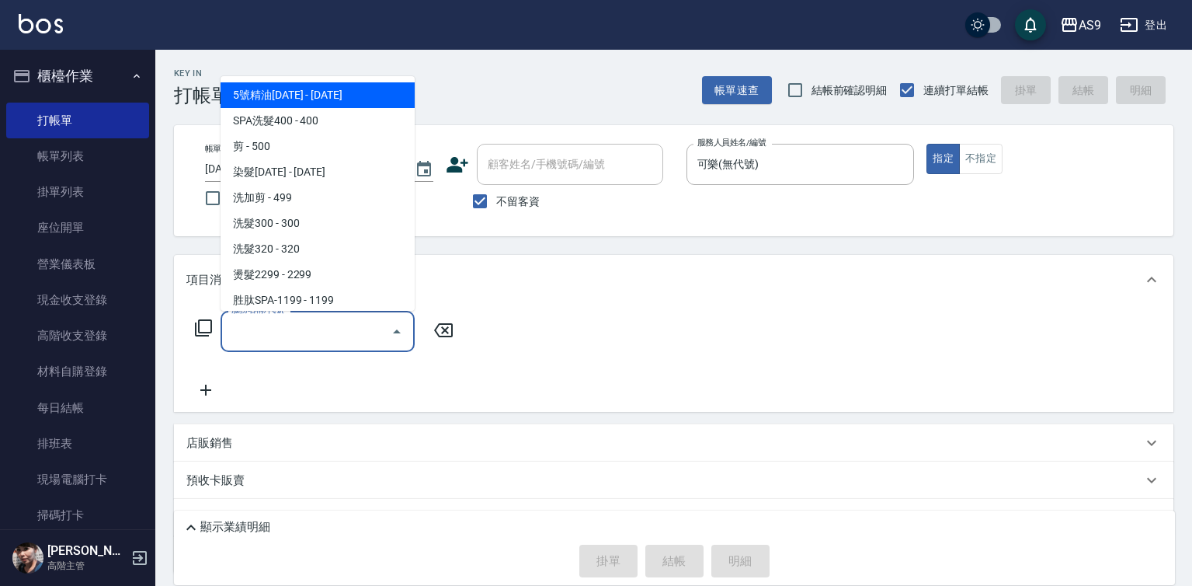
click at [356, 332] on input "服務名稱/代號" at bounding box center [306, 331] width 157 height 27
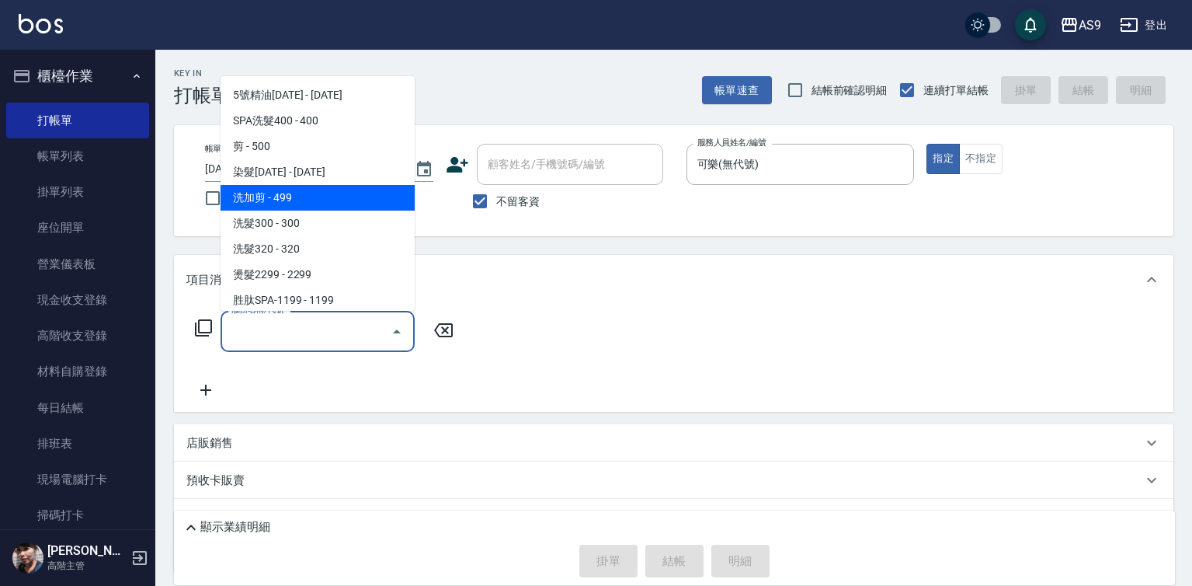
click at [309, 201] on span "洗加剪 - 499" at bounding box center [318, 198] width 194 height 26
type input "洗加剪(洗加剪)"
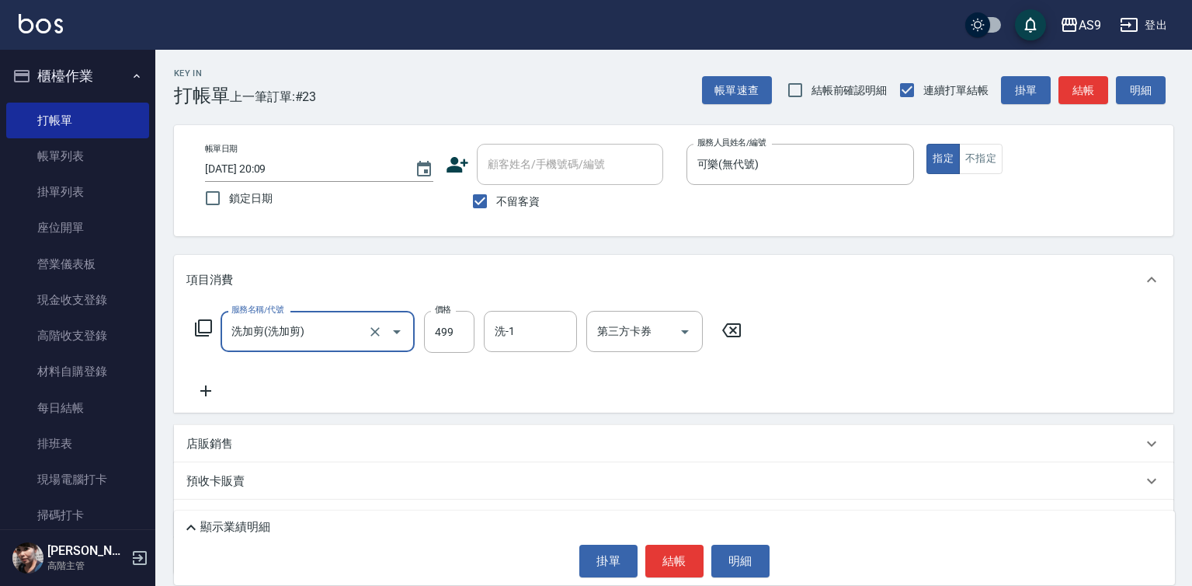
click at [422, 322] on div "服務名稱/代號 洗加剪(洗加剪) 服務名稱/代號 價格 499 價格 洗-1 洗-1 第三方卡券 第三方卡券" at bounding box center [468, 332] width 565 height 42
click at [437, 326] on input "499" at bounding box center [449, 332] width 50 height 42
click at [437, 327] on input "499" at bounding box center [449, 332] width 50 height 42
type input "700"
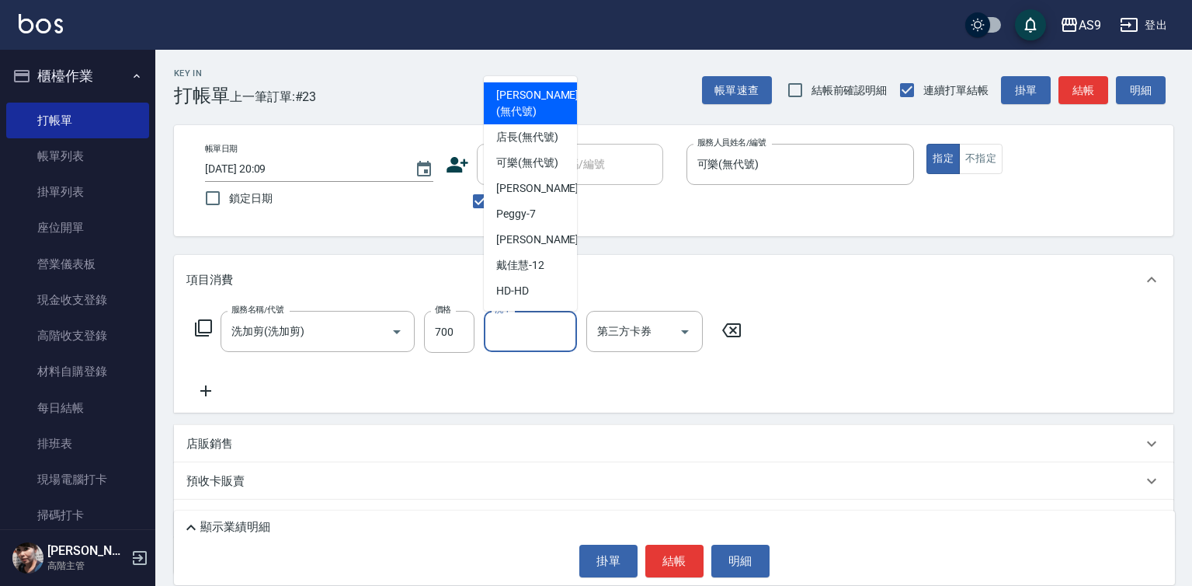
click at [499, 335] on input "洗-1" at bounding box center [530, 331] width 79 height 27
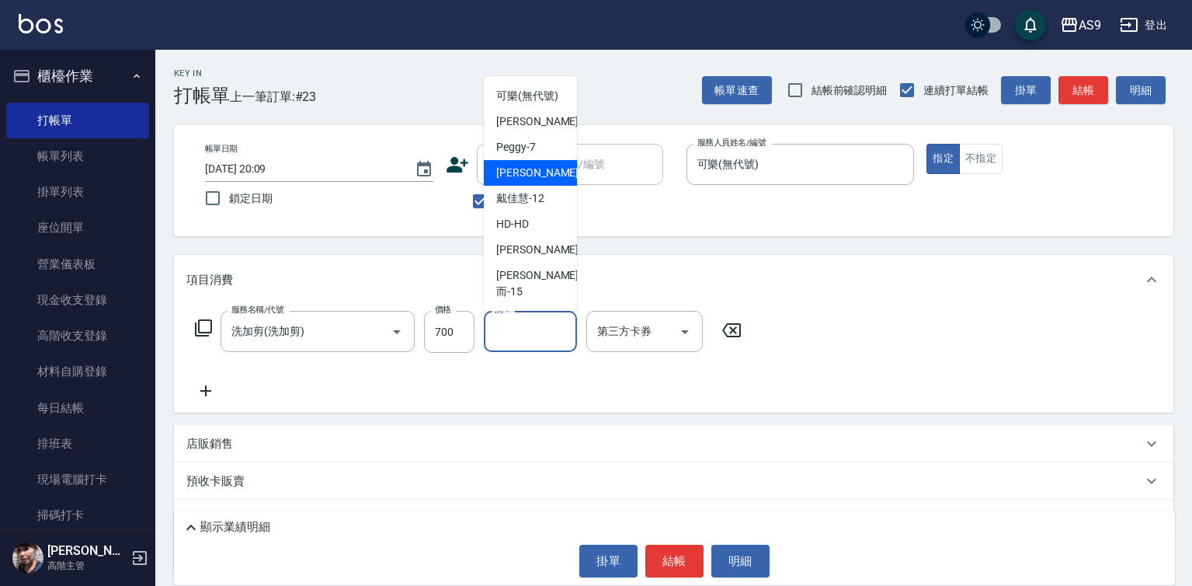
scroll to position [99, 0]
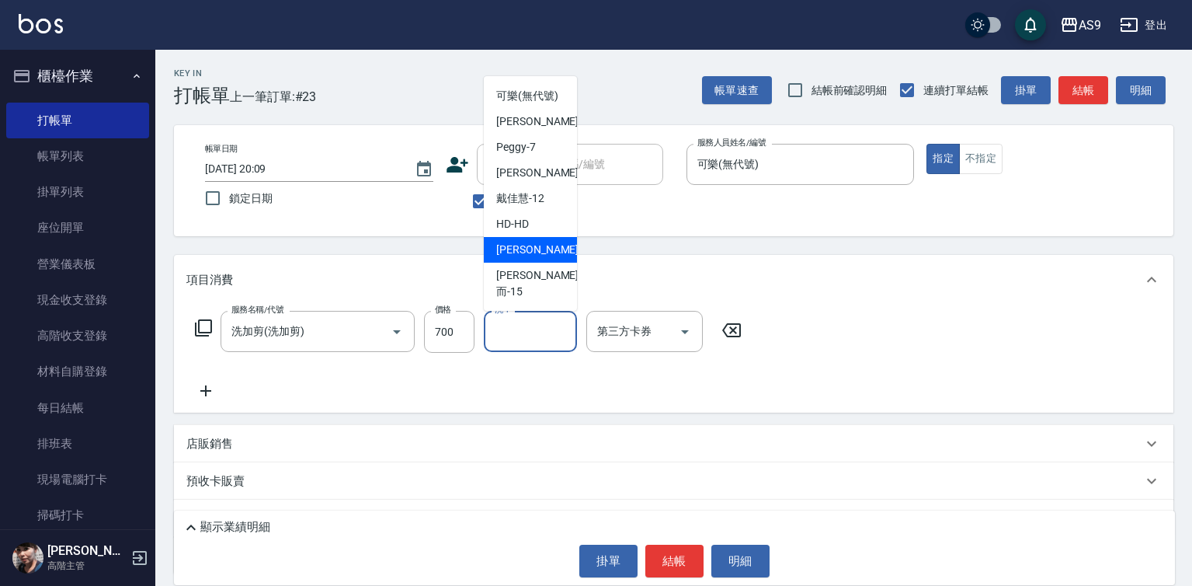
drag, startPoint x: 539, startPoint y: 269, endPoint x: 482, endPoint y: 354, distance: 101.9
click at [539, 258] on span "[PERSON_NAME] -13" at bounding box center [545, 250] width 98 height 16
type input "[PERSON_NAME]-13"
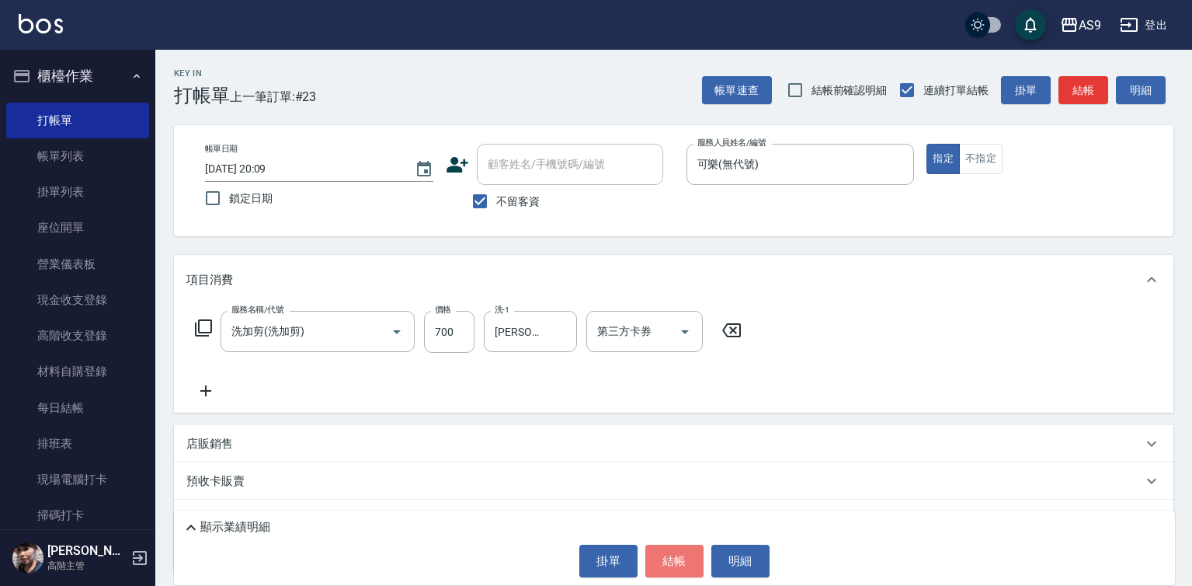
click at [655, 555] on button "結帳" at bounding box center [674, 560] width 58 height 33
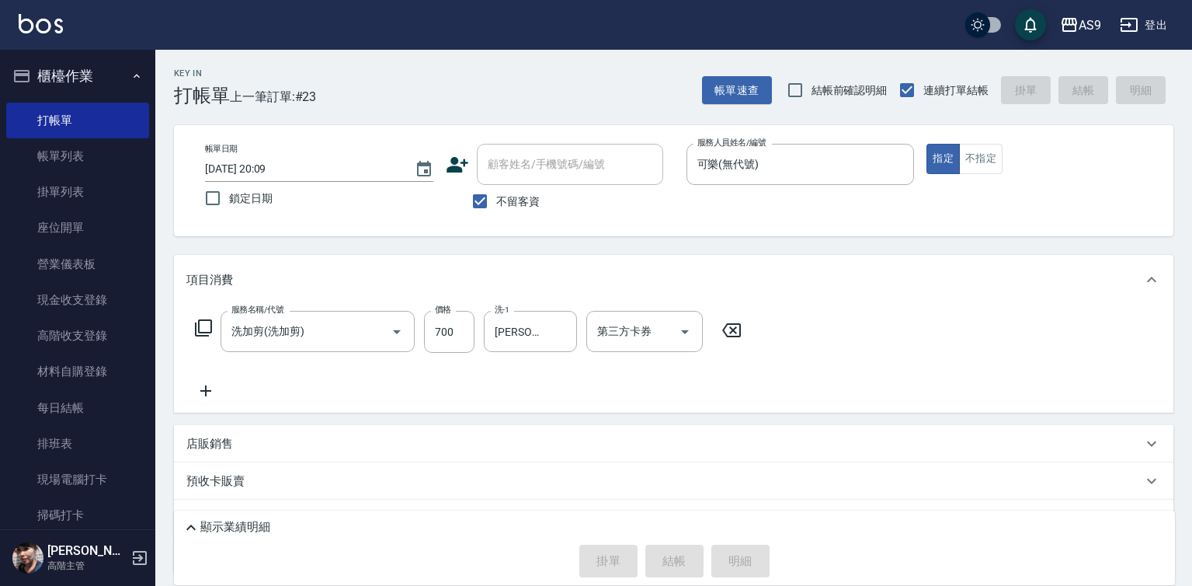
type input "[DATE] 20:10"
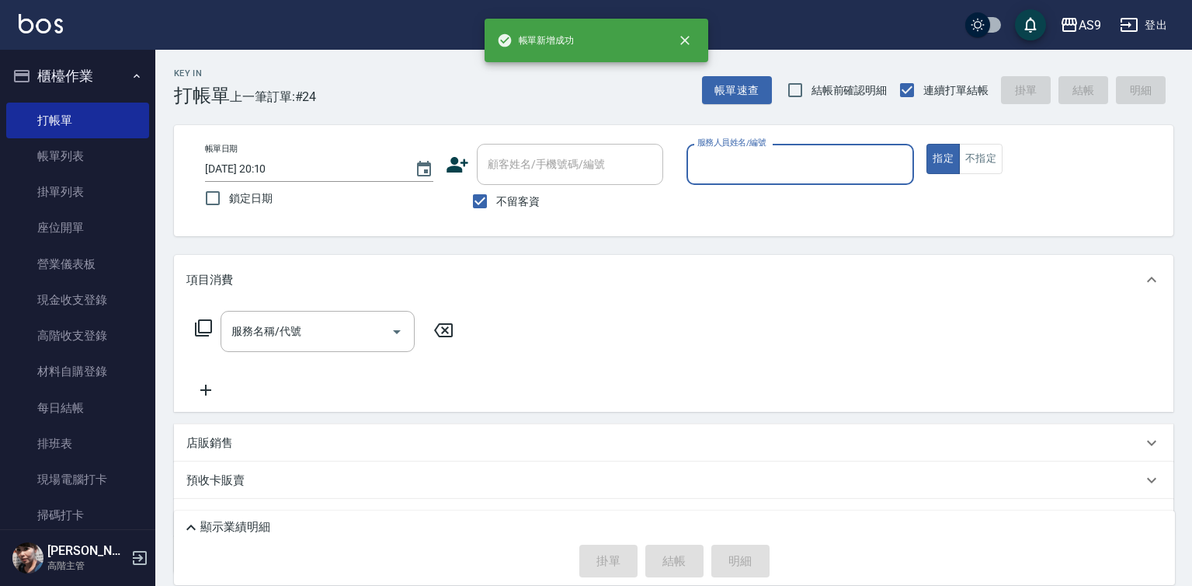
click at [777, 162] on input "服務人員姓名/編號" at bounding box center [800, 164] width 214 height 27
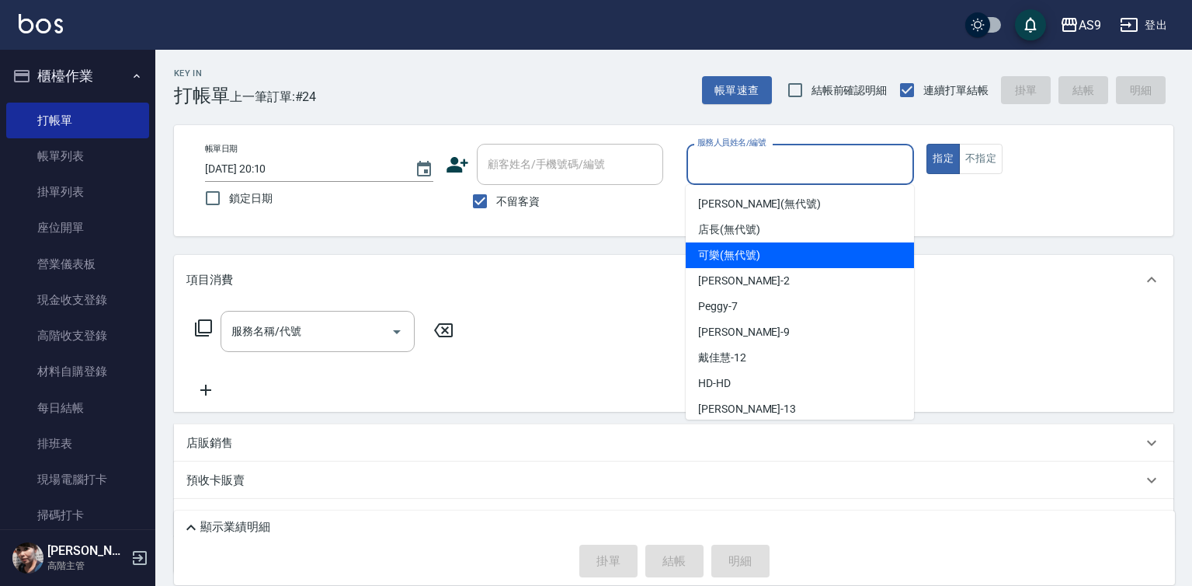
click at [748, 256] on span "可樂 (無代號)" at bounding box center [729, 255] width 62 height 16
type input "可樂(無代號)"
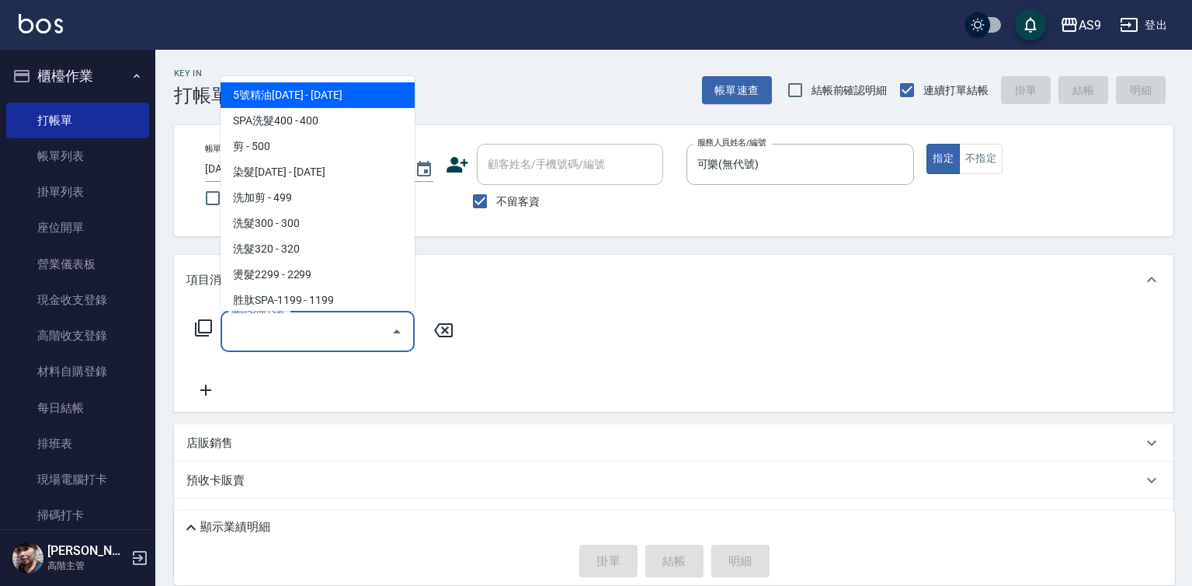
click at [344, 323] on input "服務名稱/代號" at bounding box center [306, 331] width 157 height 27
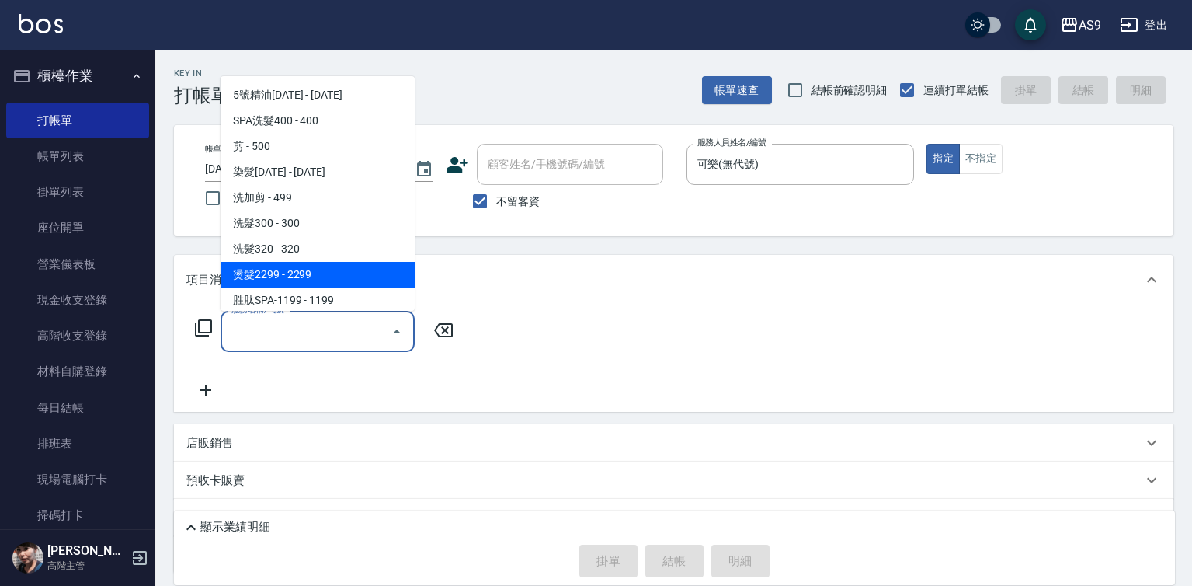
drag, startPoint x: 296, startPoint y: 272, endPoint x: 417, endPoint y: 336, distance: 137.2
click at [297, 273] on span "燙髮2299 - 2299" at bounding box center [318, 275] width 194 height 26
type input "燙髮2299(燙2299)"
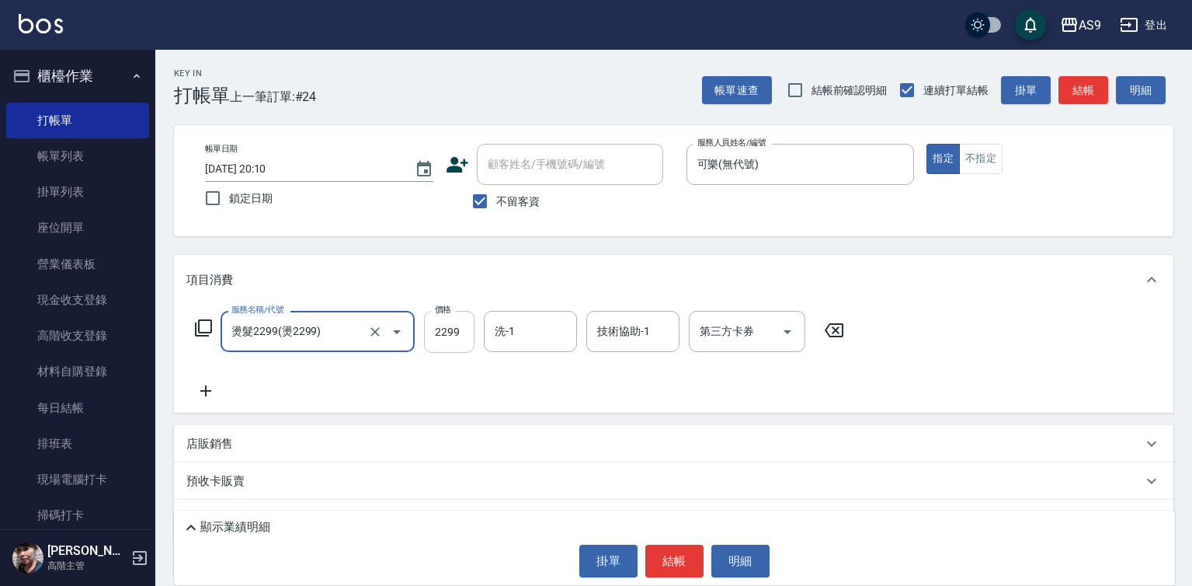
click at [435, 334] on input "2299" at bounding box center [449, 332] width 50 height 42
type input "3000"
click at [520, 339] on input "洗-1" at bounding box center [530, 331] width 79 height 27
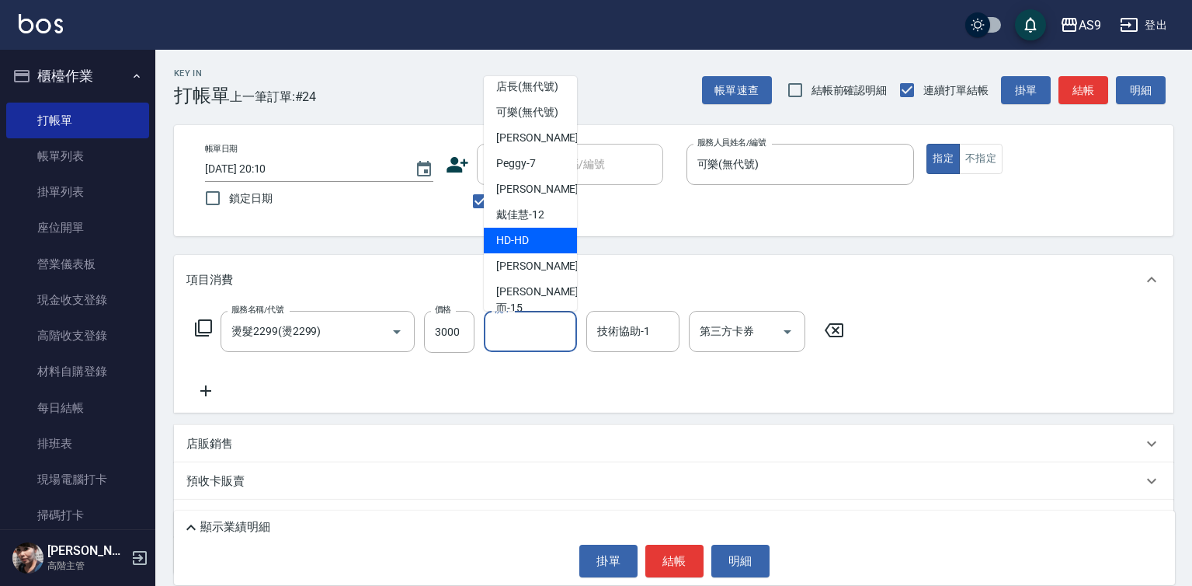
scroll to position [78, 0]
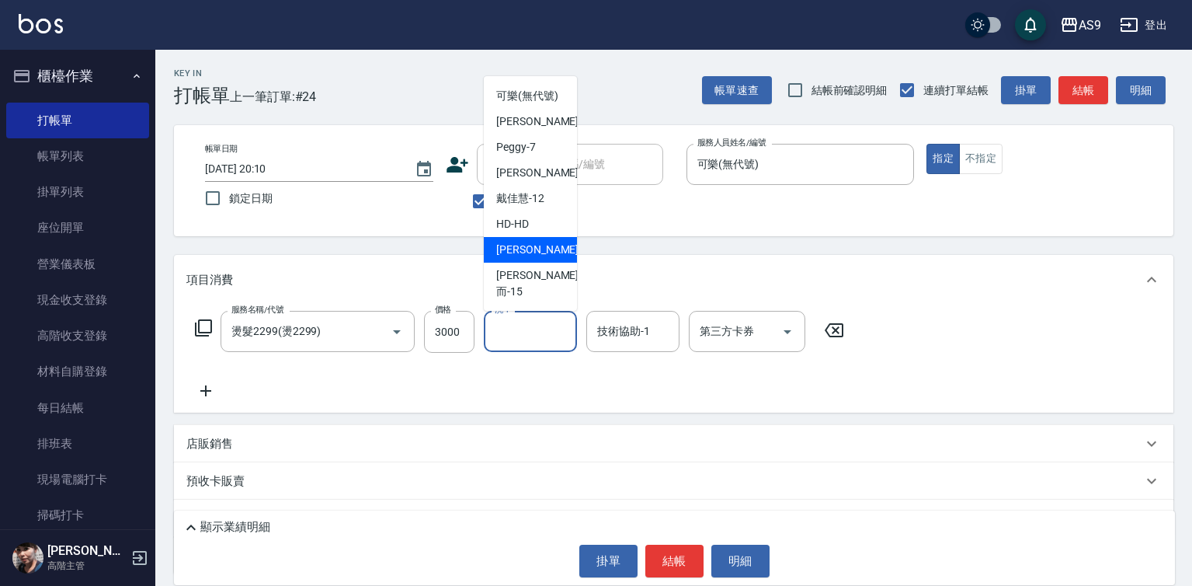
drag, startPoint x: 547, startPoint y: 291, endPoint x: 620, endPoint y: 405, distance: 135.5
click at [547, 262] on div "[PERSON_NAME] -13" at bounding box center [530, 250] width 93 height 26
type input "[PERSON_NAME]-13"
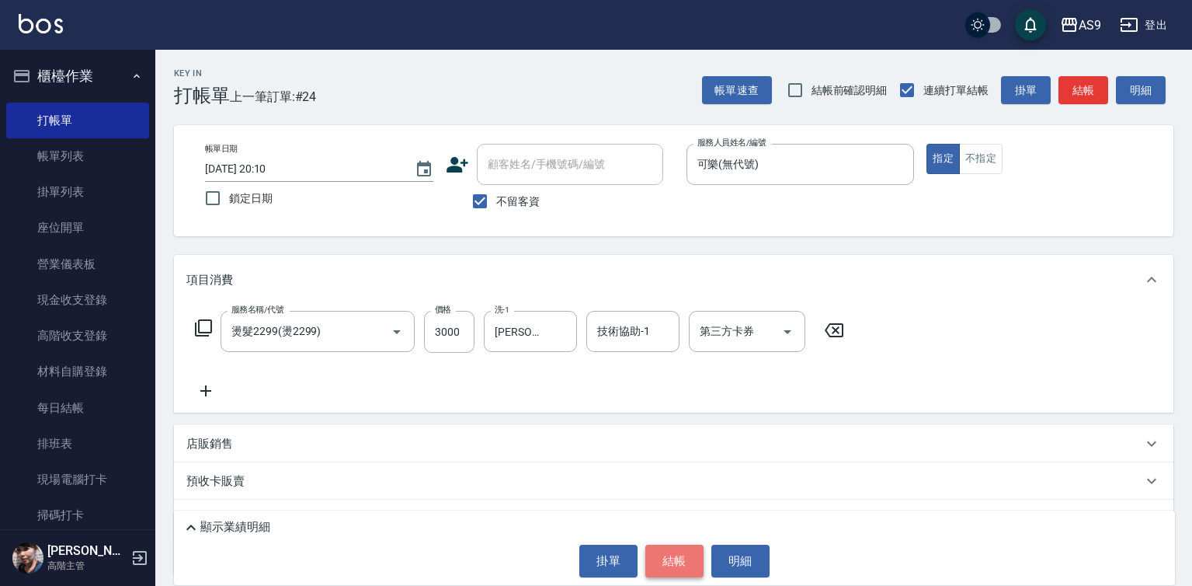
click at [673, 572] on button "結帳" at bounding box center [674, 560] width 58 height 33
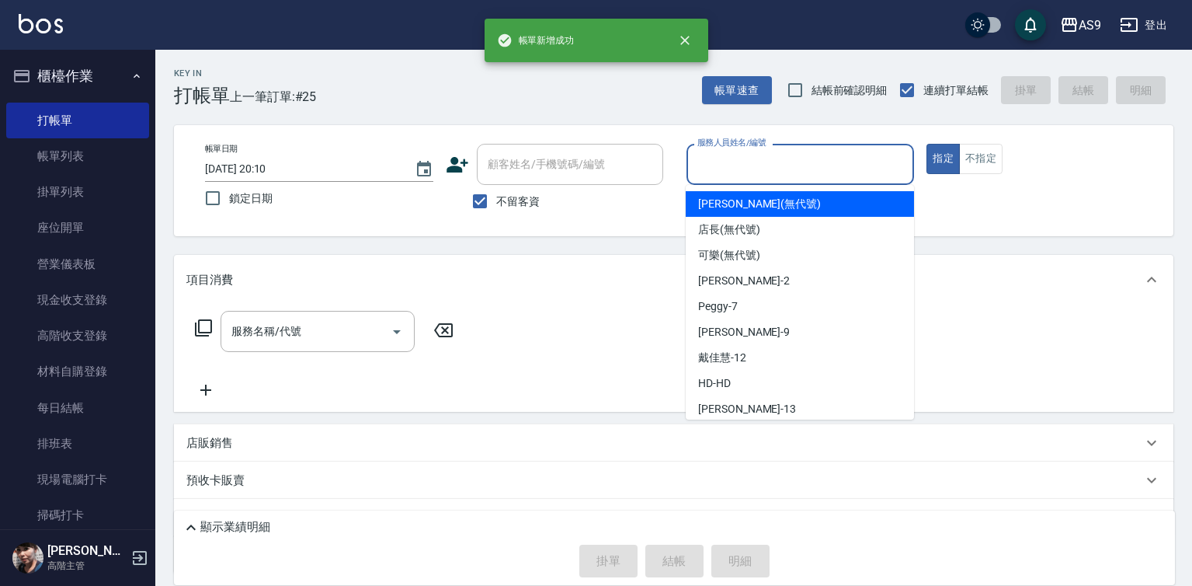
drag, startPoint x: 740, startPoint y: 155, endPoint x: 755, endPoint y: 275, distance: 121.3
click at [740, 155] on input "服務人員姓名/編號" at bounding box center [800, 164] width 214 height 27
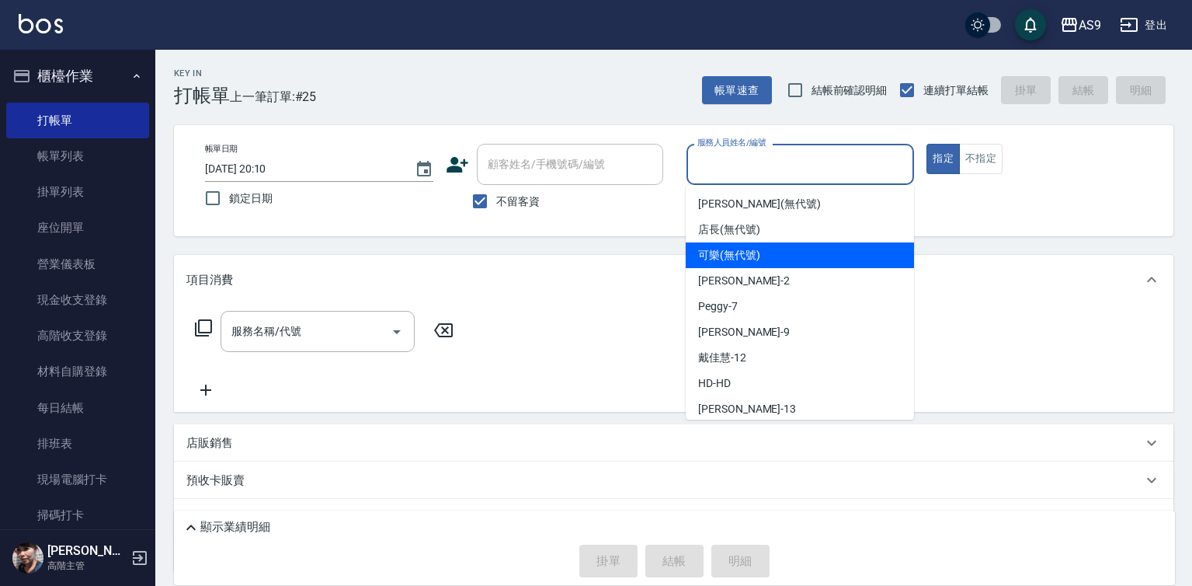
drag, startPoint x: 752, startPoint y: 261, endPoint x: 684, endPoint y: 274, distance: 68.8
click at [751, 261] on span "可樂 (無代號)" at bounding box center [729, 255] width 62 height 16
type input "可樂(無代號)"
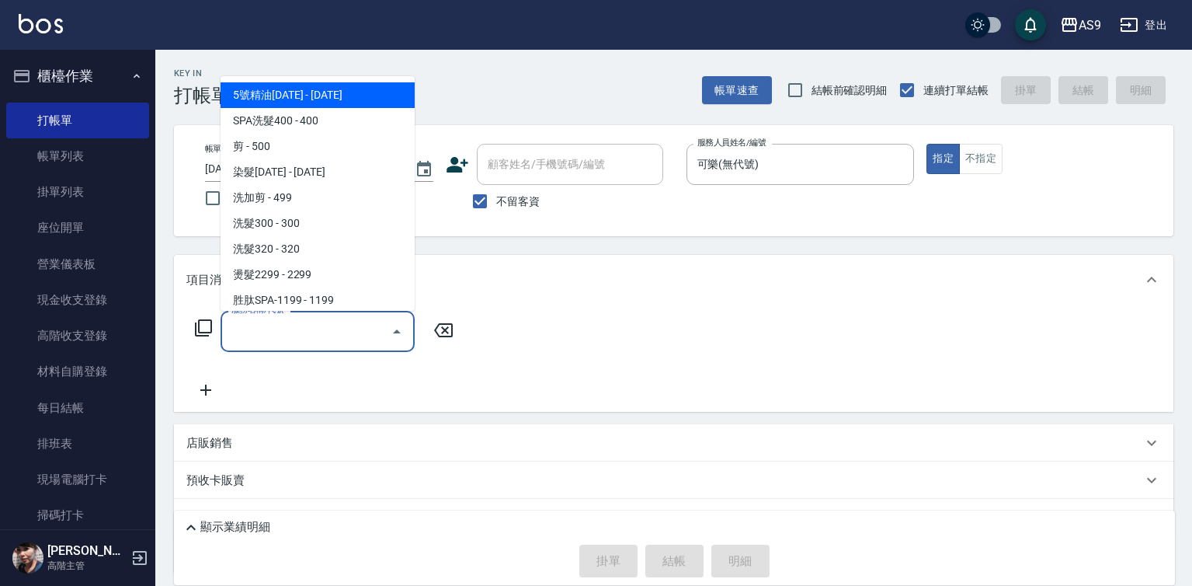
click at [346, 335] on input "服務名稱/代號" at bounding box center [306, 331] width 157 height 27
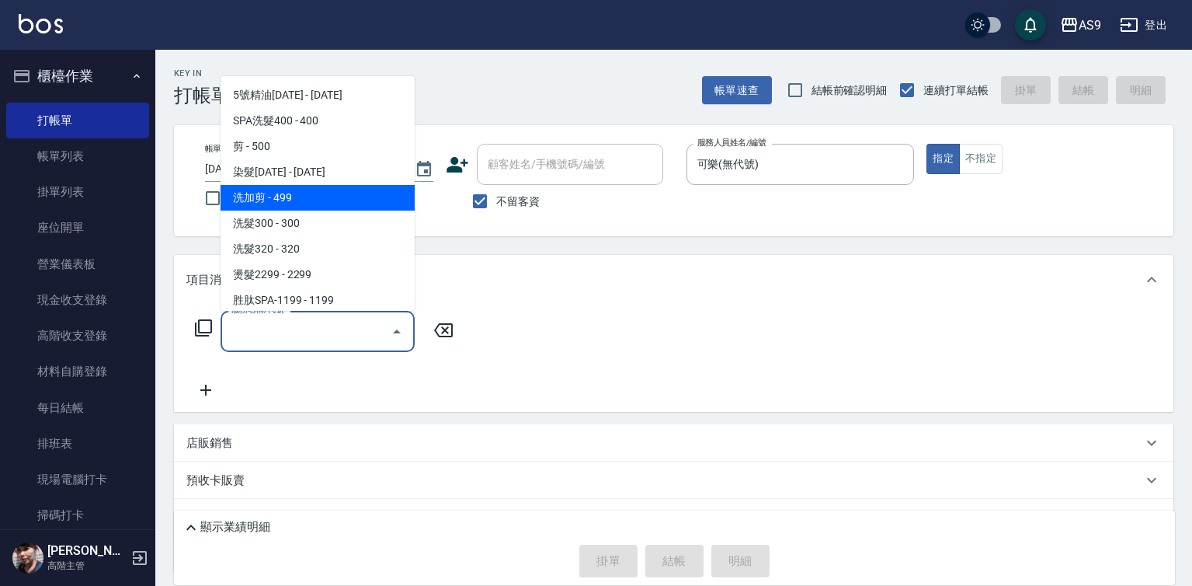
click at [308, 196] on span "洗加剪 - 499" at bounding box center [318, 198] width 194 height 26
type input "洗加剪(洗加剪)"
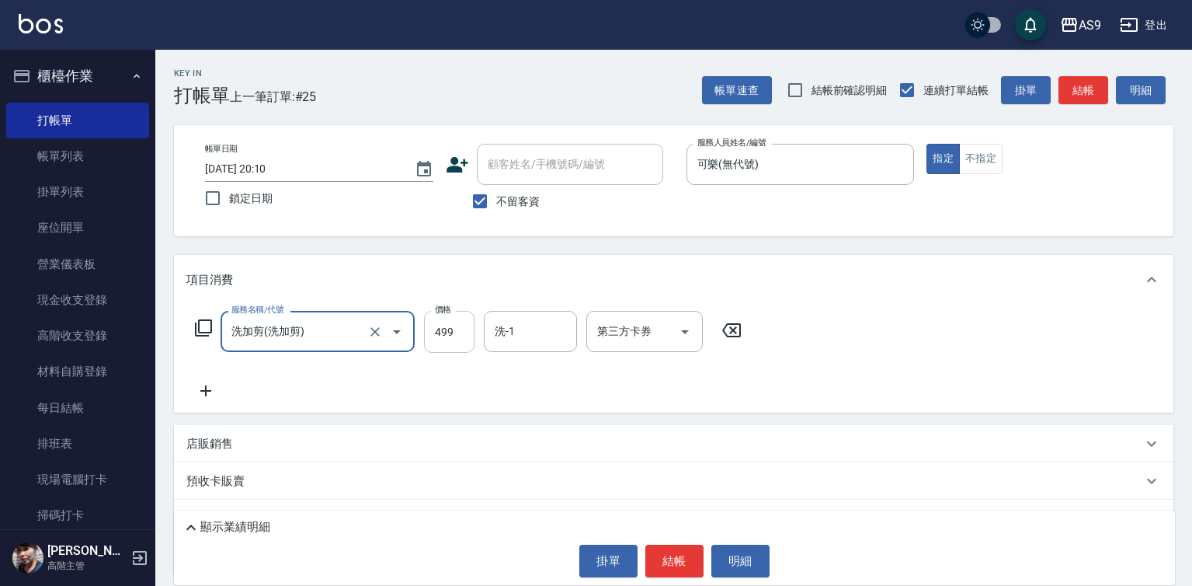
click at [455, 322] on input "499" at bounding box center [449, 332] width 50 height 42
type input "700"
click at [679, 565] on button "結帳" at bounding box center [674, 560] width 58 height 33
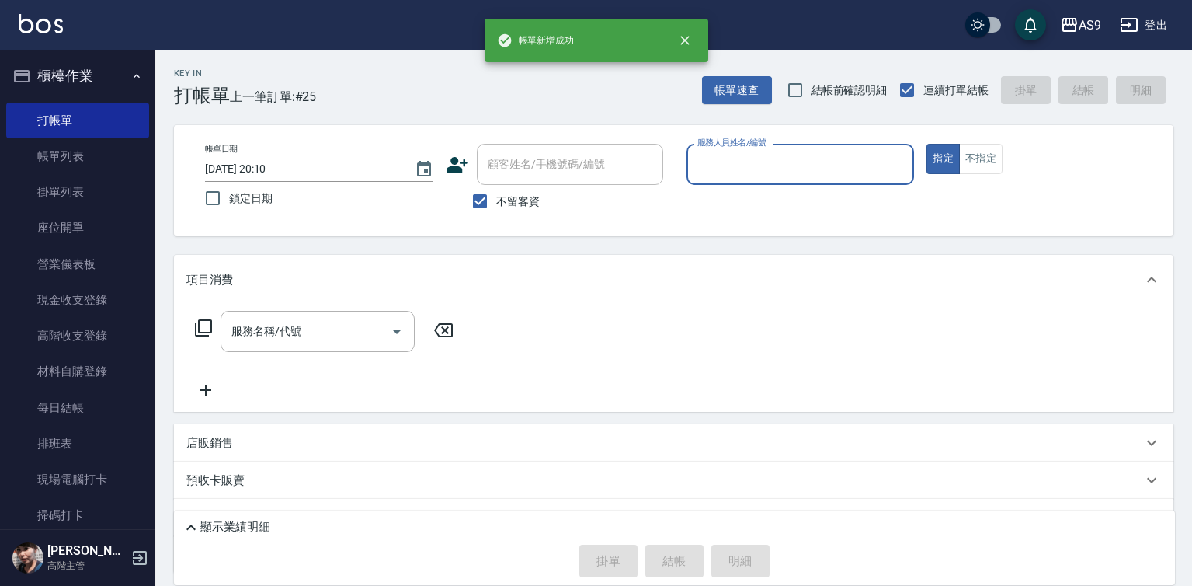
click at [739, 179] on div "服務人員姓名/編號" at bounding box center [800, 164] width 228 height 41
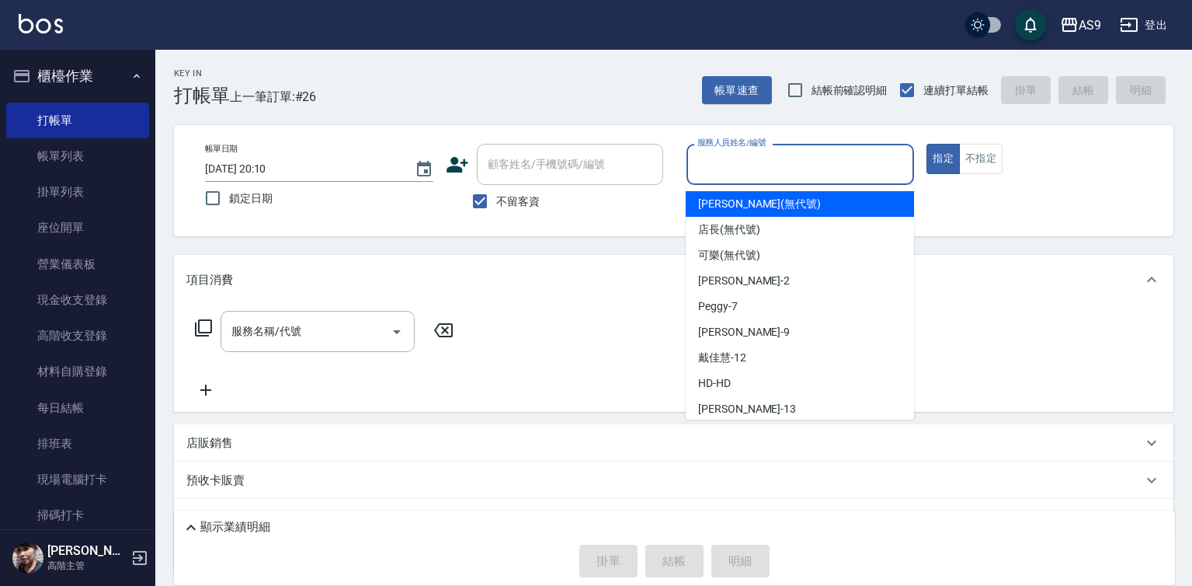
click at [734, 176] on input "服務人員姓名/編號" at bounding box center [800, 164] width 214 height 27
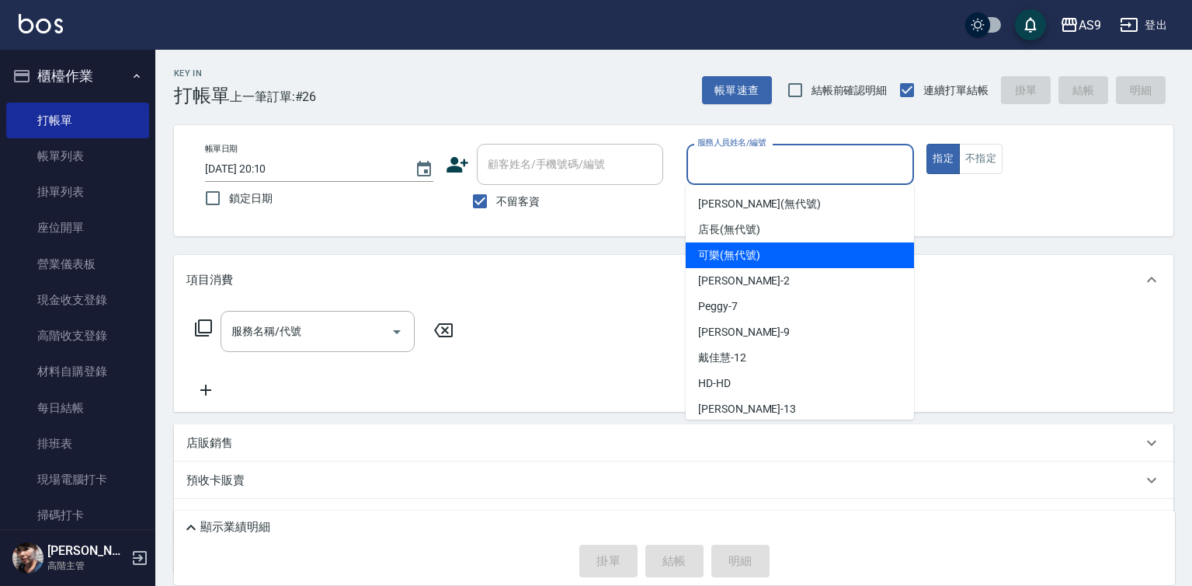
click at [742, 253] on span "可樂 (無代號)" at bounding box center [729, 255] width 62 height 16
type input "可樂(無代號)"
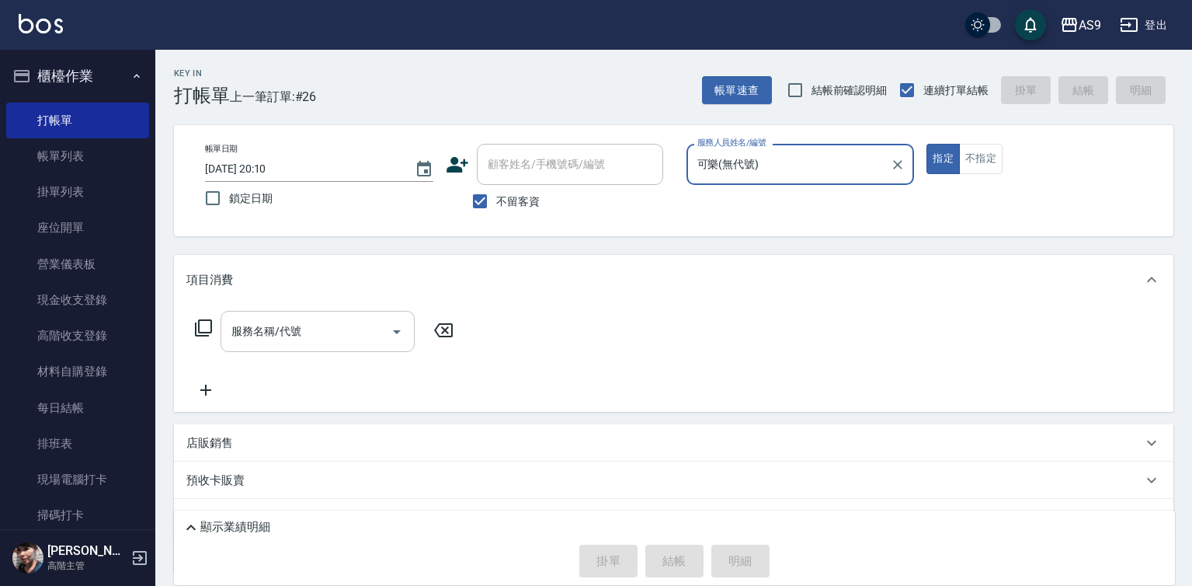
click at [311, 345] on input "服務名稱/代號" at bounding box center [306, 331] width 157 height 27
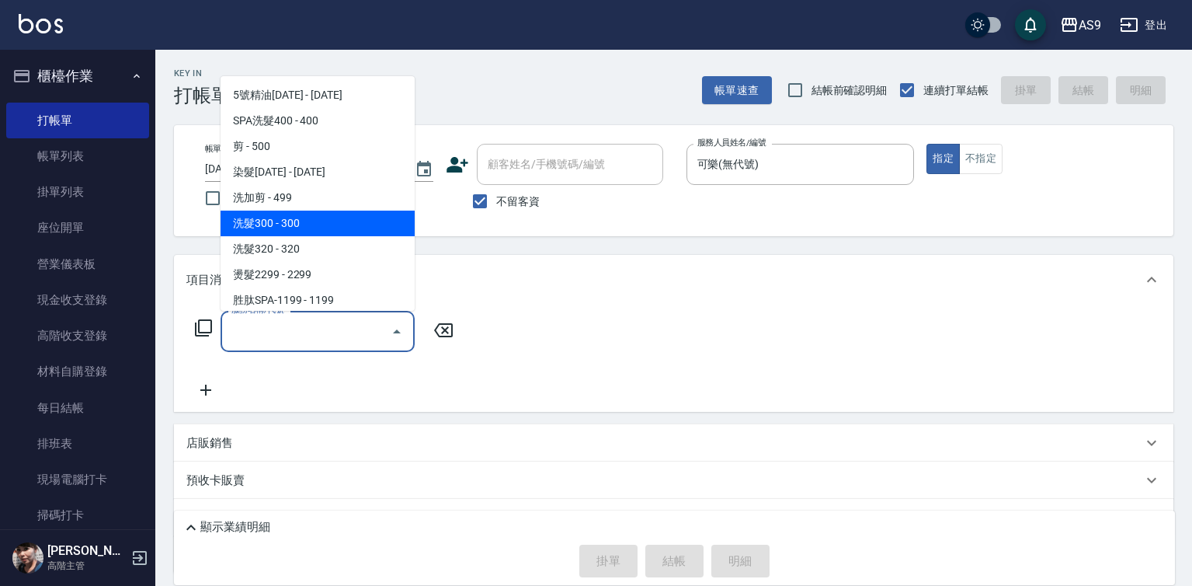
click at [334, 221] on span "洗髮300 - 300" at bounding box center [318, 223] width 194 height 26
type input "洗髮300(洗 髮300)"
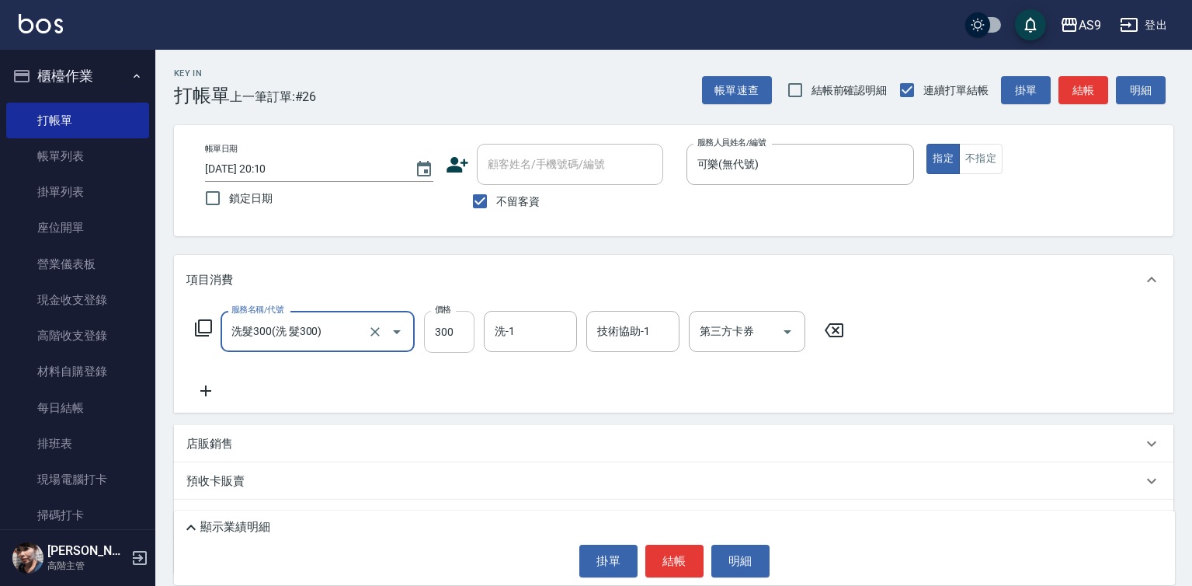
click at [438, 332] on input "300" at bounding box center [449, 332] width 50 height 42
click at [449, 338] on input "31800" at bounding box center [449, 332] width 50 height 42
type input "318"
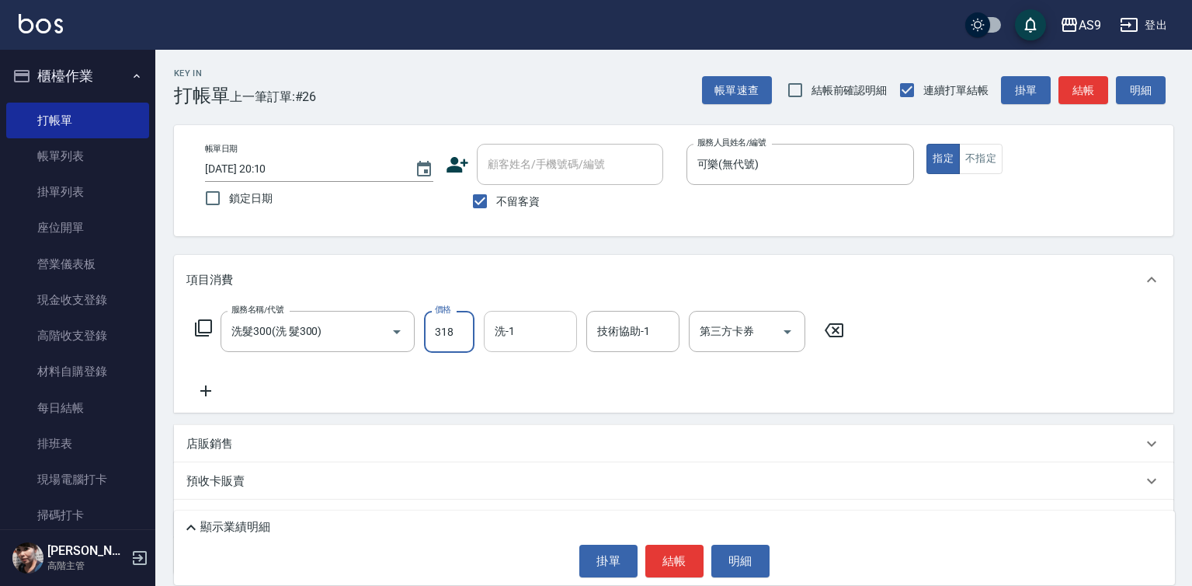
click at [531, 342] on input "洗-1" at bounding box center [530, 331] width 79 height 27
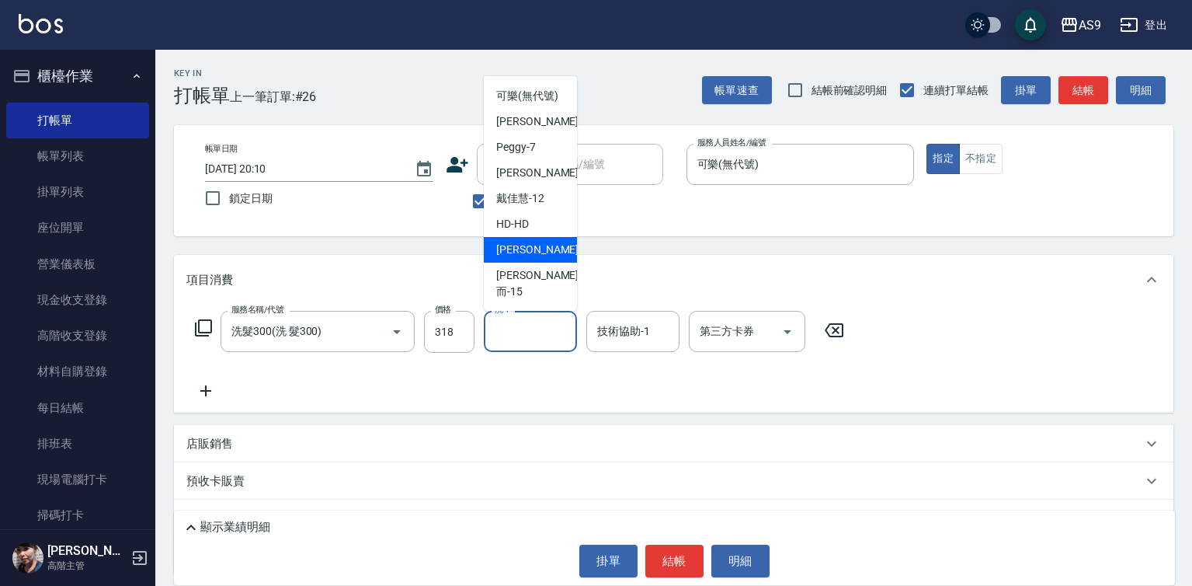
scroll to position [99, 0]
drag, startPoint x: 545, startPoint y: 272, endPoint x: 589, endPoint y: 407, distance: 142.2
click at [548, 262] on div "[PERSON_NAME] -13" at bounding box center [530, 250] width 93 height 26
type input "[PERSON_NAME]-13"
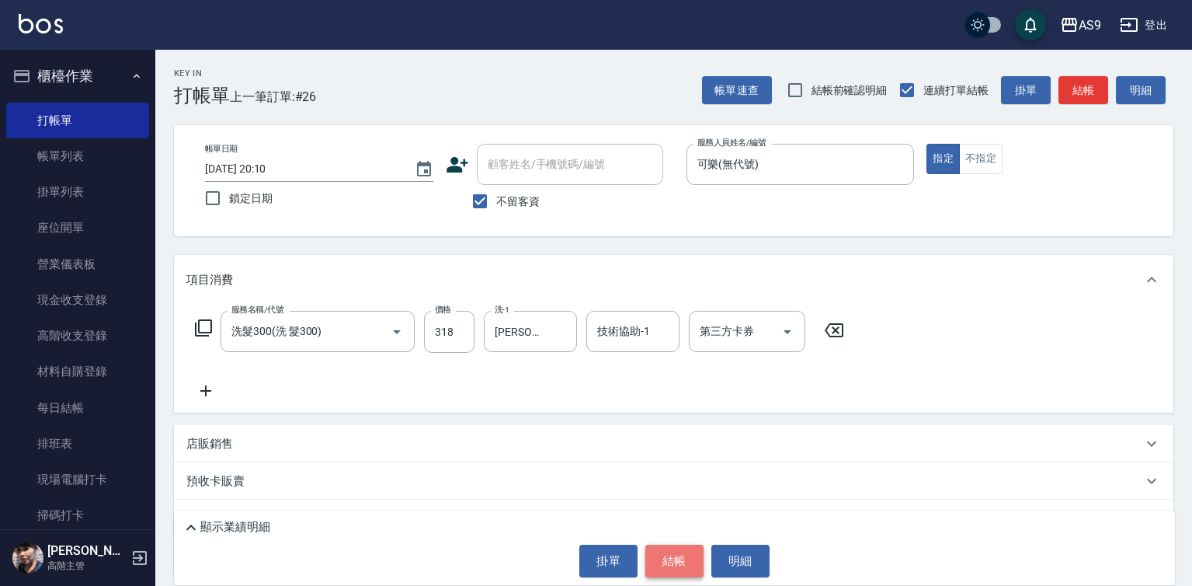
click at [656, 564] on button "結帳" at bounding box center [674, 560] width 58 height 33
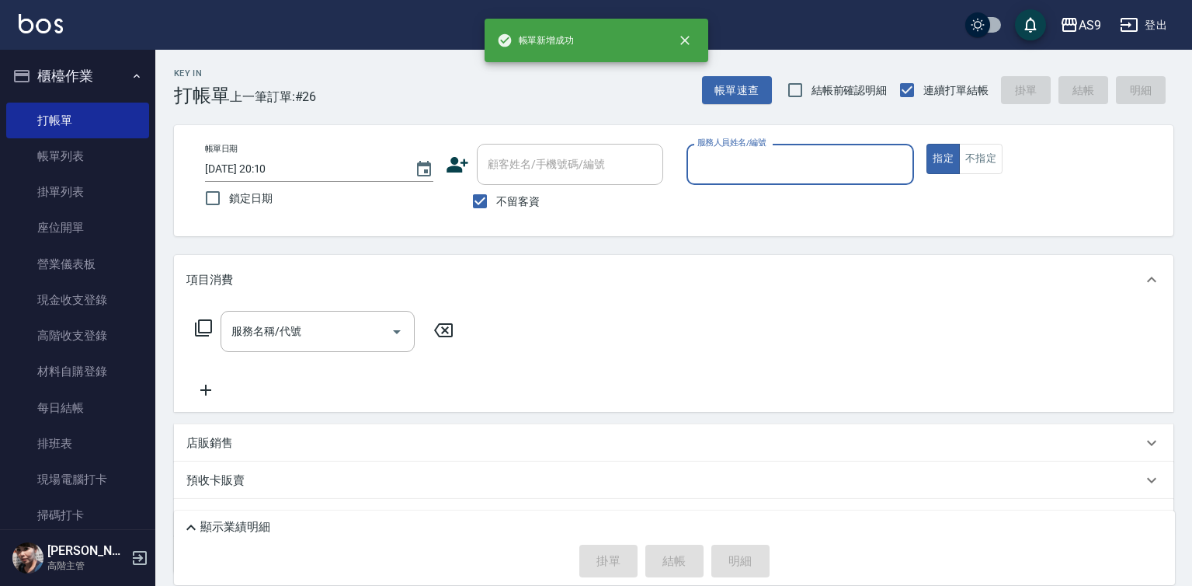
click at [743, 158] on input "服務人員姓名/編號" at bounding box center [800, 164] width 214 height 27
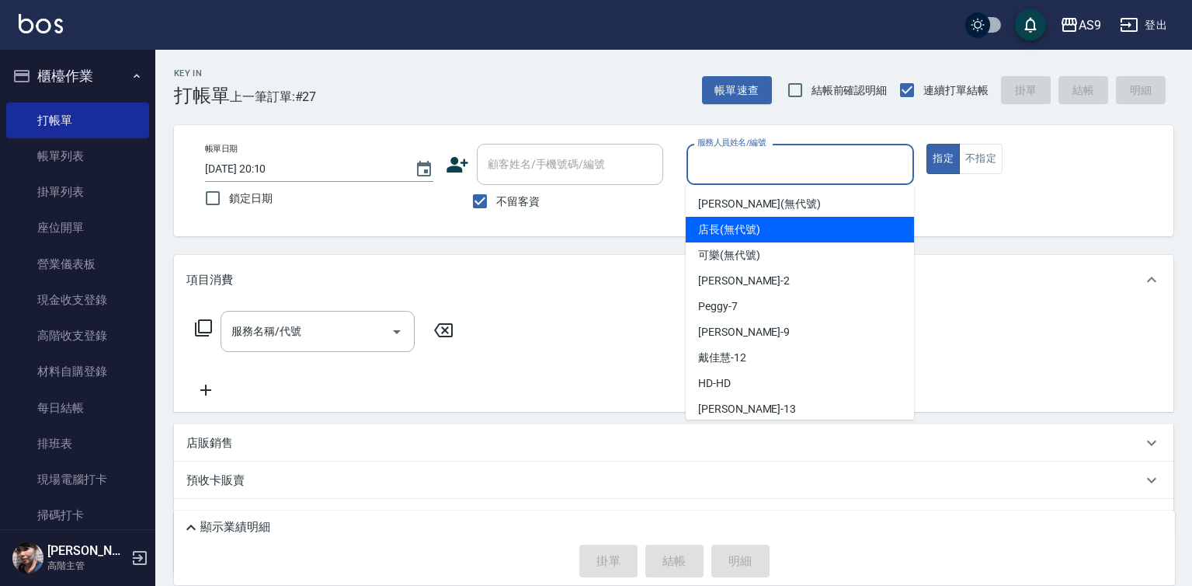
click at [745, 266] on div "可樂 (無代號)" at bounding box center [800, 255] width 228 height 26
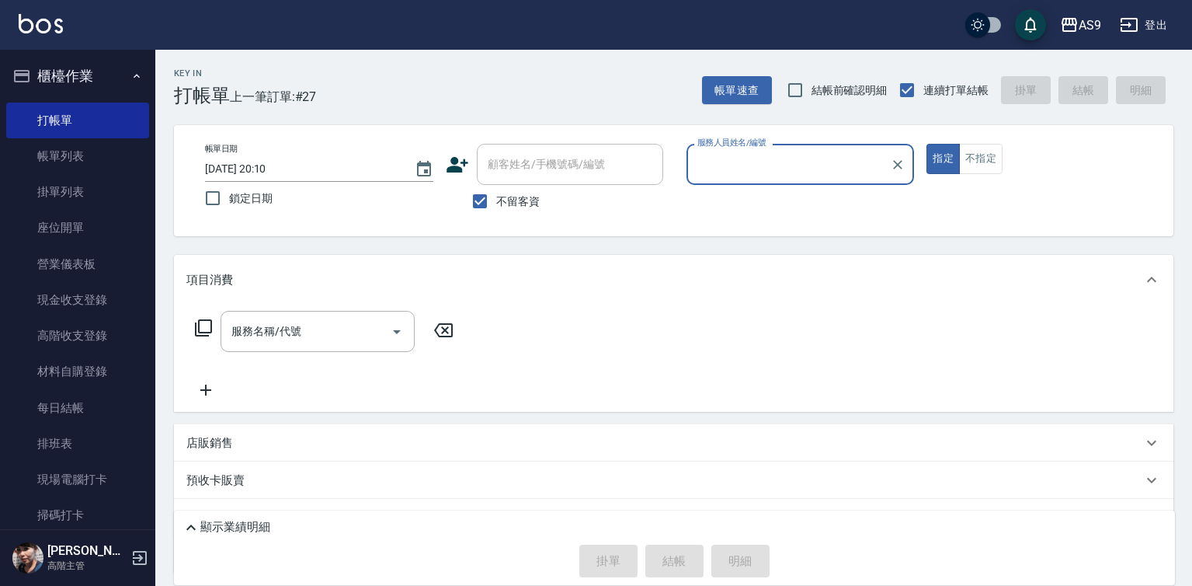
type input "可樂(無代號)"
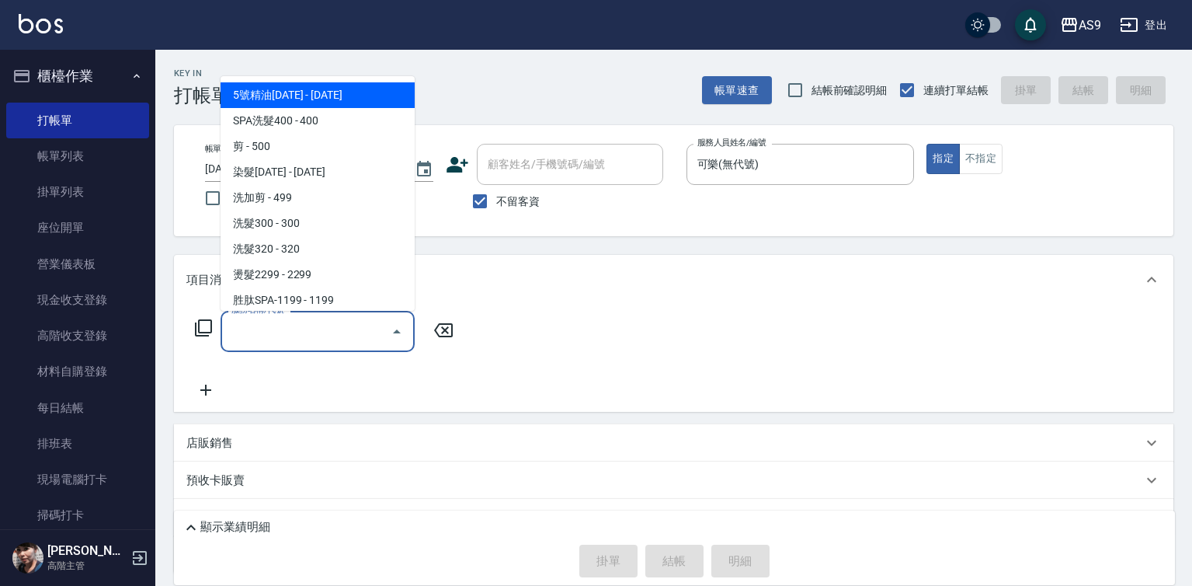
click at [294, 342] on input "服務名稱/代號" at bounding box center [306, 331] width 157 height 27
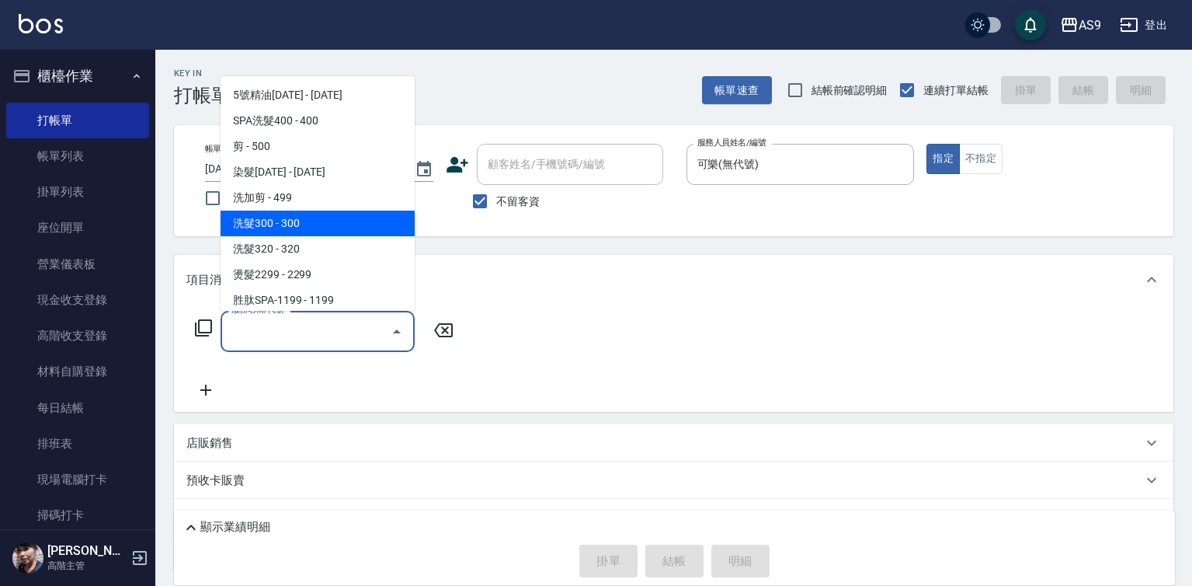
click at [299, 222] on span "洗髮300 - 300" at bounding box center [318, 223] width 194 height 26
type input "洗髮300(洗 髮300)"
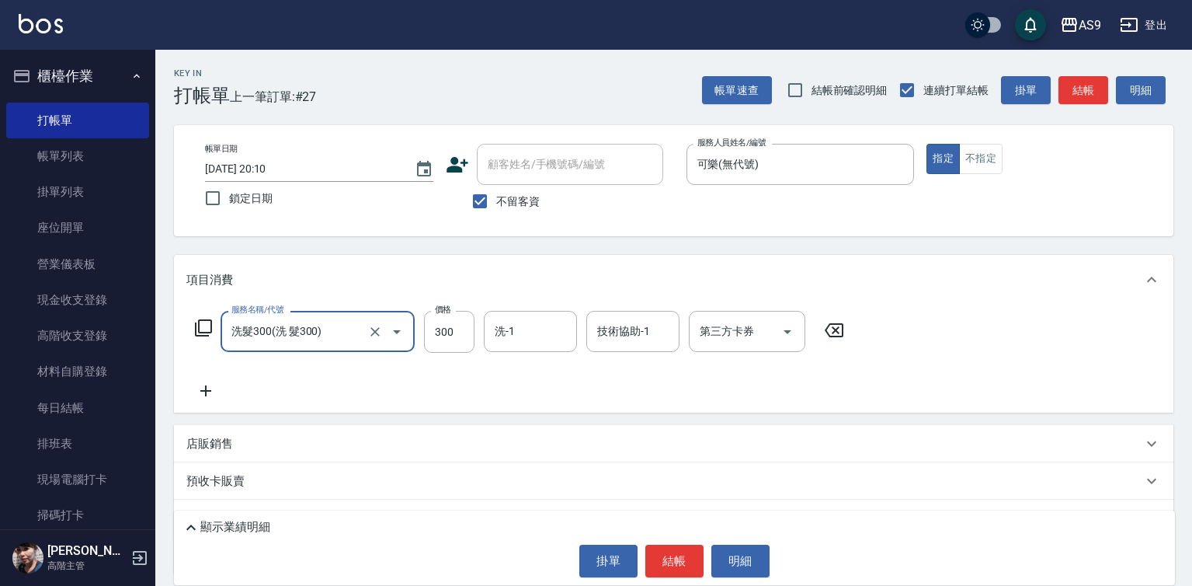
click at [210, 394] on icon at bounding box center [205, 390] width 39 height 19
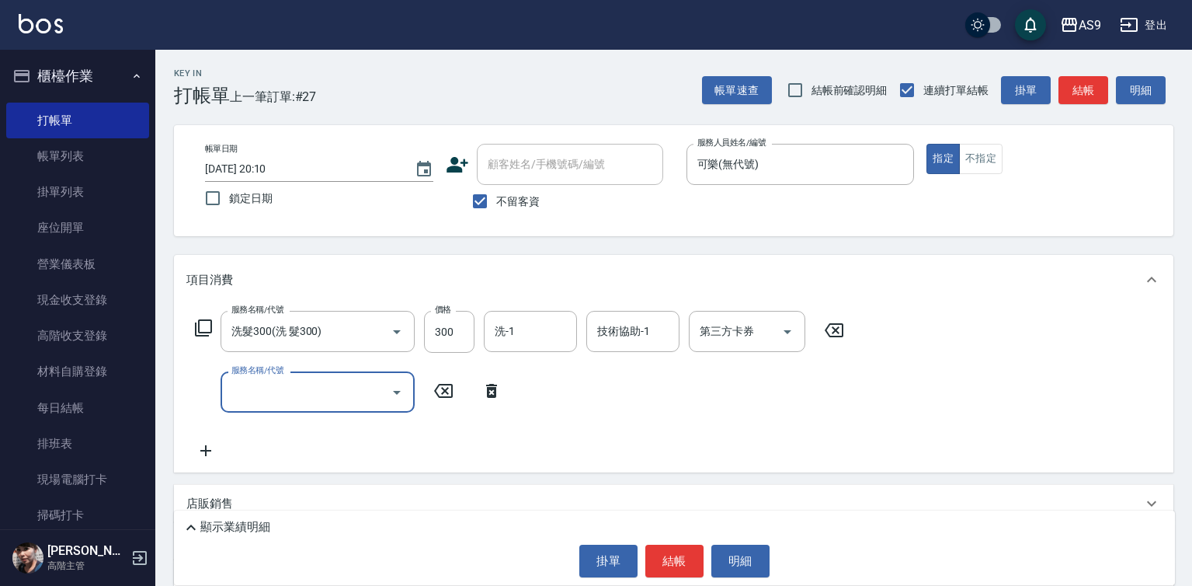
click at [254, 401] on input "服務名稱/代號" at bounding box center [306, 391] width 157 height 27
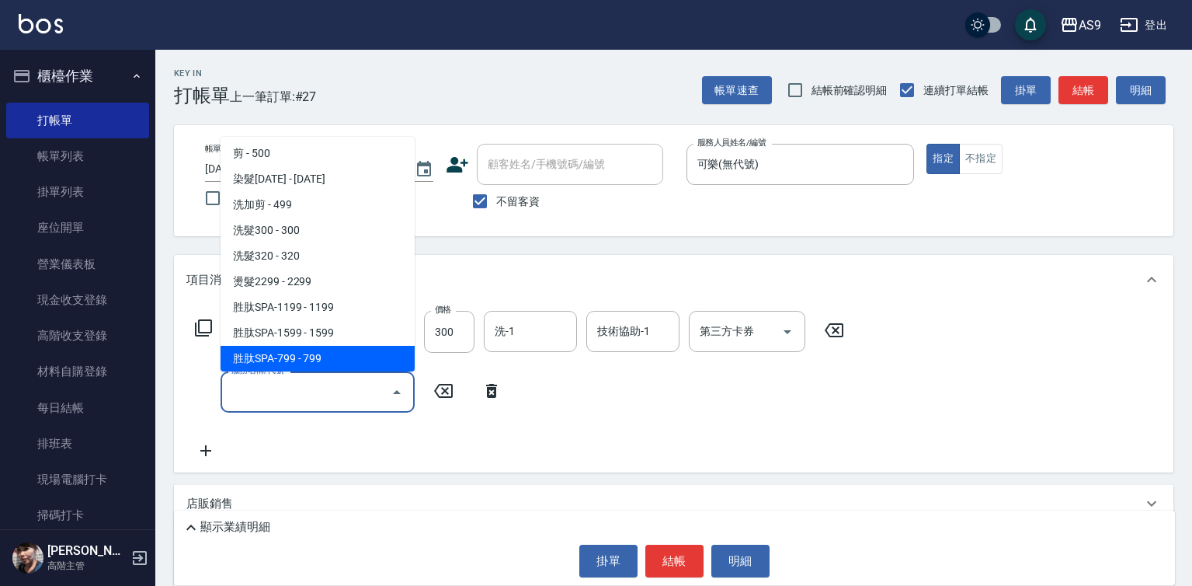
scroll to position [78, 0]
click at [325, 363] on span "護髮[DATE] - [DATE]" at bounding box center [318, 360] width 194 height 26
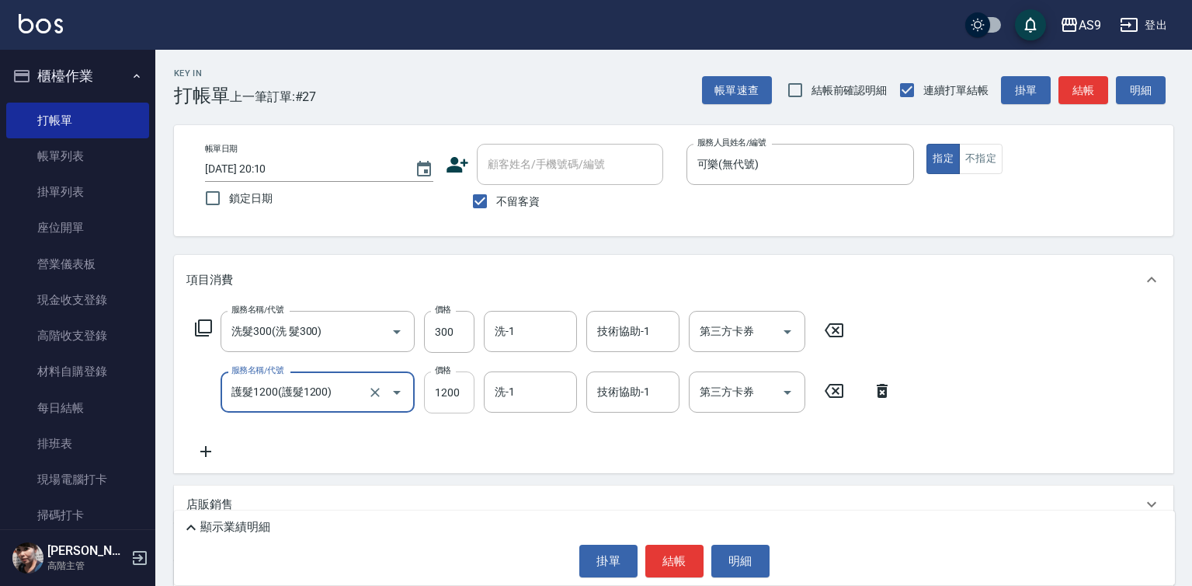
click at [452, 403] on input "1200" at bounding box center [449, 392] width 50 height 42
type input "護髮1200"
click at [452, 403] on input "1200" at bounding box center [449, 392] width 50 height 42
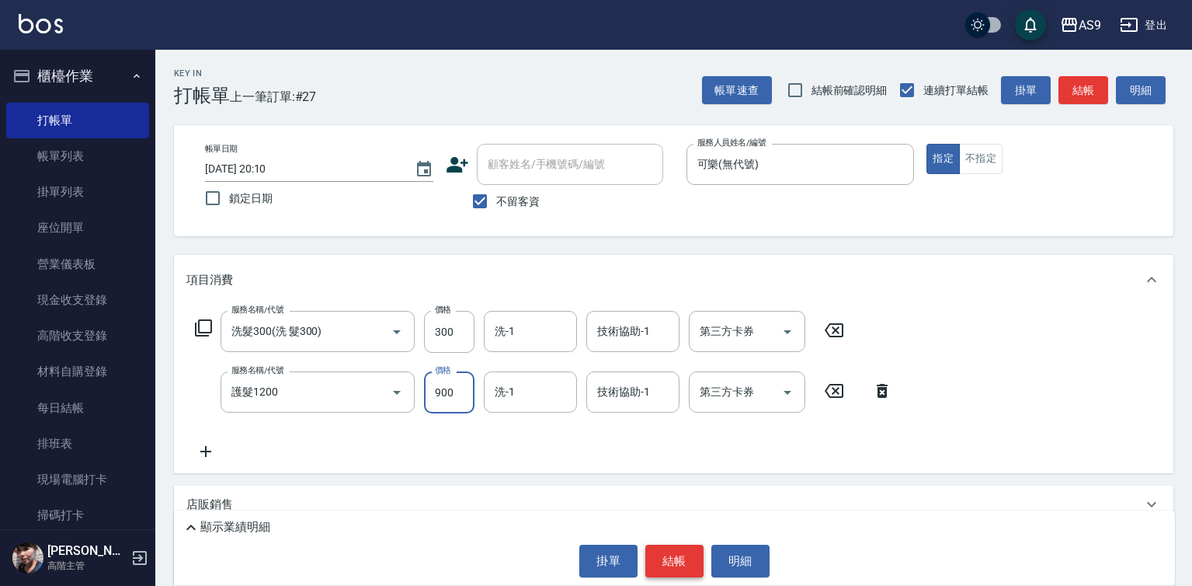
type input "900"
click at [680, 557] on button "結帳" at bounding box center [674, 560] width 58 height 33
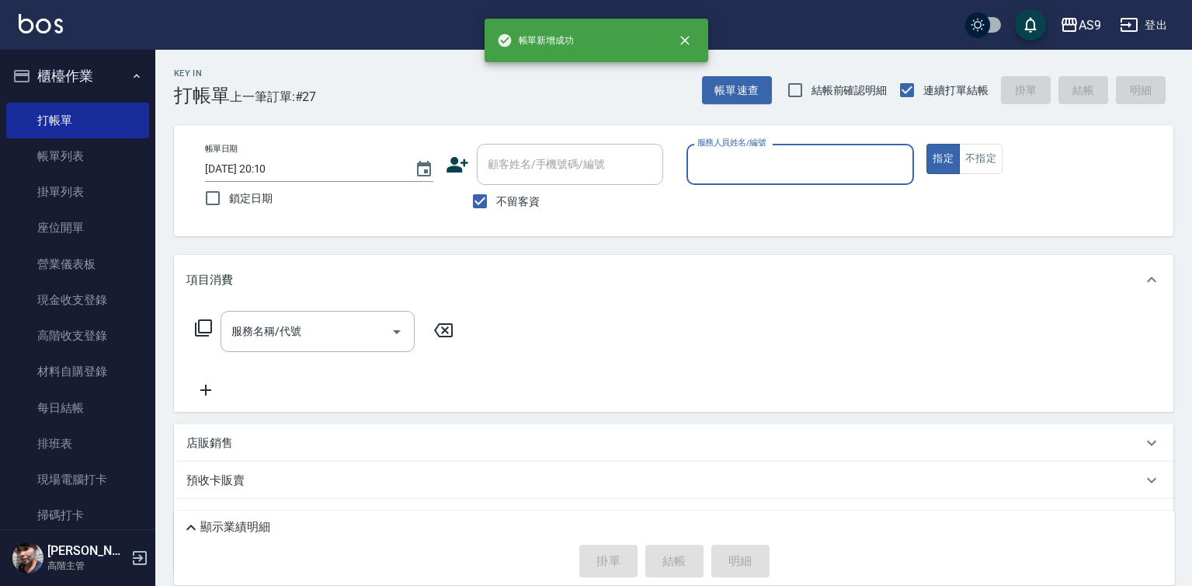
click at [747, 181] on div "服務人員姓名/編號" at bounding box center [800, 164] width 228 height 41
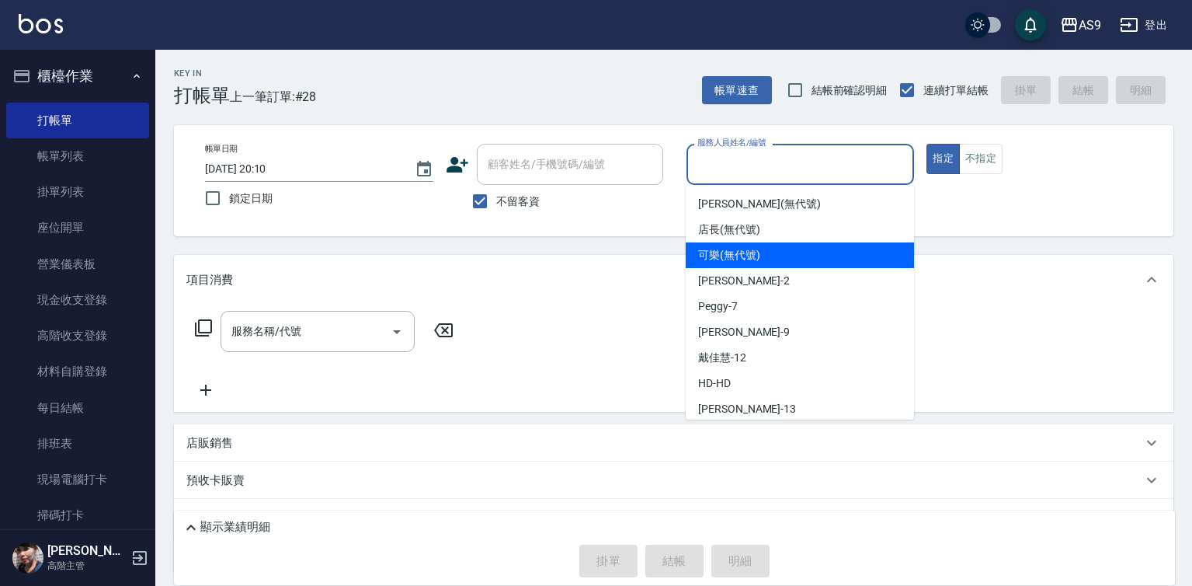
click at [740, 262] on span "可樂 (無代號)" at bounding box center [729, 255] width 62 height 16
type input "可樂(無代號)"
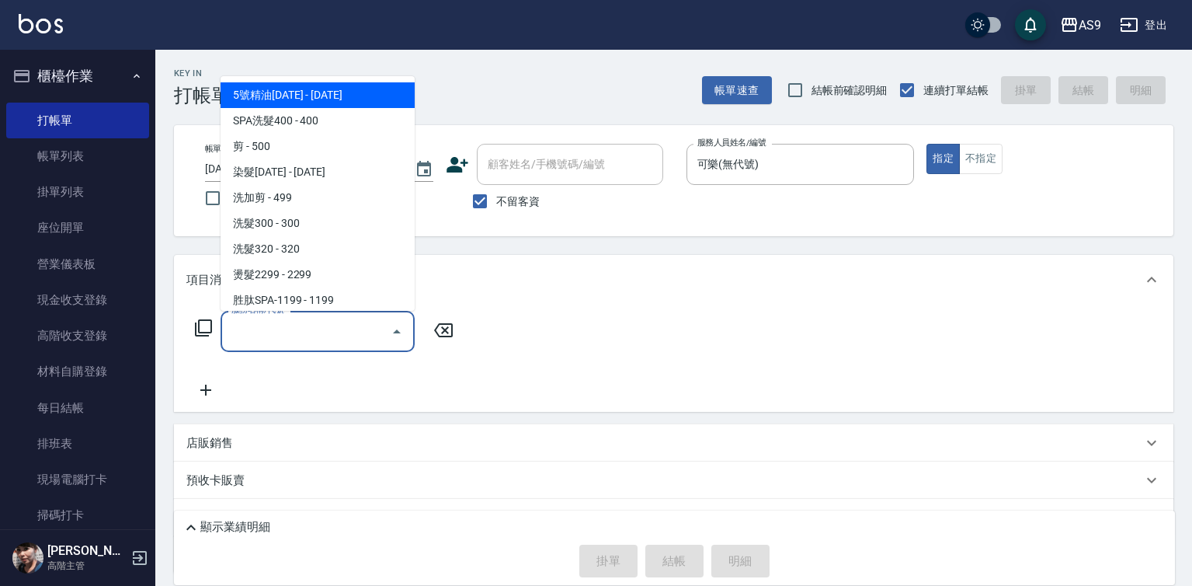
click at [284, 331] on input "服務名稱/代號" at bounding box center [306, 331] width 157 height 27
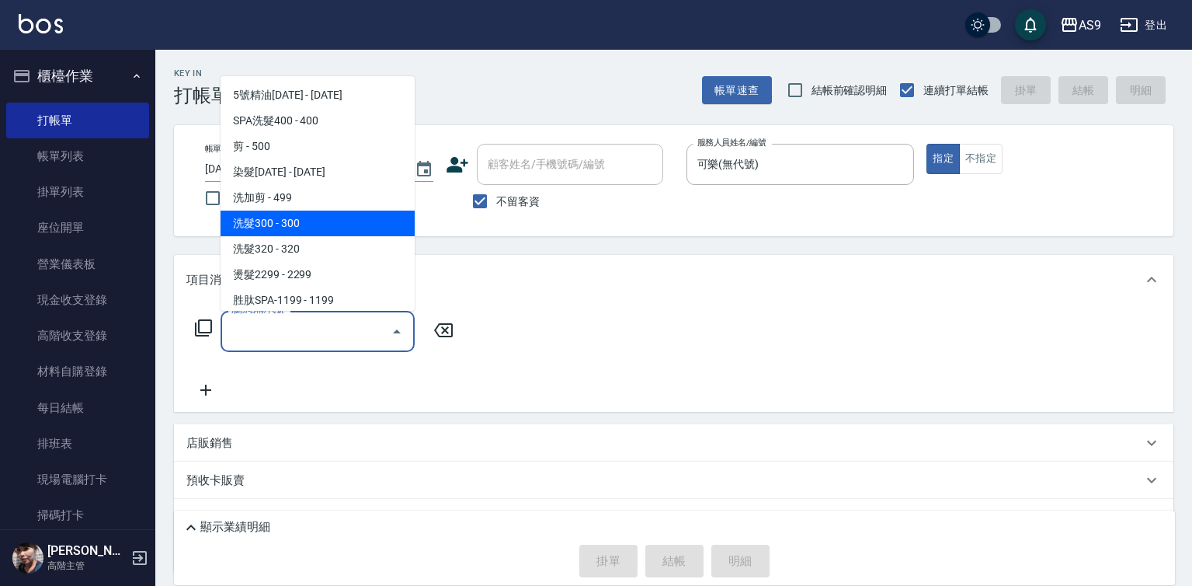
click at [302, 227] on span "洗髮300 - 300" at bounding box center [318, 223] width 194 height 26
type input "洗髮300(洗 髮300)"
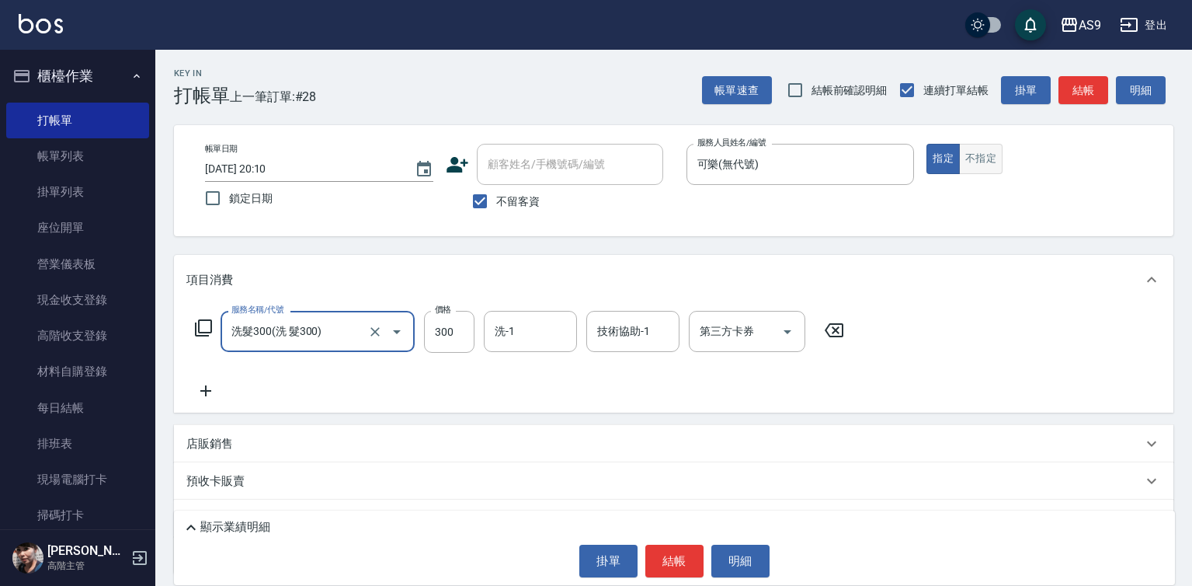
click at [988, 158] on button "不指定" at bounding box center [980, 159] width 43 height 30
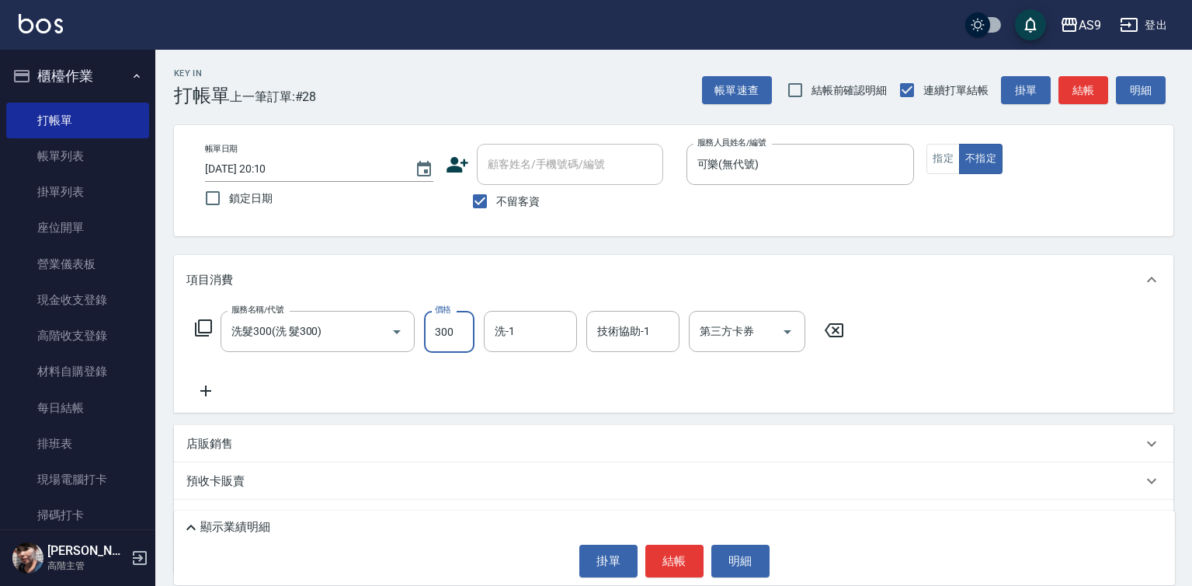
click at [506, 332] on div "洗-1 洗-1" at bounding box center [530, 331] width 93 height 41
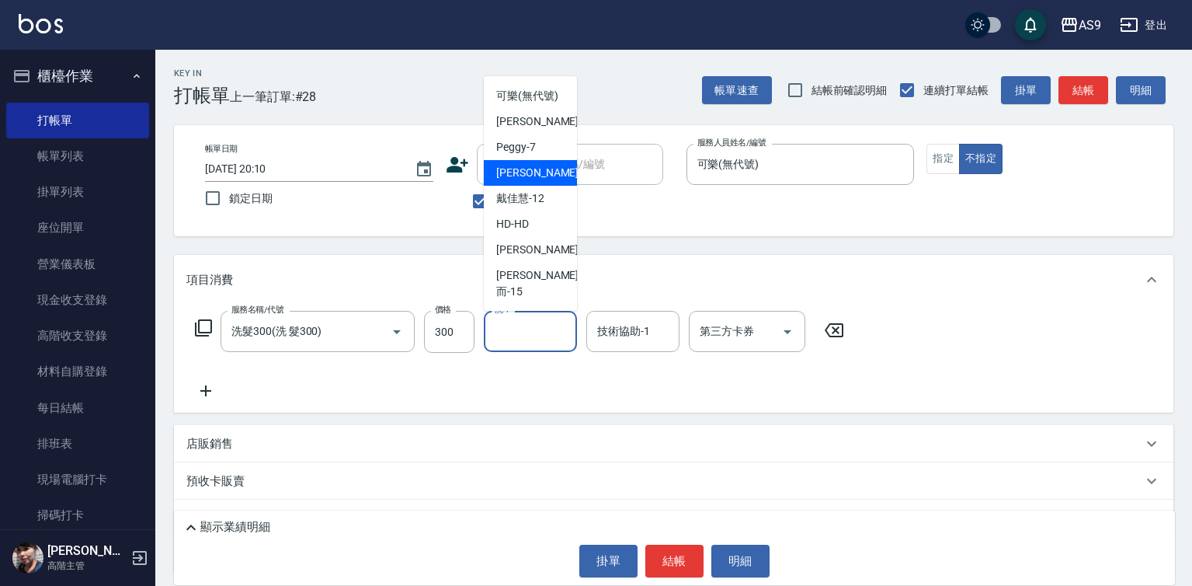
scroll to position [99, 0]
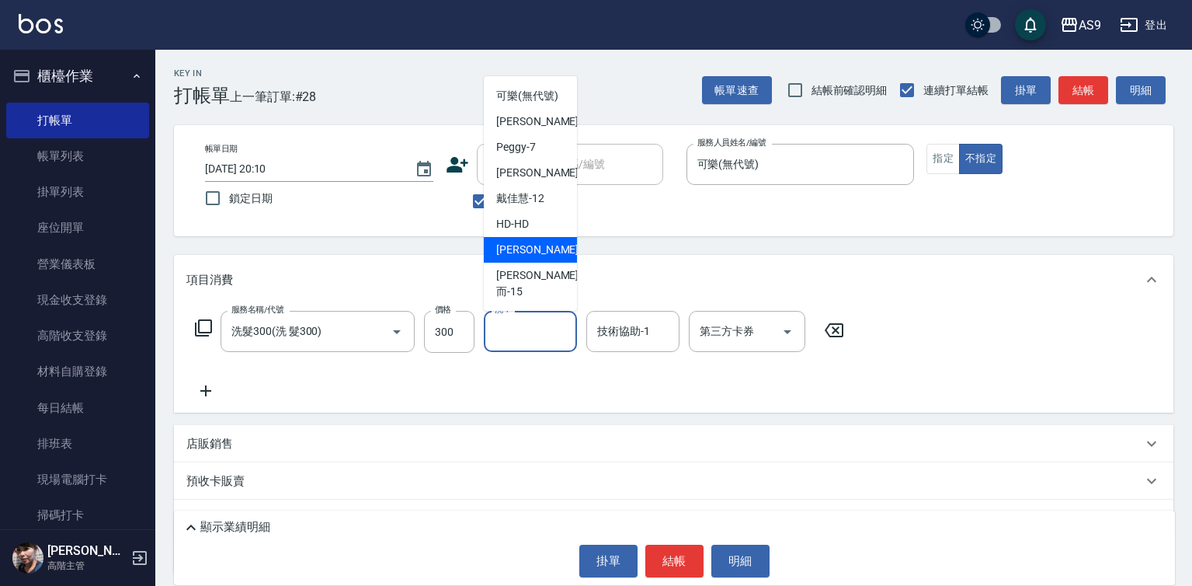
click at [547, 262] on div "[PERSON_NAME] -13" at bounding box center [530, 250] width 93 height 26
type input "[PERSON_NAME]-13"
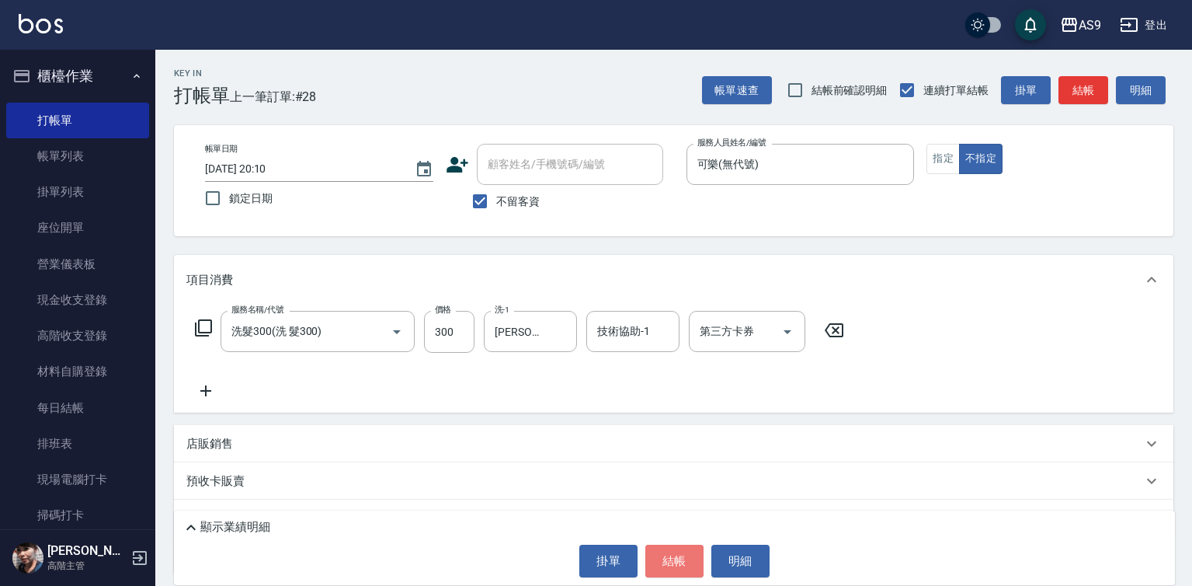
drag, startPoint x: 676, startPoint y: 558, endPoint x: 614, endPoint y: 553, distance: 61.5
click at [677, 558] on button "結帳" at bounding box center [674, 560] width 58 height 33
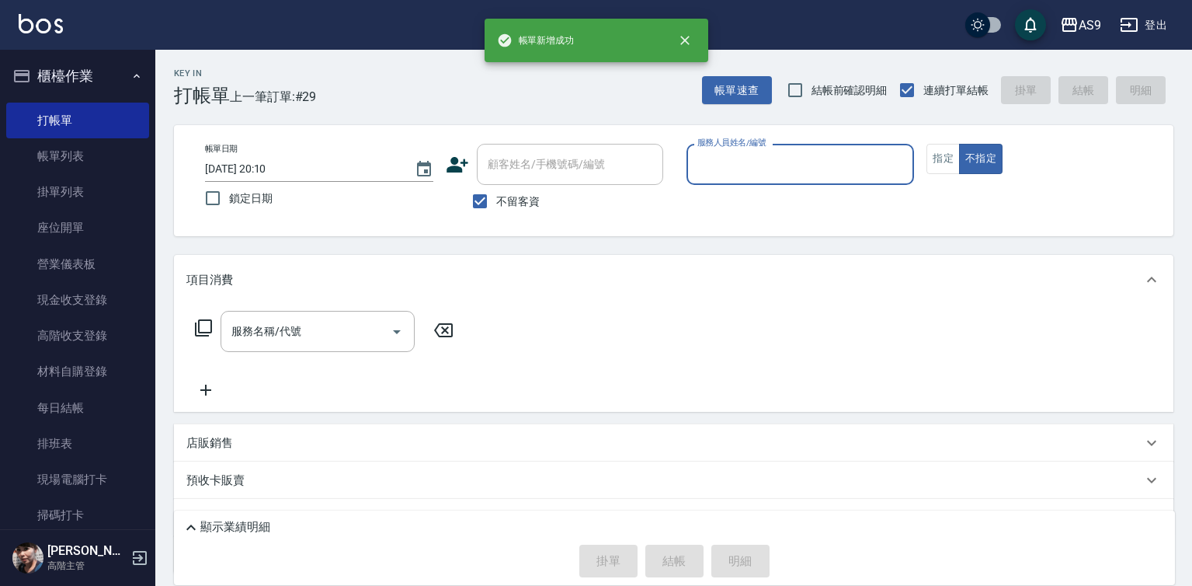
click at [744, 176] on input "服務人員姓名/編號" at bounding box center [800, 164] width 214 height 27
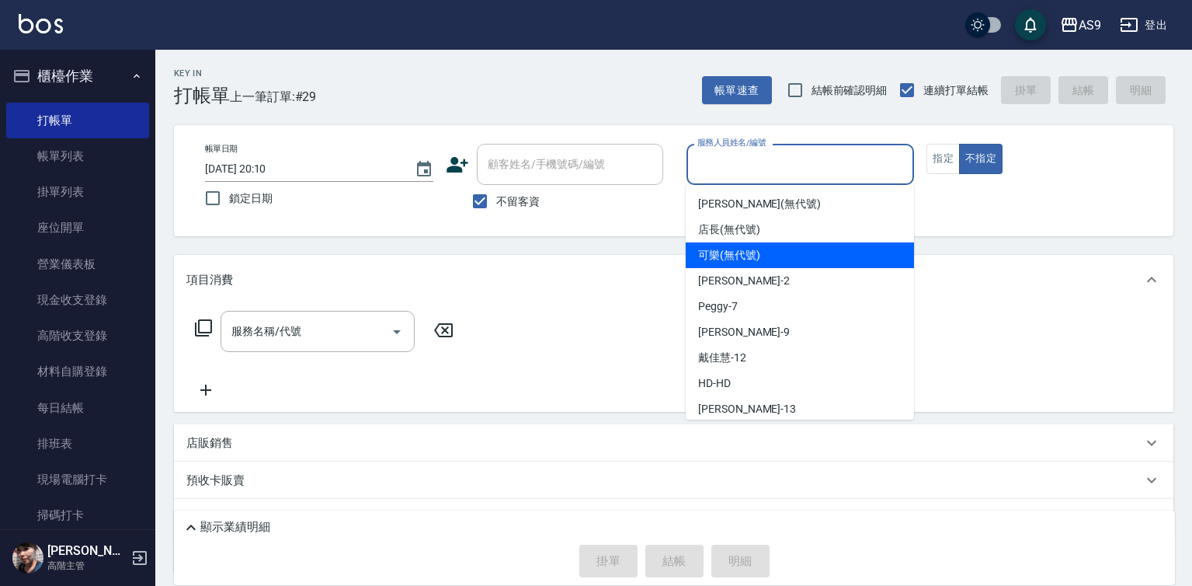
click at [725, 264] on div "可樂 (無代號)" at bounding box center [800, 255] width 228 height 26
type input "可樂(無代號)"
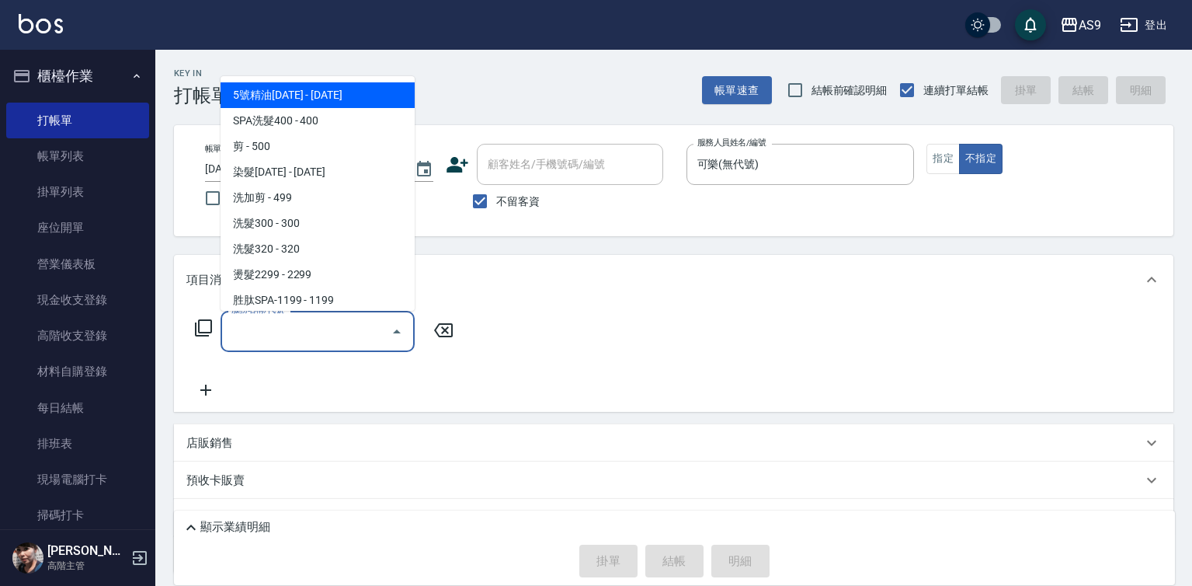
click at [346, 322] on input "服務名稱/代號" at bounding box center [306, 331] width 157 height 27
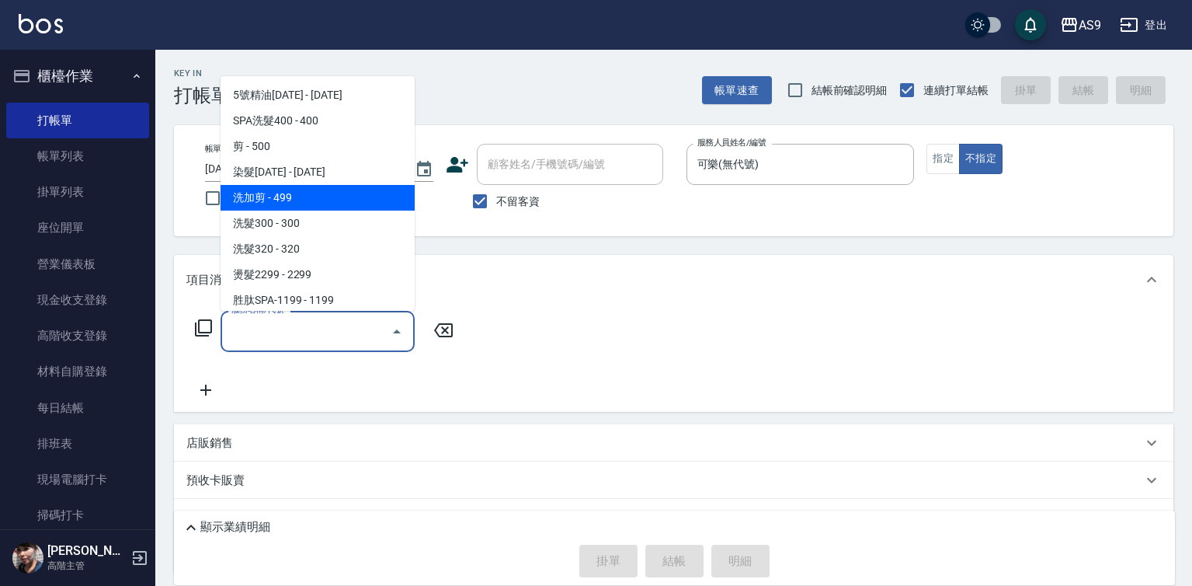
click at [291, 201] on span "洗加剪 - 499" at bounding box center [318, 198] width 194 height 26
type input "洗加剪(洗加剪)"
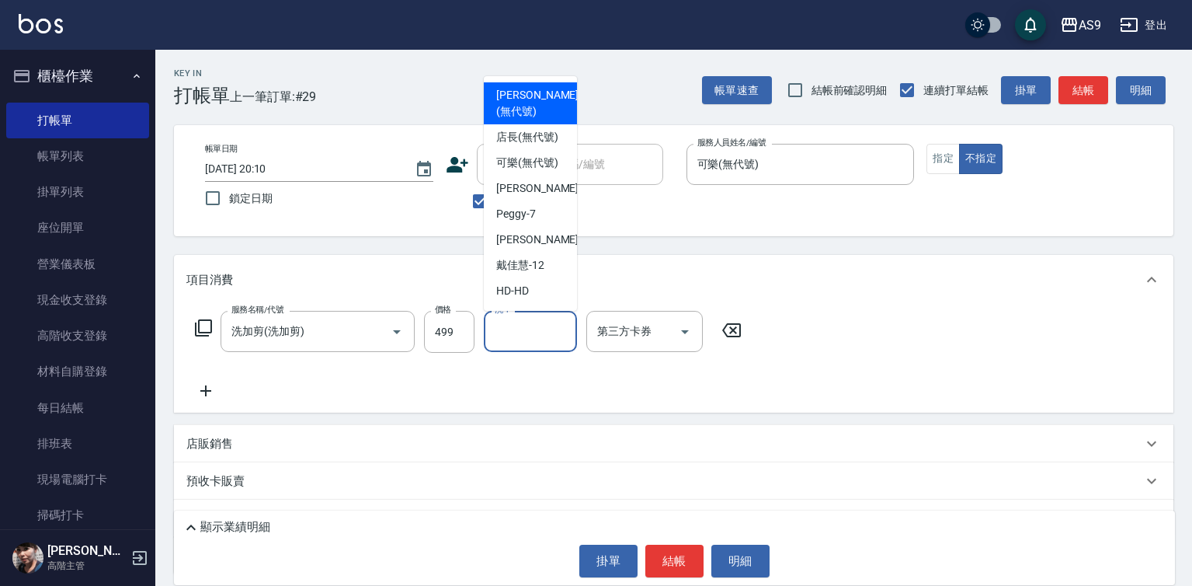
drag, startPoint x: 491, startPoint y: 323, endPoint x: 520, endPoint y: 332, distance: 30.9
click at [492, 323] on input "洗-1" at bounding box center [530, 331] width 79 height 27
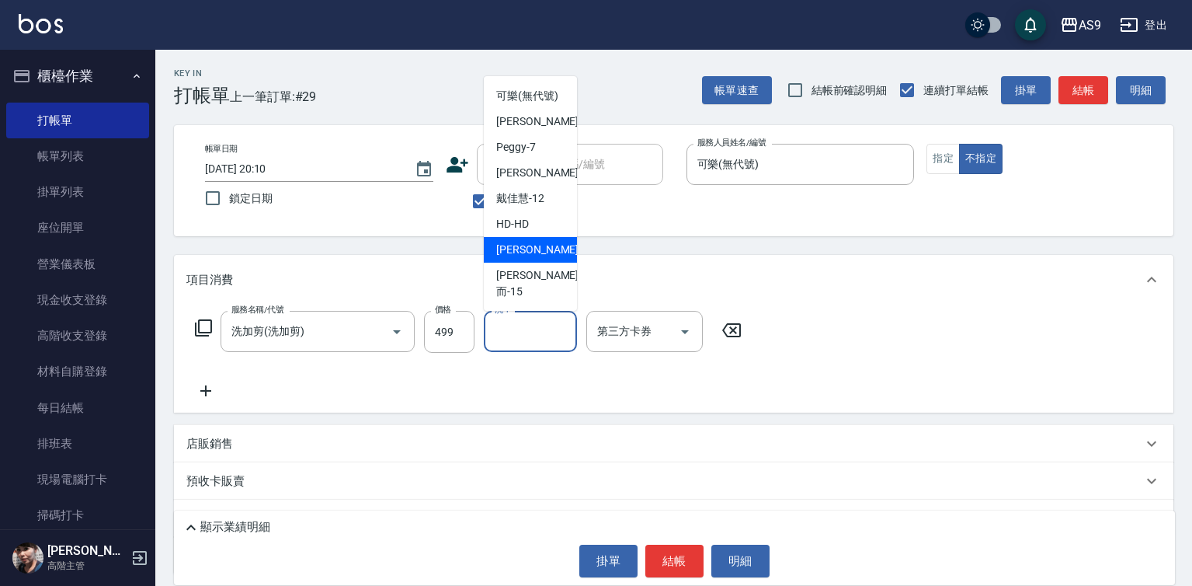
click at [533, 255] on div "[PERSON_NAME] -13" at bounding box center [530, 250] width 93 height 26
type input "[PERSON_NAME]-13"
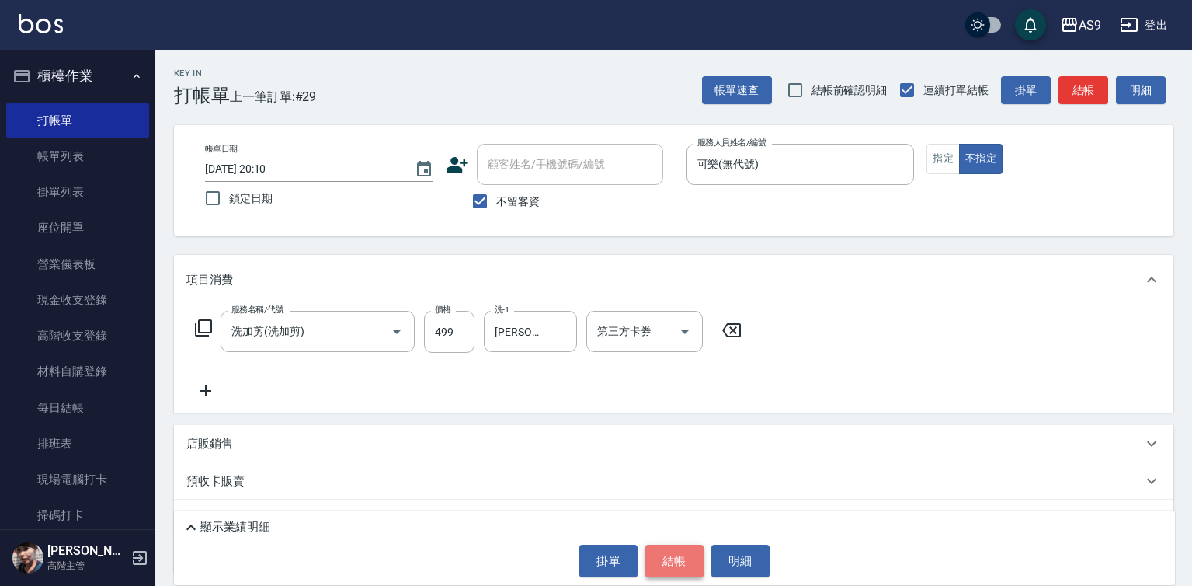
click at [666, 555] on button "結帳" at bounding box center [674, 560] width 58 height 33
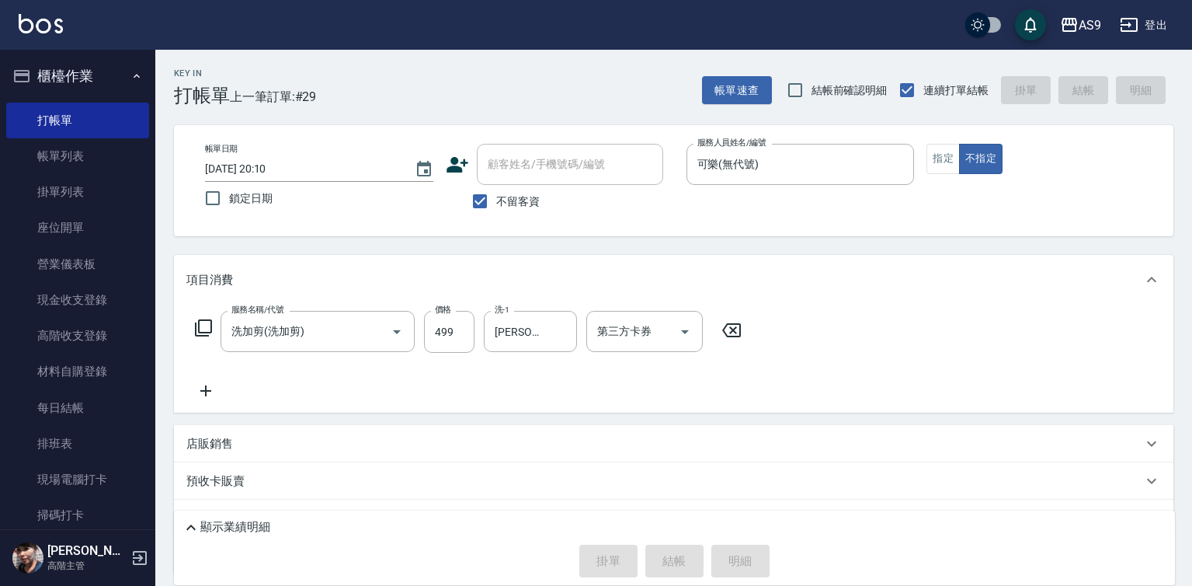
type input "[DATE] 20:11"
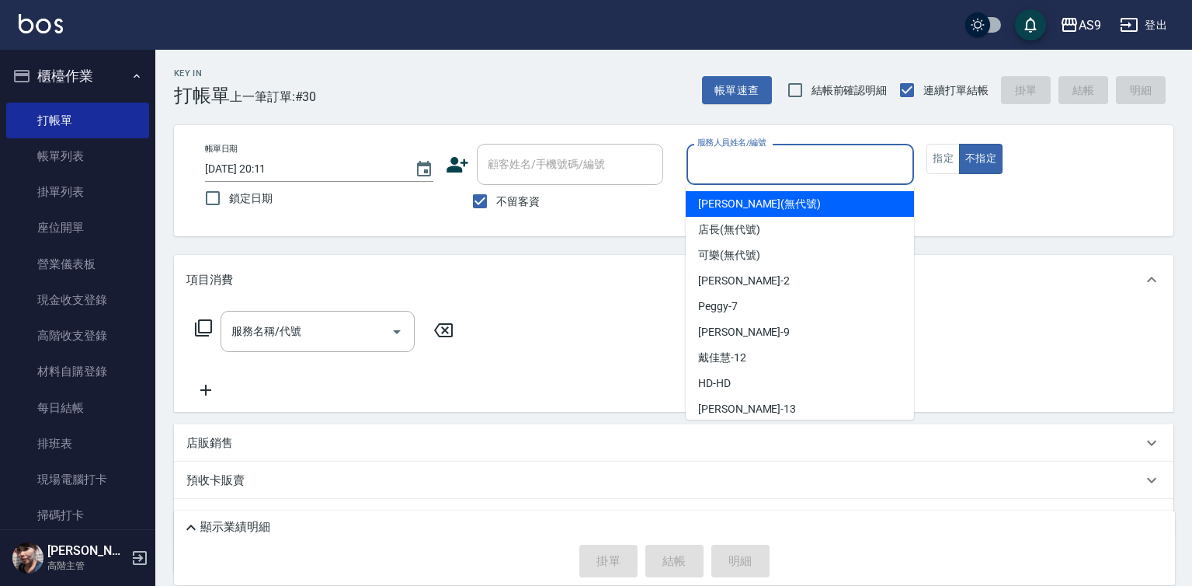
click at [730, 169] on input "服務人員姓名/編號" at bounding box center [800, 164] width 214 height 27
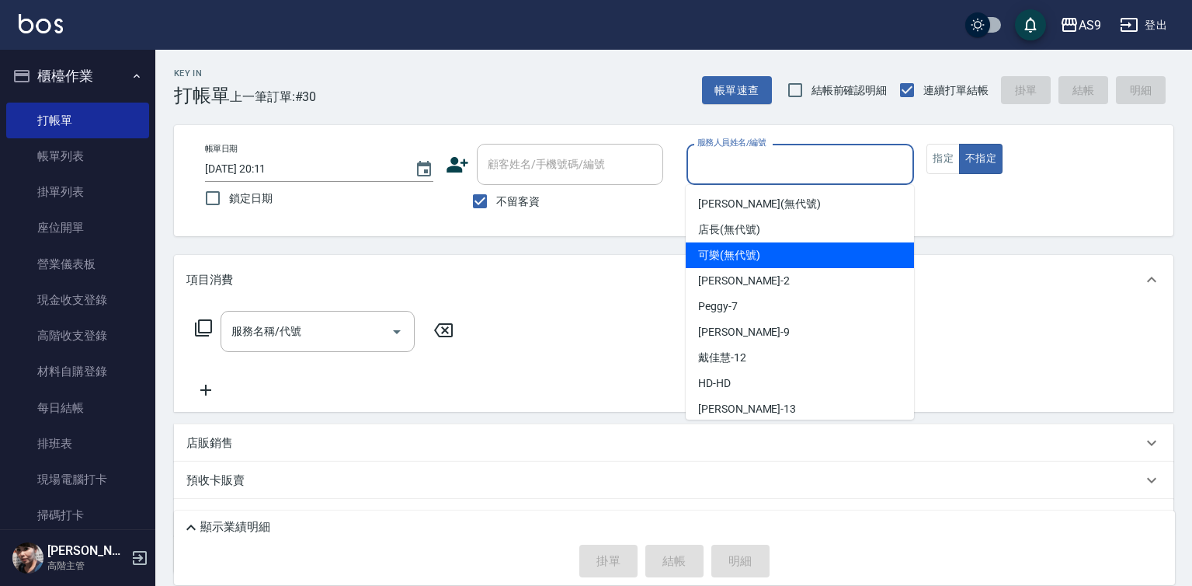
click at [735, 253] on span "可樂 (無代號)" at bounding box center [729, 255] width 62 height 16
type input "可樂(無代號)"
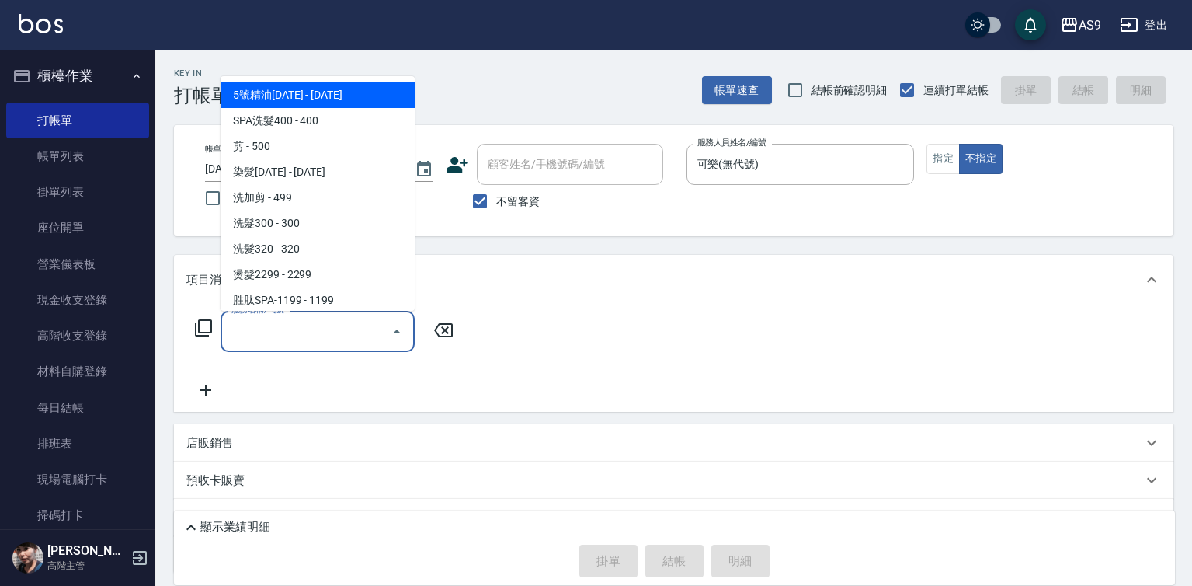
click at [362, 327] on input "服務名稱/代號" at bounding box center [306, 331] width 157 height 27
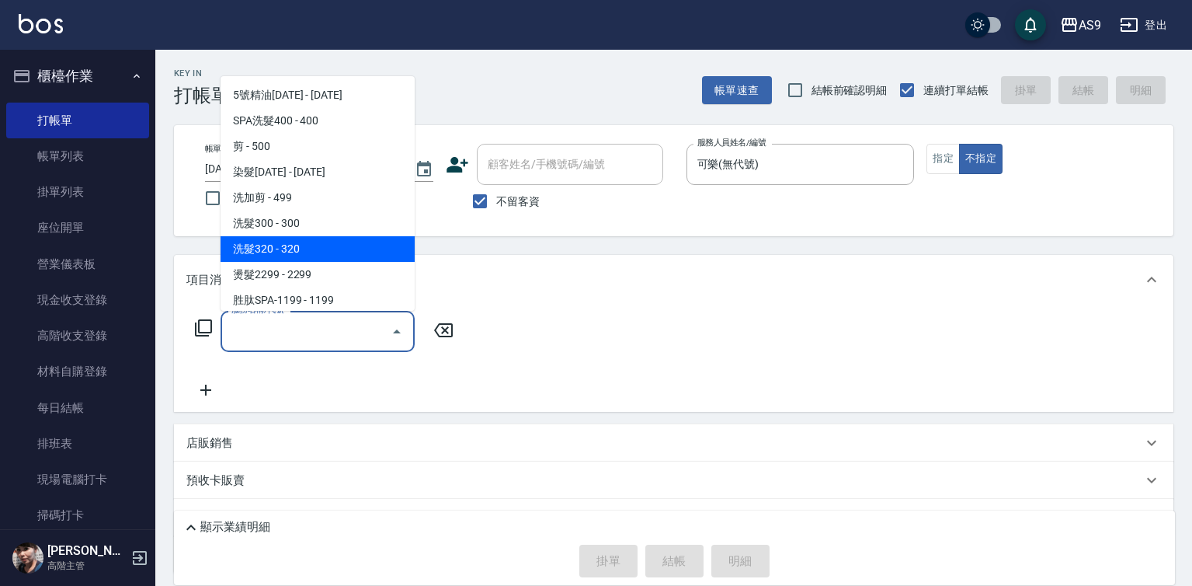
click at [318, 247] on span "洗髮320 - 320" at bounding box center [318, 249] width 194 height 26
type input "洗髮320(洗髮320)"
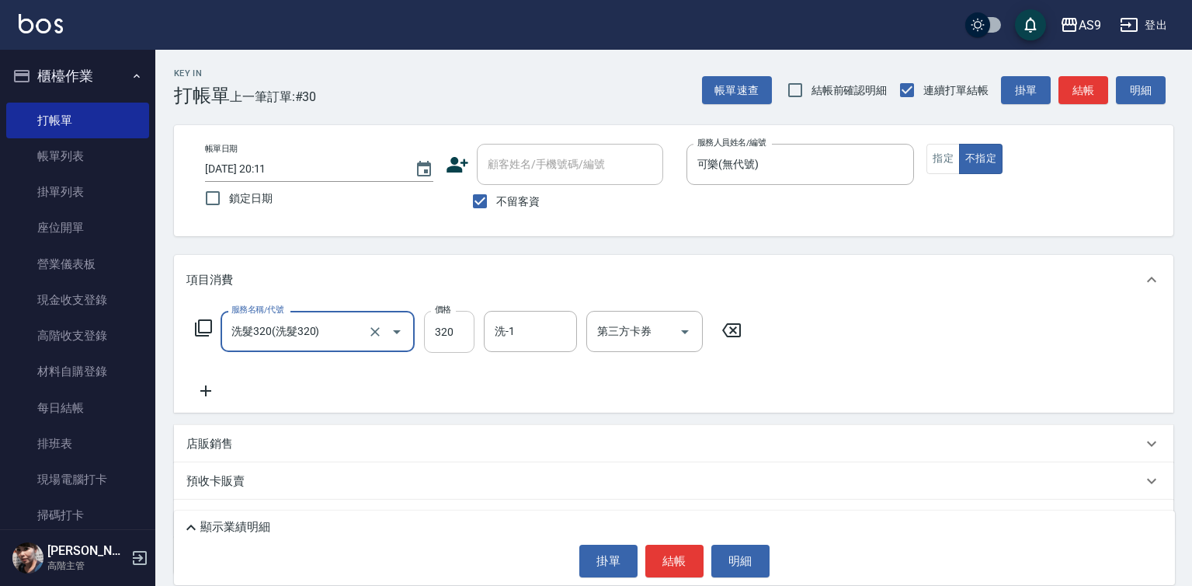
click at [437, 328] on input "320" at bounding box center [449, 332] width 50 height 42
click at [474, 330] on input "270320" at bounding box center [449, 332] width 50 height 42
click at [464, 337] on input "270320" at bounding box center [449, 332] width 50 height 42
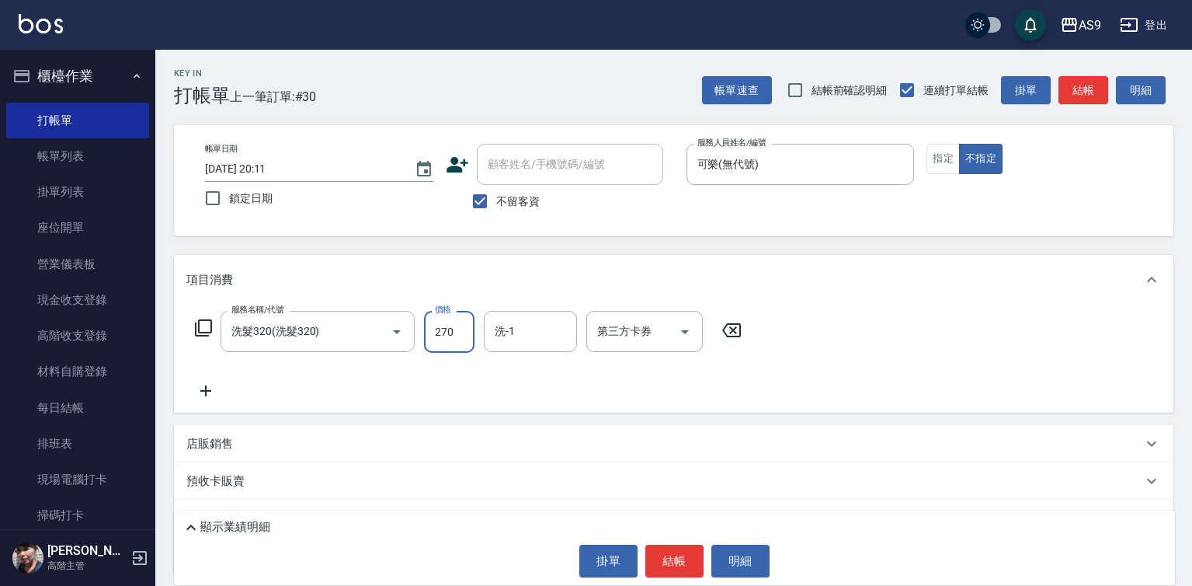
type input "270"
click at [514, 328] on input "洗-1" at bounding box center [530, 331] width 79 height 27
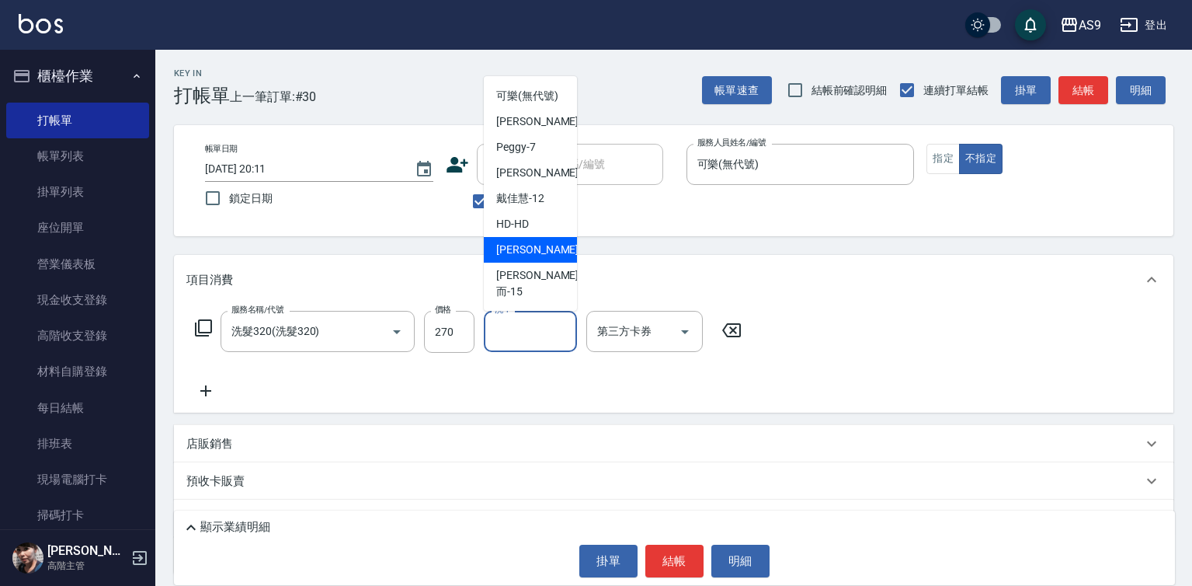
click at [536, 258] on span "[PERSON_NAME] -13" at bounding box center [545, 250] width 98 height 16
type input "[PERSON_NAME]-13"
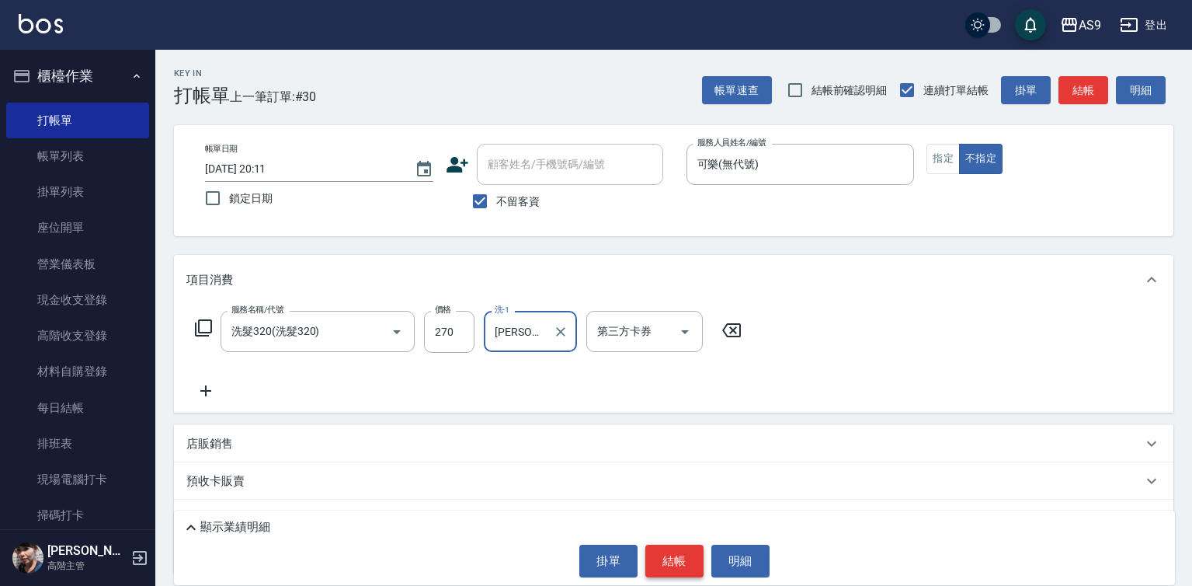
click at [679, 553] on button "結帳" at bounding box center [674, 560] width 58 height 33
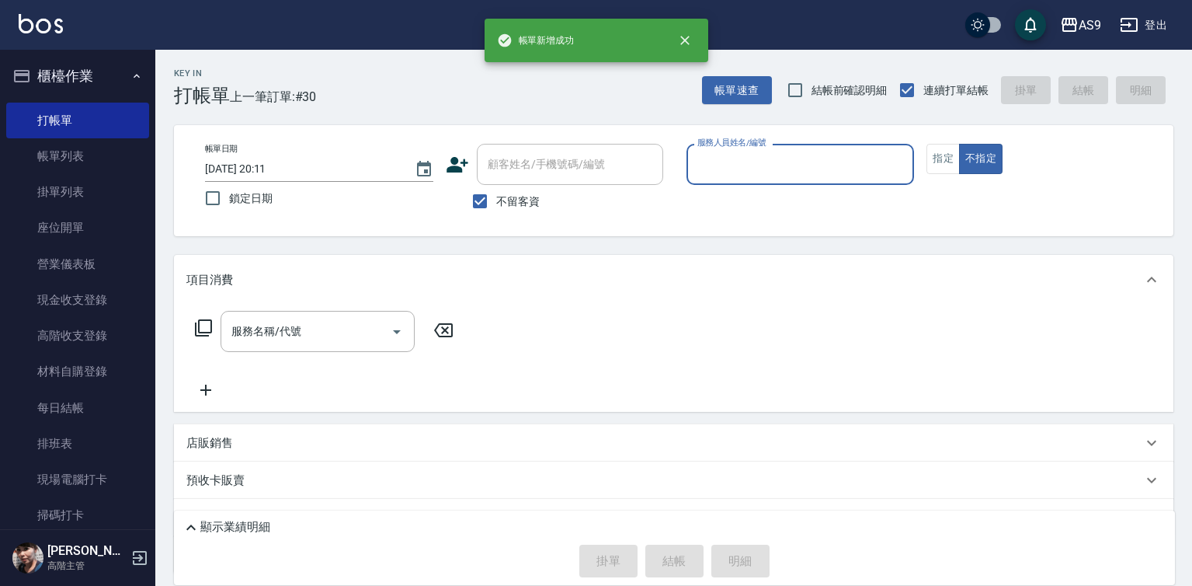
click at [728, 165] on input "服務人員姓名/編號" at bounding box center [800, 164] width 214 height 27
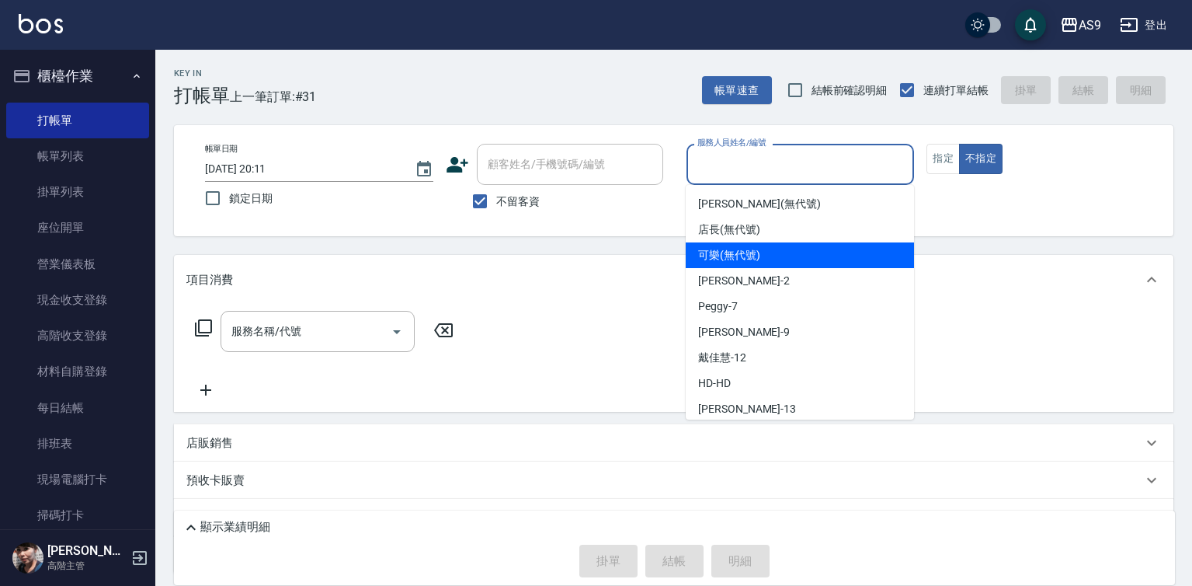
click at [721, 255] on span "可樂 (無代號)" at bounding box center [729, 255] width 62 height 16
type input "可樂(無代號)"
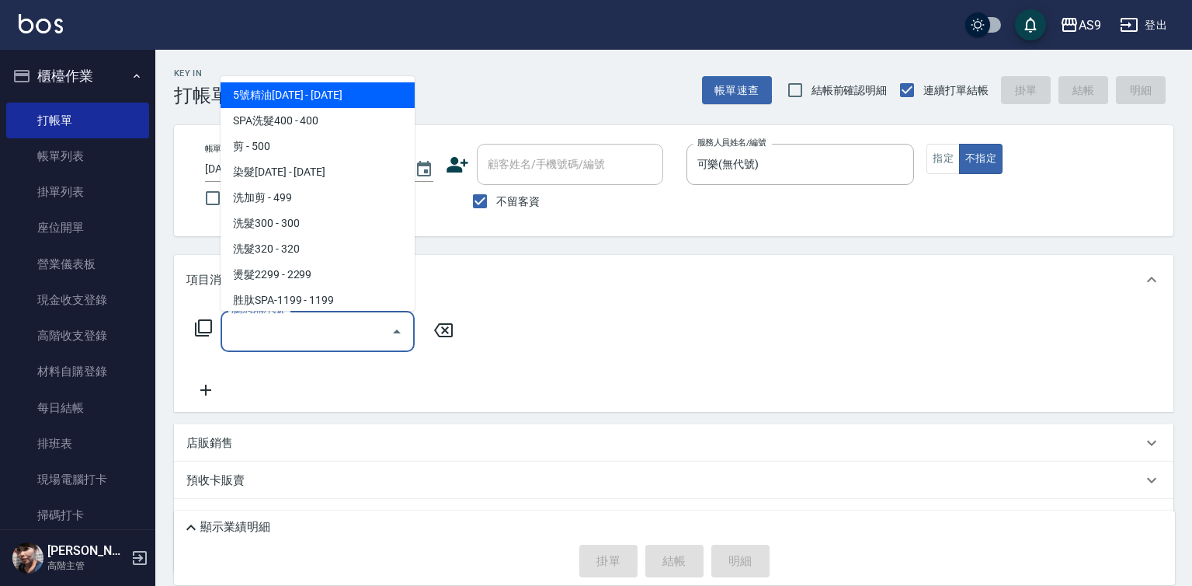
click at [358, 328] on input "服務名稱/代號" at bounding box center [306, 331] width 157 height 27
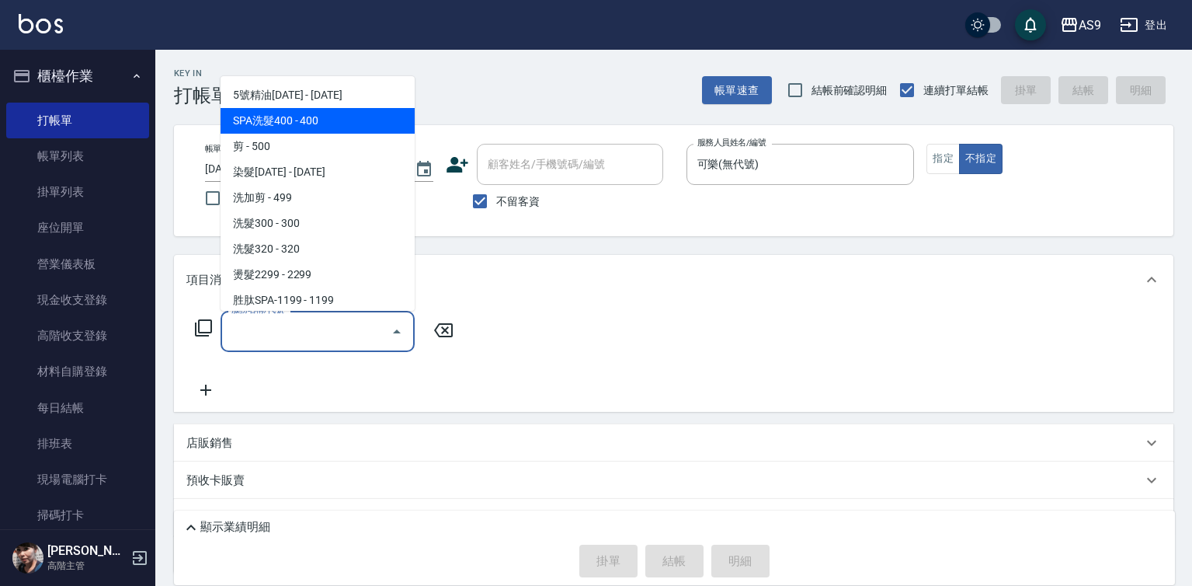
click at [315, 124] on span "SPA洗髮400 - 400" at bounding box center [318, 121] width 194 height 26
type input "SPA洗髮400(SPA洗髮400)"
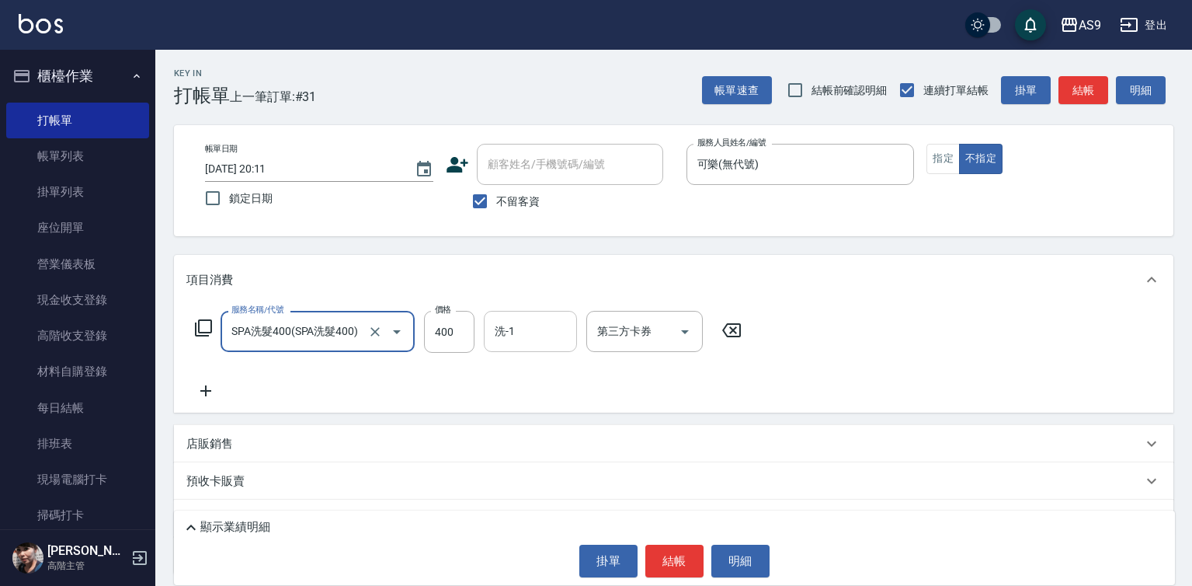
click at [523, 342] on input "洗-1" at bounding box center [530, 331] width 79 height 27
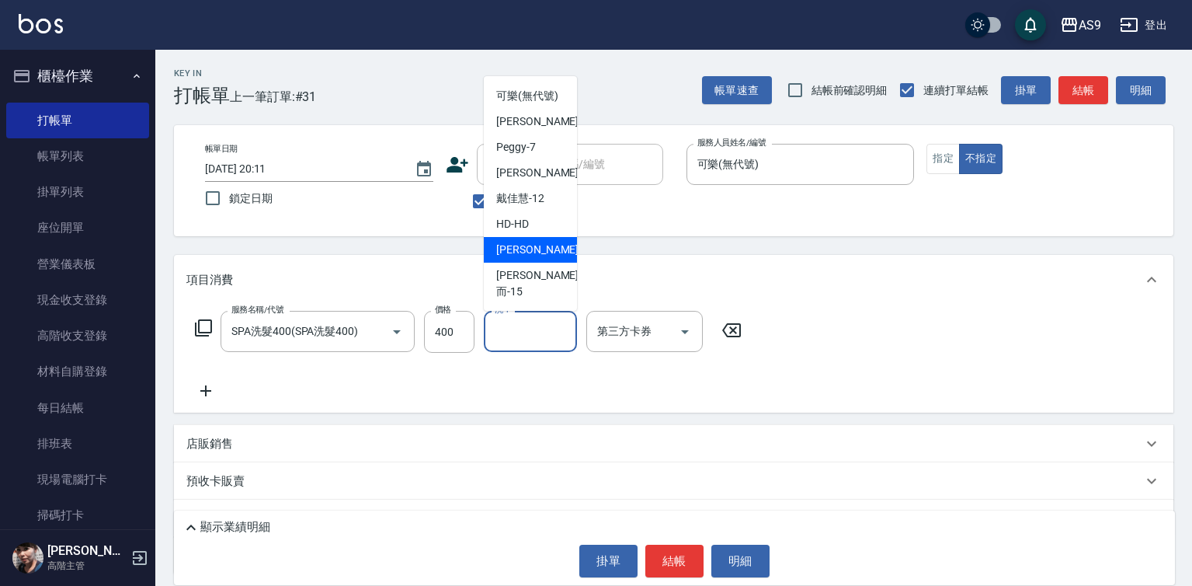
click at [535, 258] on span "[PERSON_NAME] -13" at bounding box center [545, 250] width 98 height 16
type input "[PERSON_NAME]-13"
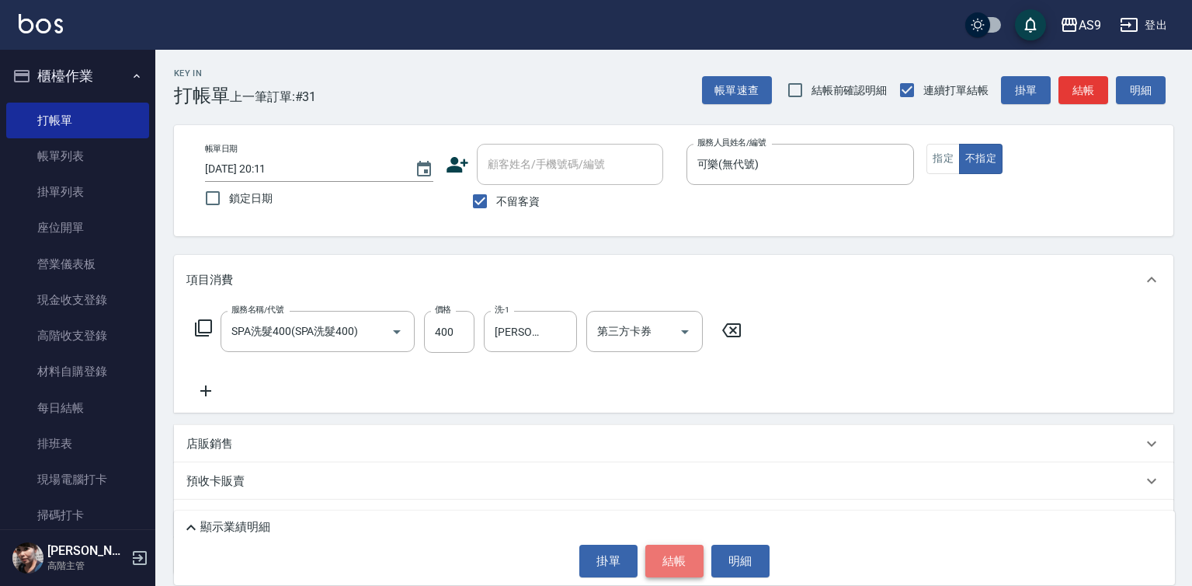
click at [680, 549] on button "結帳" at bounding box center [674, 560] width 58 height 33
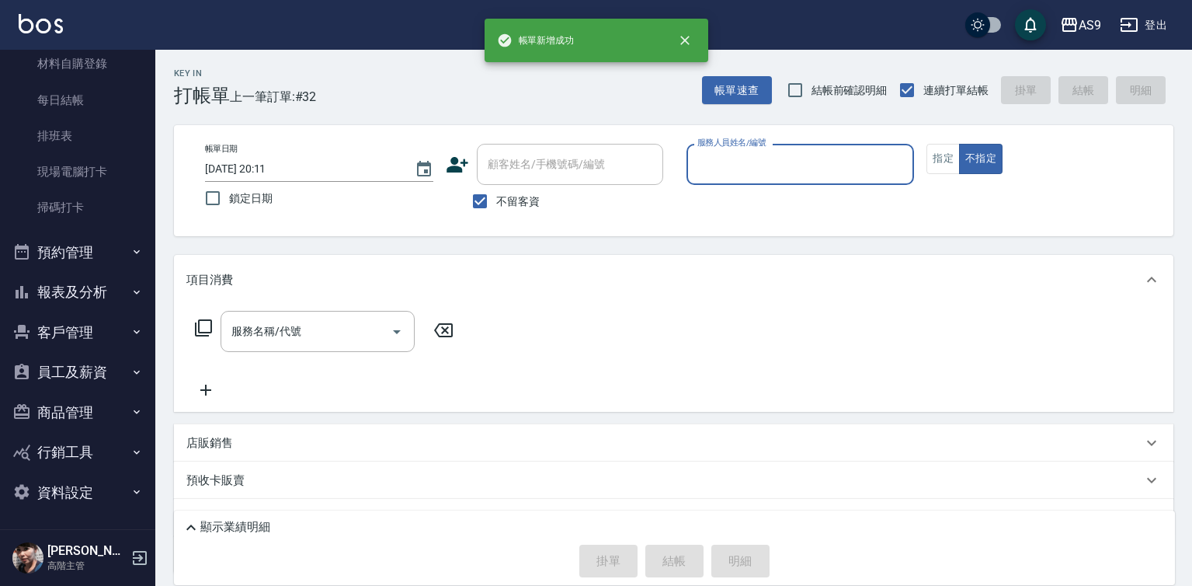
scroll to position [309, 0]
click at [94, 286] on button "報表及分析" at bounding box center [77, 290] width 143 height 40
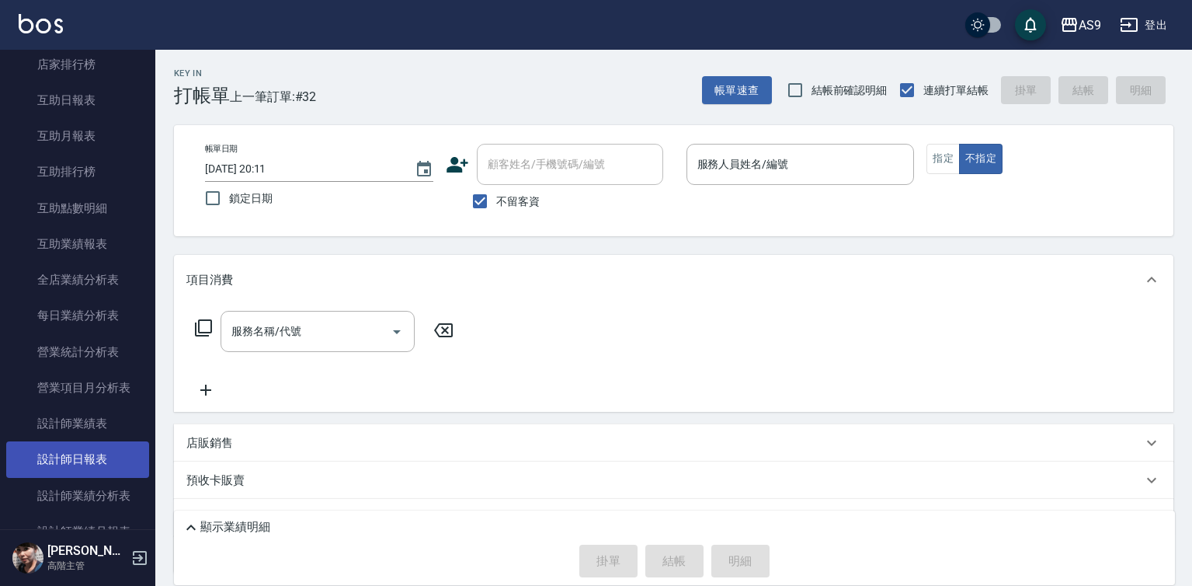
scroll to position [775, 0]
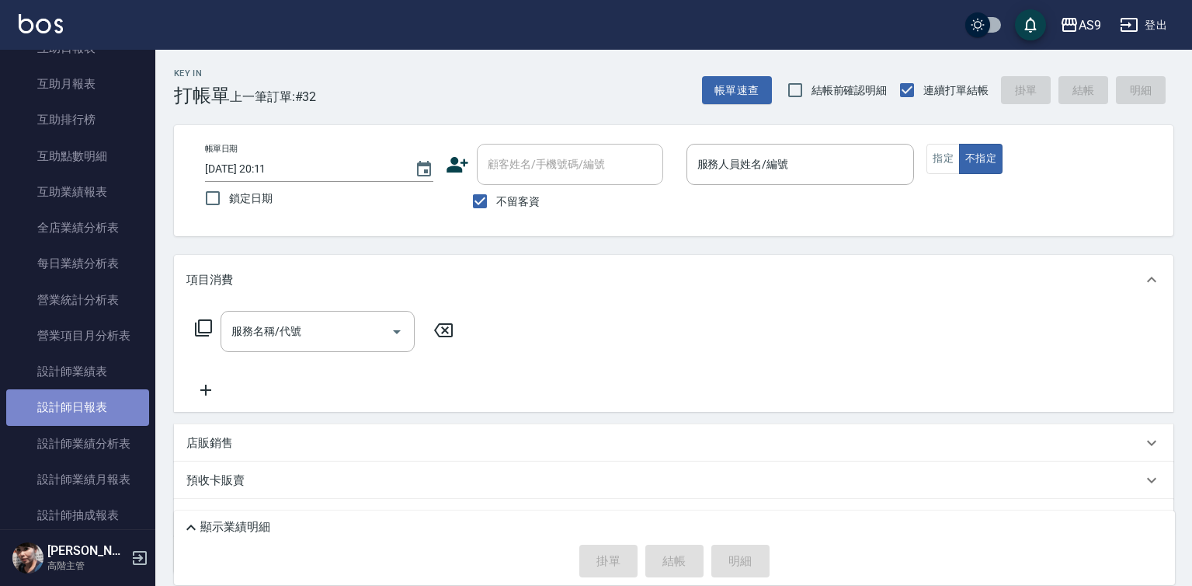
click at [109, 408] on link "設計師日報表" at bounding box center [77, 407] width 143 height 36
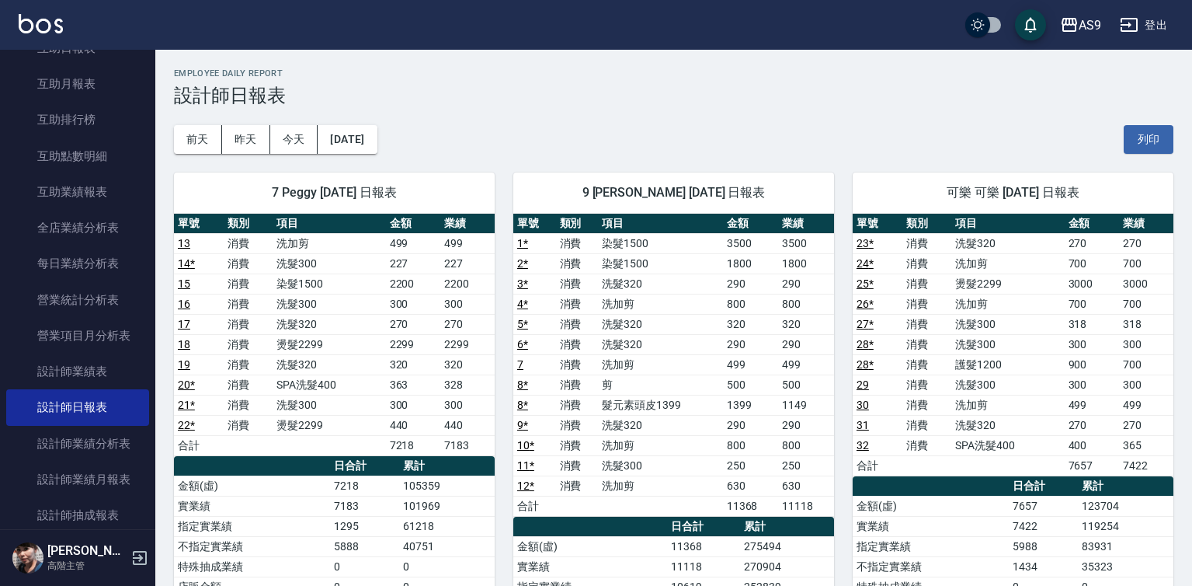
click at [527, 387] on link "8 *" at bounding box center [522, 384] width 11 height 12
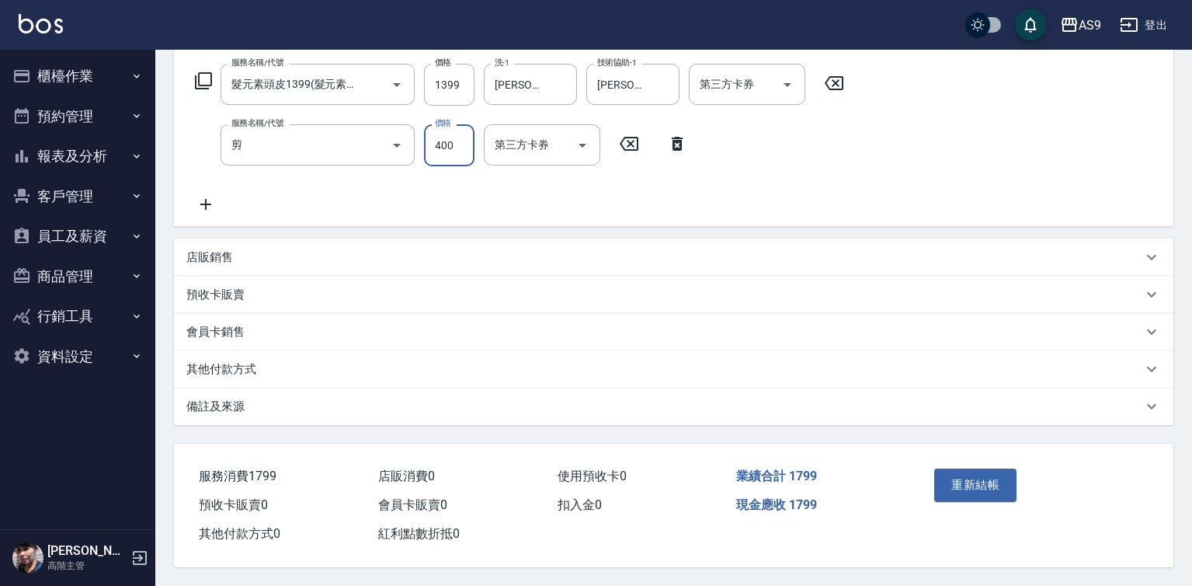
scroll to position [254, 0]
type input "400"
click at [964, 487] on button "重新結帳" at bounding box center [975, 484] width 82 height 33
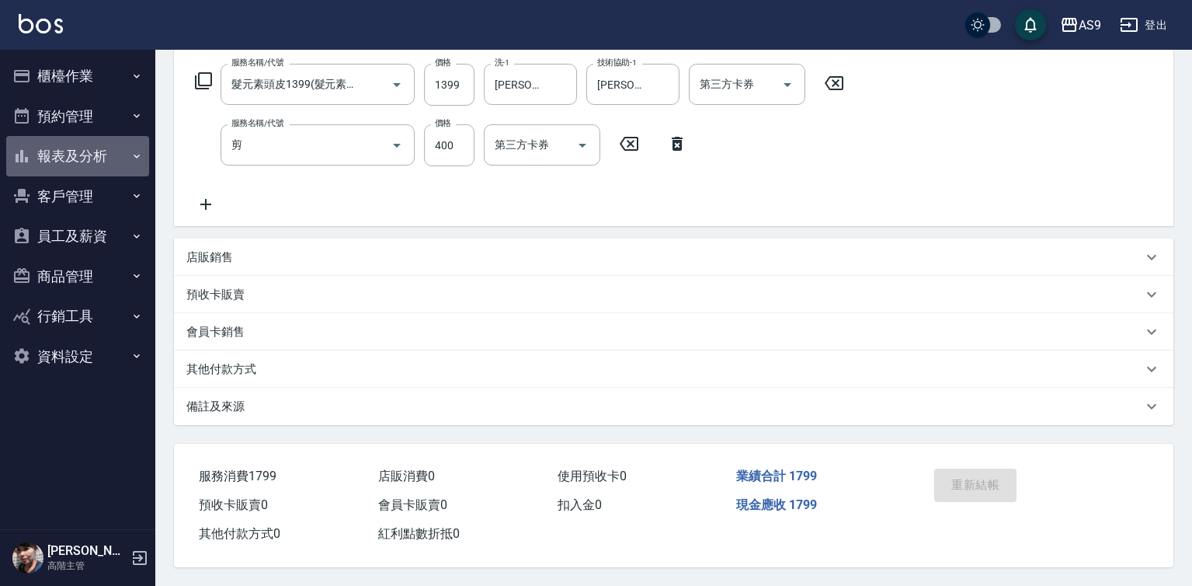
click at [103, 155] on button "報表及分析" at bounding box center [77, 156] width 143 height 40
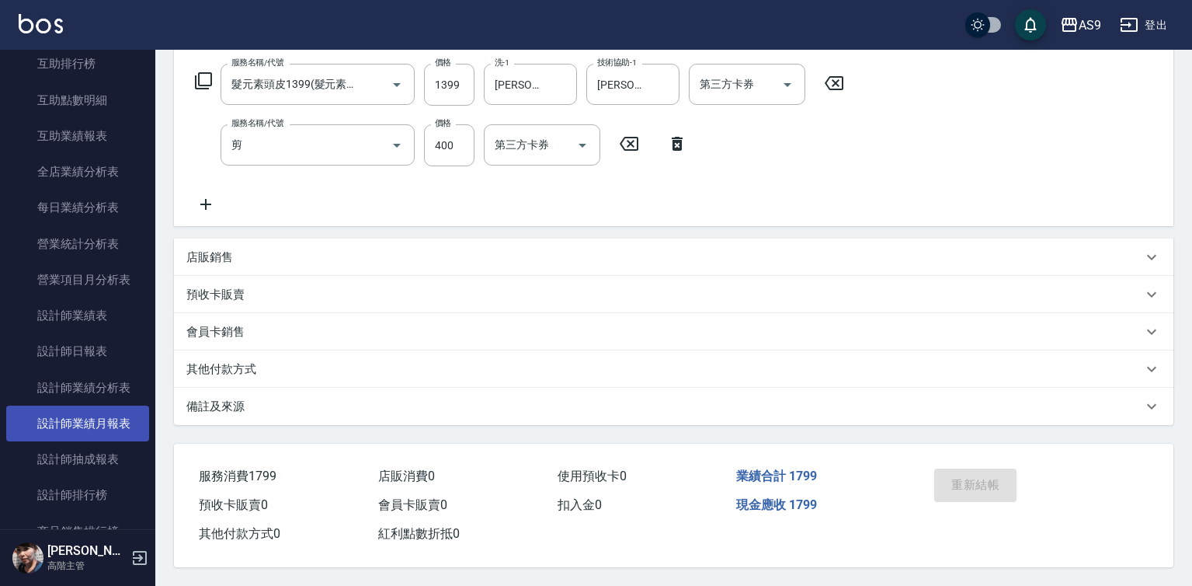
scroll to position [388, 0]
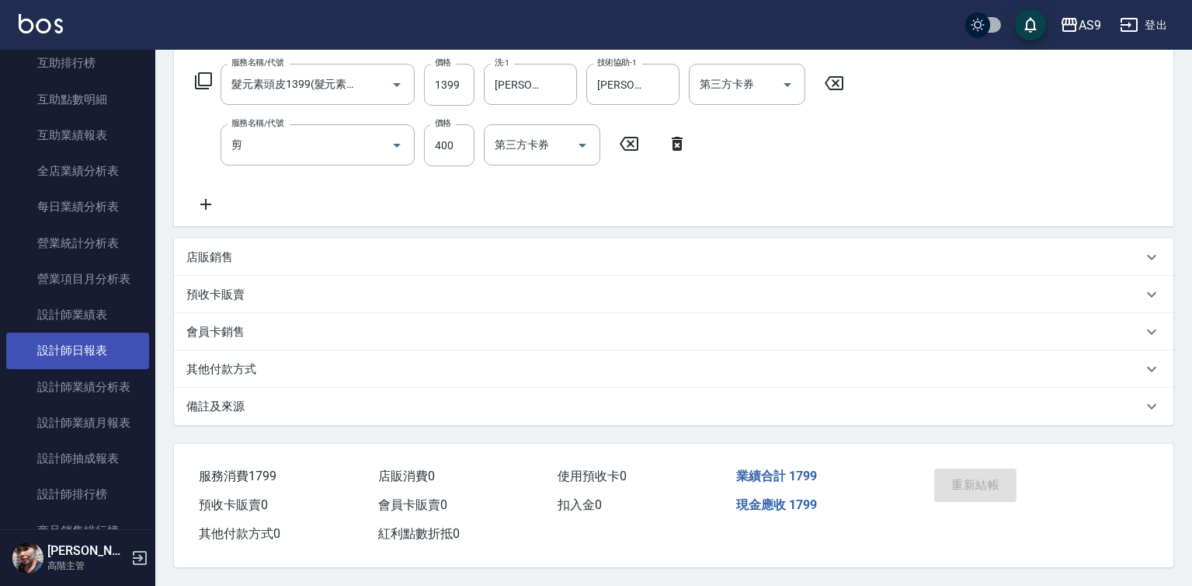
click at [109, 353] on link "設計師日報表" at bounding box center [77, 350] width 143 height 36
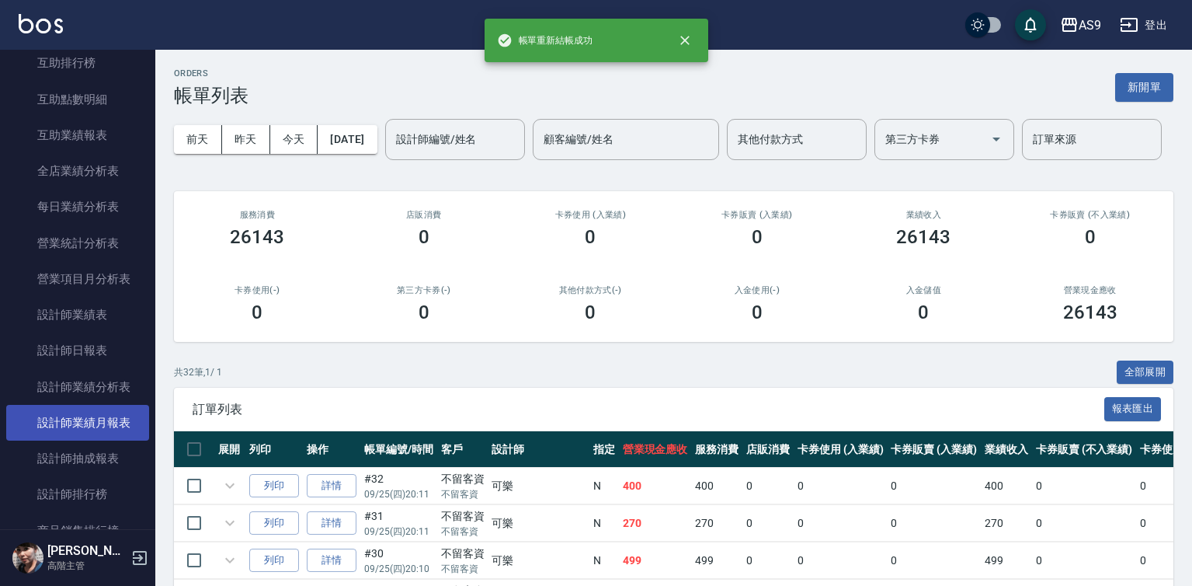
click at [88, 343] on link "設計師日報表" at bounding box center [77, 350] width 143 height 36
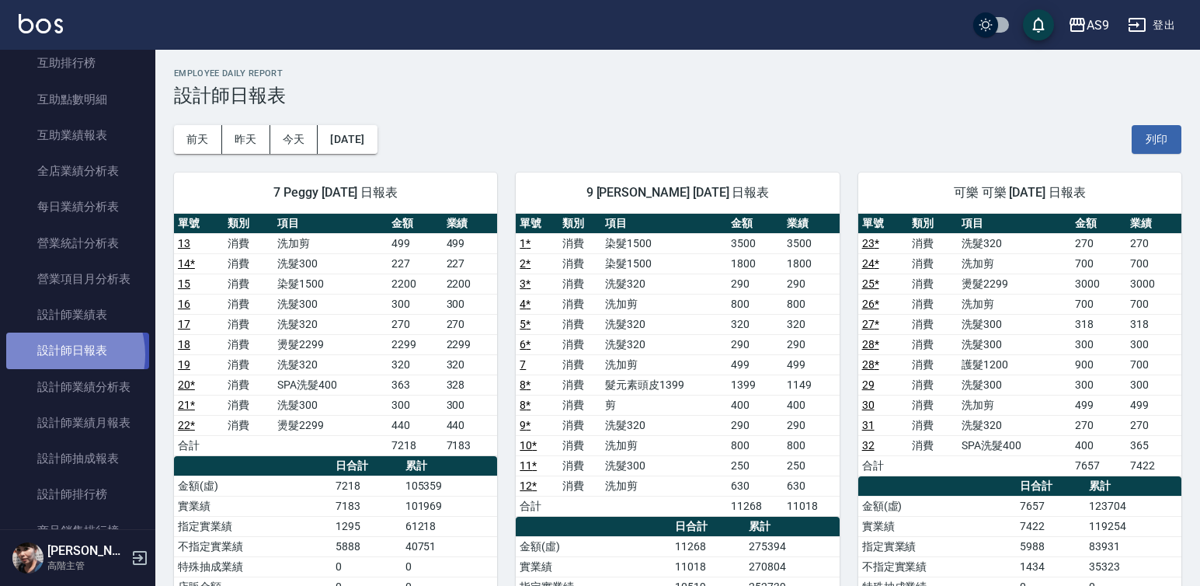
click at [54, 354] on link "設計師日報表" at bounding box center [77, 350] width 143 height 36
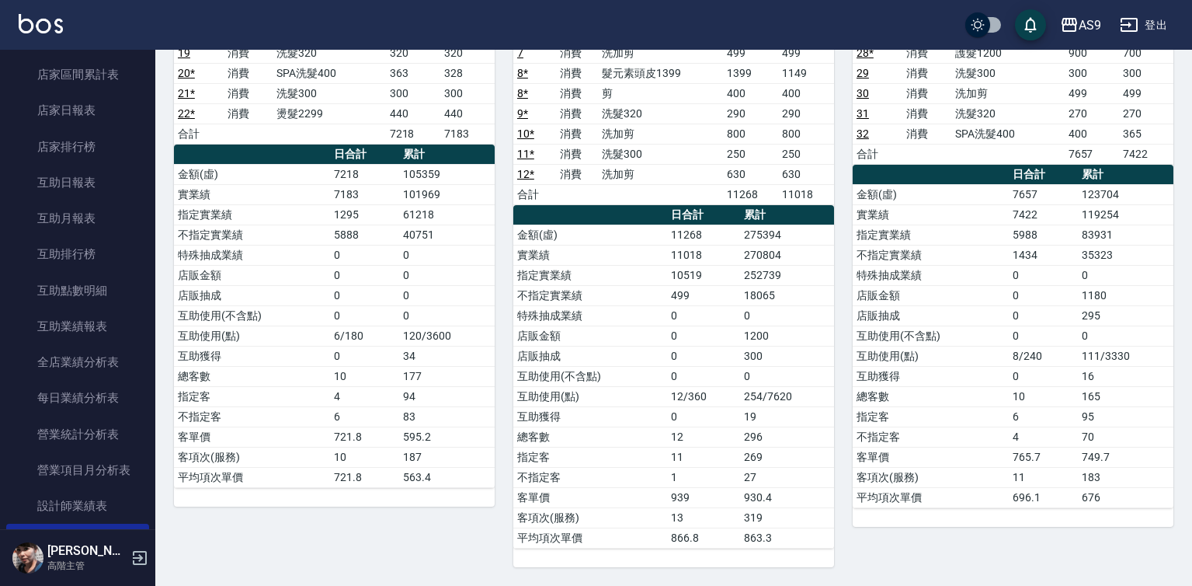
scroll to position [179, 0]
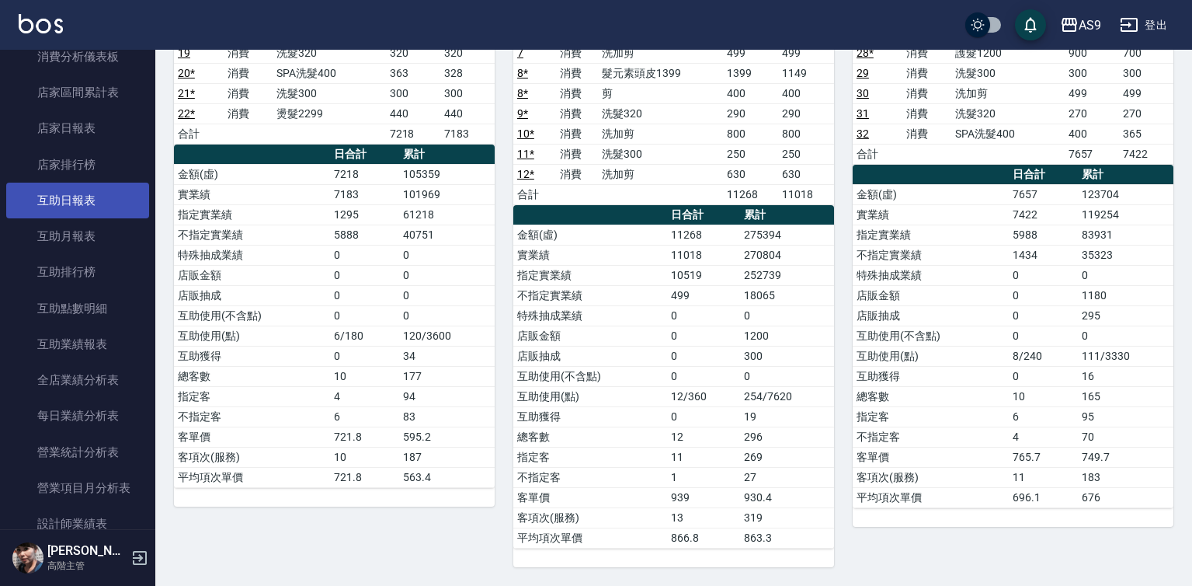
click at [95, 190] on link "互助日報表" at bounding box center [77, 200] width 143 height 36
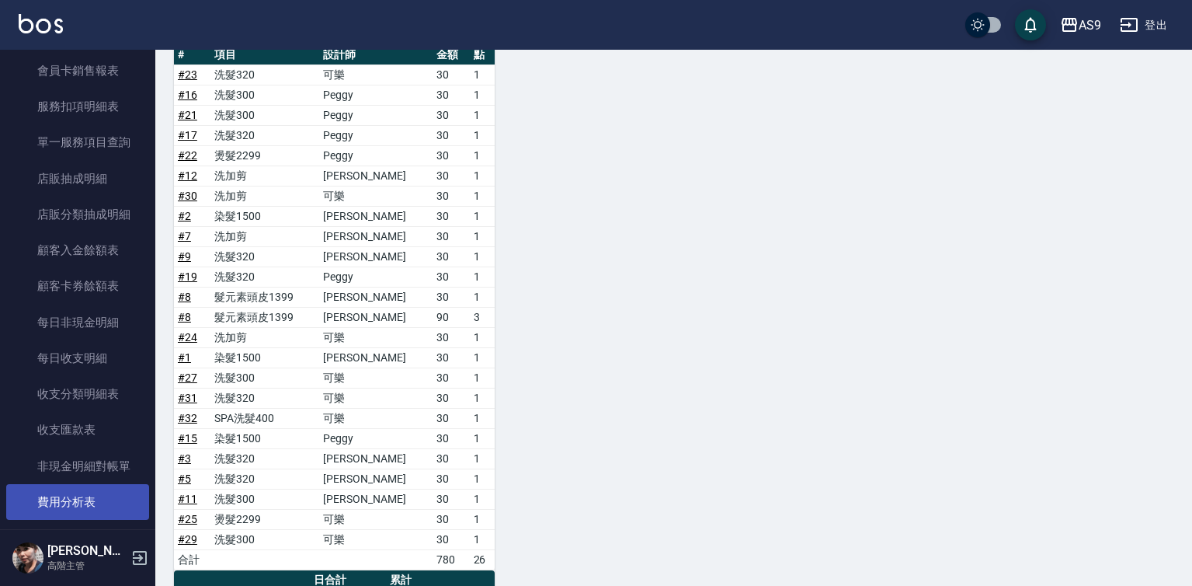
scroll to position [1111, 0]
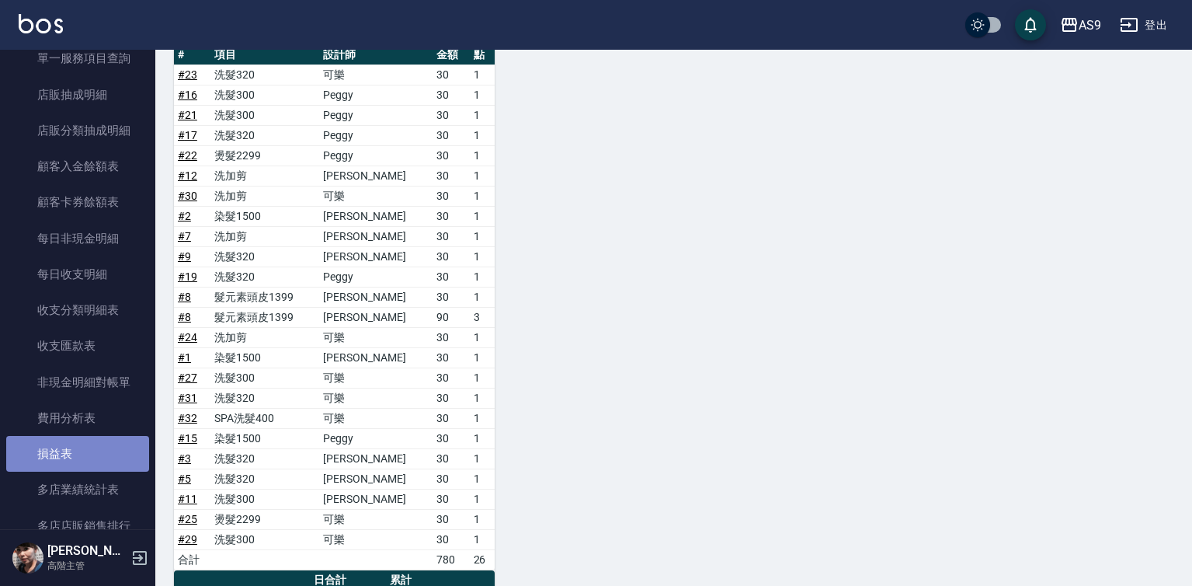
click at [86, 457] on link "損益表" at bounding box center [77, 454] width 143 height 36
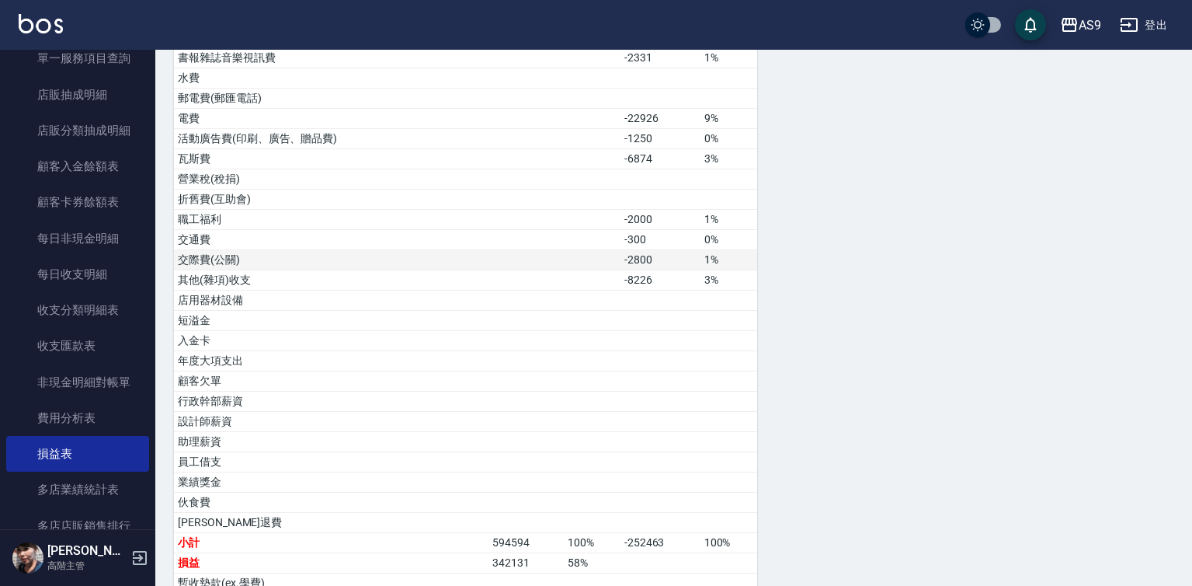
scroll to position [804, 0]
